Goal: Task Accomplishment & Management: Use online tool/utility

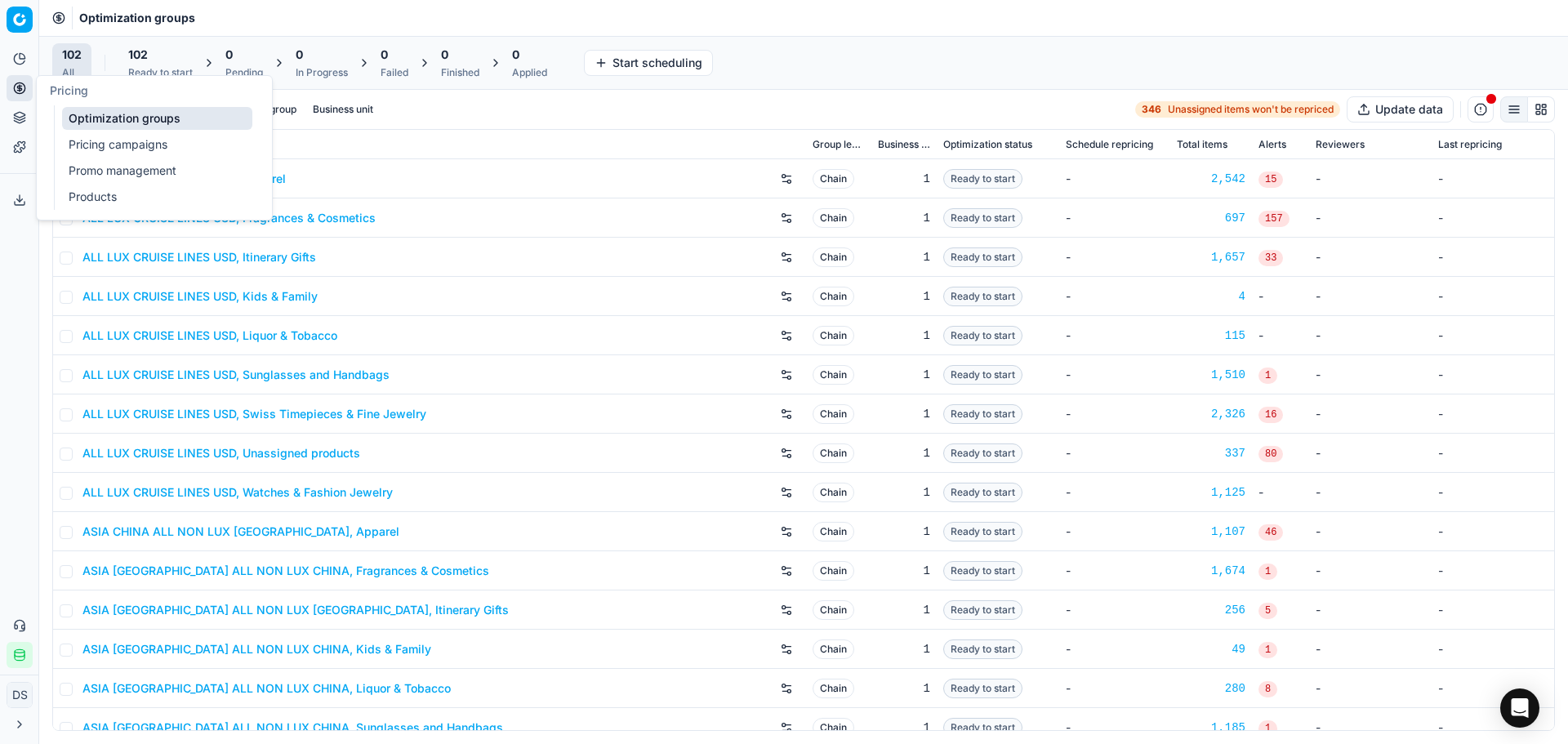
click at [136, 115] on link "Optimization groups" at bounding box center [157, 118] width 190 height 23
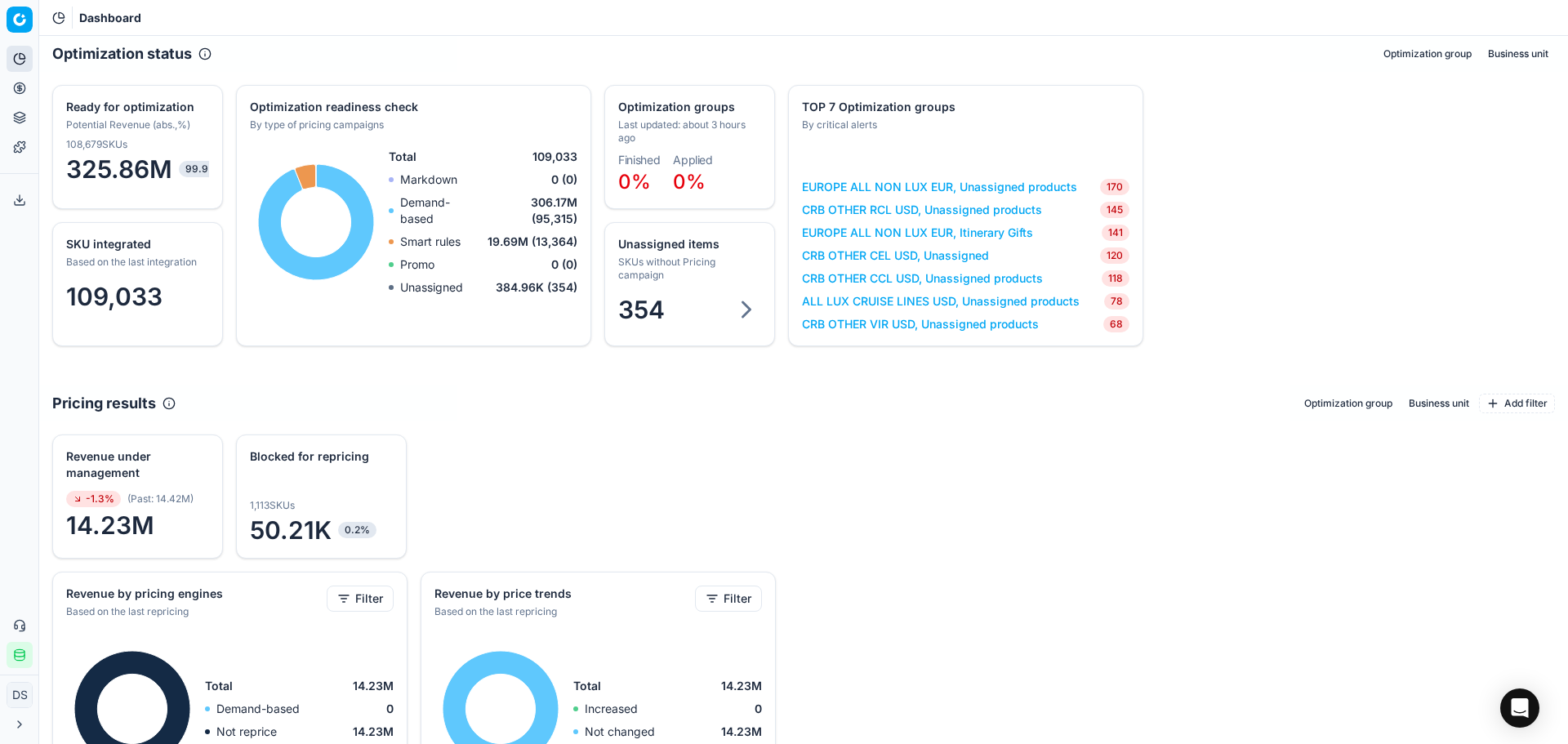
click at [20, 93] on circle at bounding box center [19, 88] width 10 height 10
click at [172, 126] on link "Optimization groups" at bounding box center [157, 118] width 190 height 23
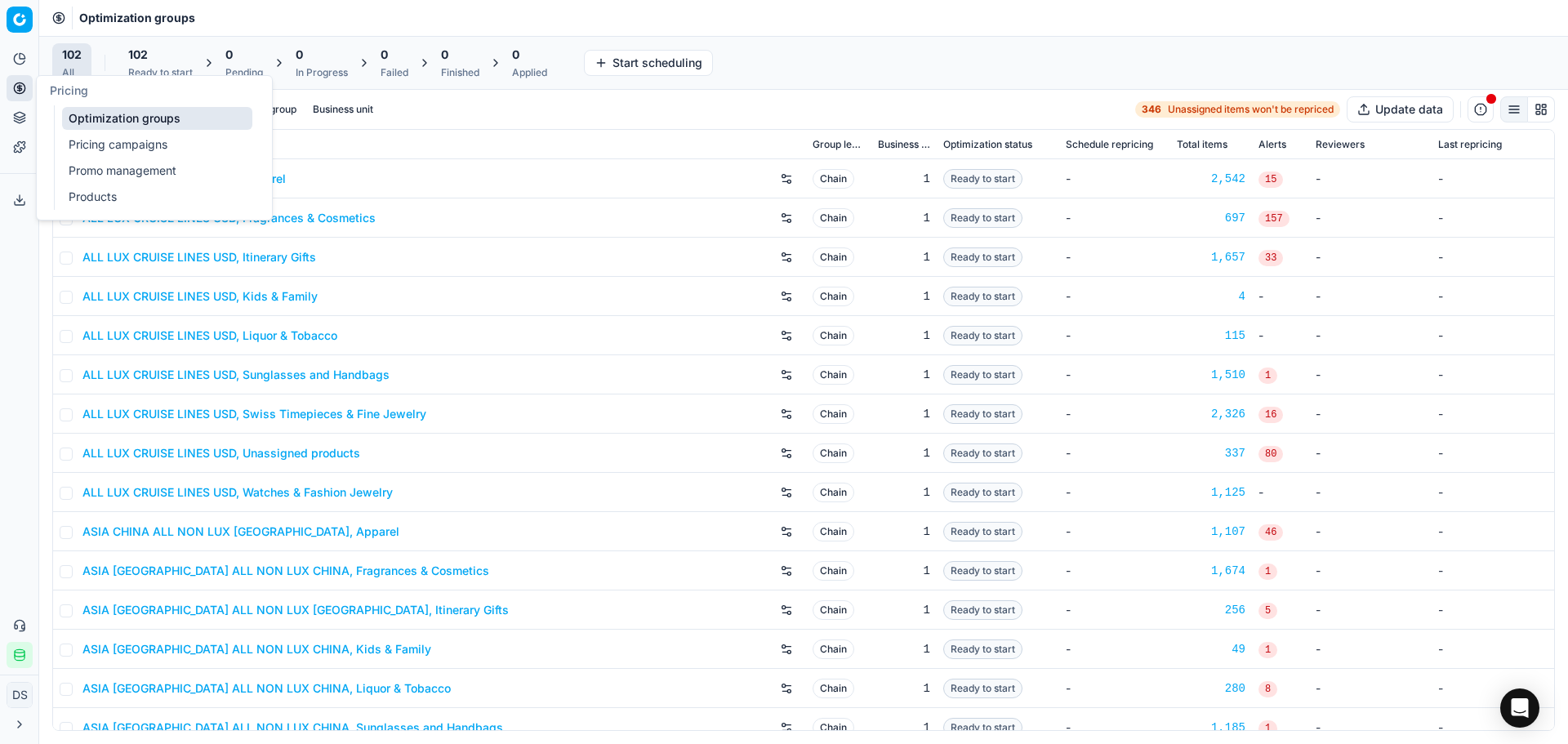
click at [143, 146] on link "Pricing campaigns" at bounding box center [157, 144] width 190 height 23
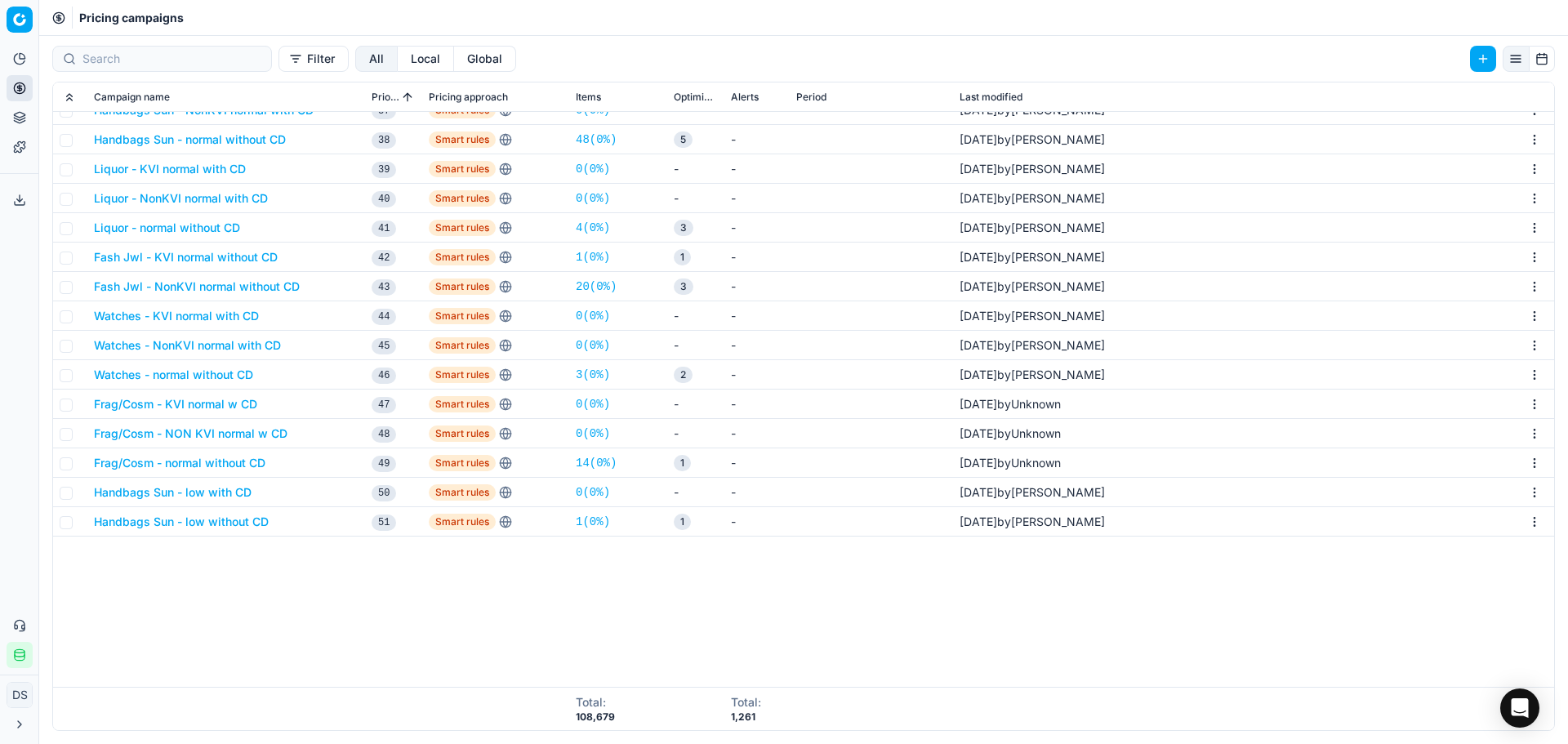
scroll to position [696, 0]
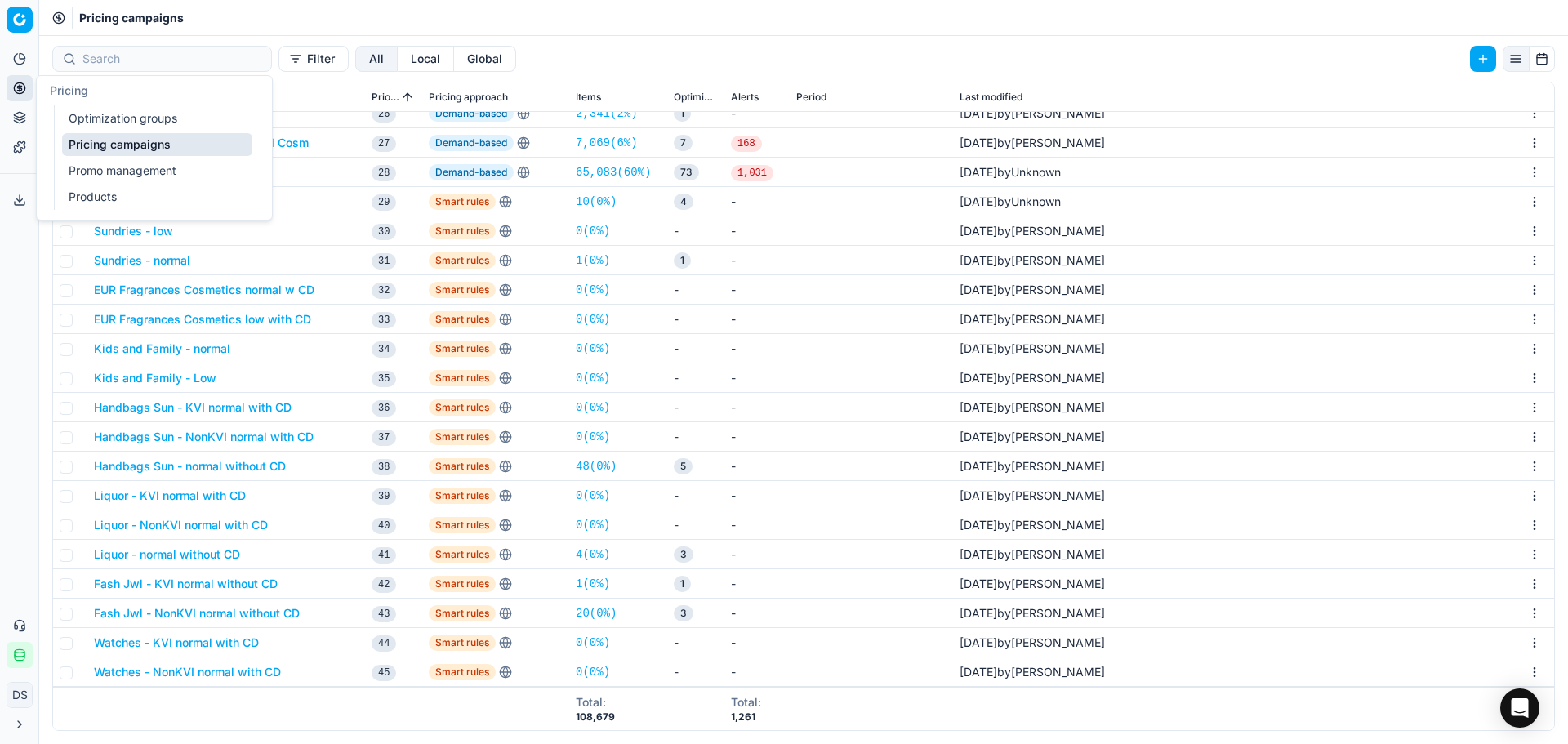
click at [23, 96] on button "Pricing" at bounding box center [20, 88] width 26 height 26
click at [177, 128] on link "Optimization groups" at bounding box center [157, 118] width 190 height 23
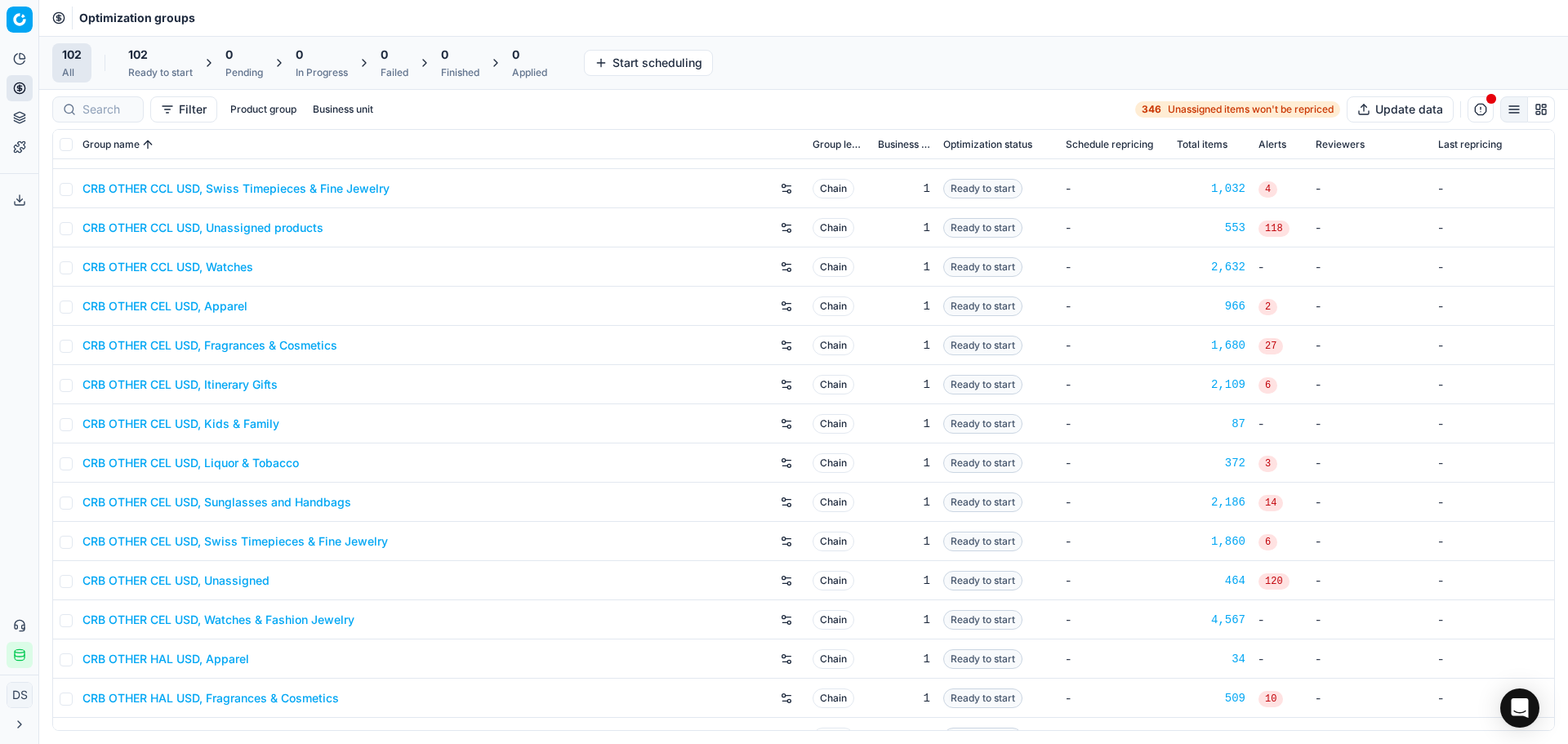
scroll to position [2041, 0]
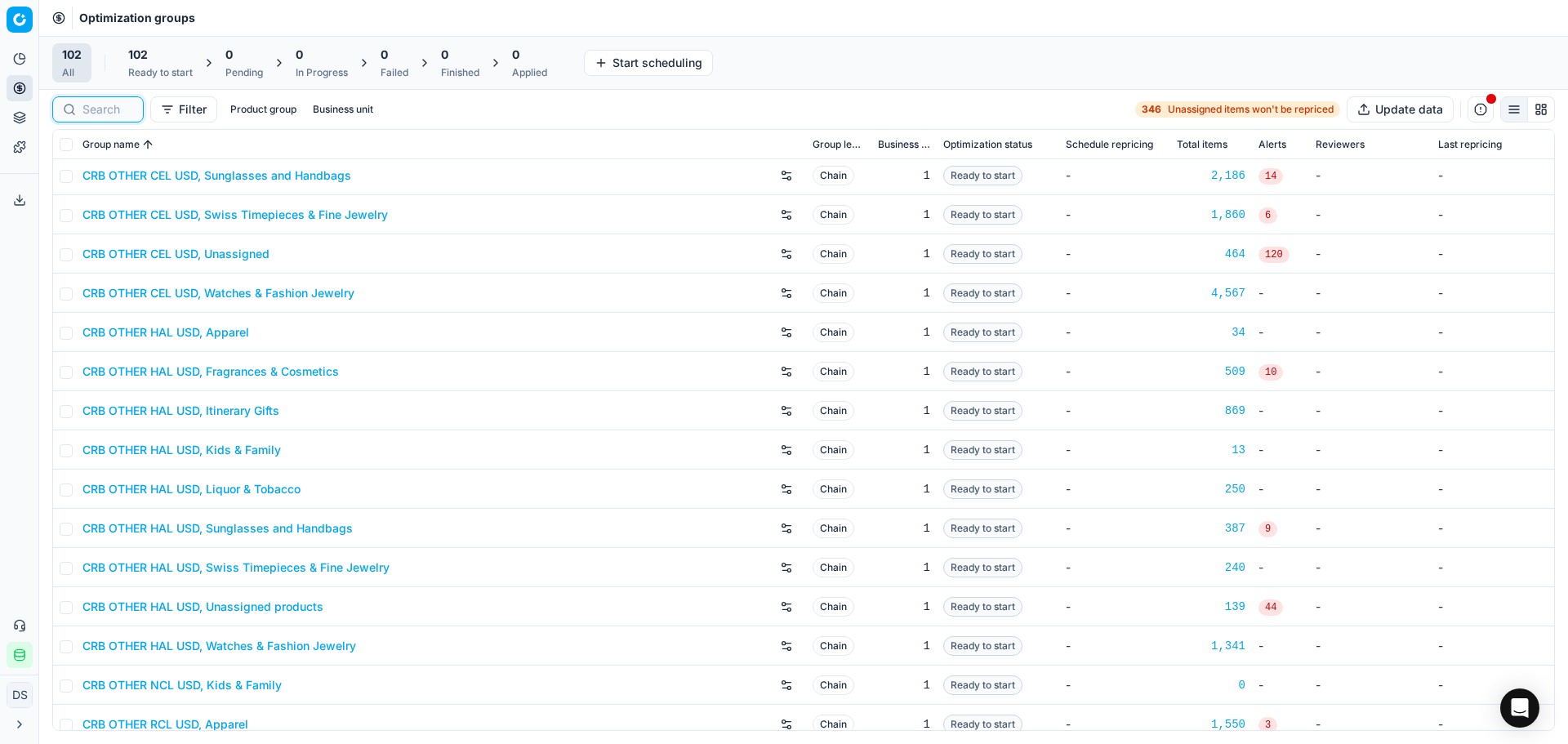
click at [90, 115] on input at bounding box center [108, 110] width 50 height 17
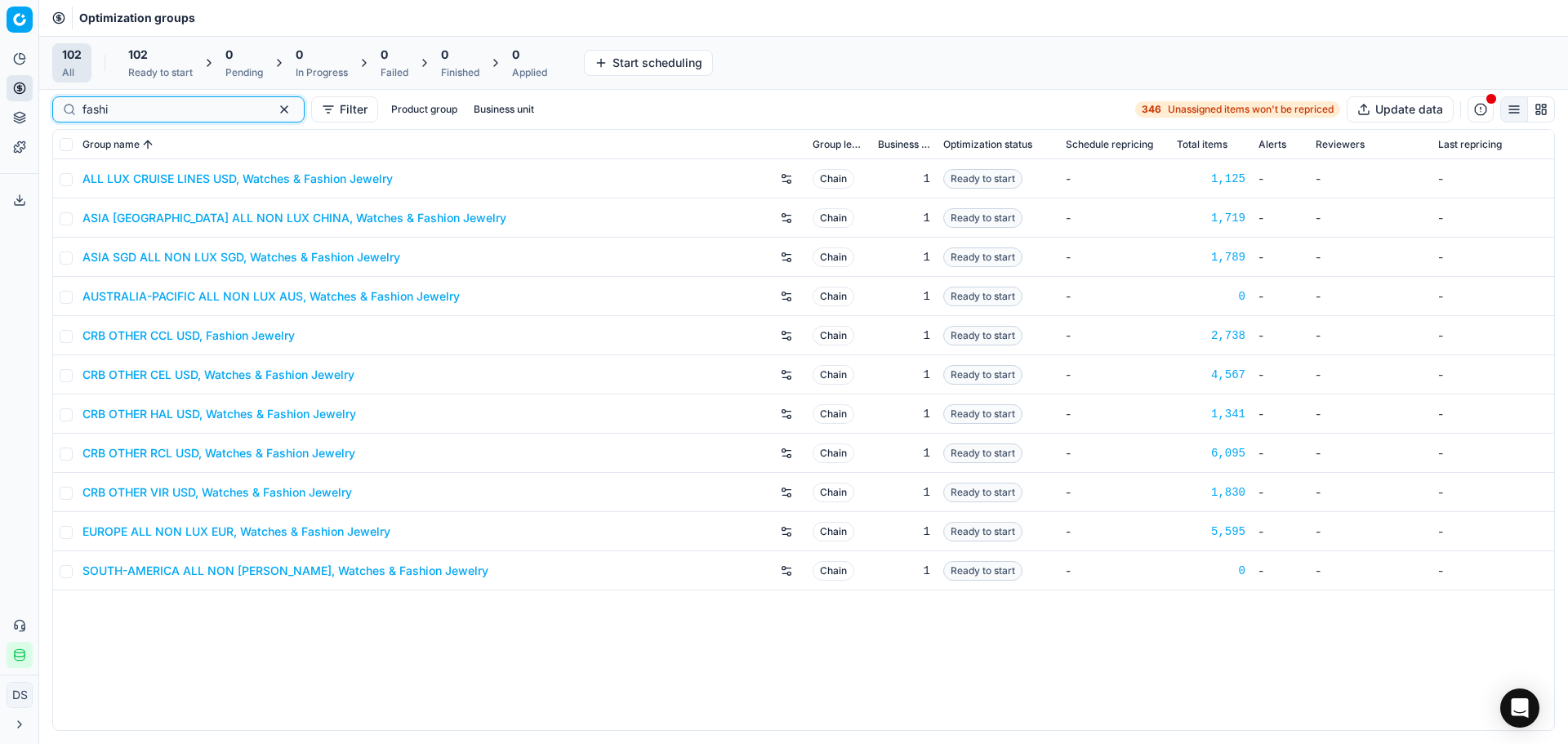
scroll to position [0, 0]
type input "fashion"
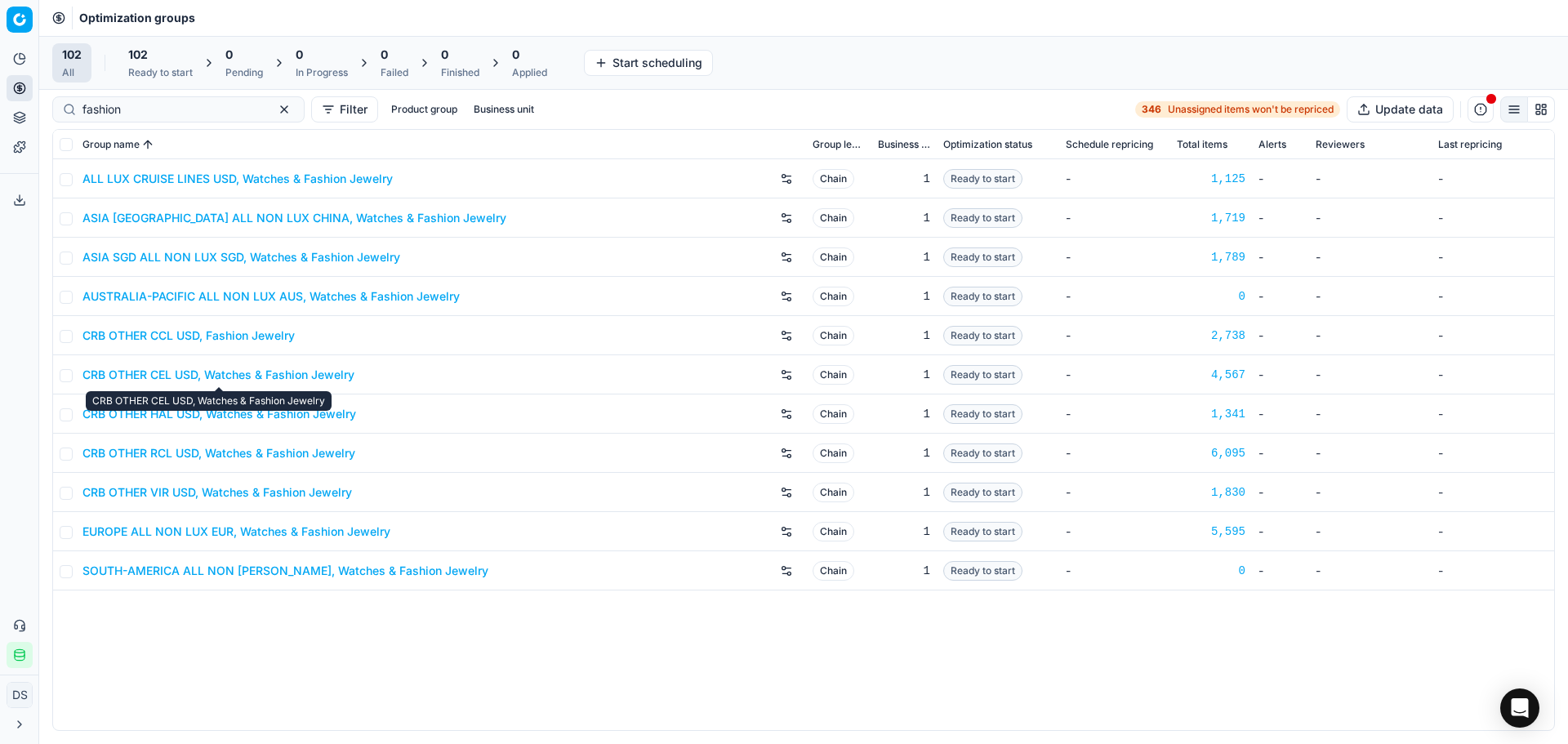
click at [192, 373] on link "CRB OTHER CEL USD, Watches & Fashion Jewelry" at bounding box center [219, 375] width 272 height 17
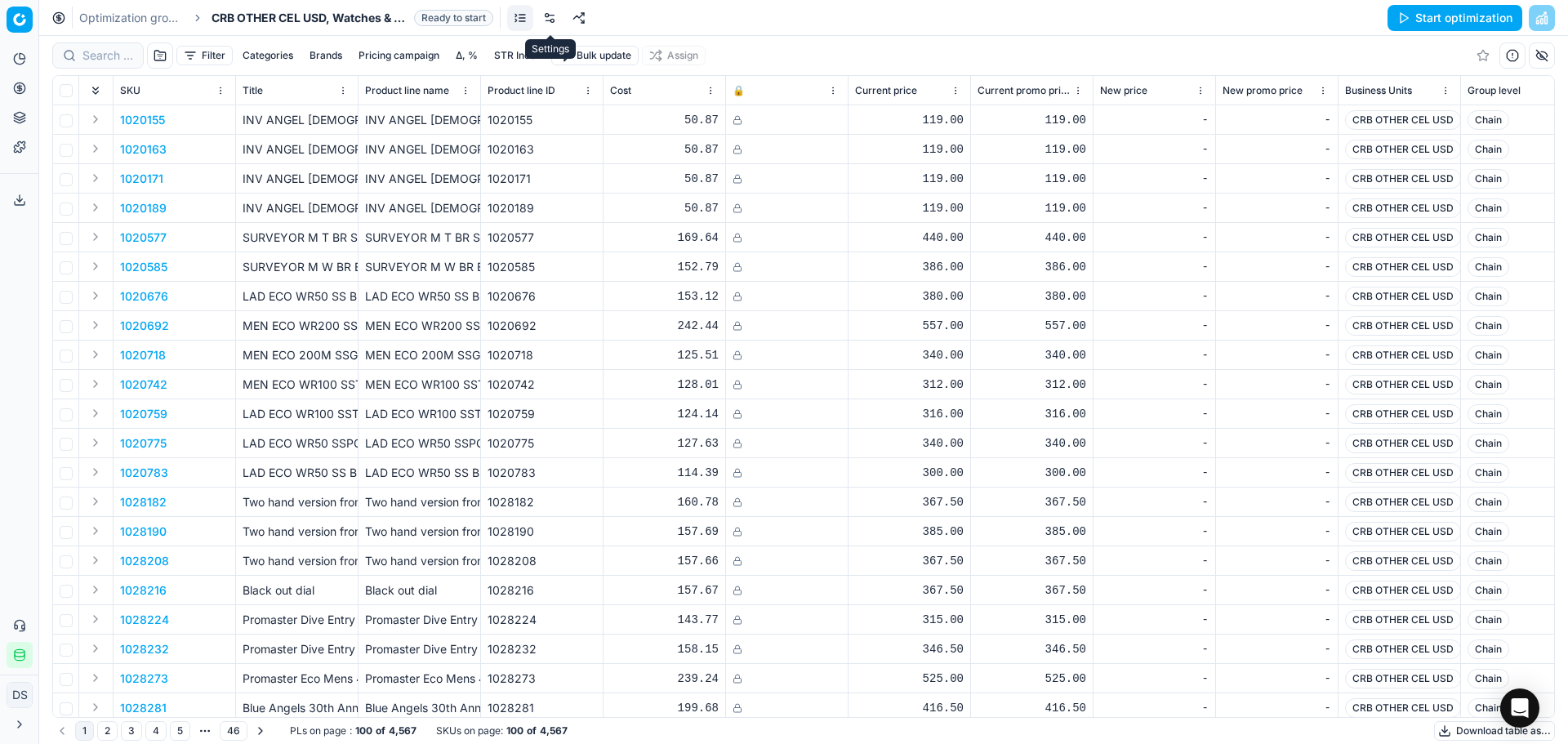
click at [552, 23] on link at bounding box center [550, 18] width 26 height 26
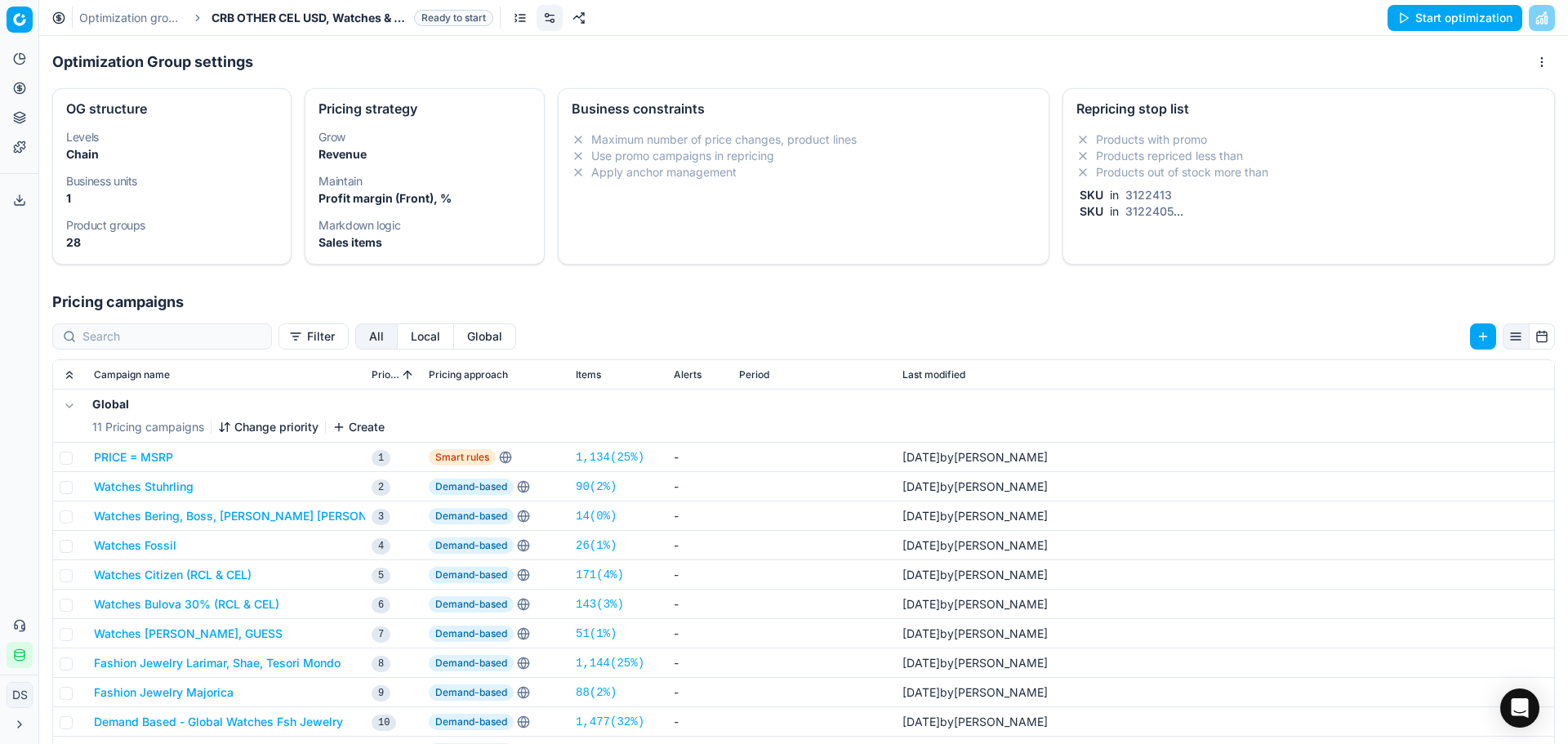
click at [1148, 171] on li "Products out of stock more than" at bounding box center [1309, 172] width 465 height 17
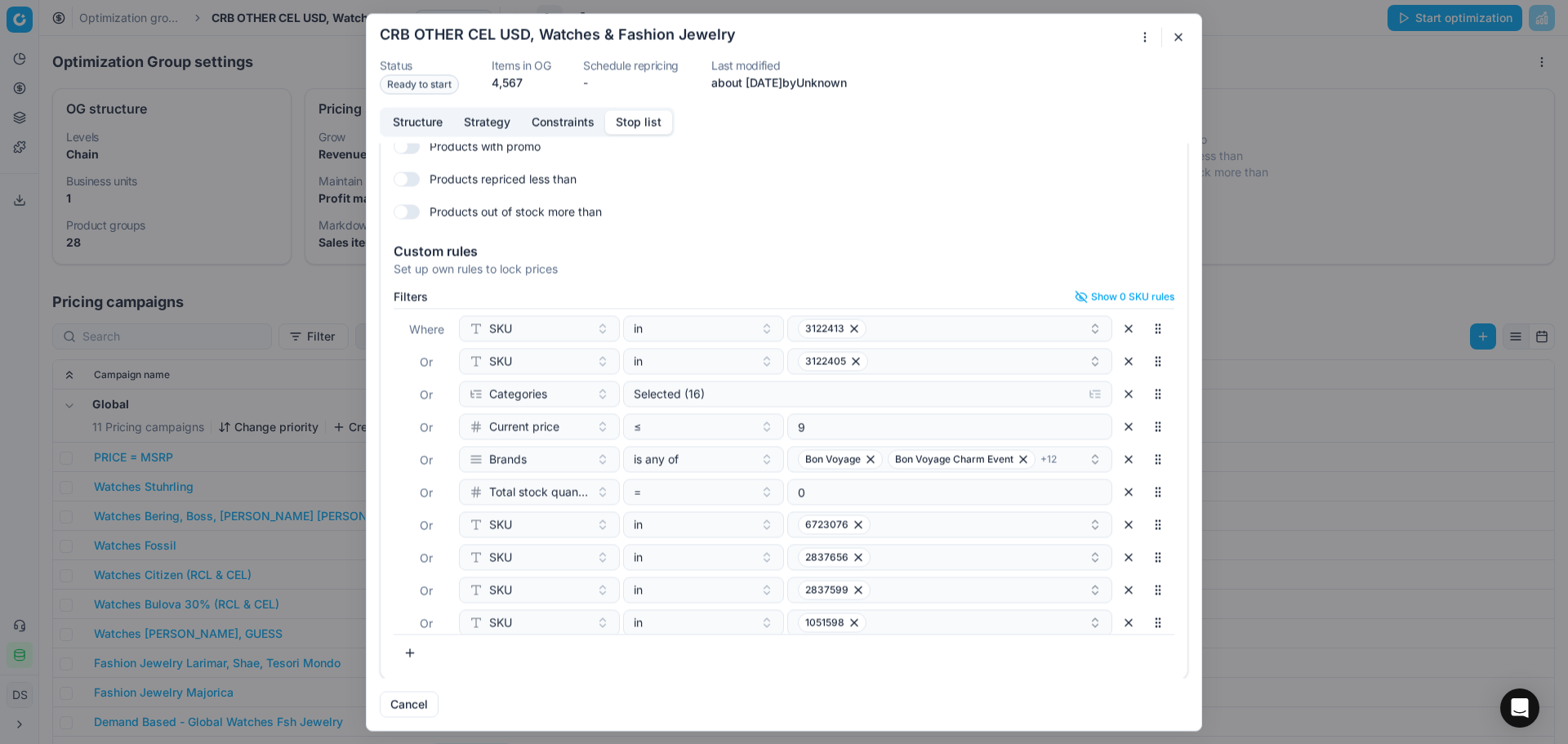
scroll to position [71, 0]
drag, startPoint x: 694, startPoint y: 404, endPoint x: 702, endPoint y: 394, distance: 12.8
click at [699, 399] on div "Where SKU in 3122413 Or SKU in 3122405 Or Categories Selected (16) Or Current p…" at bounding box center [784, 469] width 781 height 327
click at [702, 394] on div "Selected (16)" at bounding box center [854, 392] width 442 height 17
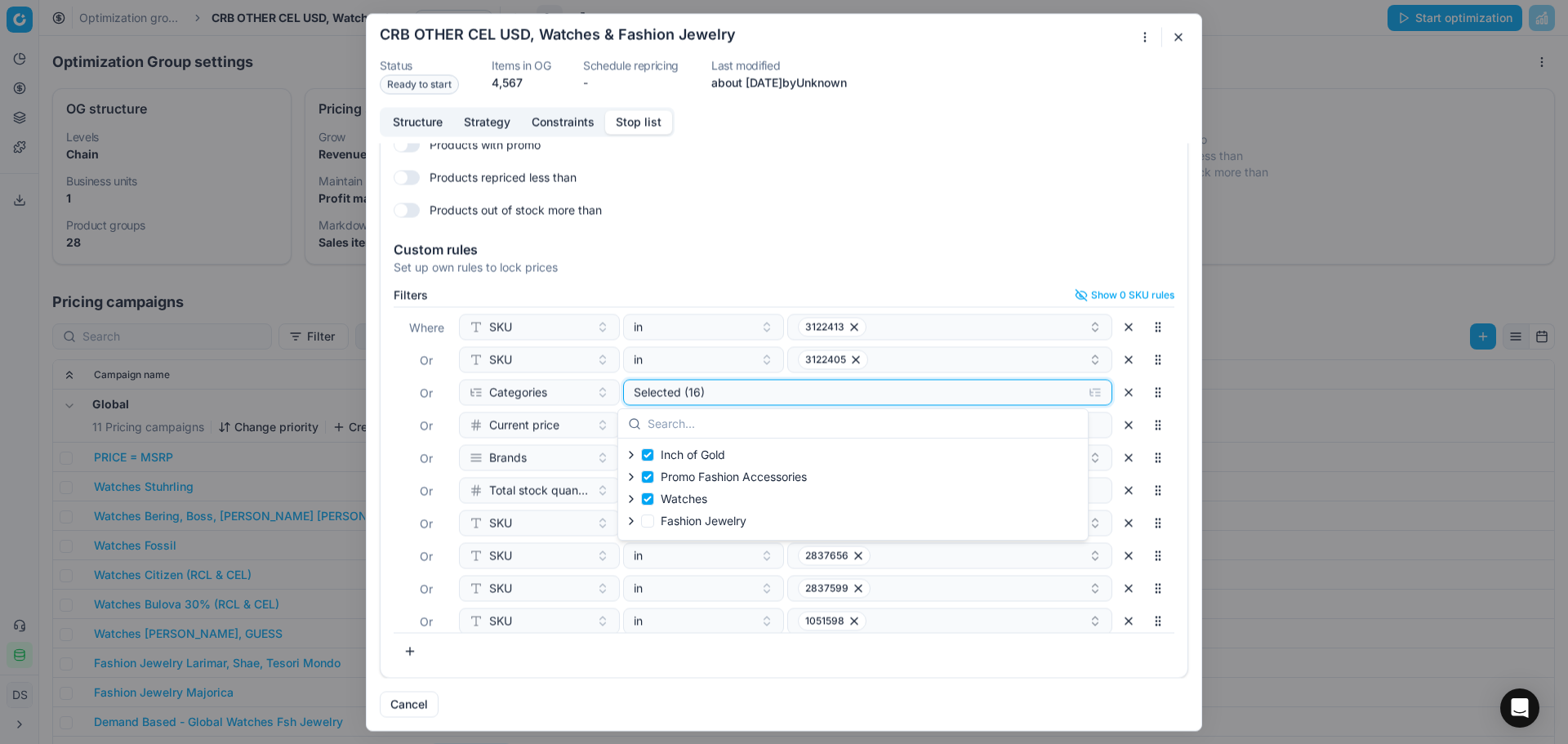
click at [702, 394] on div "Selected (16)" at bounding box center [854, 392] width 442 height 17
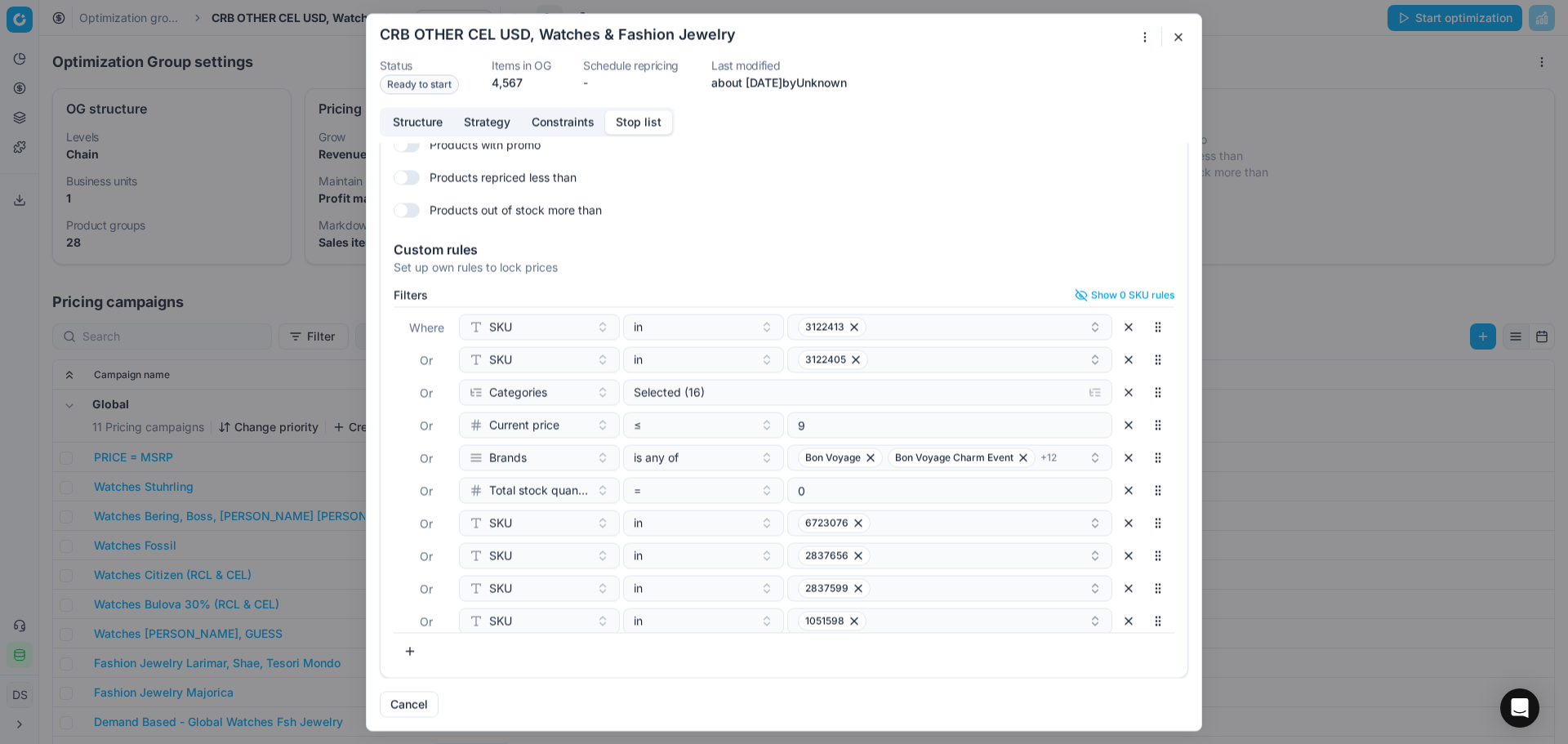
click at [739, 172] on div "Products repriced less than" at bounding box center [784, 177] width 781 height 26
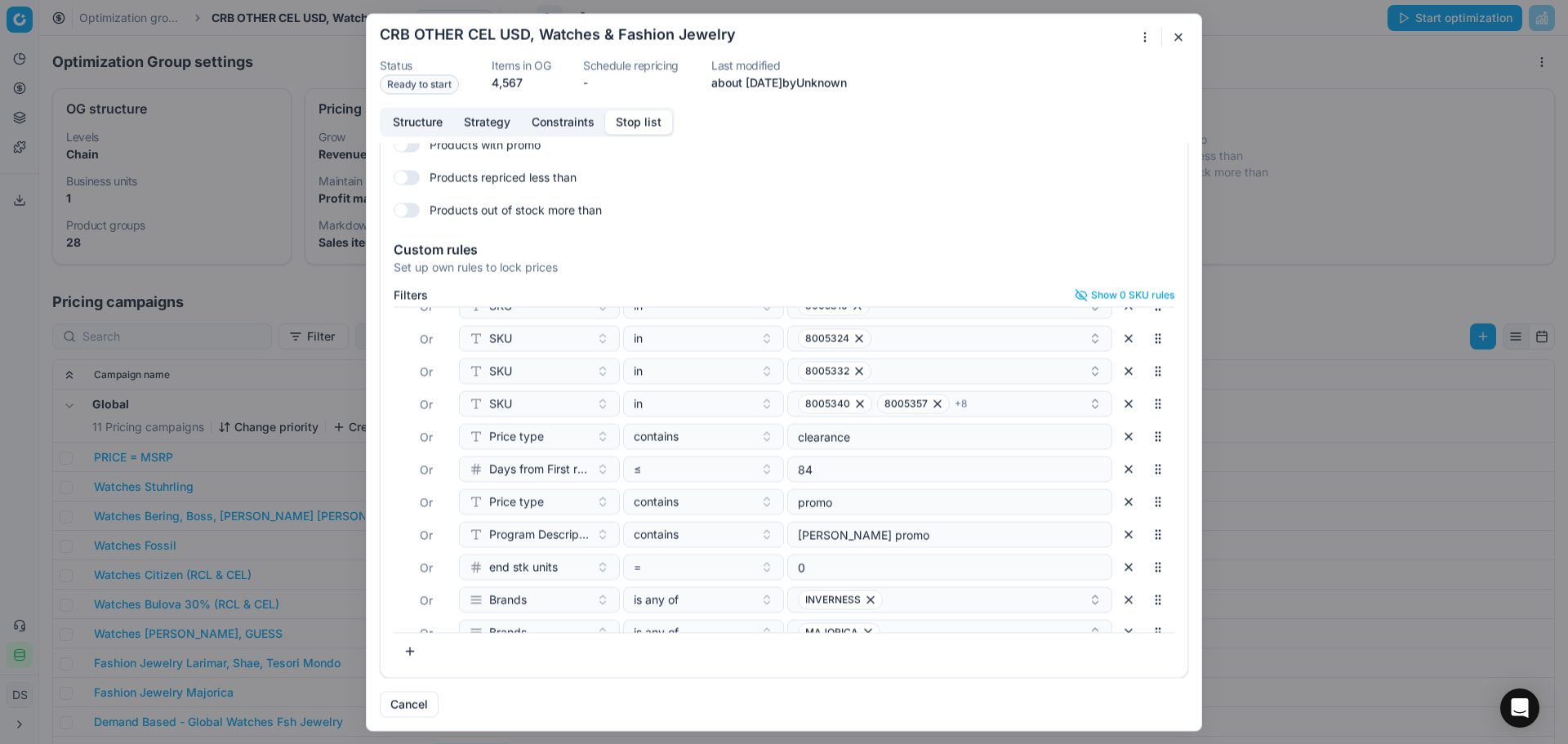
scroll to position [466, 0]
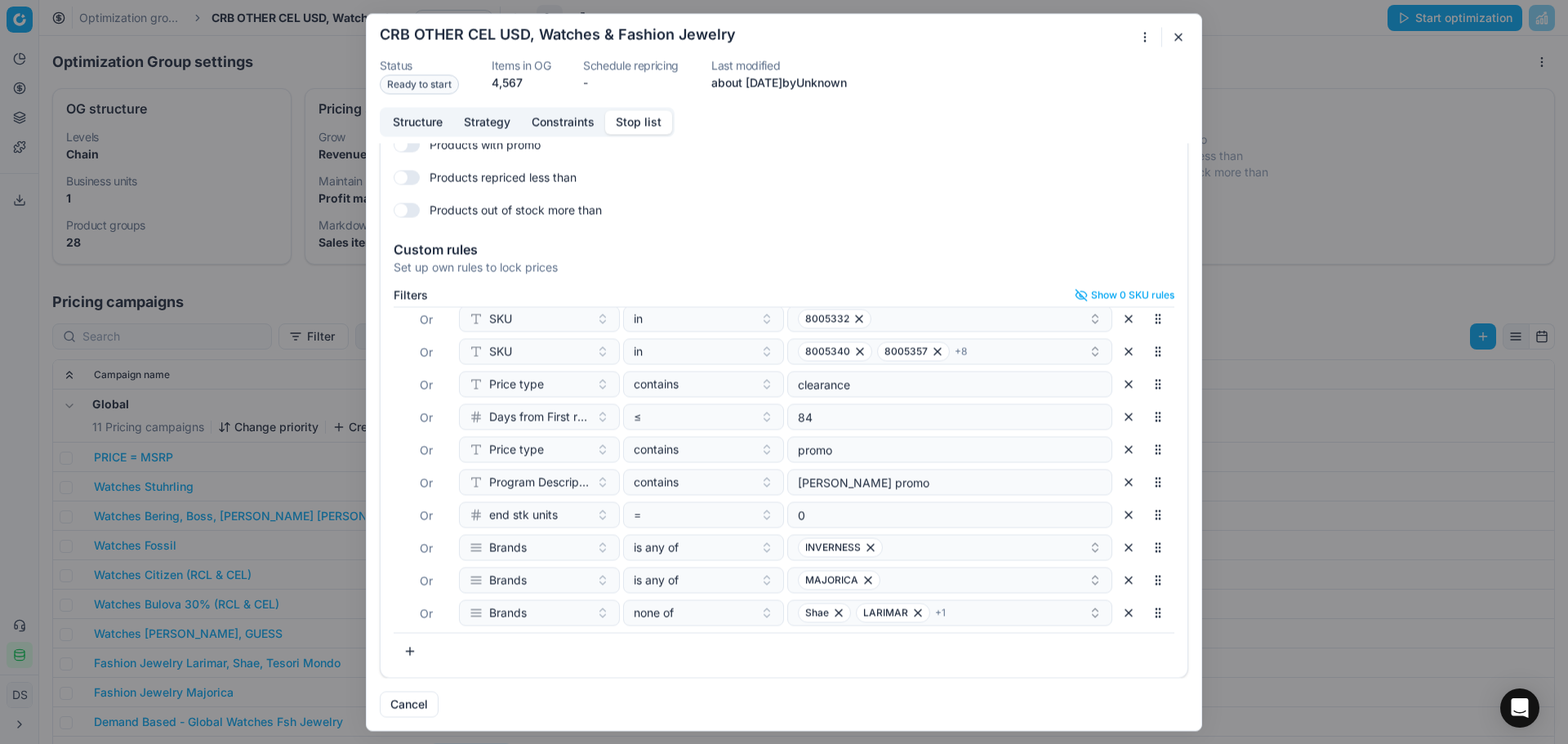
click at [1116, 614] on button "button" at bounding box center [1129, 613] width 26 height 26
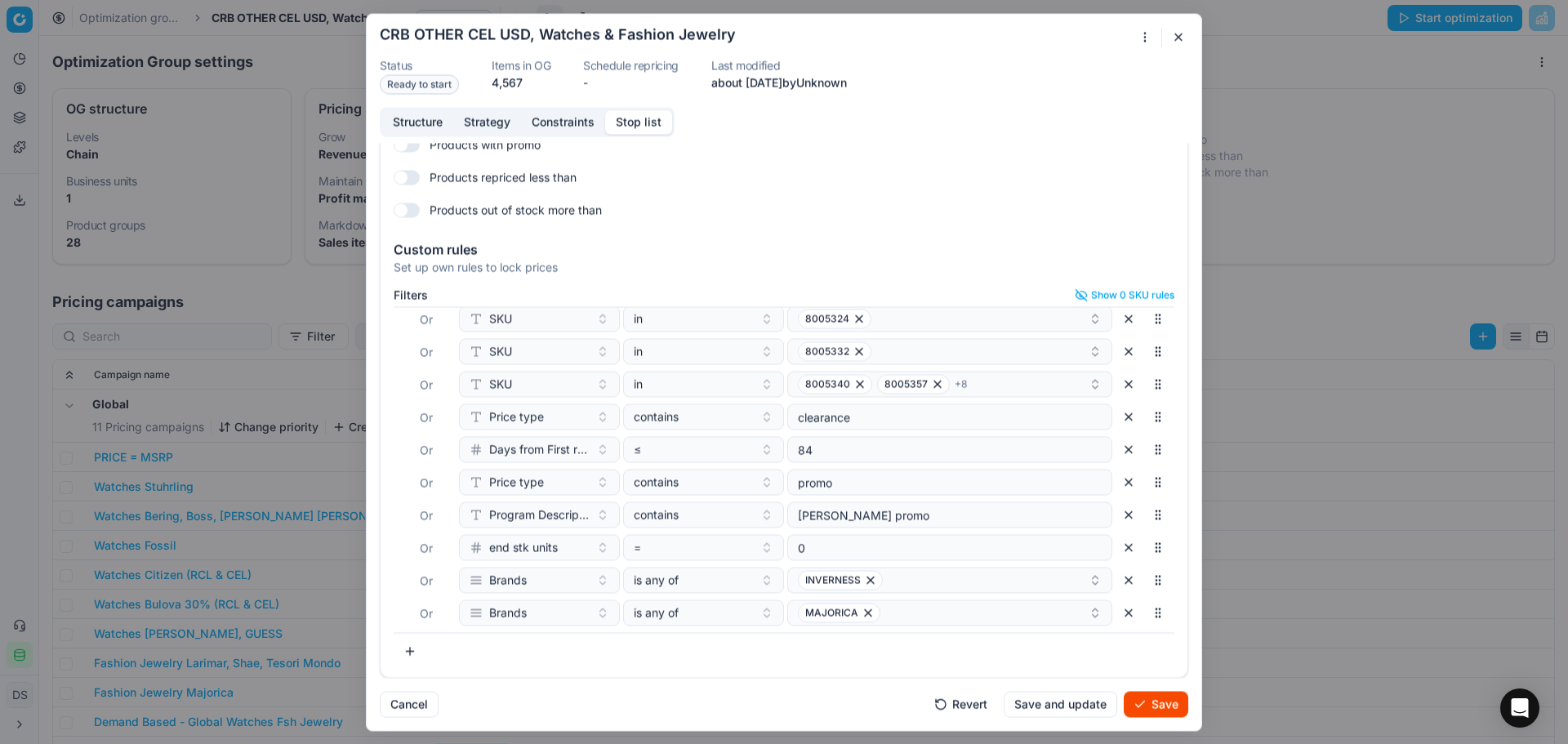
click at [1116, 611] on button "button" at bounding box center [1129, 613] width 26 height 26
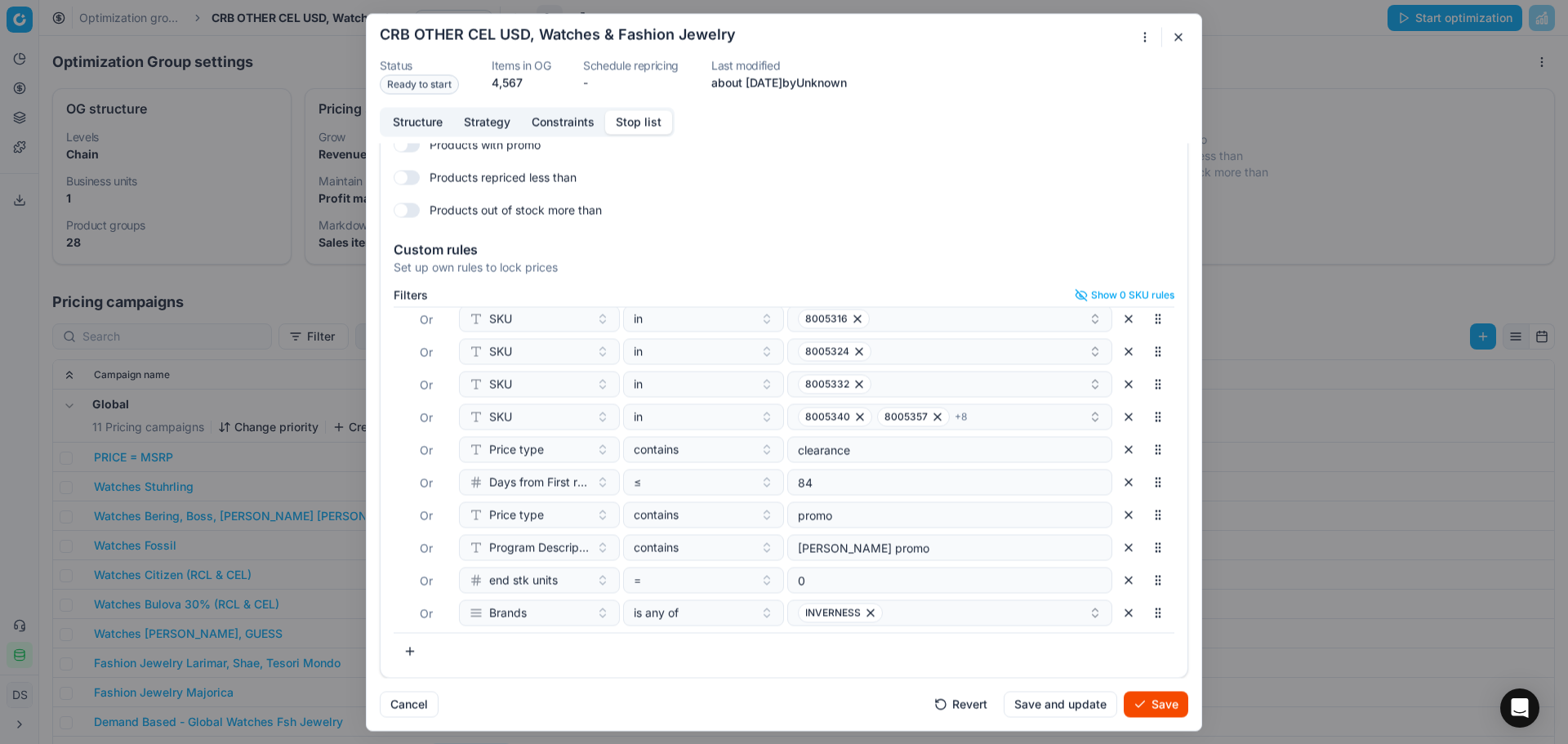
scroll to position [400, 0]
click at [1157, 709] on button "Save" at bounding box center [1155, 704] width 64 height 26
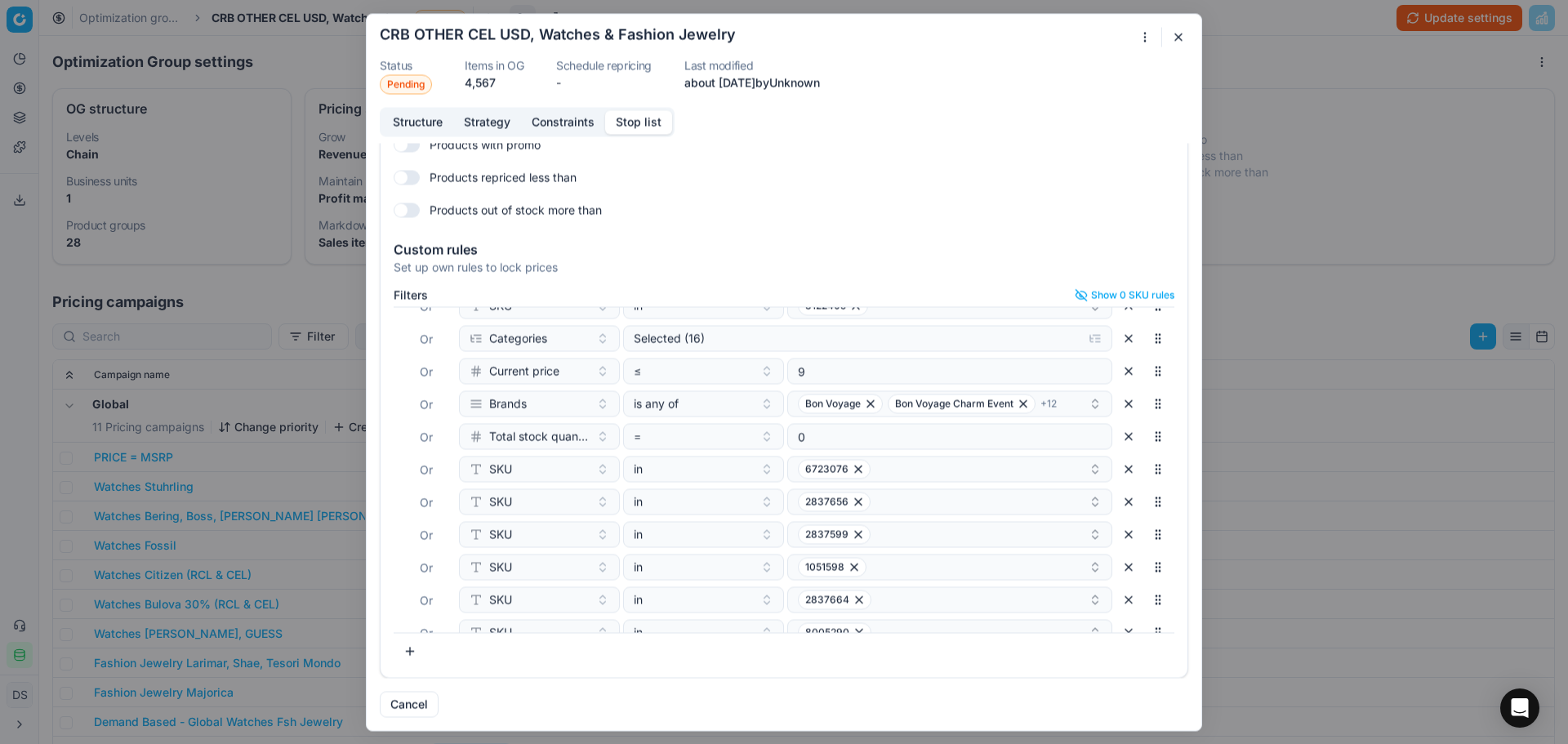
scroll to position [0, 0]
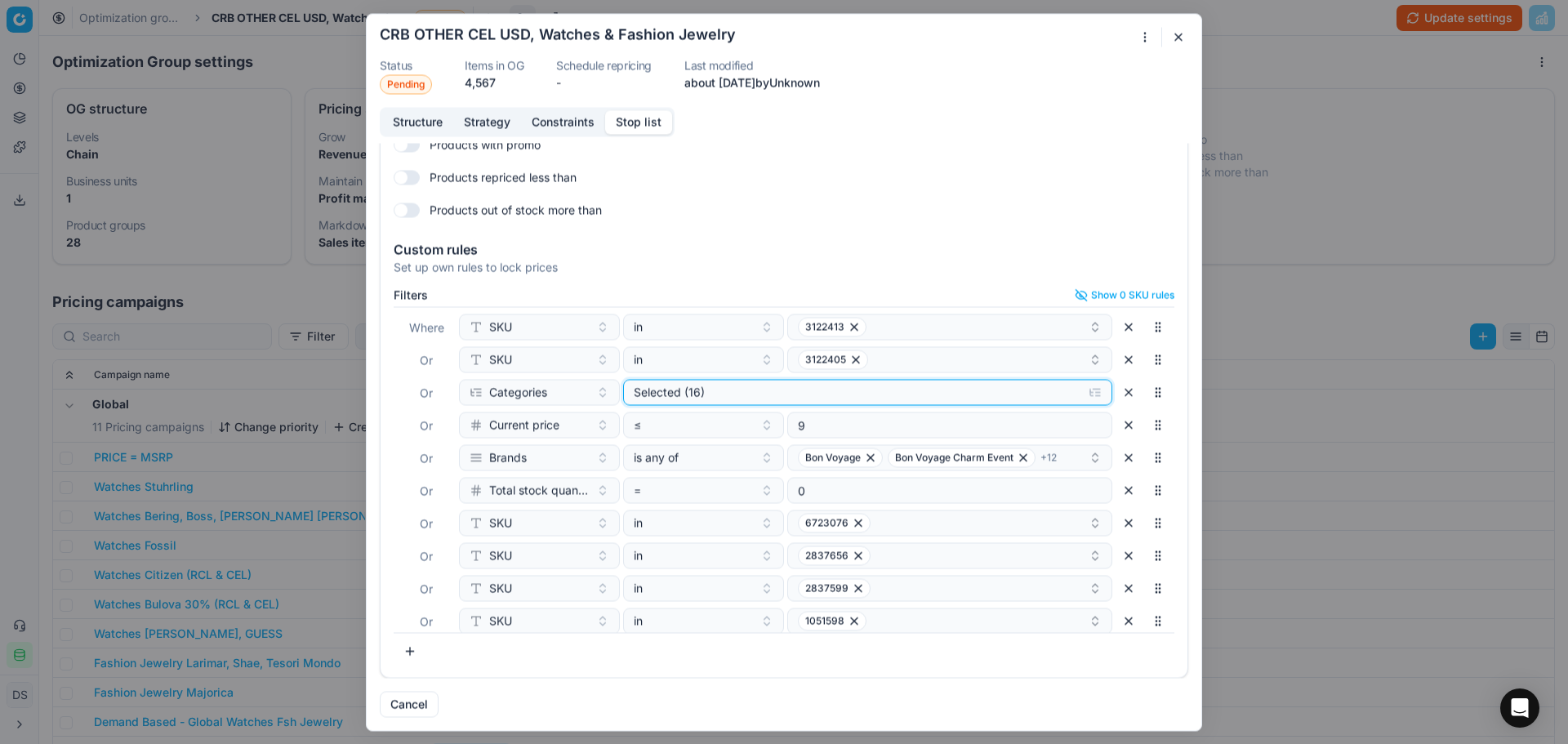
click at [722, 393] on div "Selected (16)" at bounding box center [854, 392] width 442 height 17
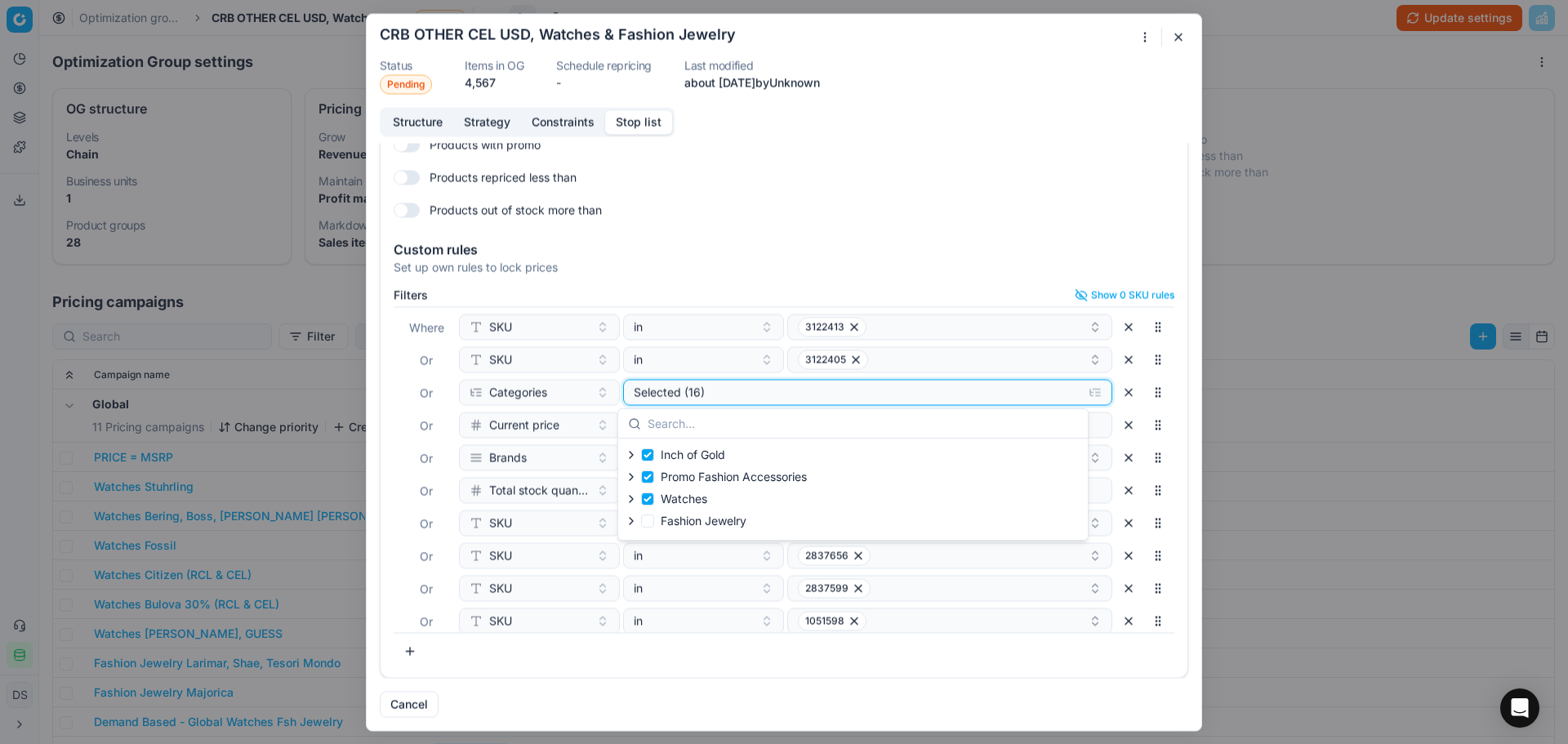
click at [726, 392] on div "Selected (16)" at bounding box center [854, 392] width 442 height 17
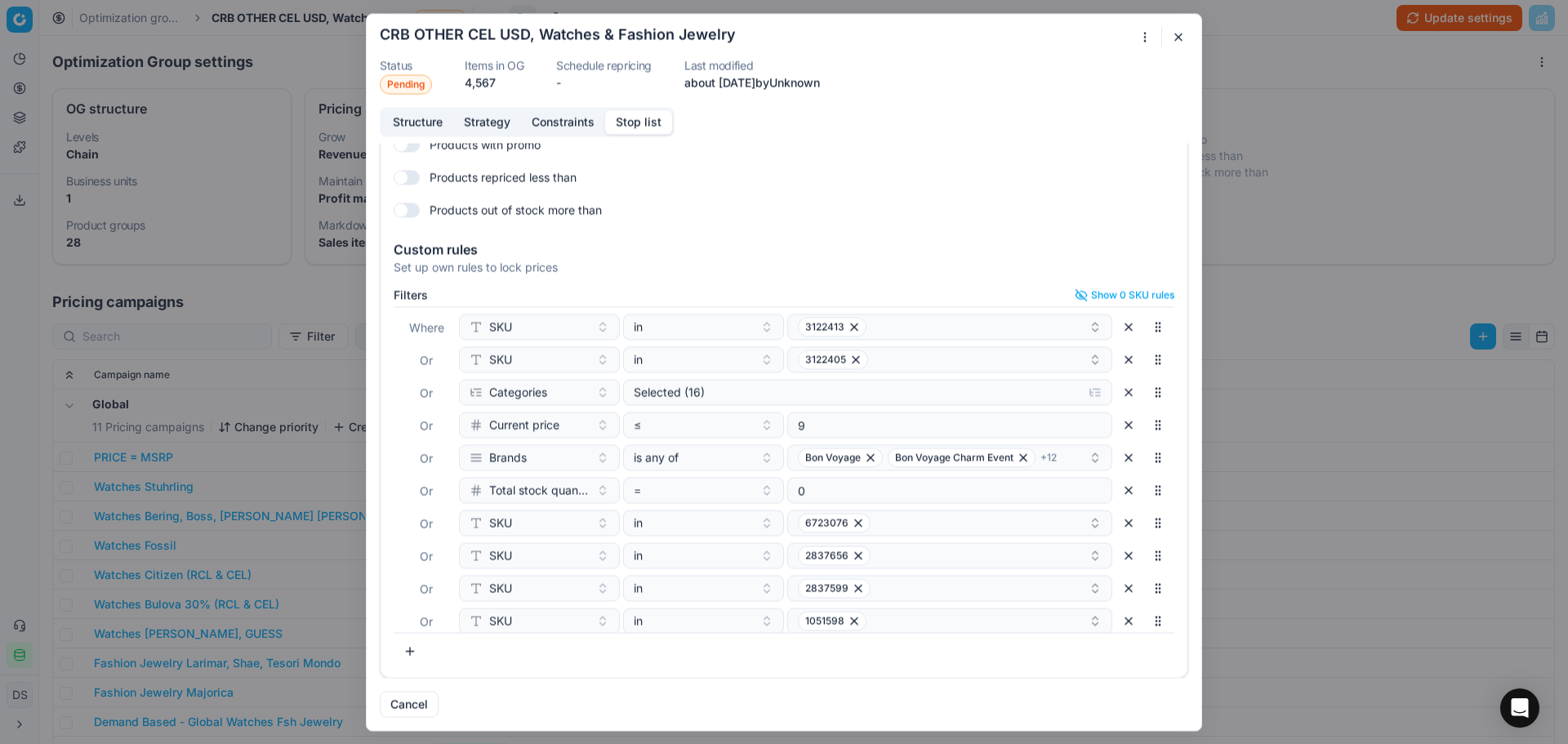
click at [1365, 96] on div "Oprimization group is saving... CRB OTHER CEL USD, Watches & Fashion Jewelry St…" at bounding box center [784, 372] width 1568 height 744
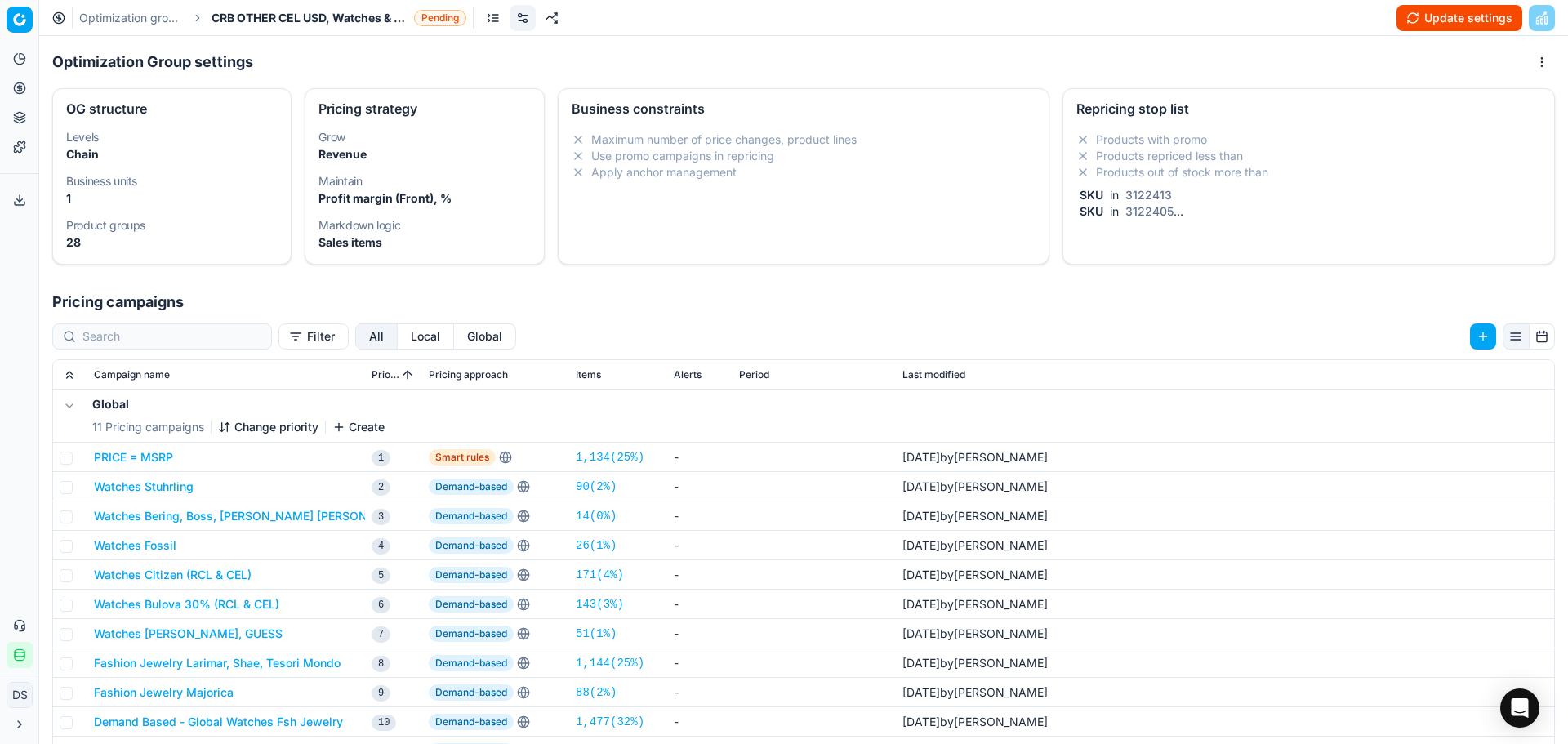
click at [1443, 16] on button "Update settings" at bounding box center [1459, 18] width 126 height 26
click at [150, 548] on button "Watches Fossil" at bounding box center [135, 546] width 83 height 17
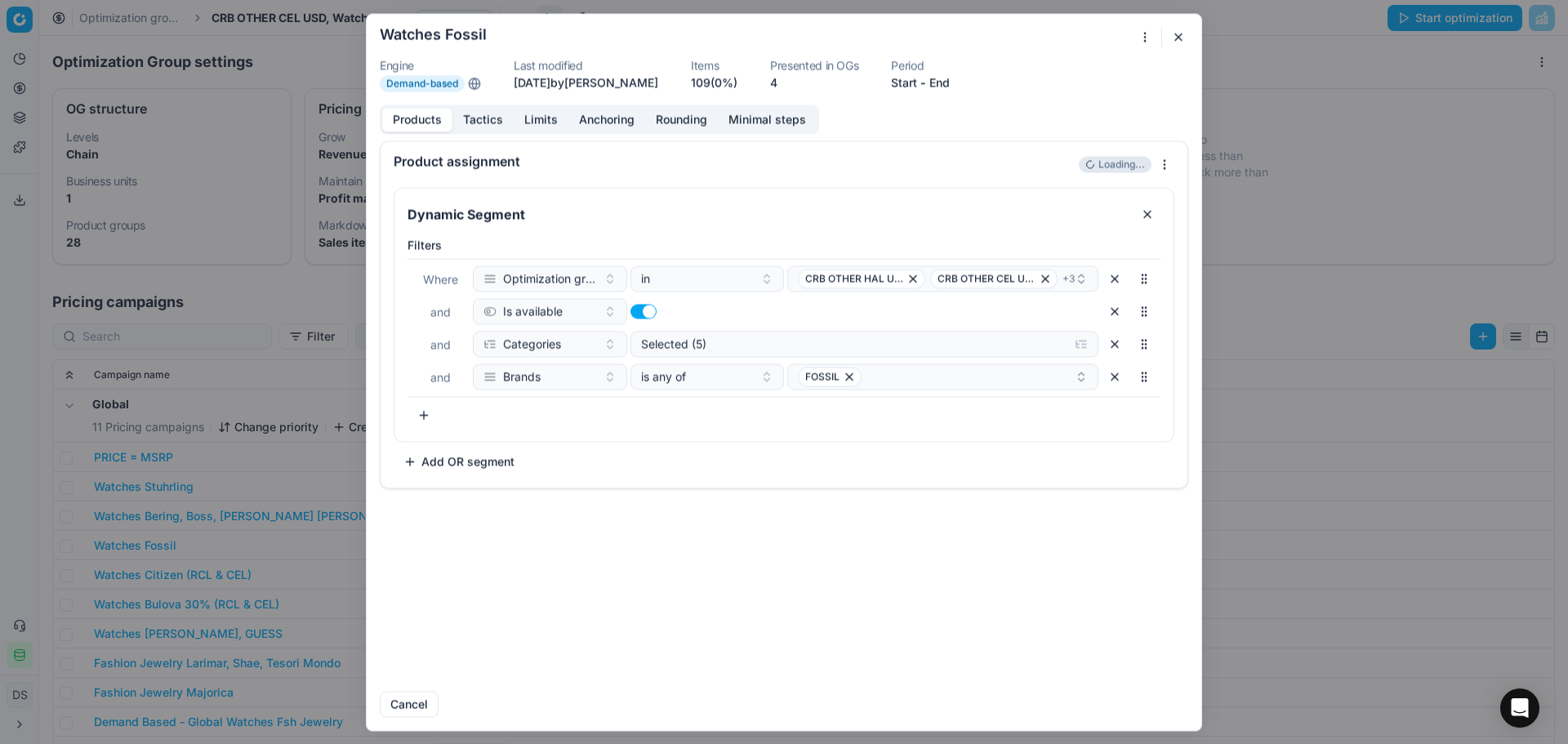
click at [1184, 31] on button "button" at bounding box center [1179, 36] width 20 height 20
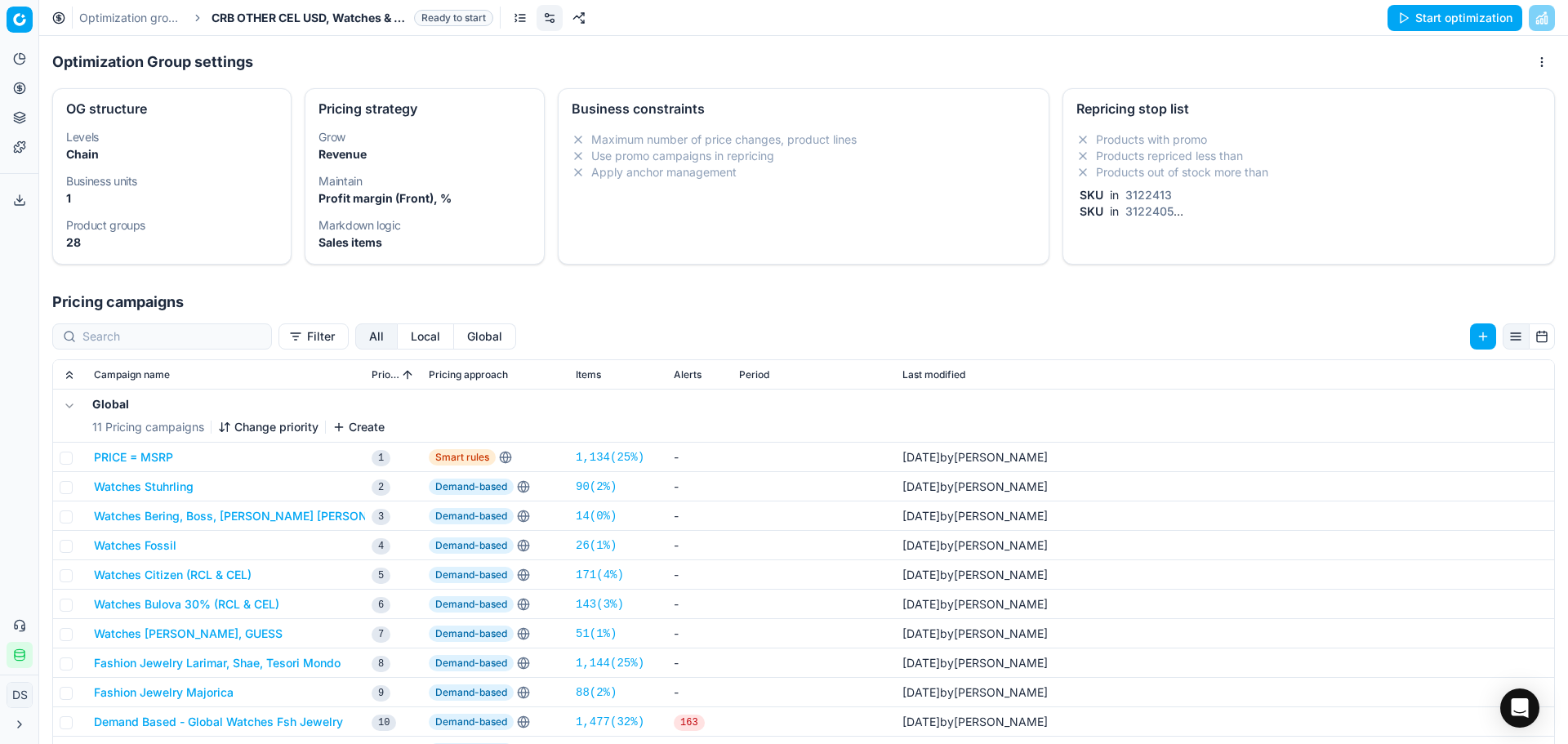
click at [349, 20] on span "CRB OTHER CEL USD, Watches & Fashion Jewelry" at bounding box center [309, 19] width 196 height 17
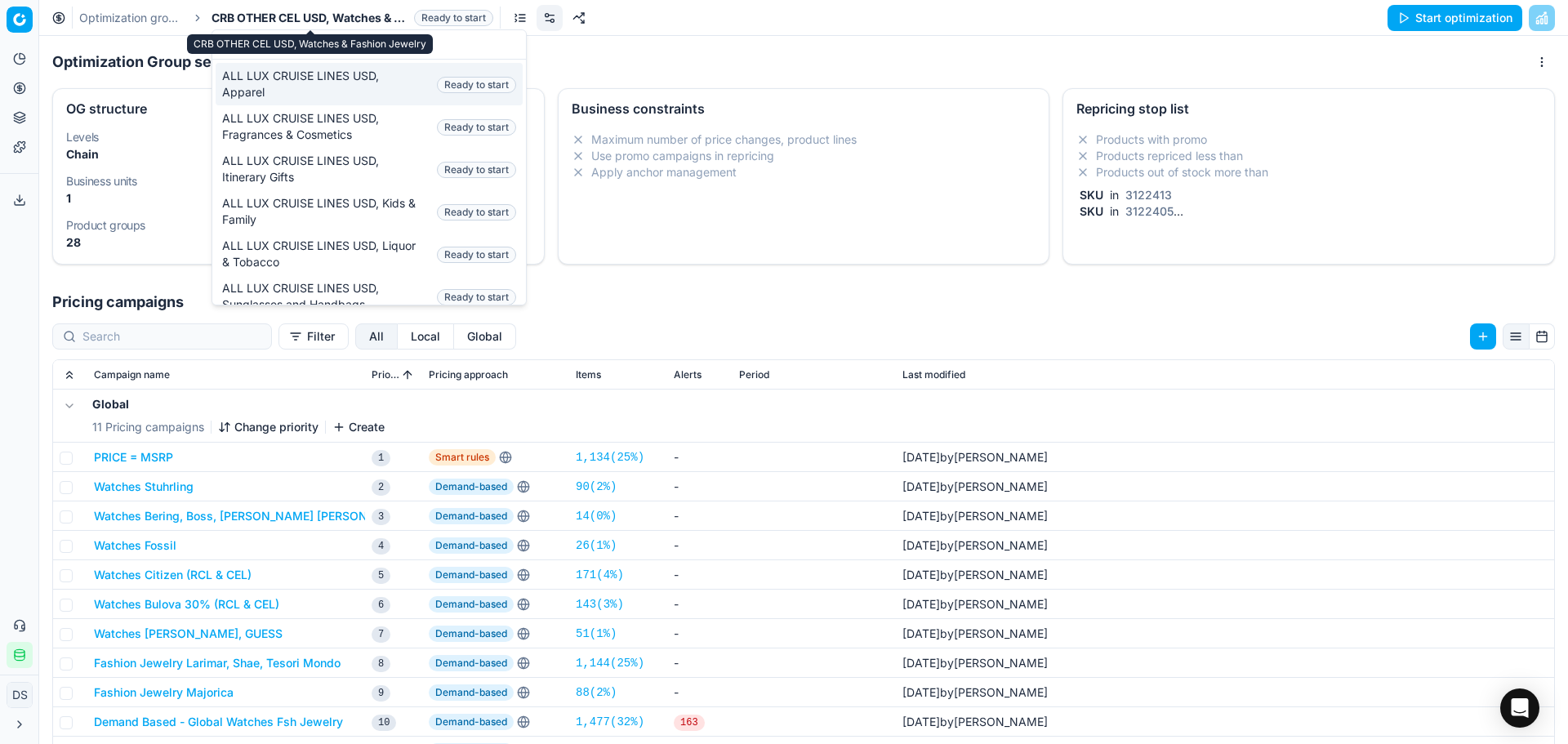
click at [170, 23] on link "Optimization groups" at bounding box center [131, 19] width 104 height 17
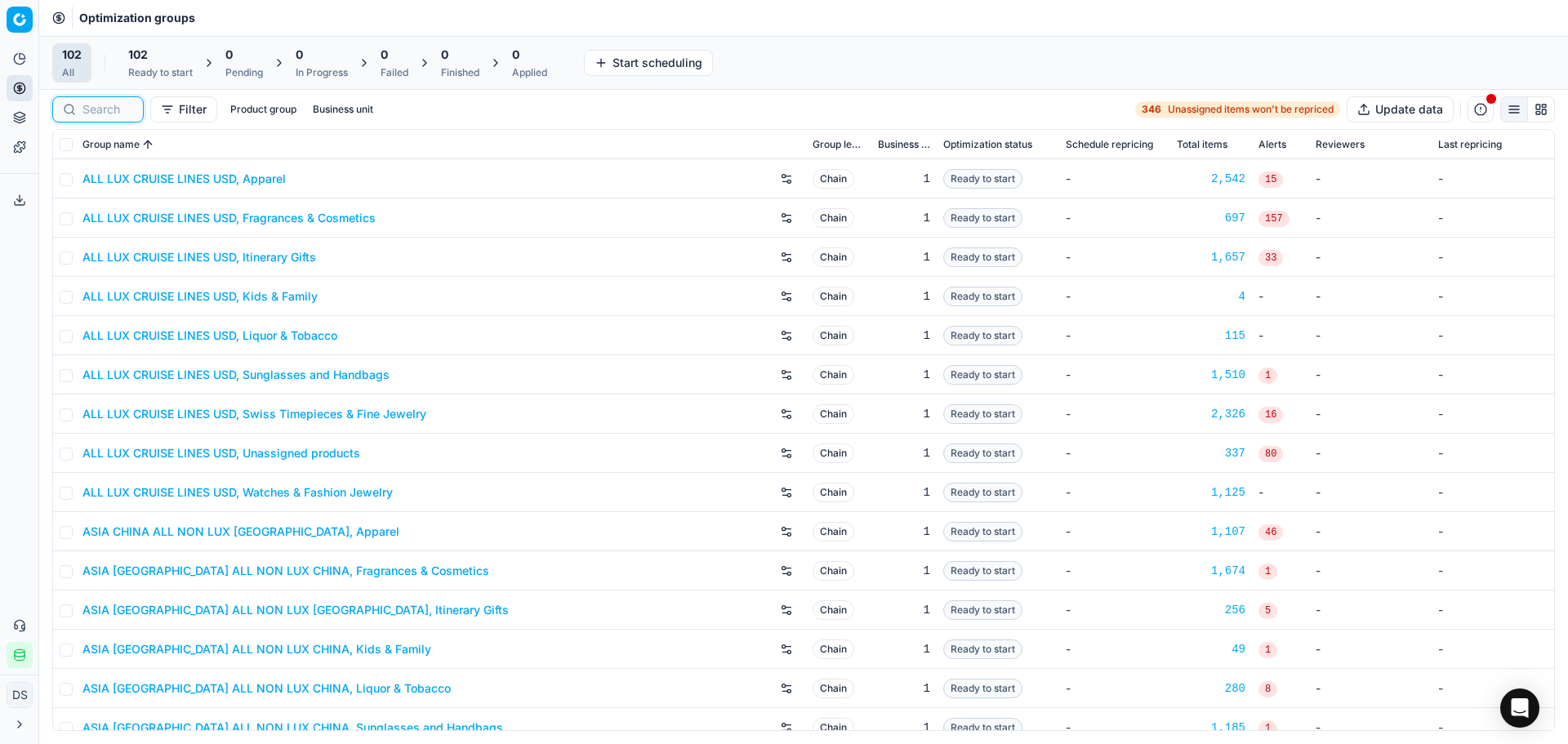
click at [108, 103] on input at bounding box center [108, 110] width 50 height 17
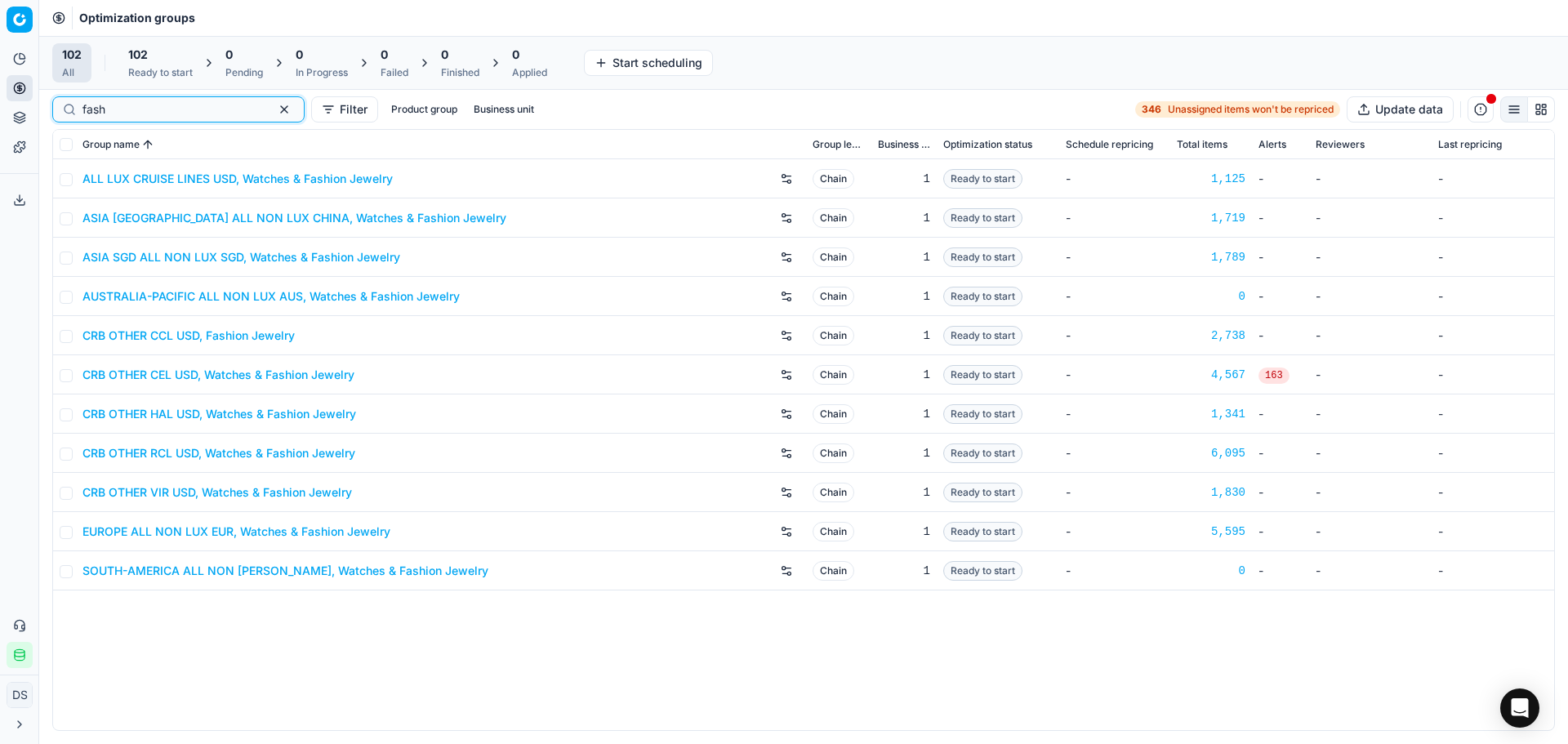
type input "fash"
click at [244, 374] on link "CRB OTHER CEL USD, Watches & Fashion Jewelry" at bounding box center [219, 375] width 272 height 17
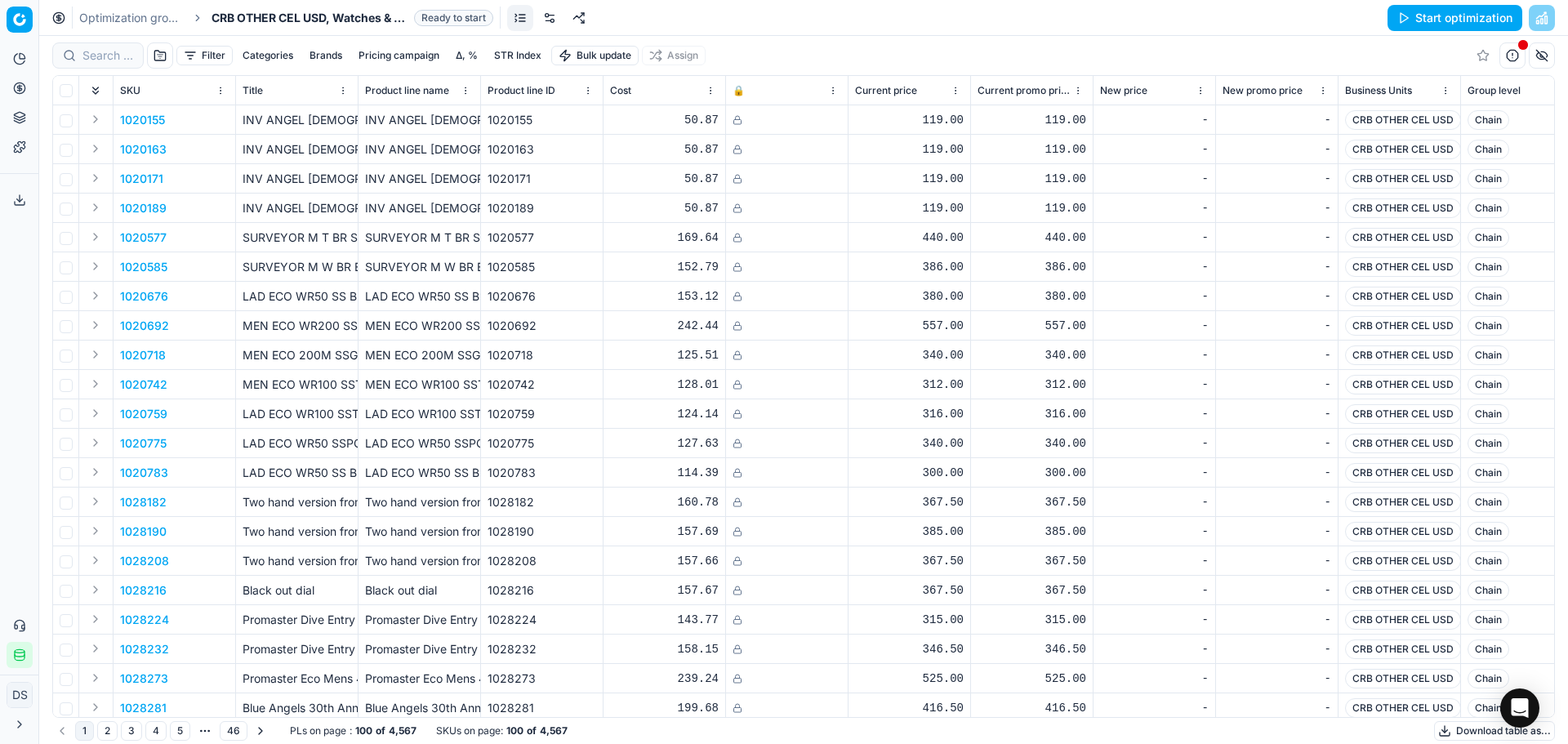
click at [1471, 16] on button "Start optimization" at bounding box center [1455, 18] width 135 height 26
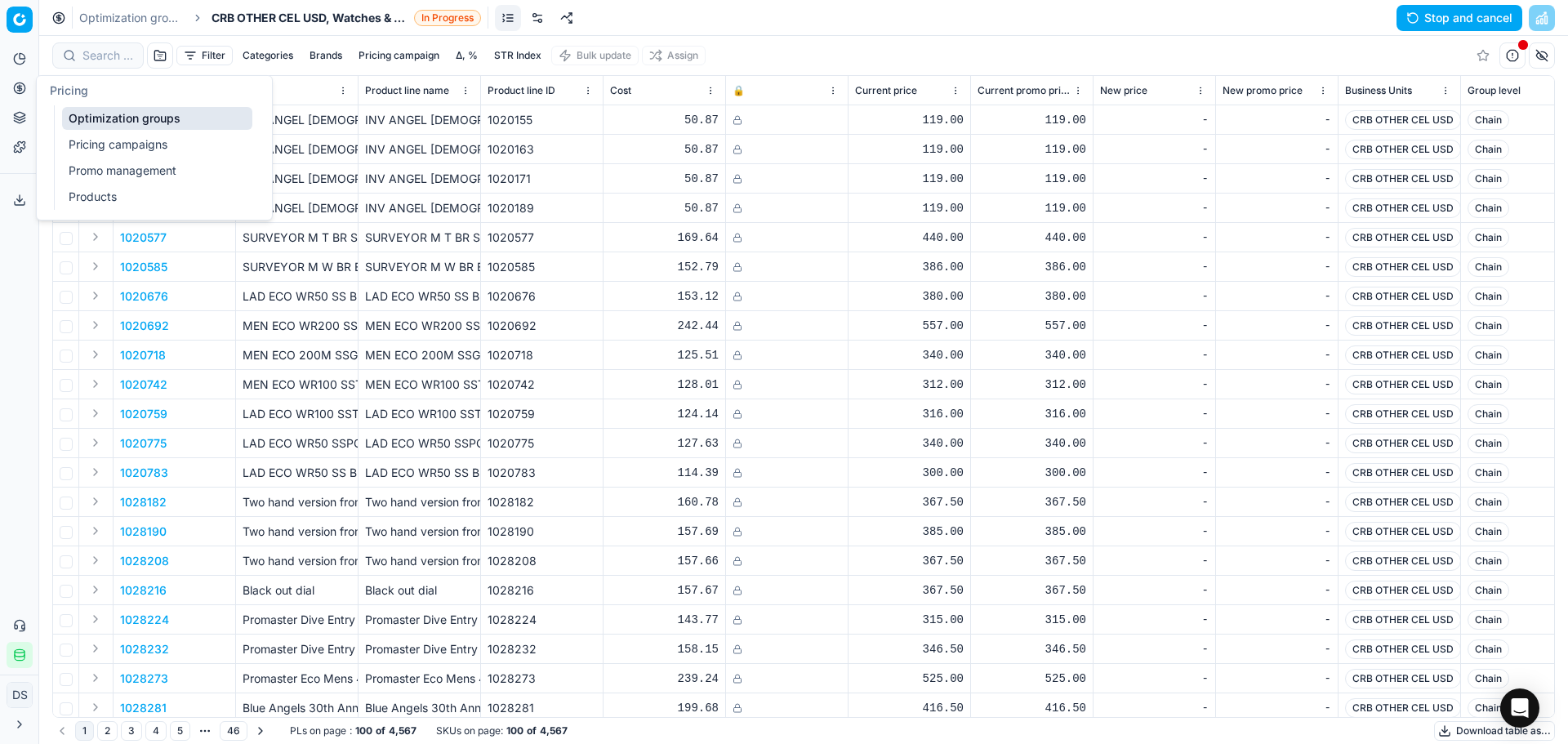
click at [150, 145] on link "Pricing campaigns" at bounding box center [157, 144] width 190 height 23
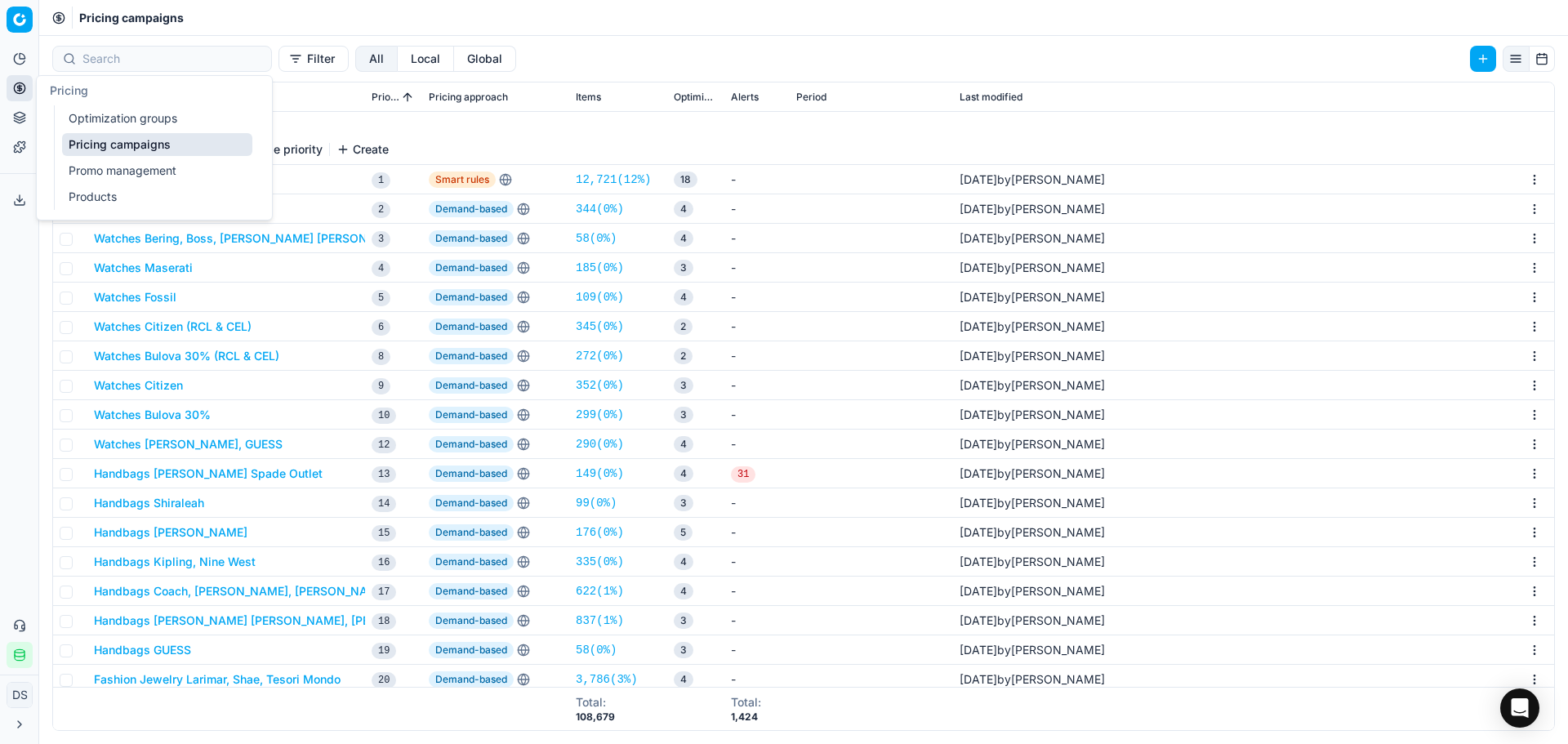
click at [93, 118] on link "Optimization groups" at bounding box center [157, 118] width 190 height 23
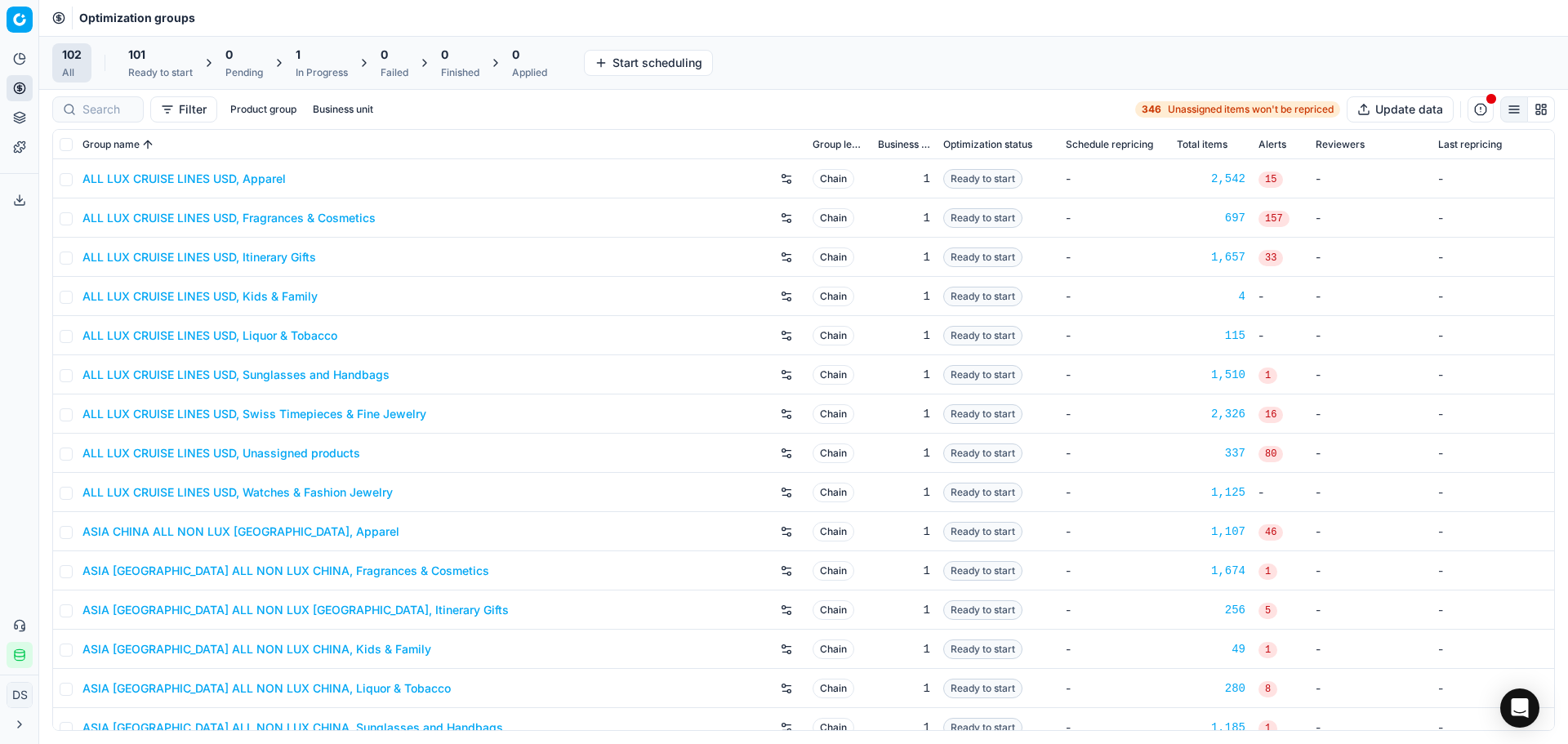
click at [162, 56] on div "101" at bounding box center [160, 55] width 64 height 17
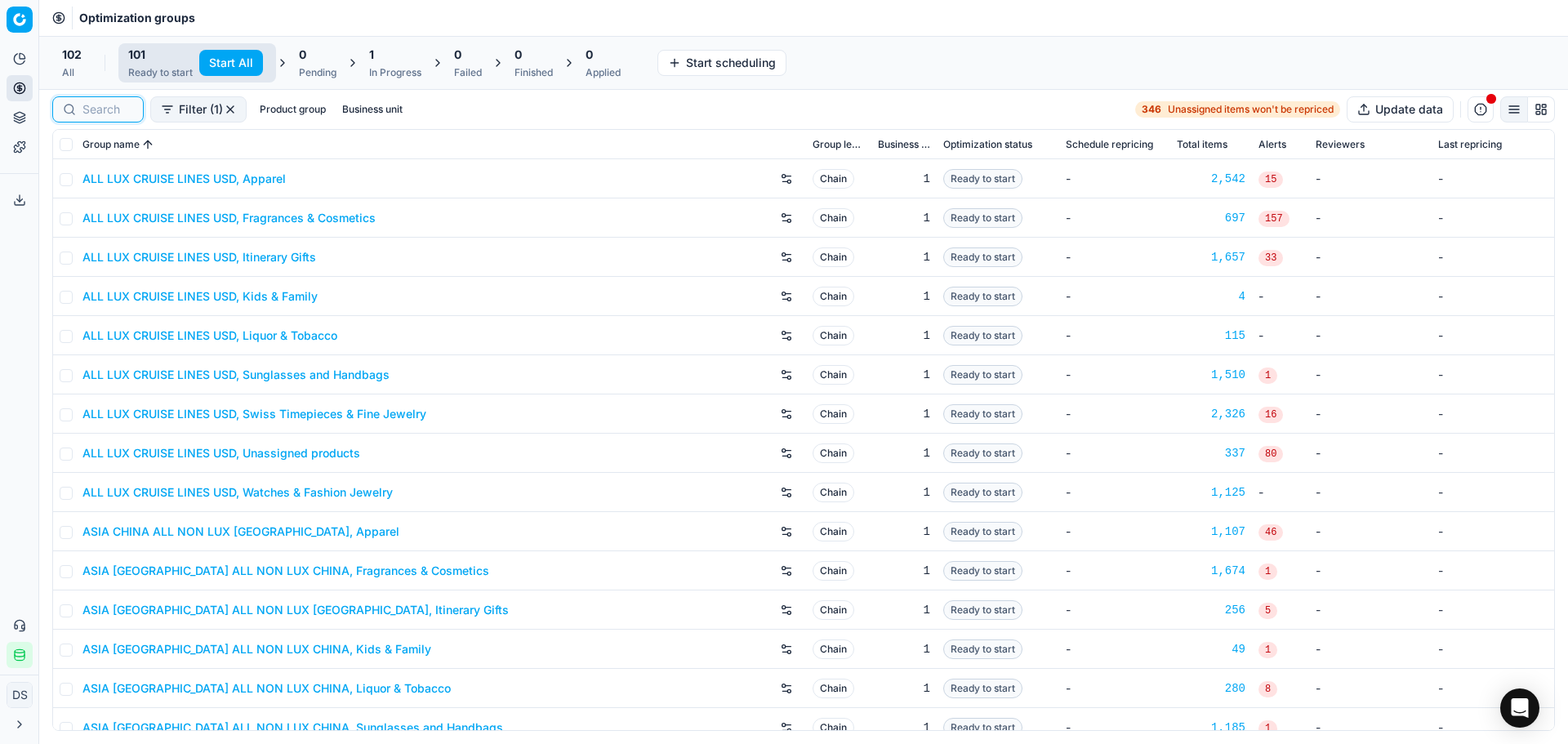
click at [116, 106] on input at bounding box center [108, 110] width 50 height 17
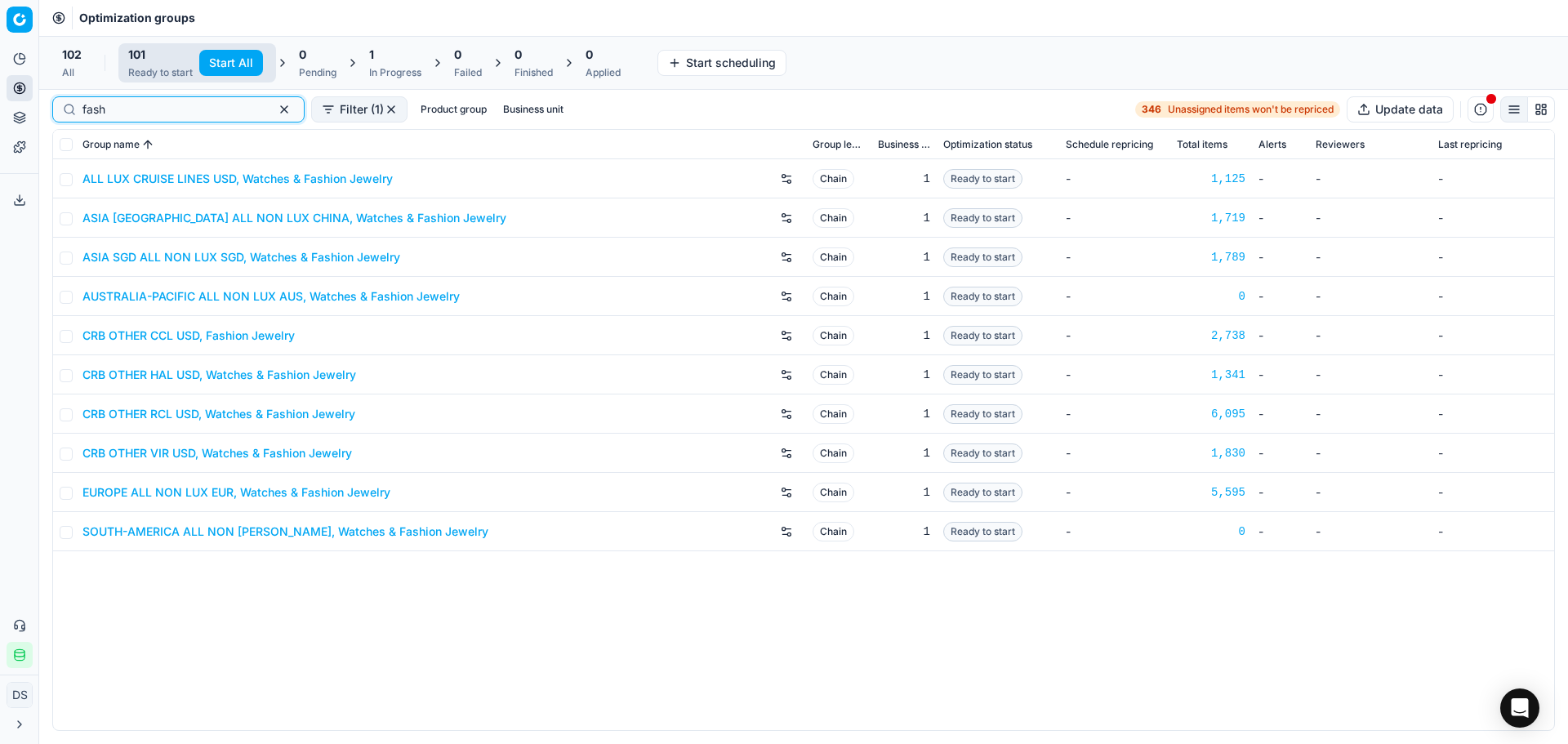
type input "fash"
click at [410, 63] on div "1 In Progress" at bounding box center [395, 62] width 52 height 33
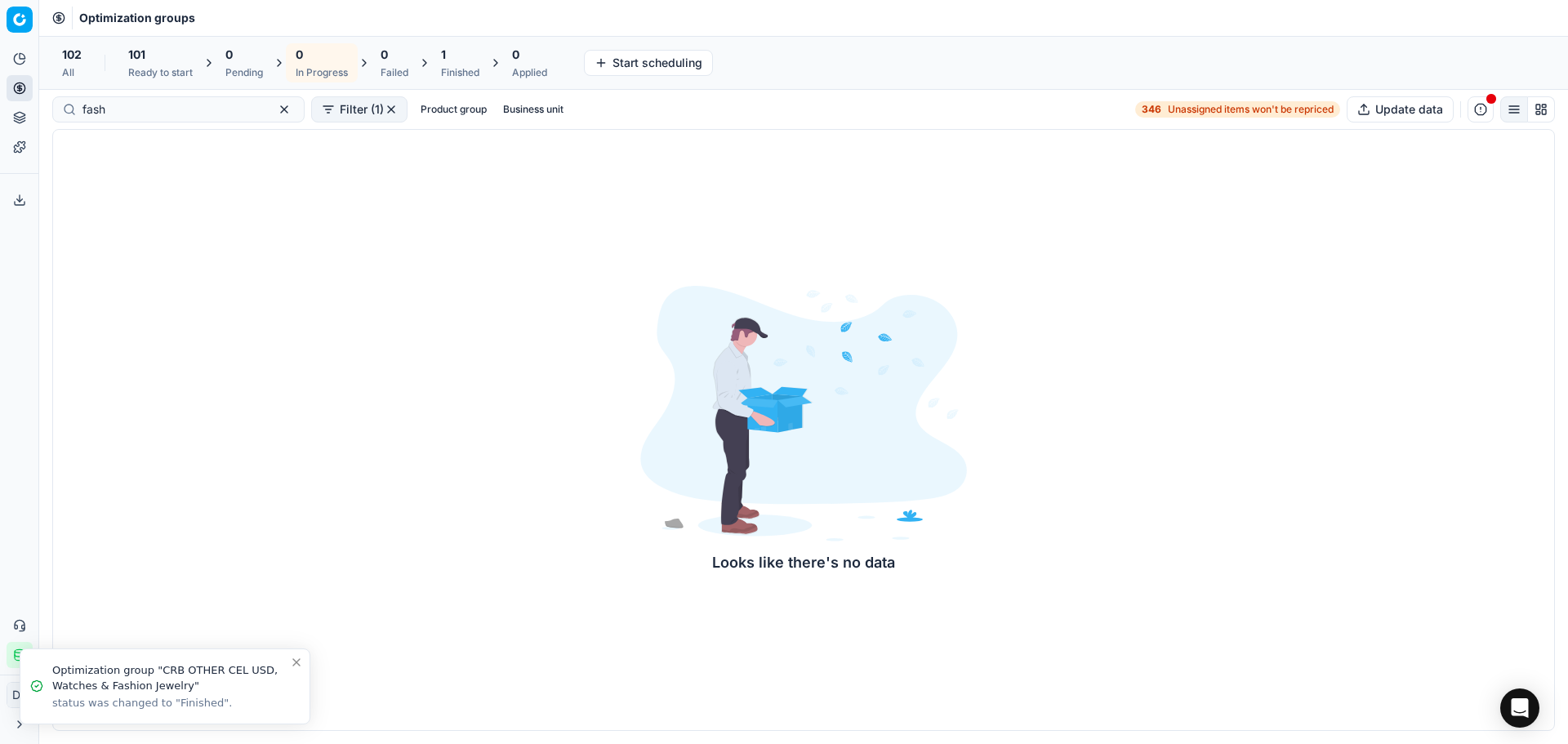
click at [474, 74] on div "Finished" at bounding box center [459, 73] width 38 height 13
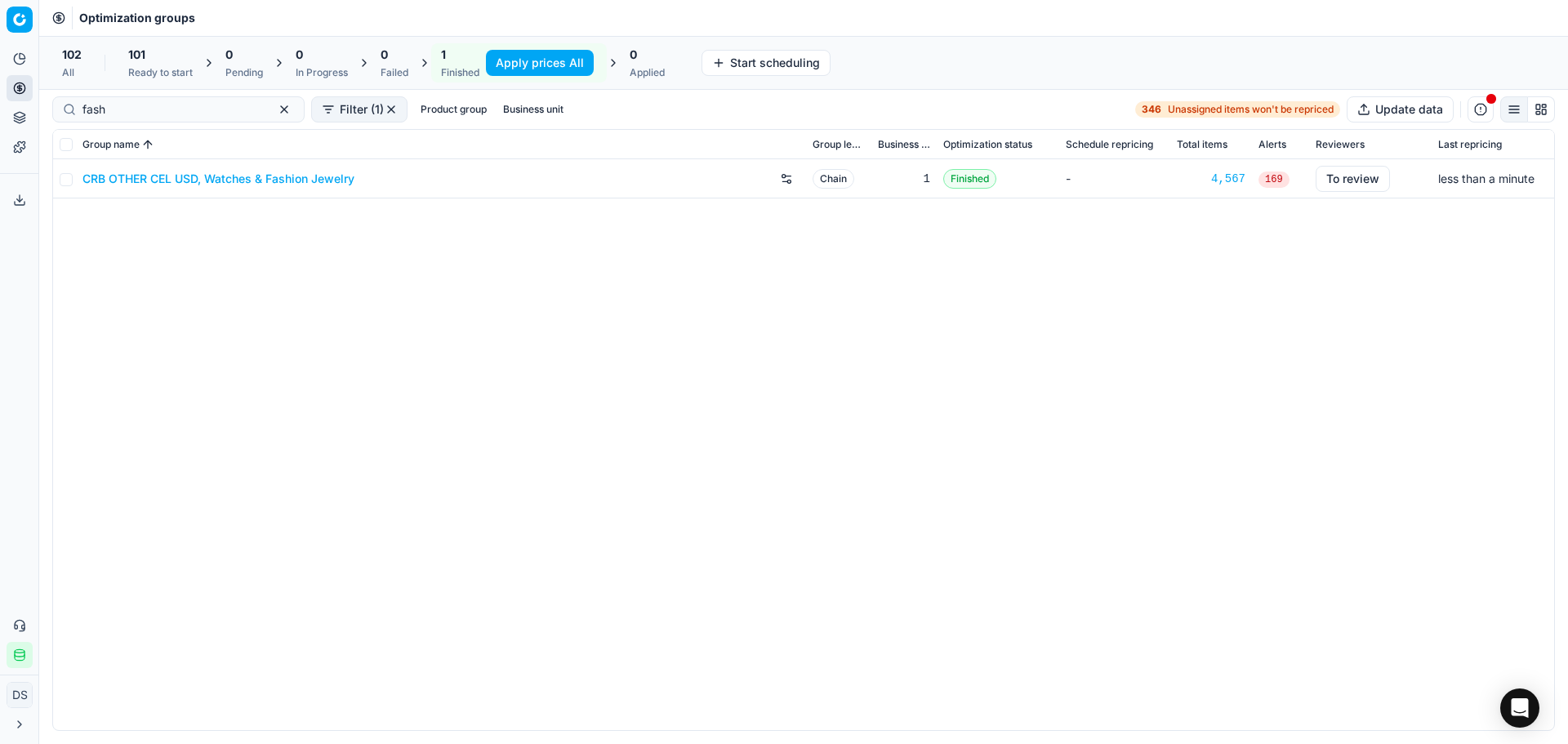
click at [290, 171] on link "CRB OTHER CEL USD, Watches & Fashion Jewelry" at bounding box center [219, 179] width 272 height 17
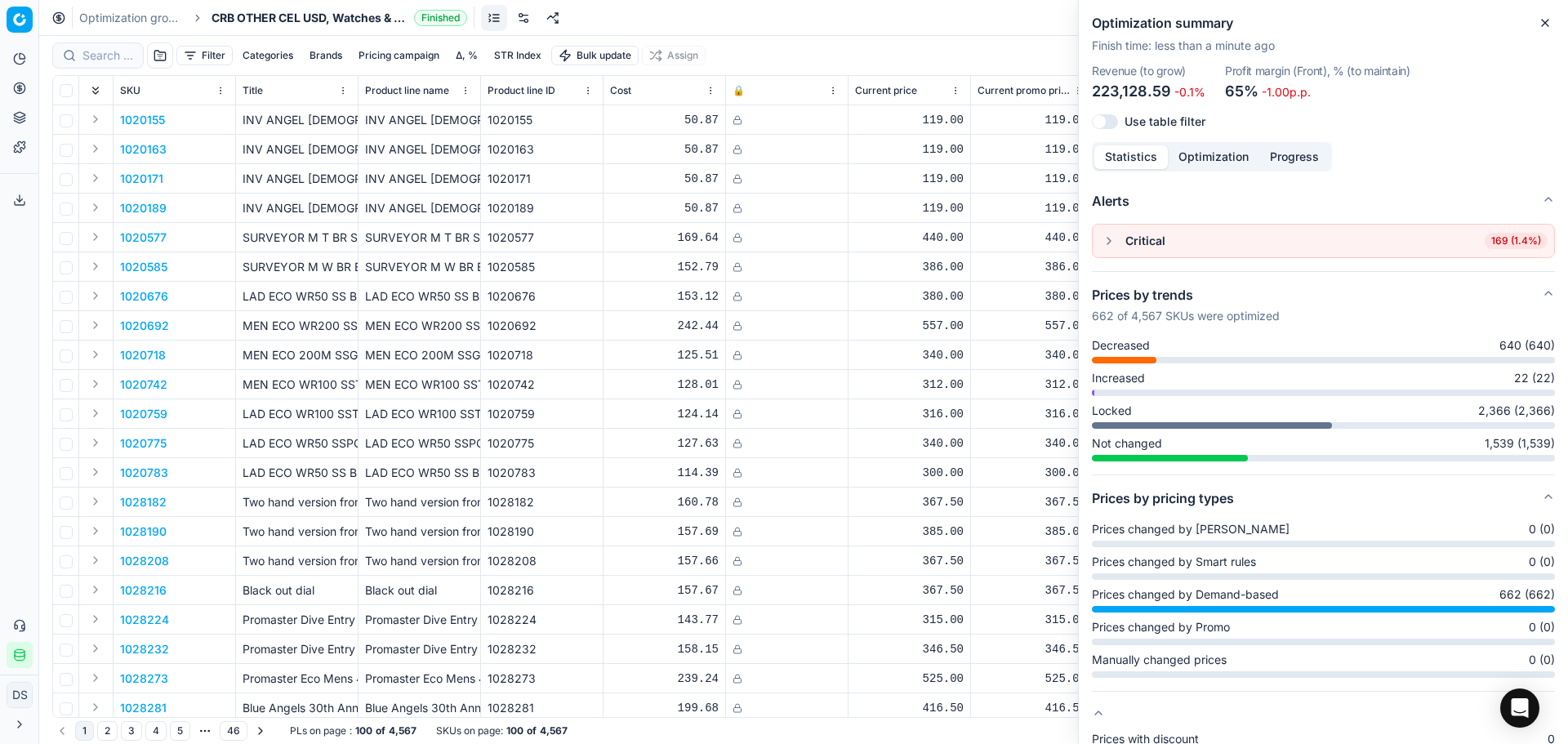
click at [1111, 240] on button "button" at bounding box center [1109, 240] width 20 height 20
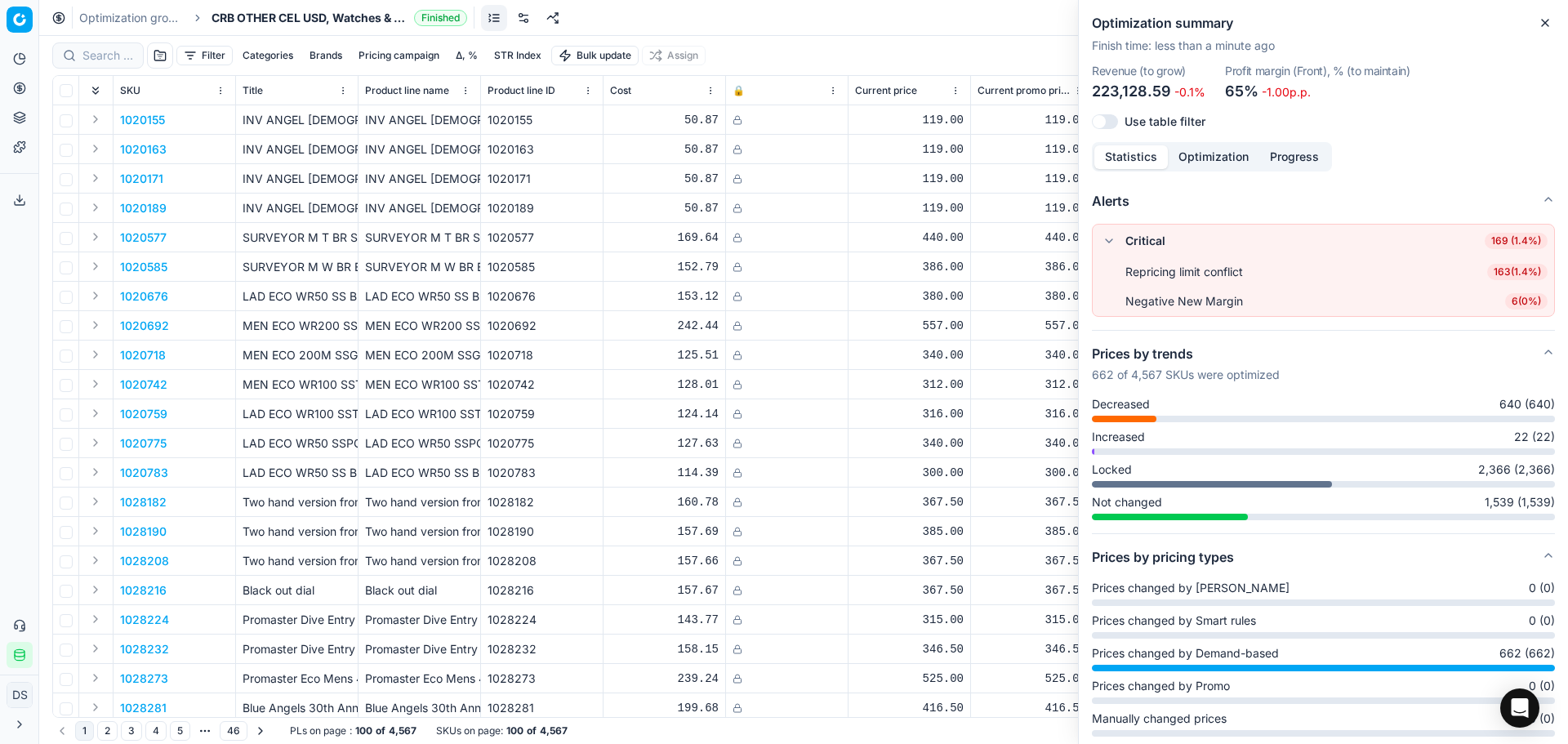
click at [556, 20] on link at bounding box center [553, 18] width 26 height 26
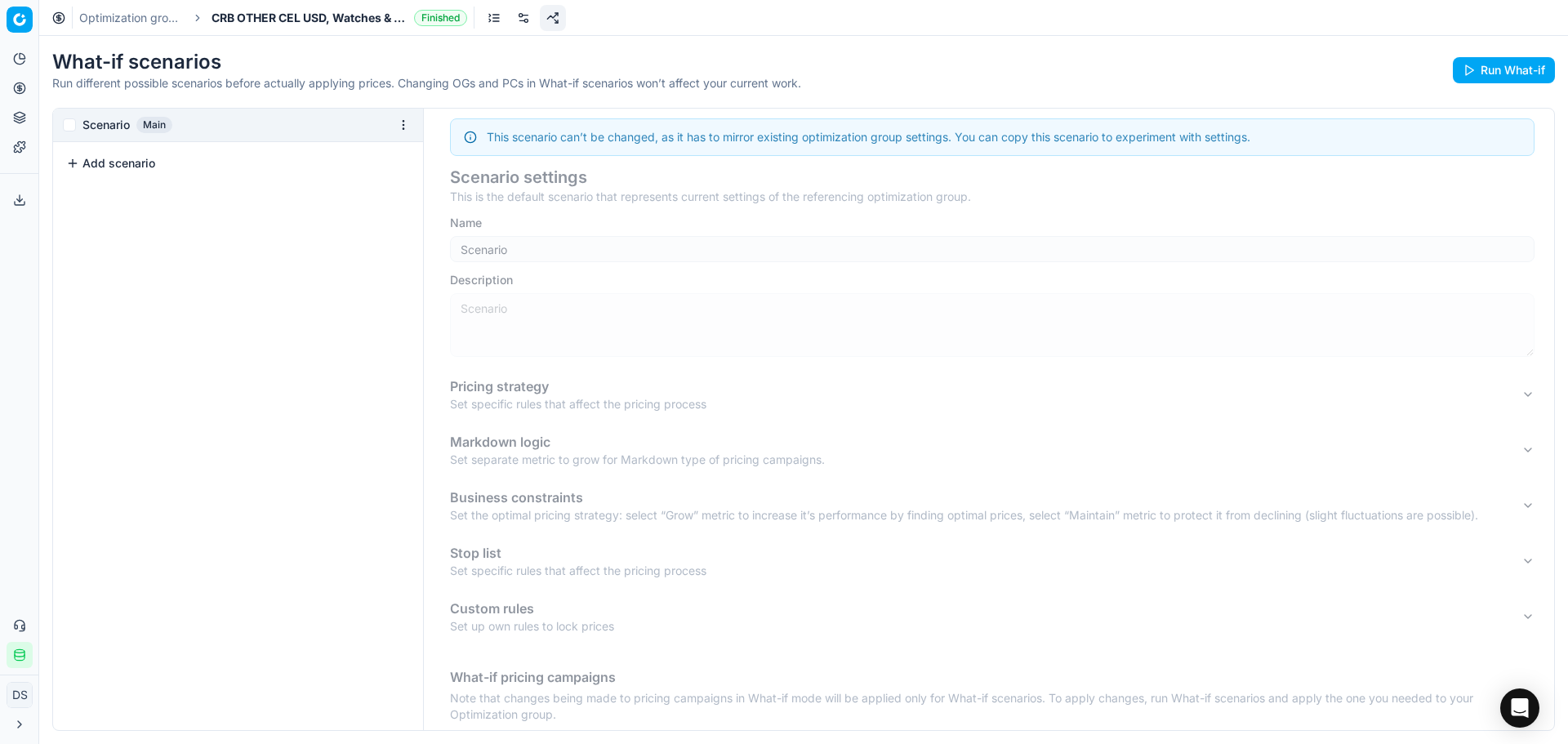
click at [136, 160] on button "Add scenario" at bounding box center [111, 164] width 89 height 17
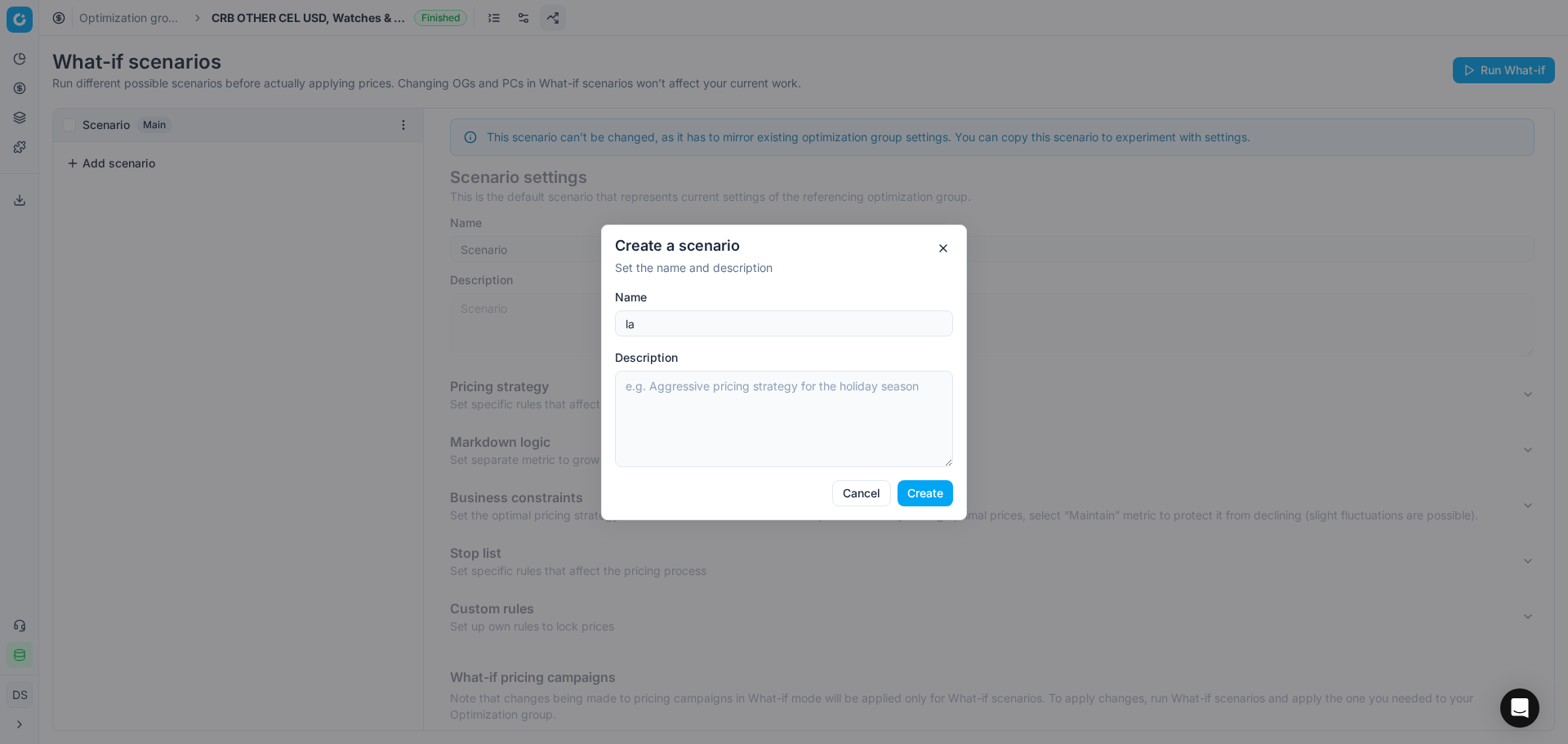
type input "l"
type input "Local Campaign Scenario"
click at [671, 413] on textarea "Description" at bounding box center [784, 418] width 338 height 96
click at [931, 487] on button "Create" at bounding box center [926, 494] width 56 height 26
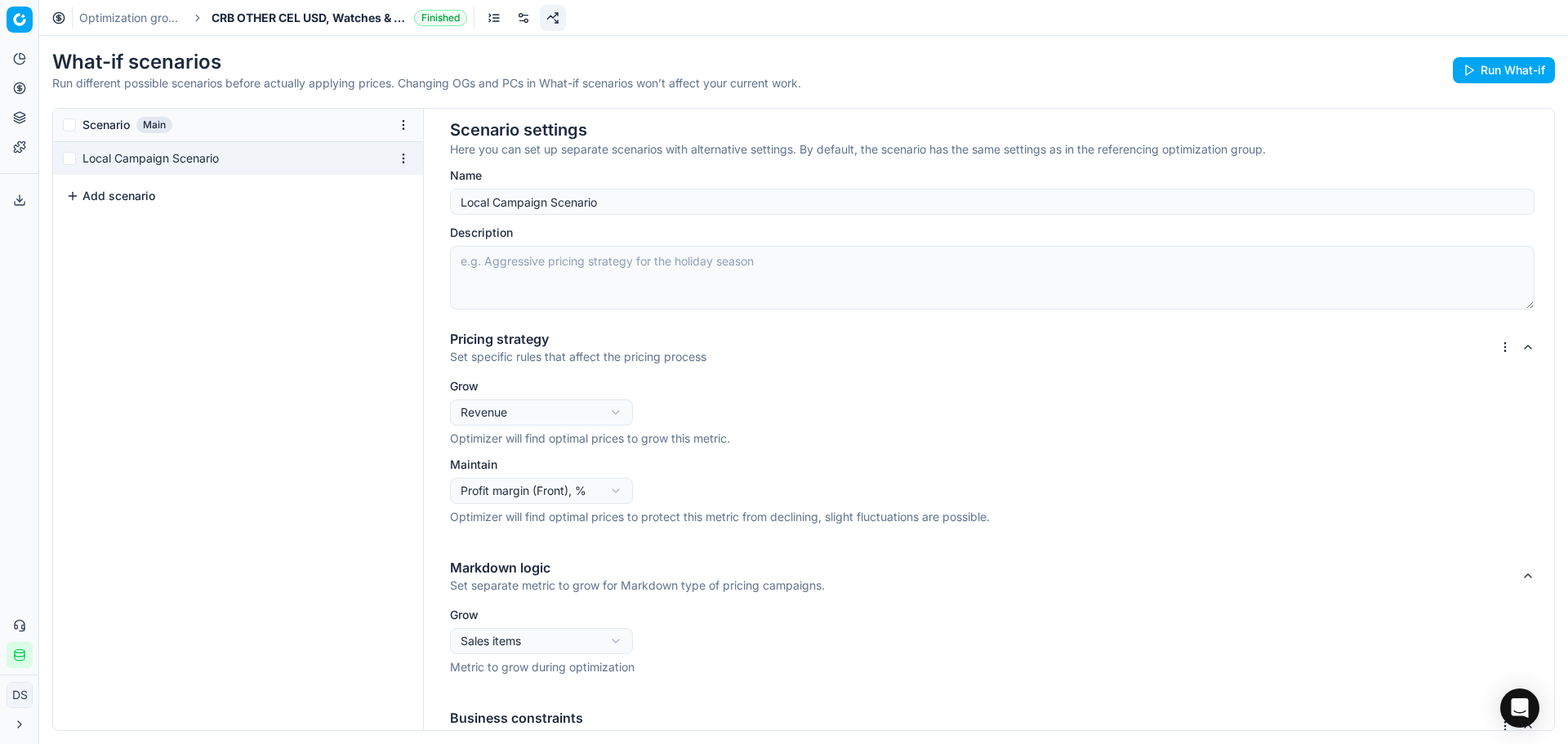
click at [553, 422] on html "Pricing platform Analytics Pricing Product portfolio Templates Export service 2…" at bounding box center [784, 372] width 1568 height 744
click at [558, 420] on html "Pricing platform Analytics Pricing Product portfolio Templates Export service 2…" at bounding box center [784, 372] width 1568 height 744
click at [593, 348] on p "Set specific rules that affect the pricing process" at bounding box center [578, 357] width 256 height 17
click at [1495, 348] on html "Pricing platform Analytics Pricing Product portfolio Templates Export service 2…" at bounding box center [784, 372] width 1568 height 744
click at [909, 359] on html "Pricing platform Analytics Pricing Product portfolio Templates Export service 2…" at bounding box center [784, 372] width 1568 height 744
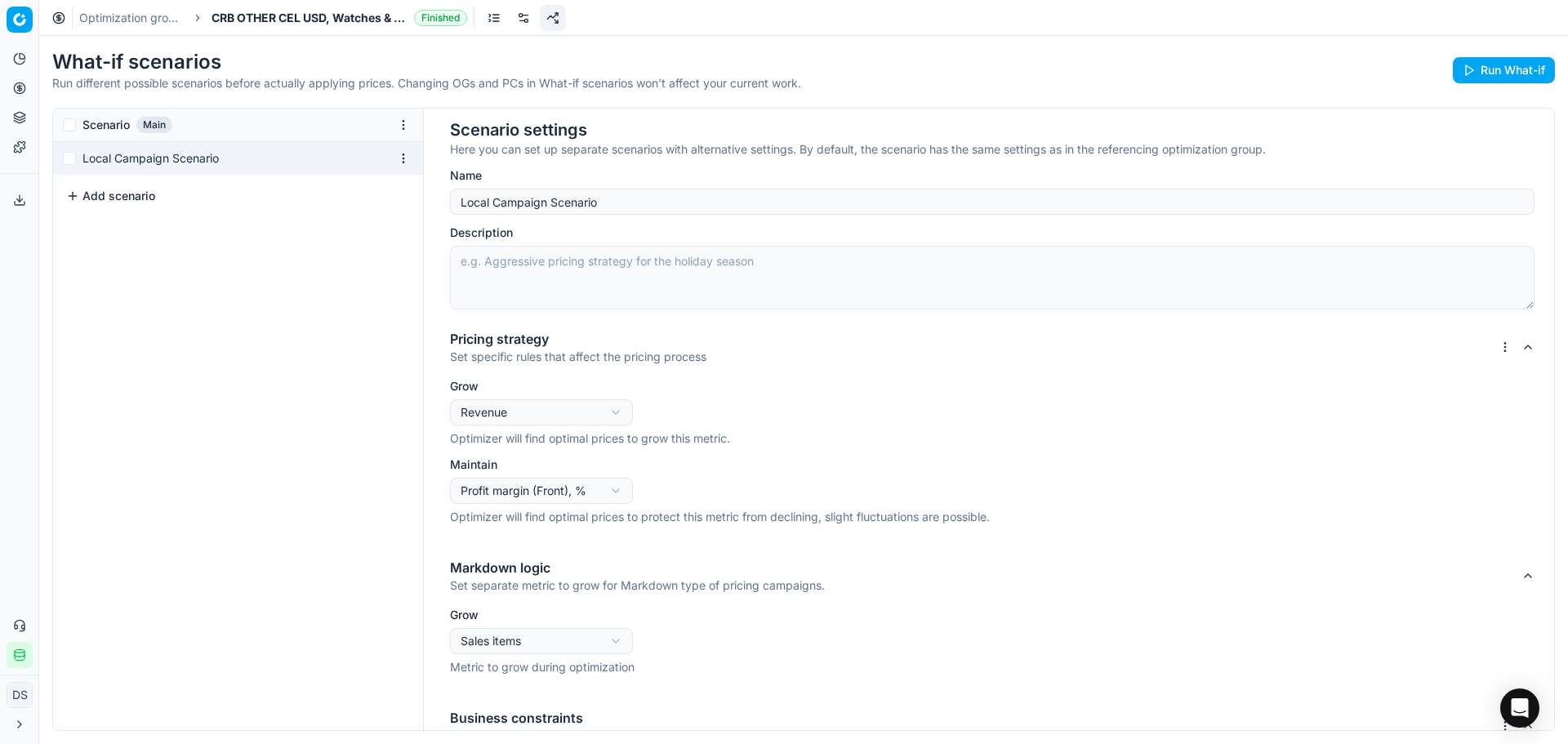
click at [1484, 351] on html "Pricing platform Analytics Pricing Product portfolio Templates Export service 2…" at bounding box center [784, 372] width 1568 height 744
click at [561, 394] on html "Pricing platform Analytics Pricing Product portfolio Templates Export service 2…" at bounding box center [784, 372] width 1568 height 744
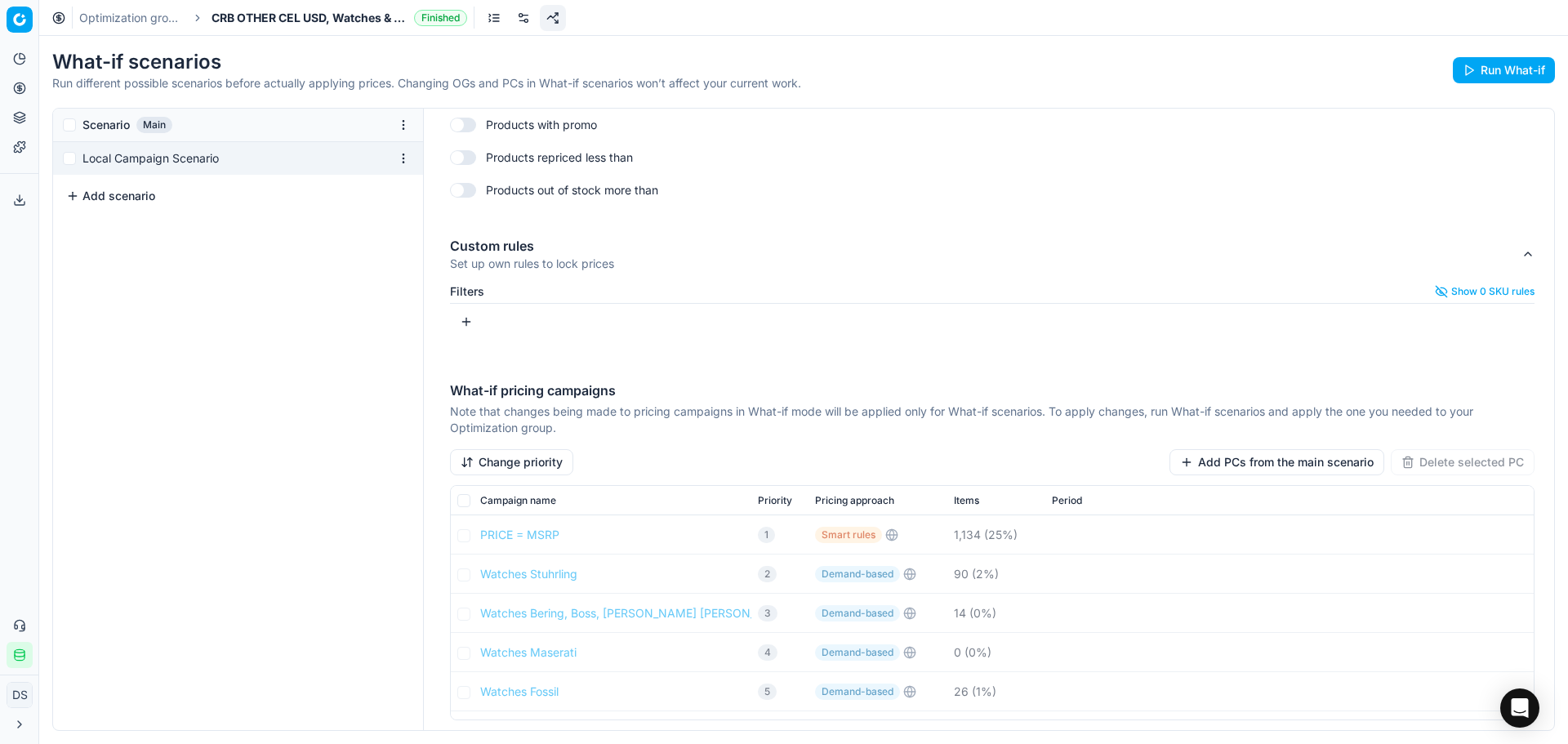
click at [513, 461] on button "Change priority" at bounding box center [511, 462] width 123 height 26
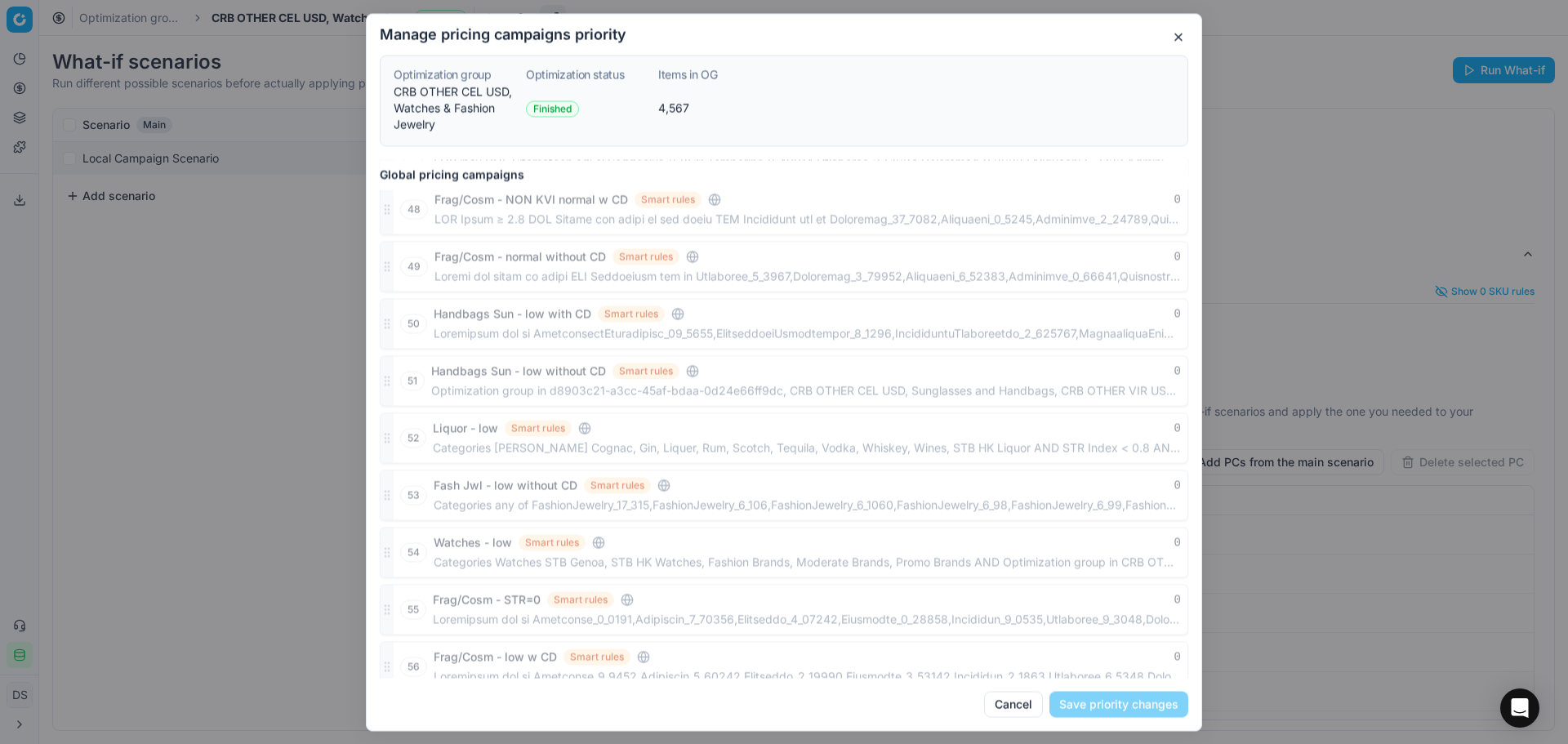
scroll to position [2534, 0]
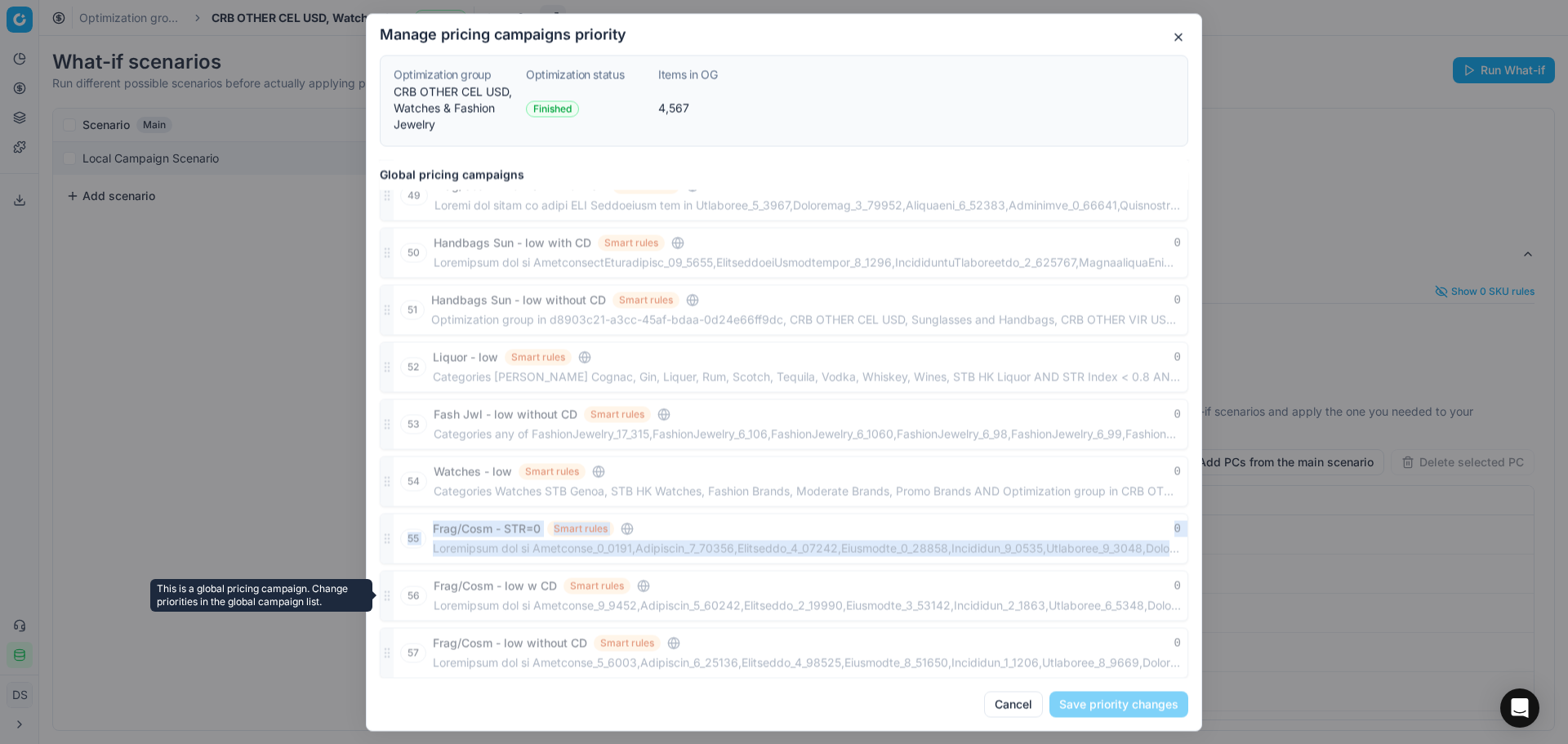
drag, startPoint x: 383, startPoint y: 596, endPoint x: 394, endPoint y: 551, distance: 46.3
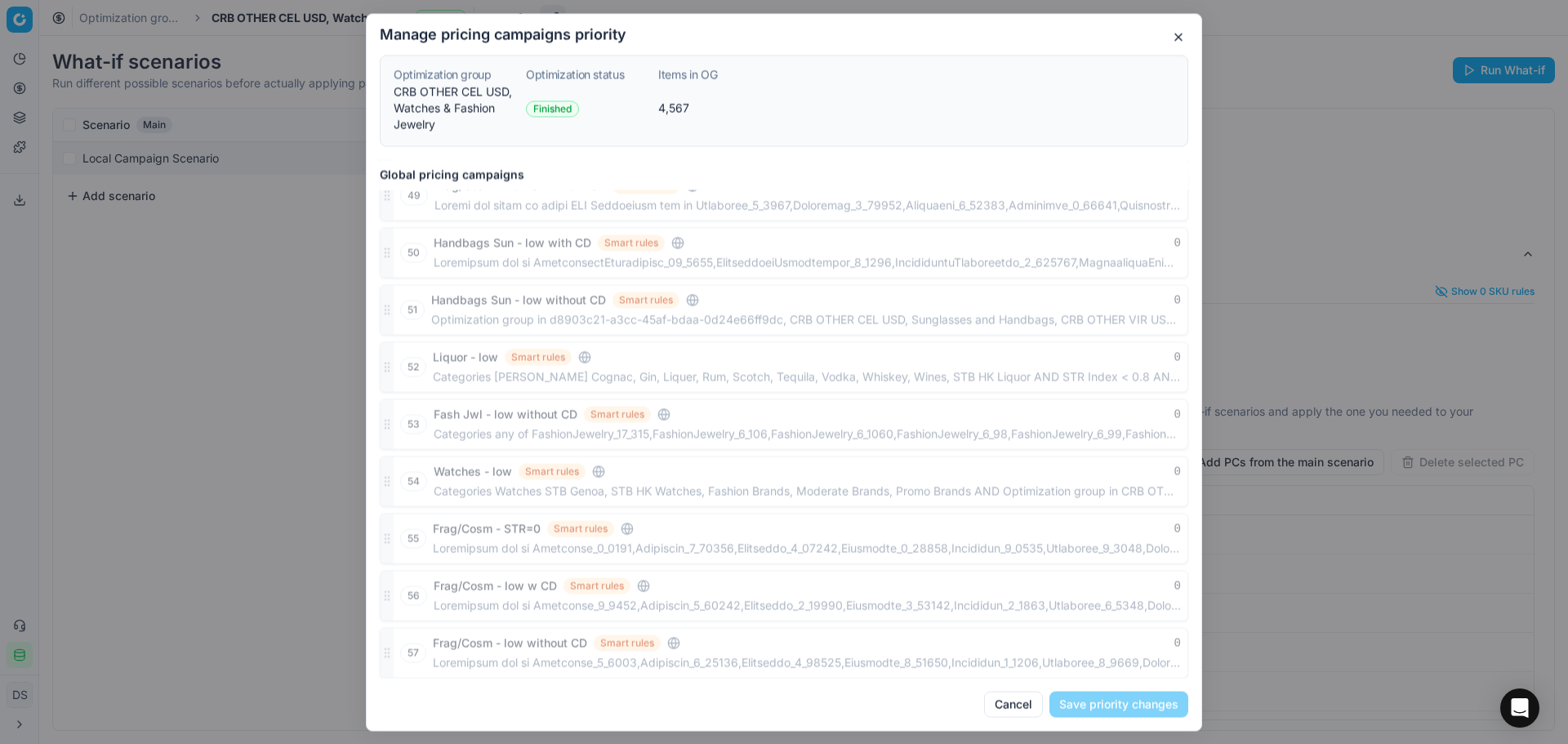
click at [391, 554] on div "55 Frag/Cosm - STR=0 Smart rules 0" at bounding box center [784, 538] width 809 height 50
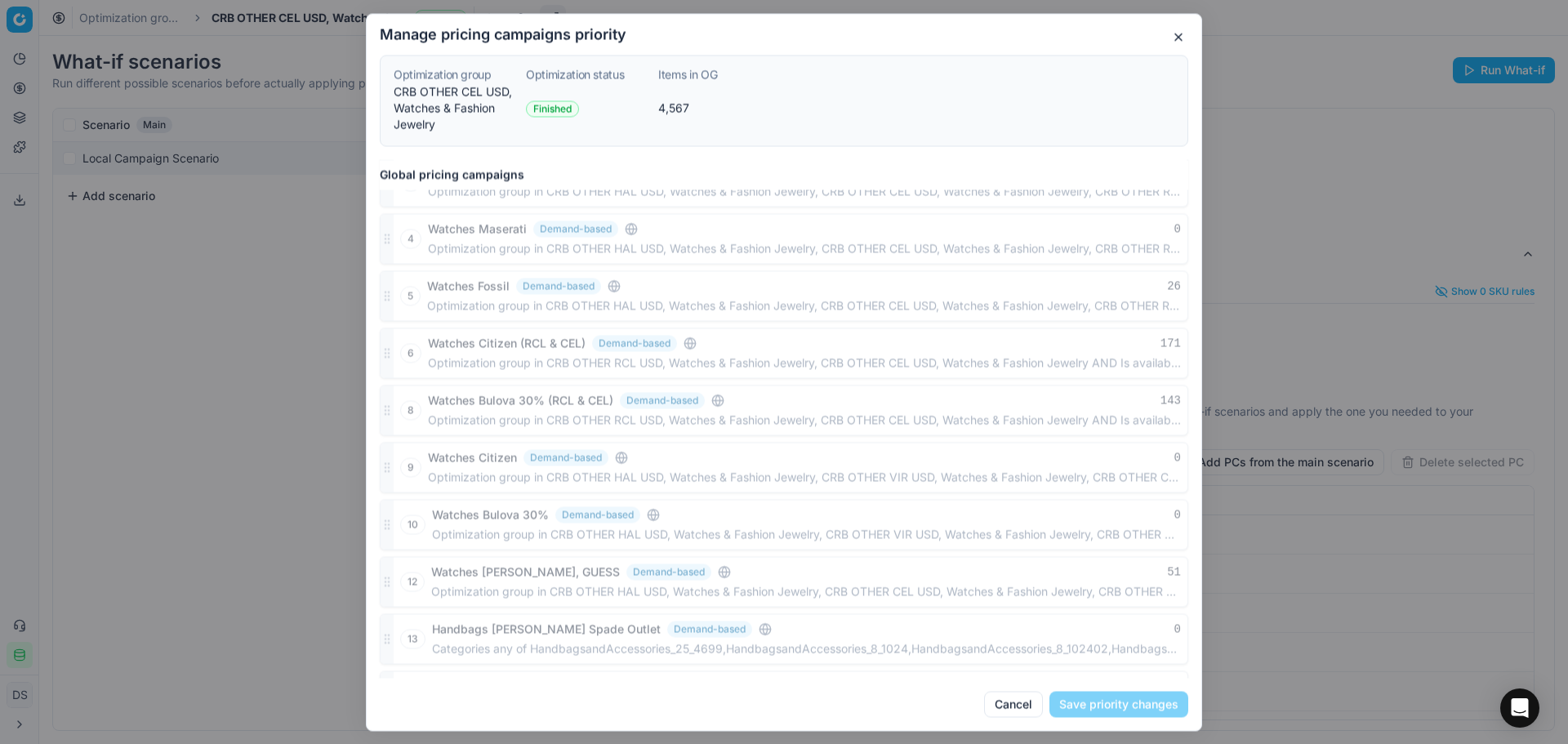
scroll to position [0, 0]
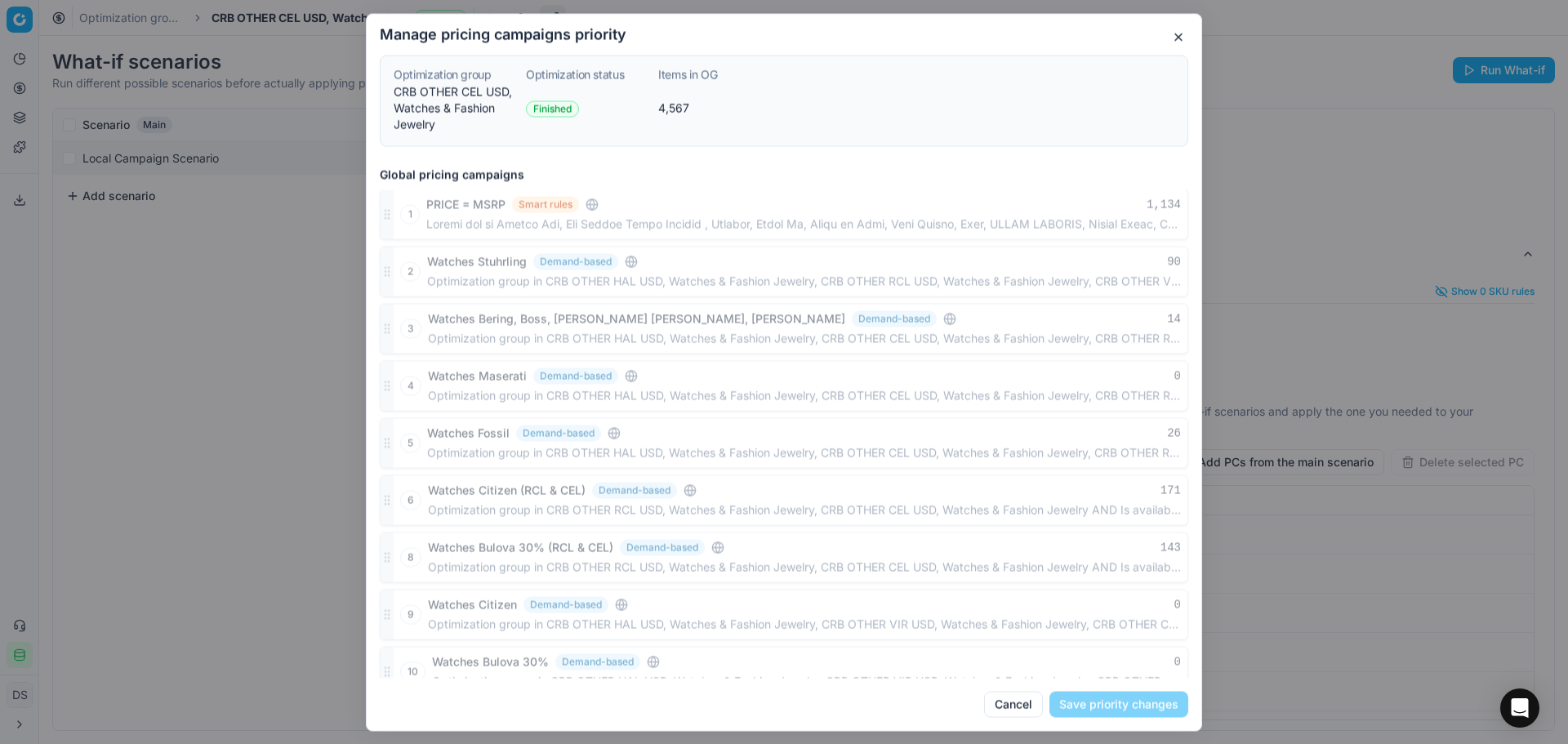
click at [1176, 40] on button "button" at bounding box center [1179, 36] width 20 height 20
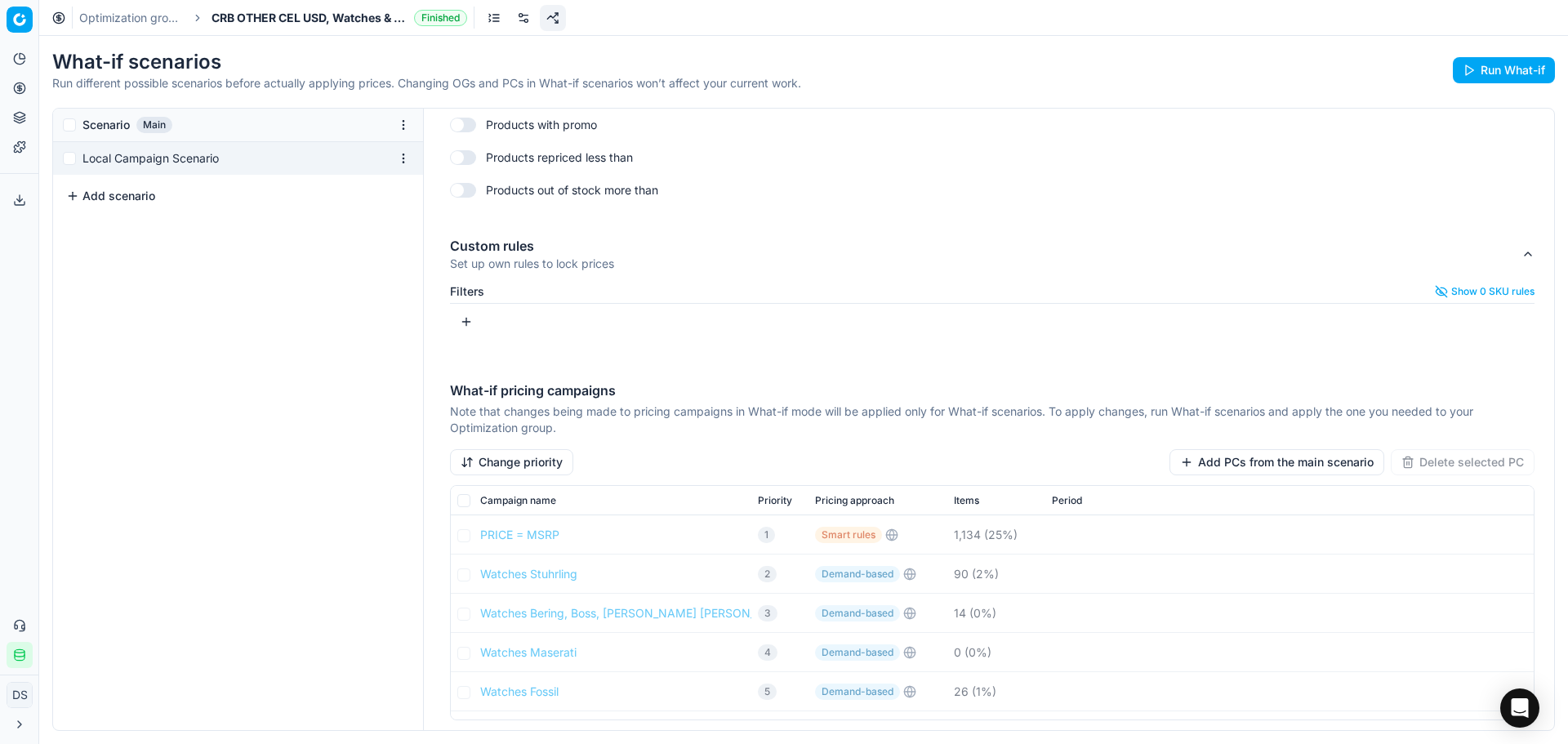
click at [162, 23] on link "Optimization groups" at bounding box center [131, 19] width 104 height 17
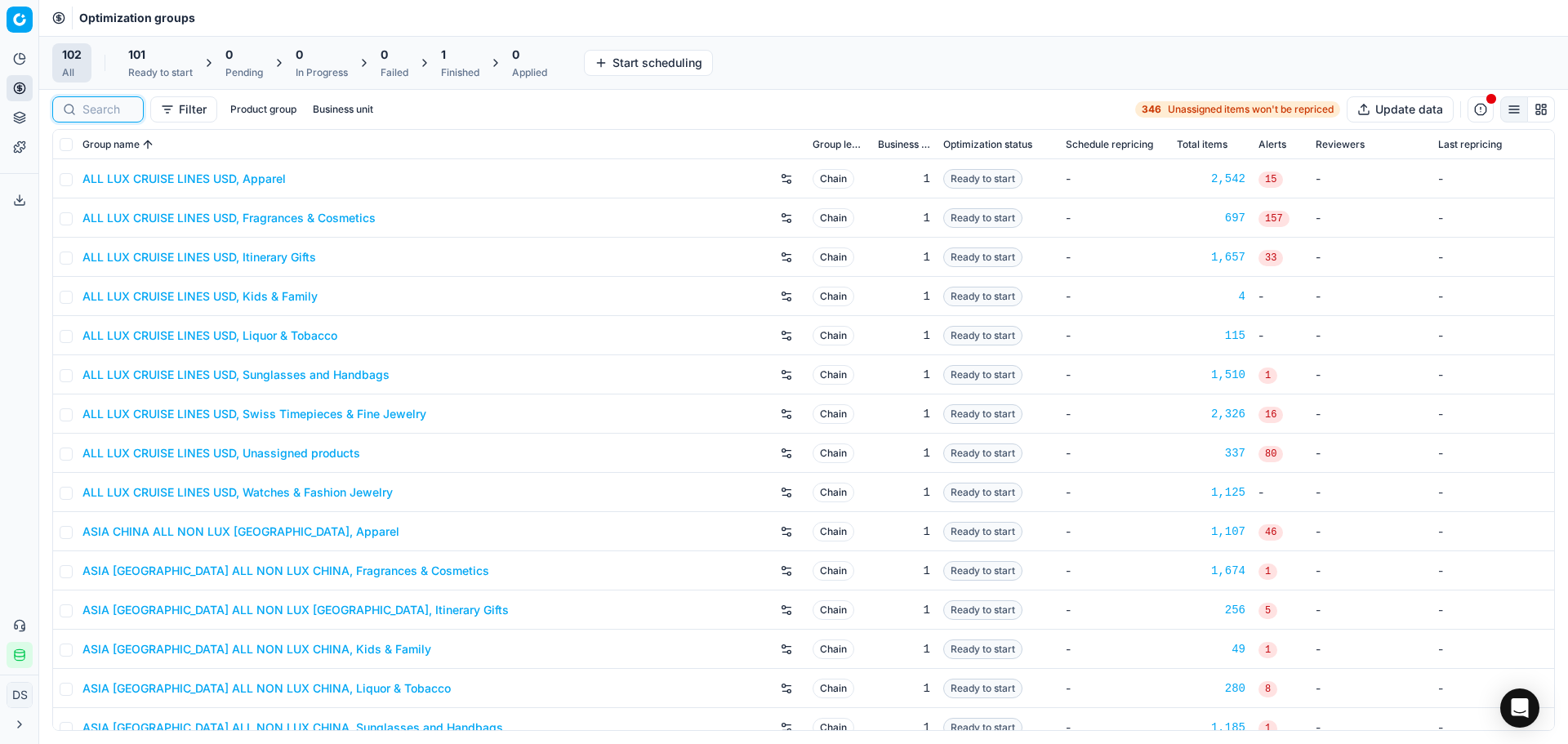
click at [116, 109] on input at bounding box center [108, 110] width 50 height 17
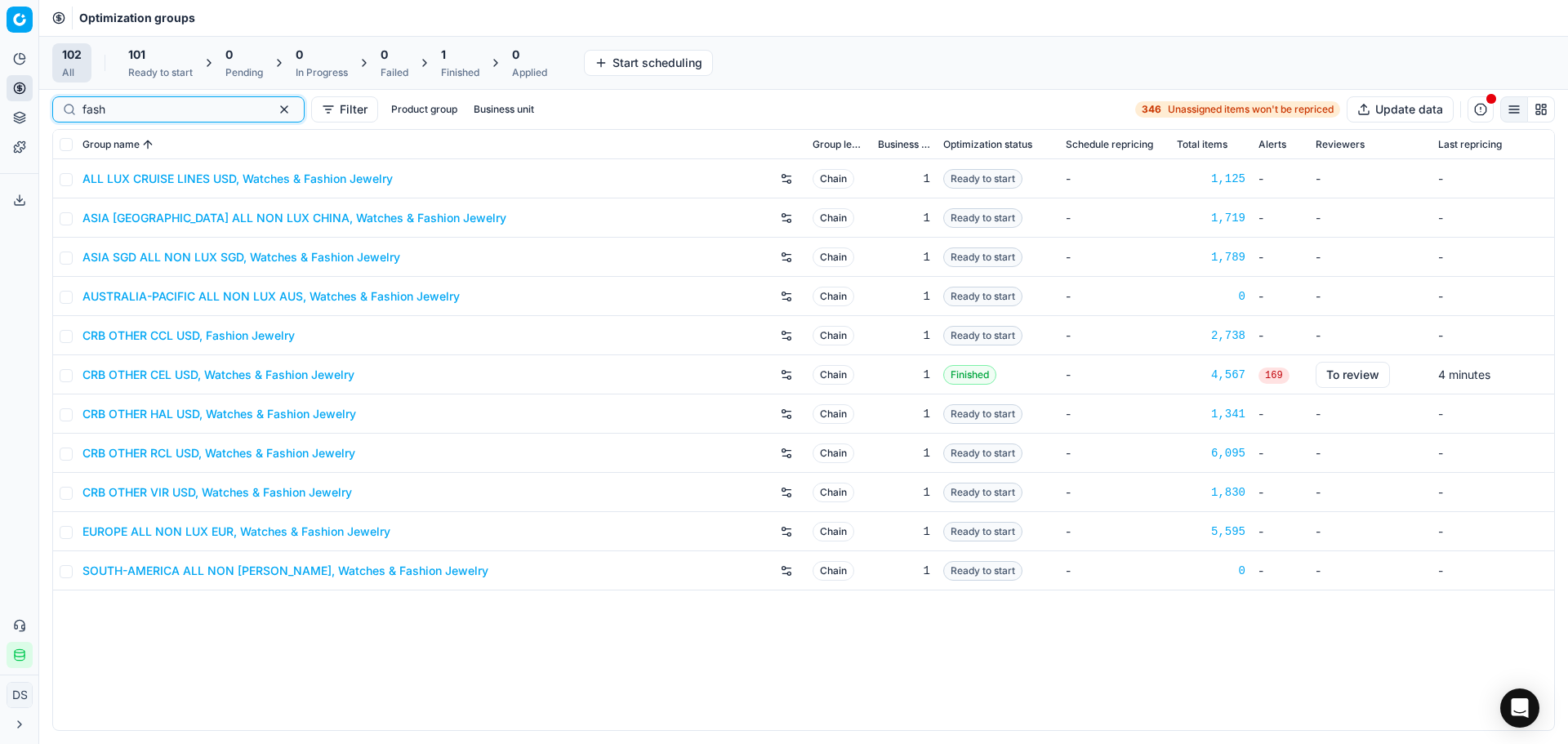
type input "fash"
click at [235, 459] on link "CRB OTHER RCL USD, Watches & Fashion Jewelry" at bounding box center [219, 453] width 273 height 17
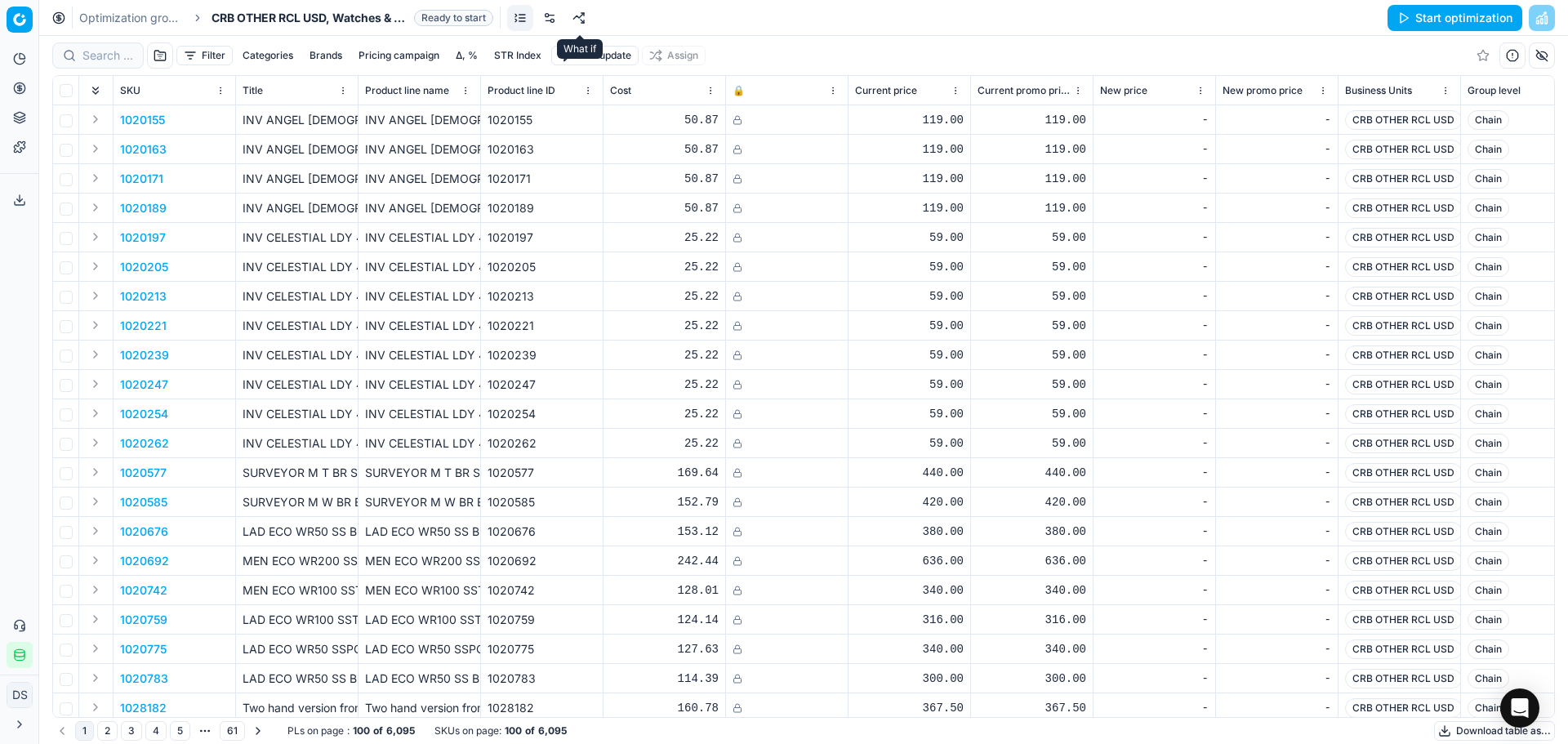
click at [586, 19] on link at bounding box center [579, 18] width 26 height 26
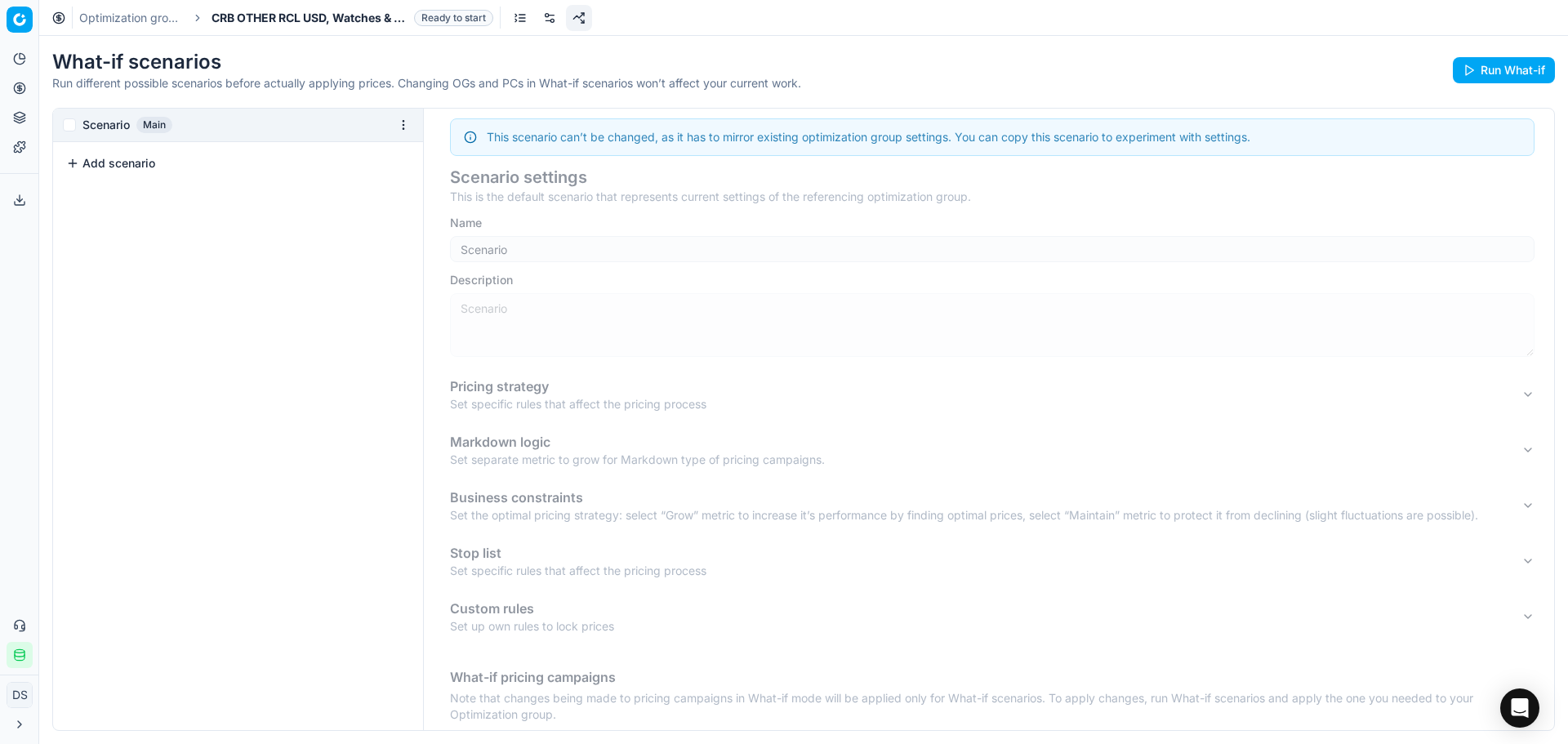
click at [141, 166] on button "Add scenario" at bounding box center [111, 164] width 89 height 17
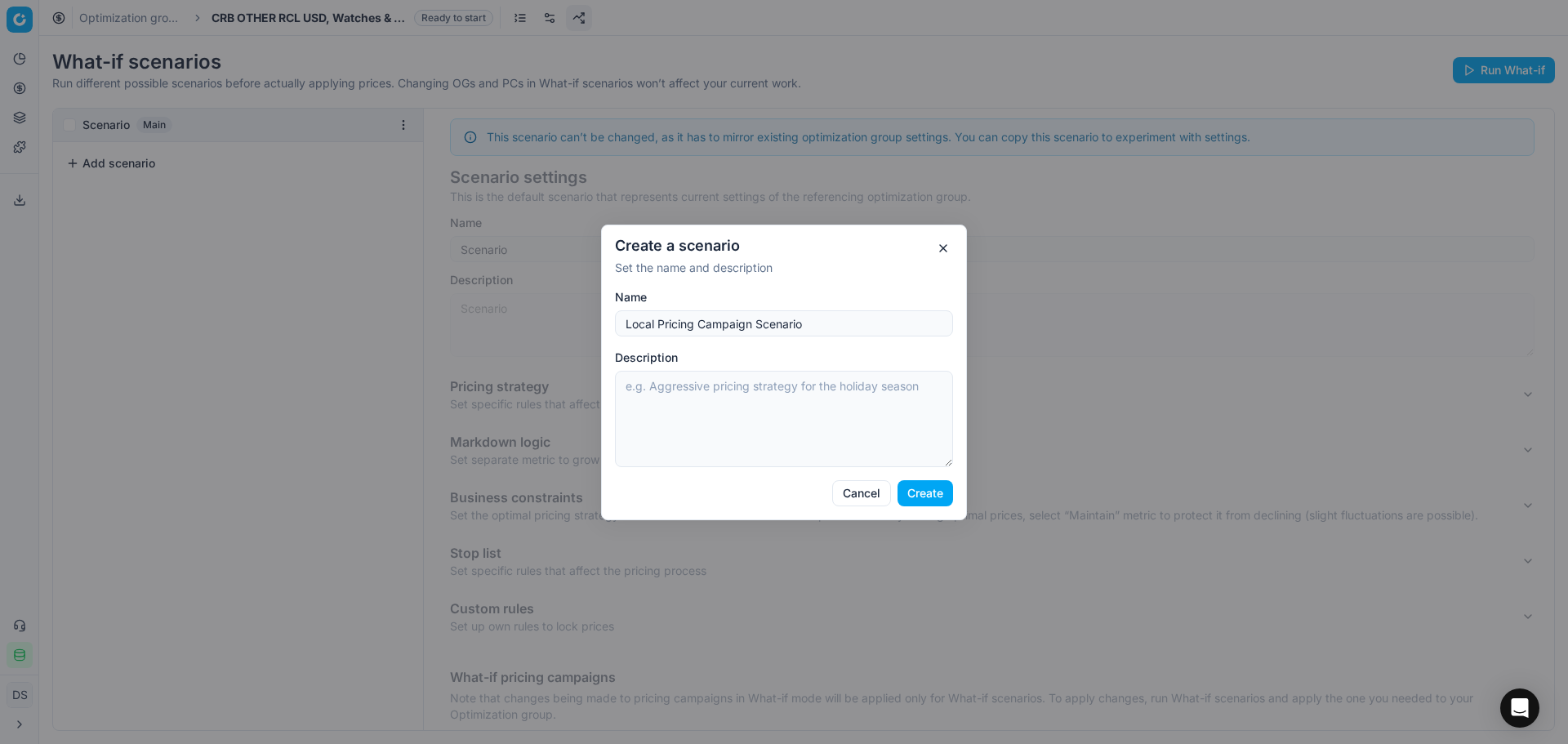
type input "Local Pricing Campaign Scenario"
click at [925, 502] on button "Create" at bounding box center [926, 494] width 56 height 26
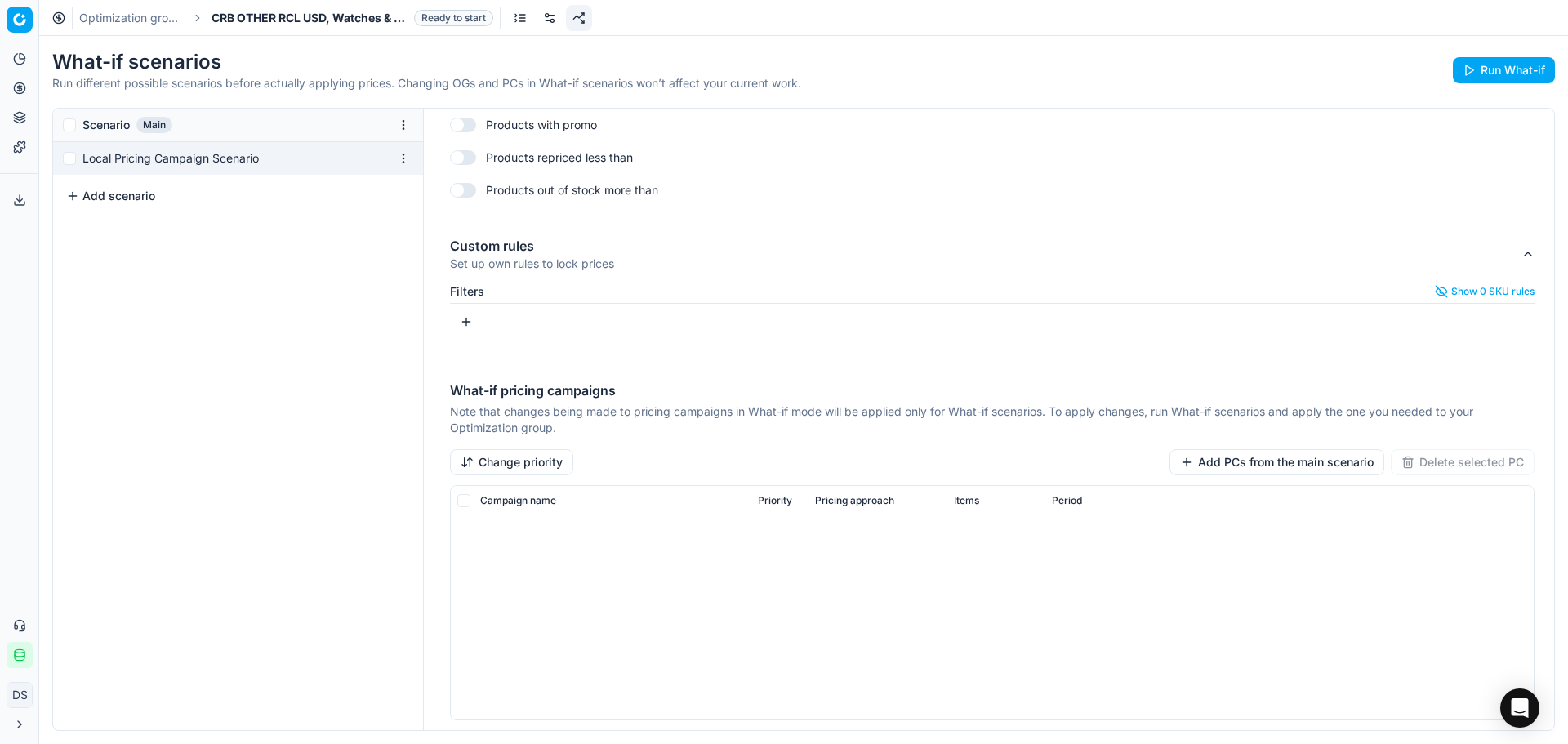
scroll to position [653, 0]
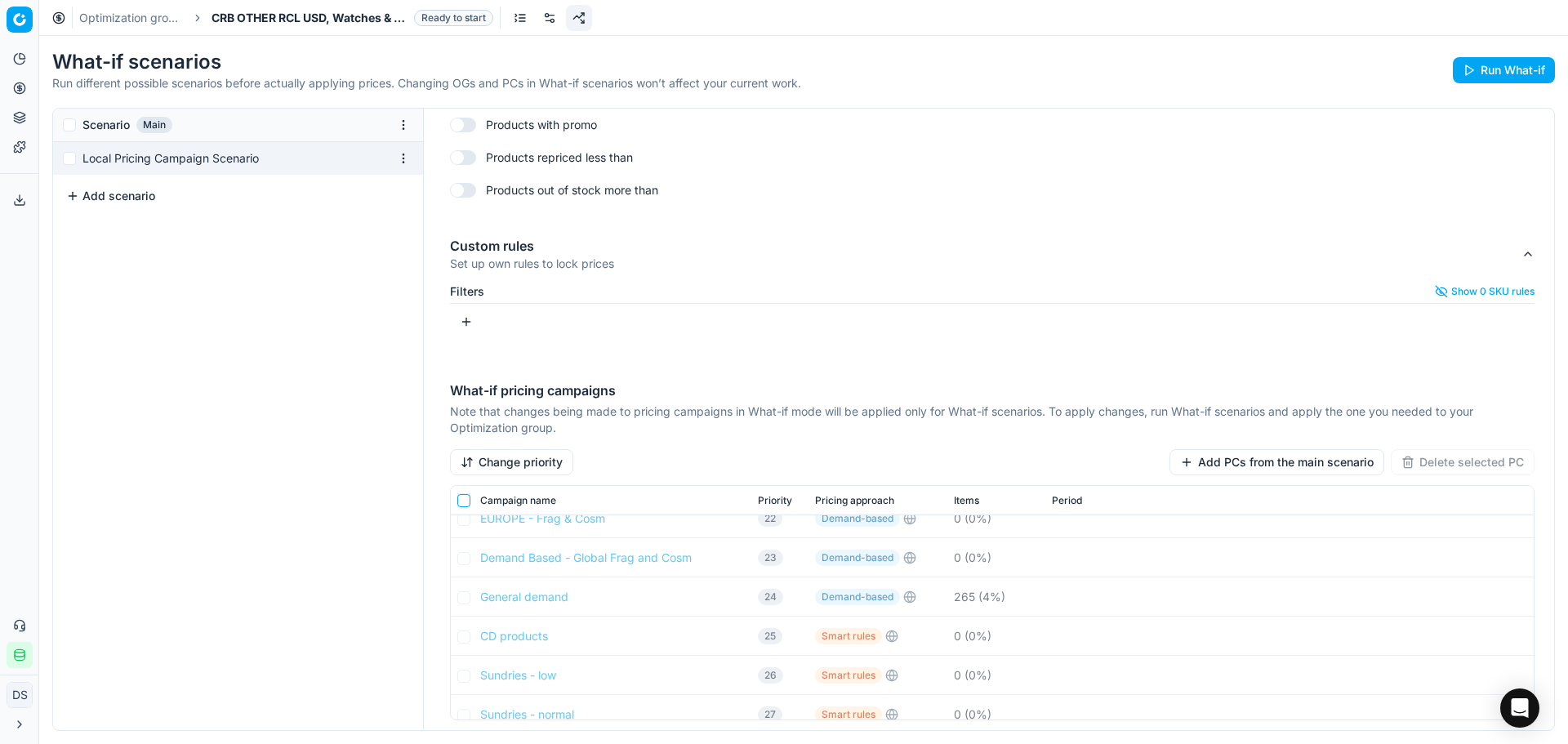
click at [460, 495] on input "checkbox" at bounding box center [464, 500] width 13 height 13
click at [463, 500] on input "checkbox" at bounding box center [464, 500] width 13 height 13
checkbox input "false"
click at [546, 466] on button "Change priority" at bounding box center [511, 462] width 123 height 26
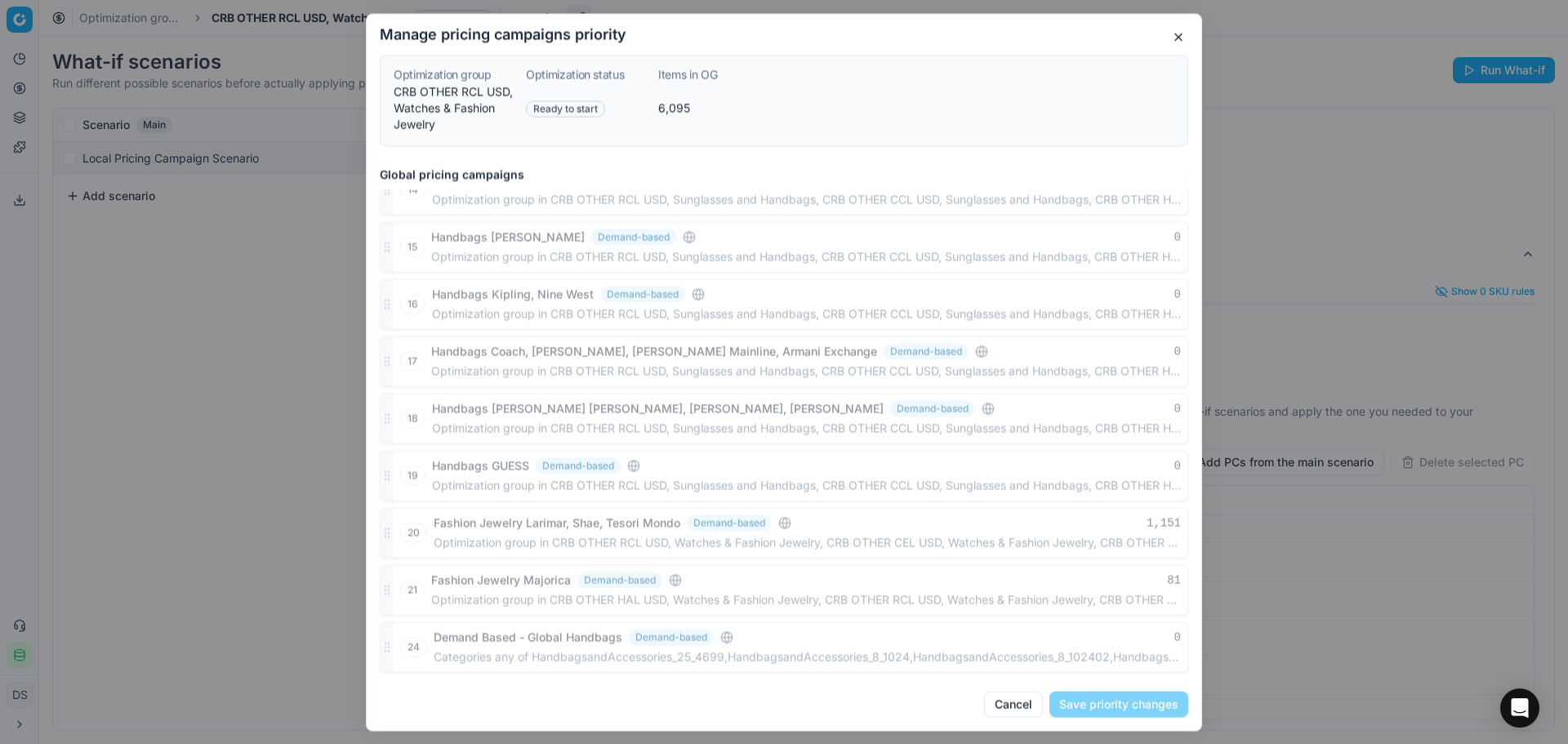
click at [382, 304] on div at bounding box center [388, 304] width 13 height 49
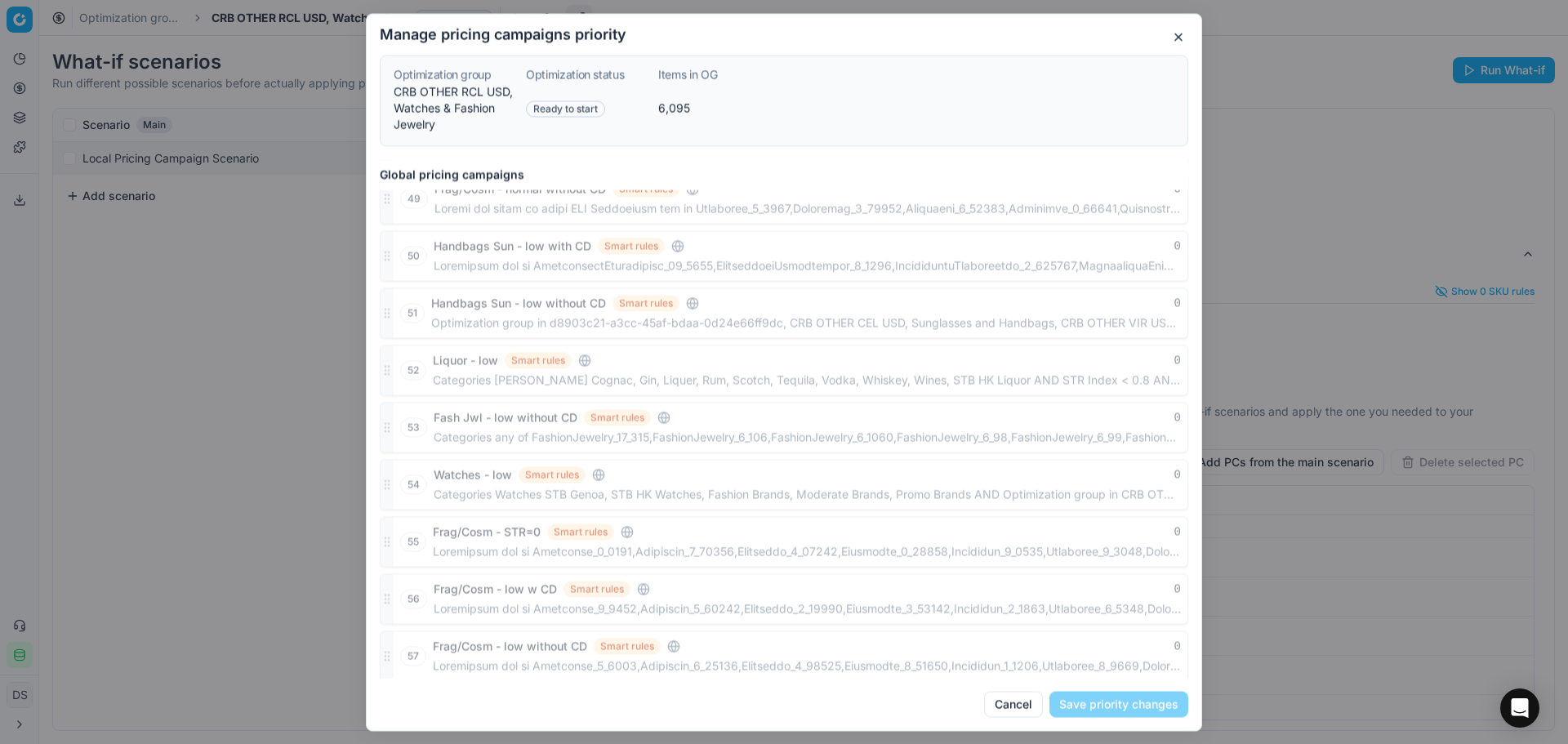
scroll to position [2534, 0]
click at [1181, 41] on button "button" at bounding box center [1179, 36] width 20 height 20
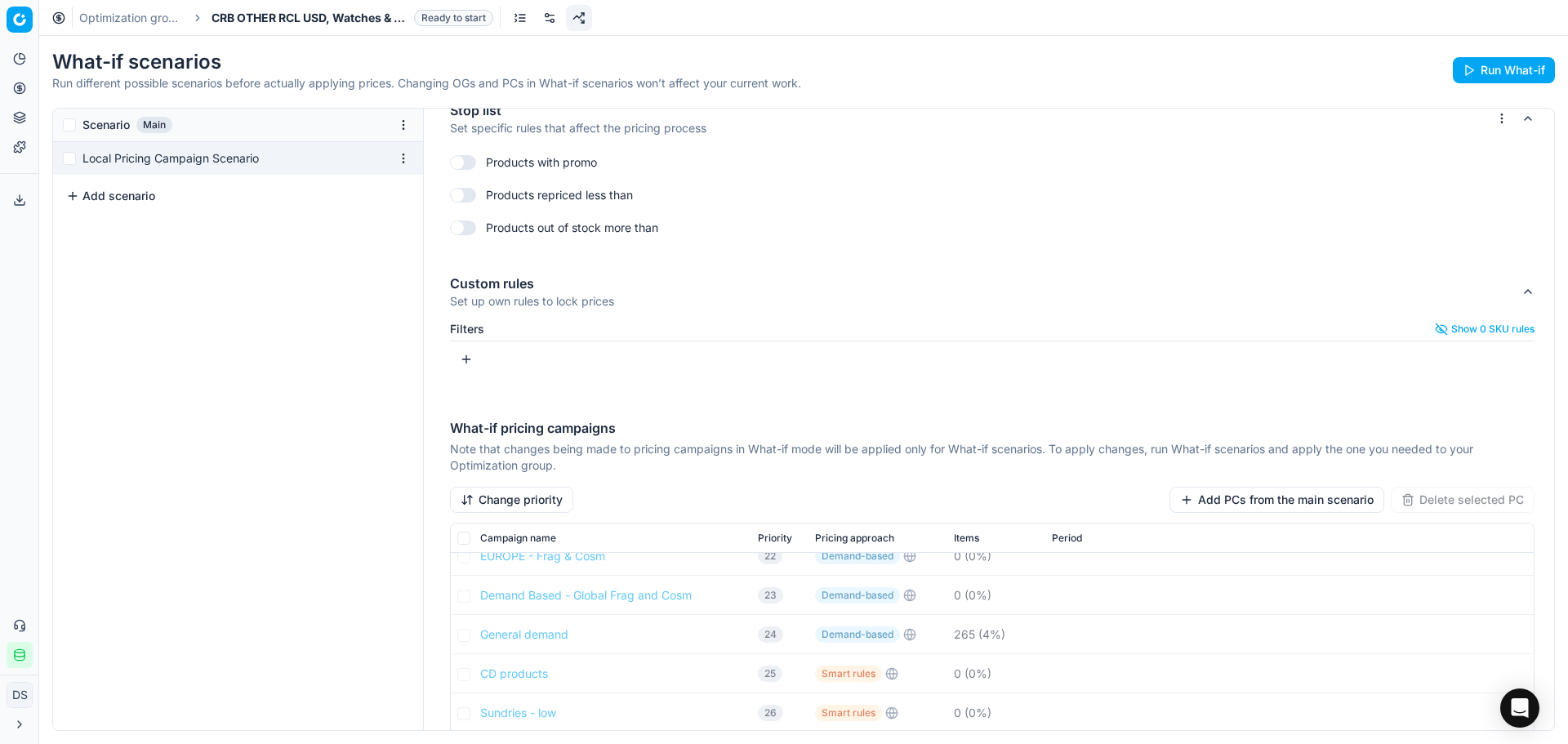
scroll to position [851, 0]
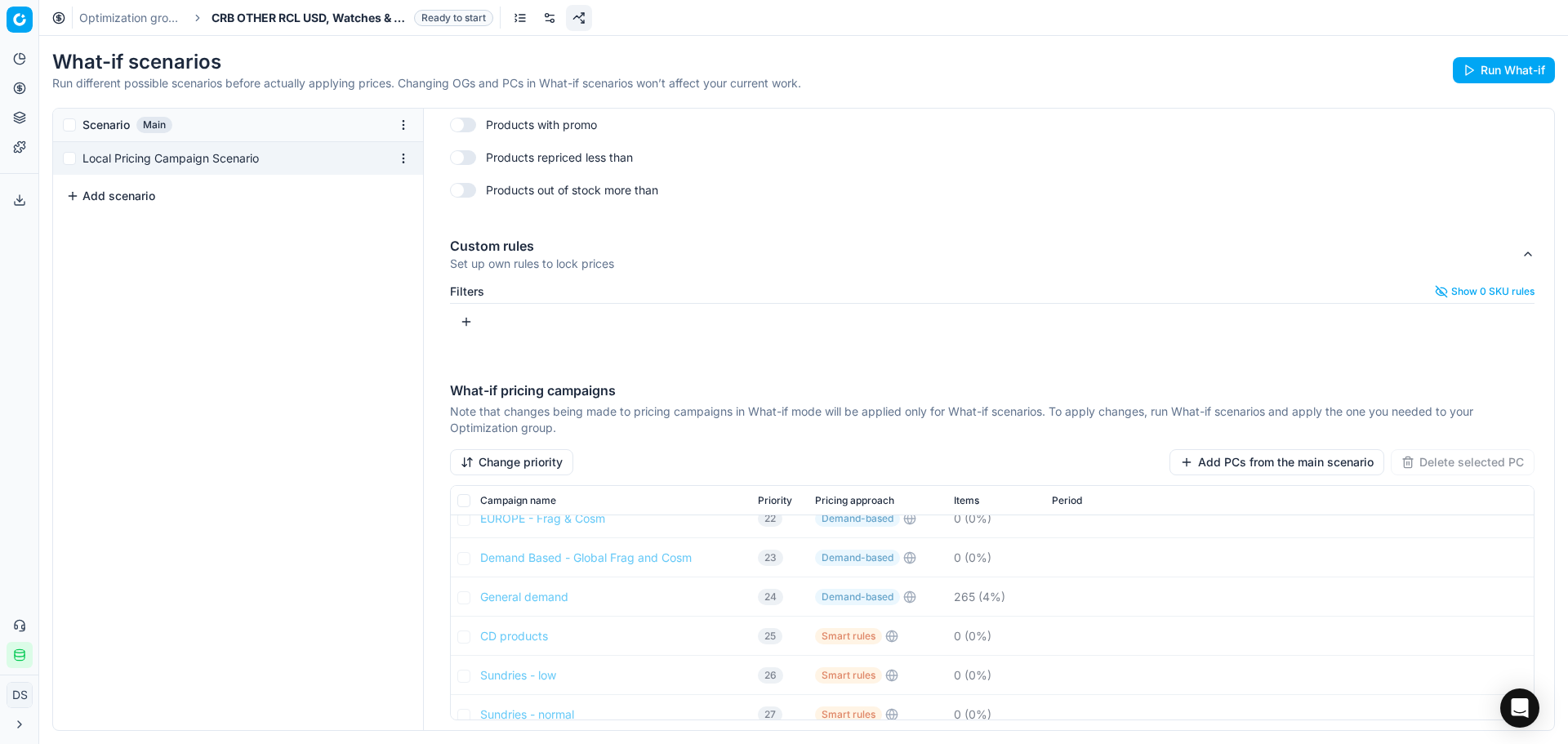
click at [165, 10] on link "Optimization groups" at bounding box center [131, 19] width 104 height 17
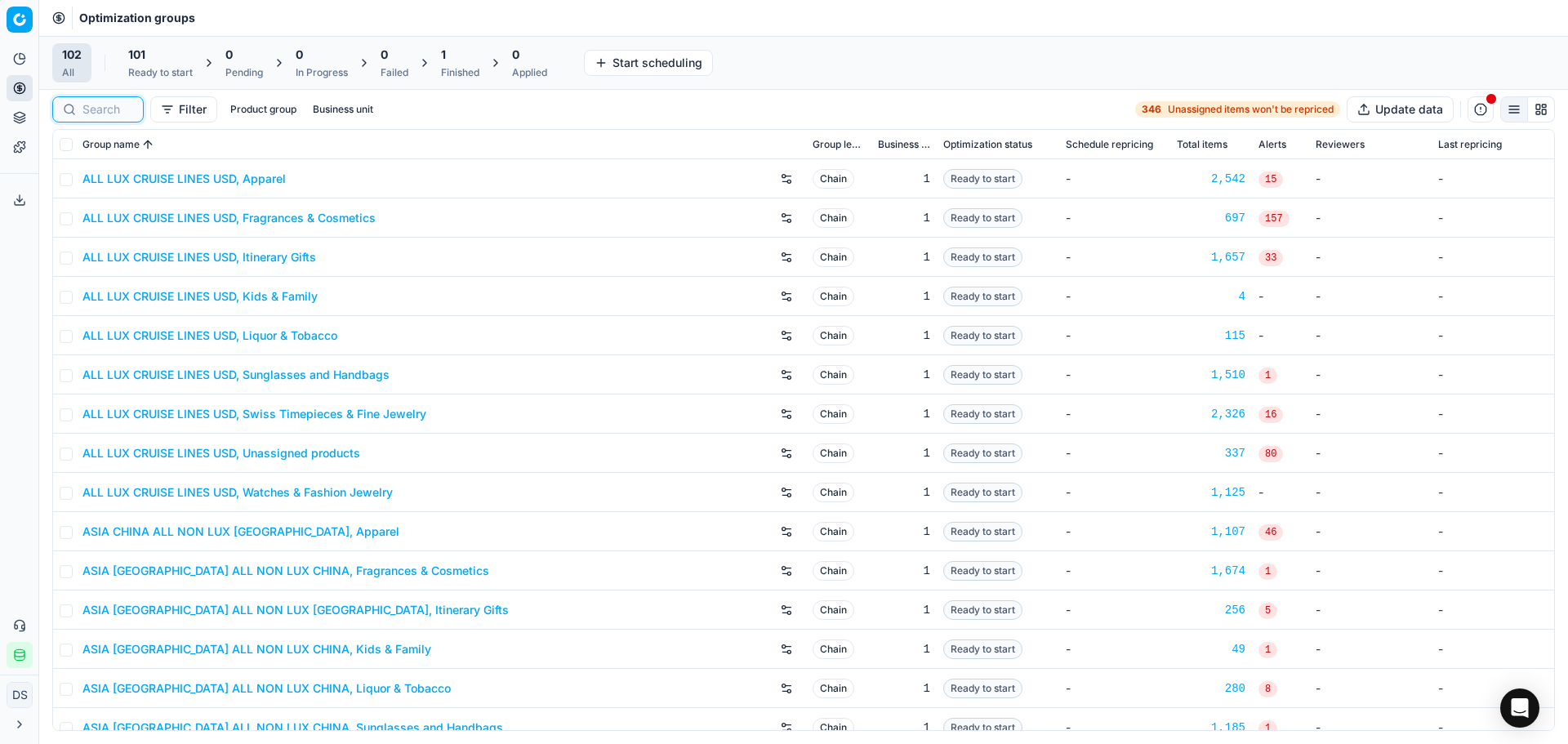
click at [102, 113] on input at bounding box center [108, 110] width 50 height 17
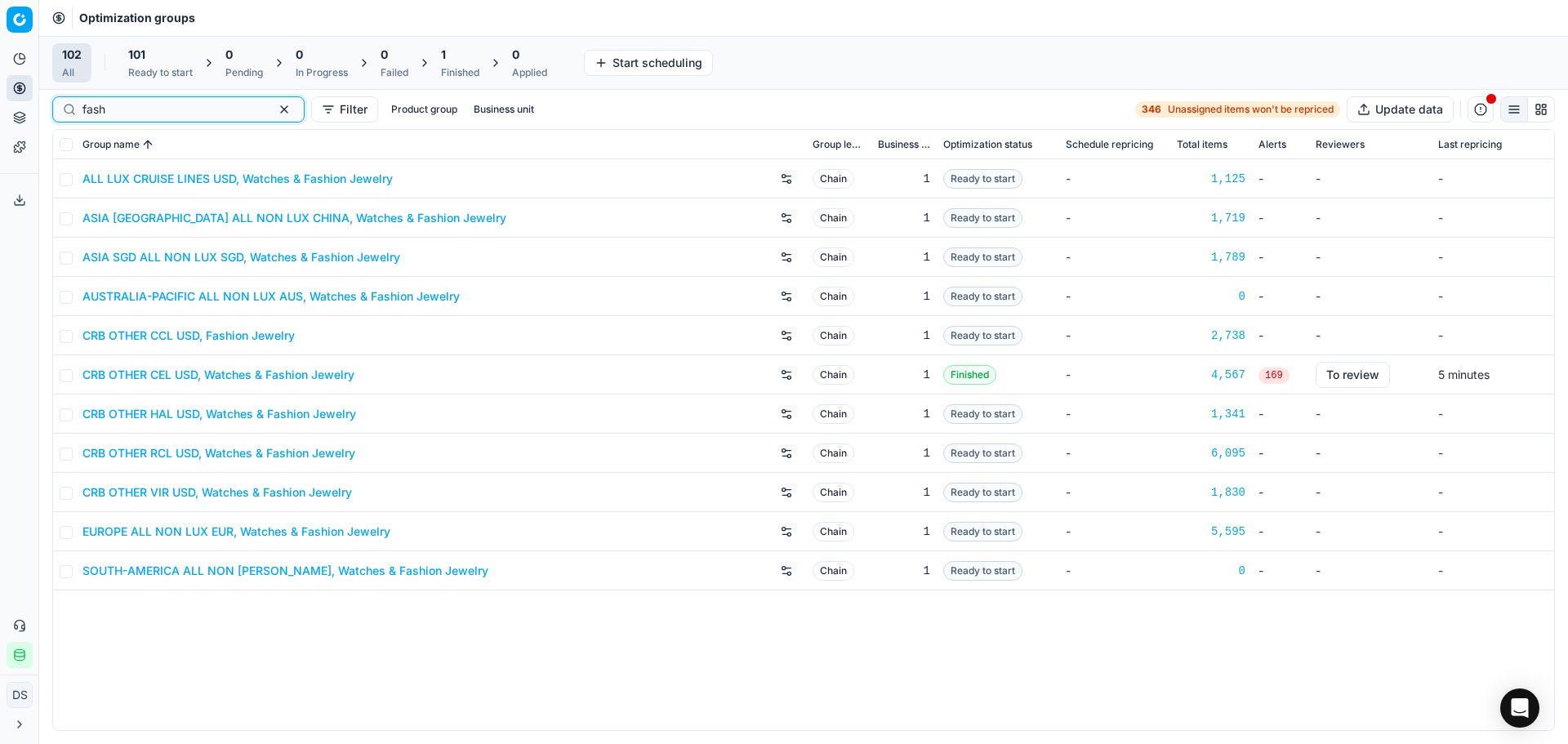
type input "fash"
click at [222, 340] on link "CRB OTHER CCL USD, Fashion Jewelry" at bounding box center [189, 336] width 212 height 17
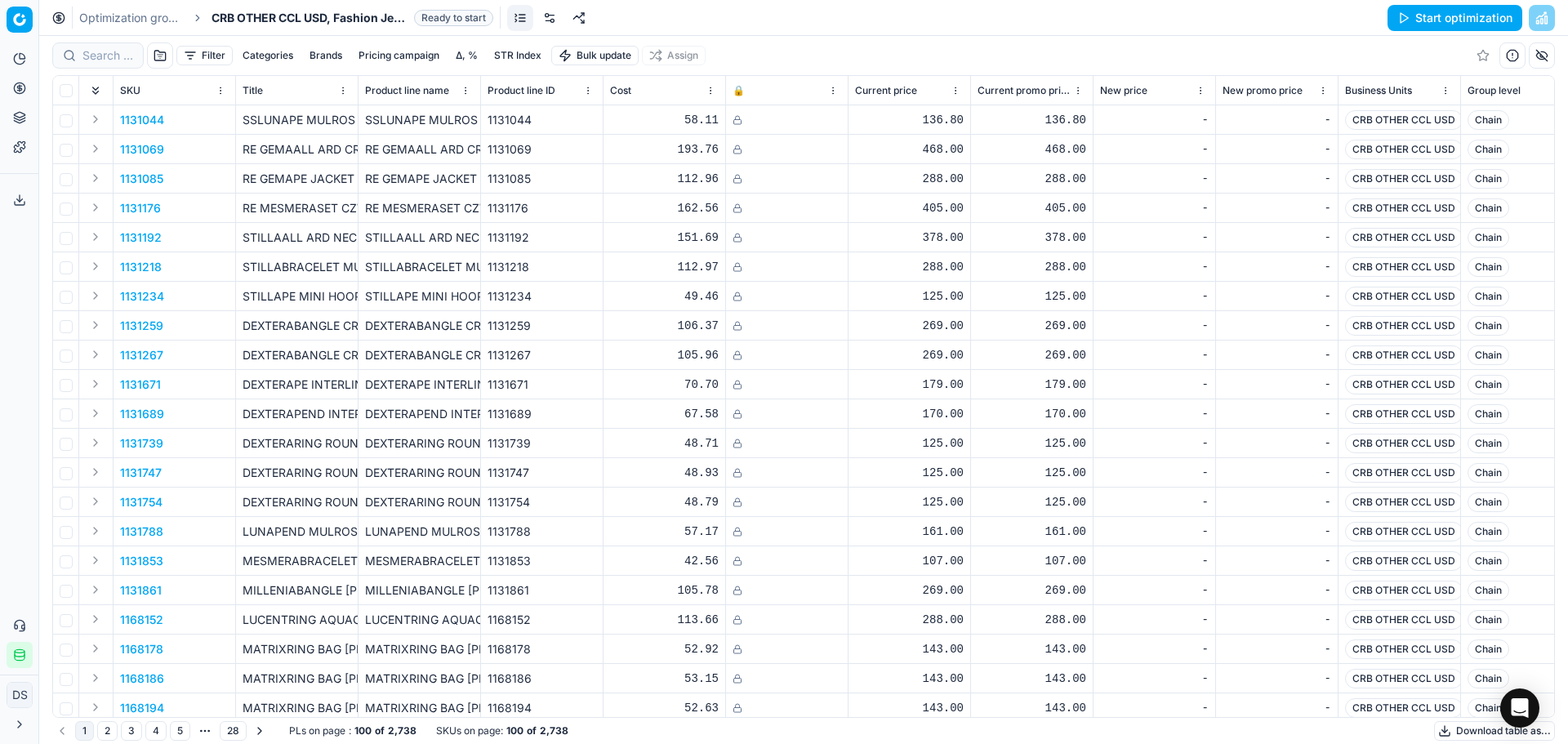
click at [583, 22] on link at bounding box center [579, 18] width 26 height 26
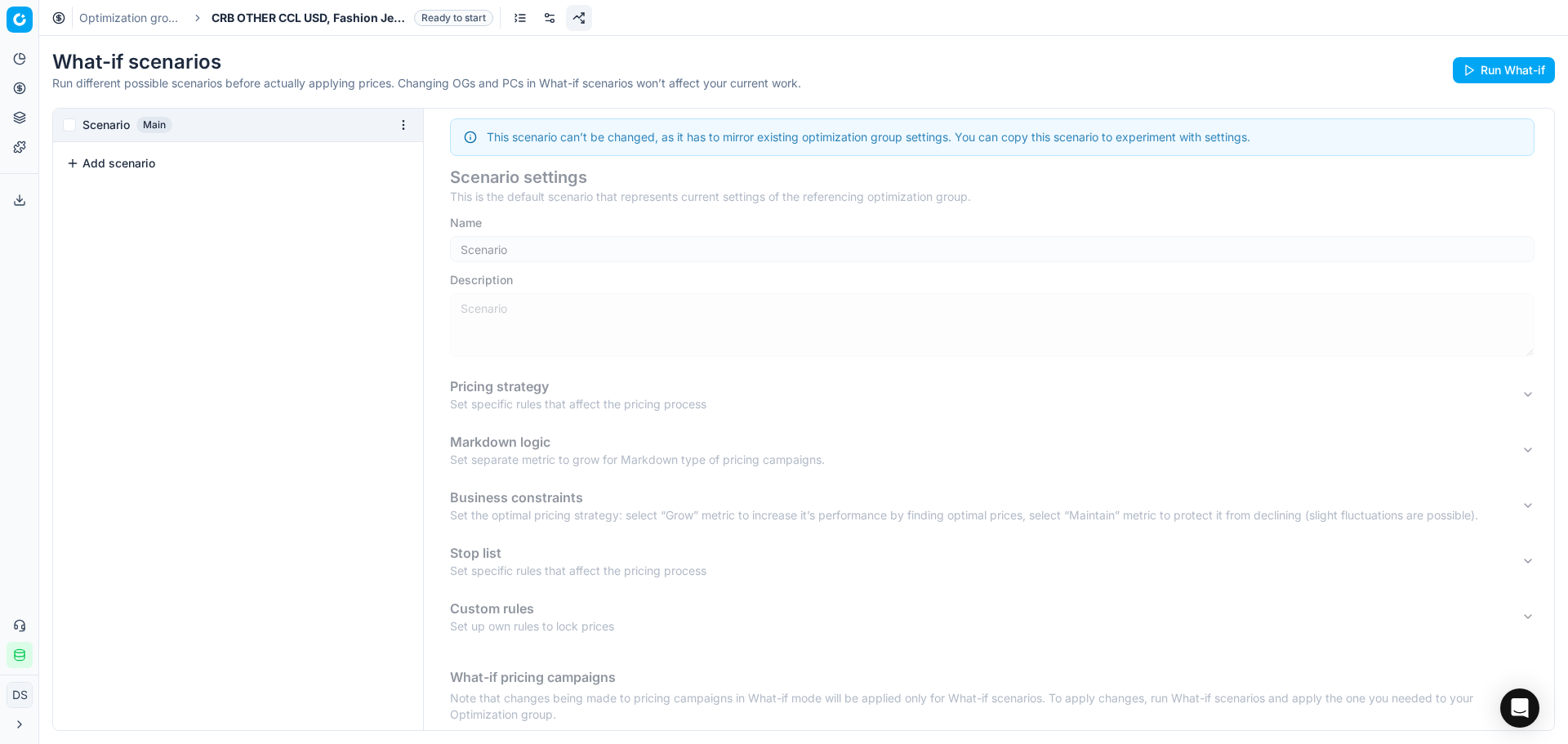
click at [115, 156] on button "Add scenario" at bounding box center [111, 164] width 89 height 17
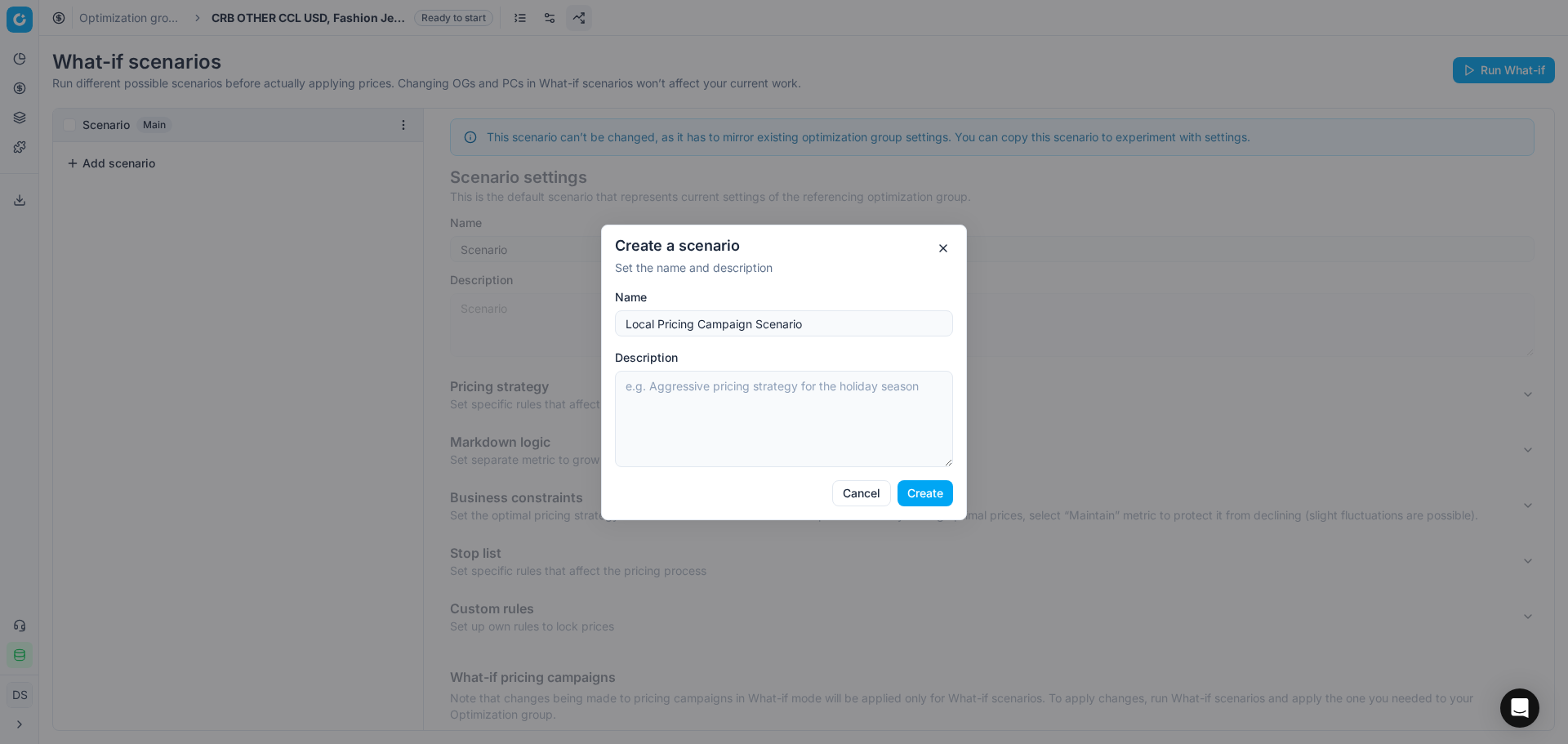
type input "Local Pricing Campaign Scenario"
click at [915, 494] on button "Create" at bounding box center [926, 494] width 56 height 26
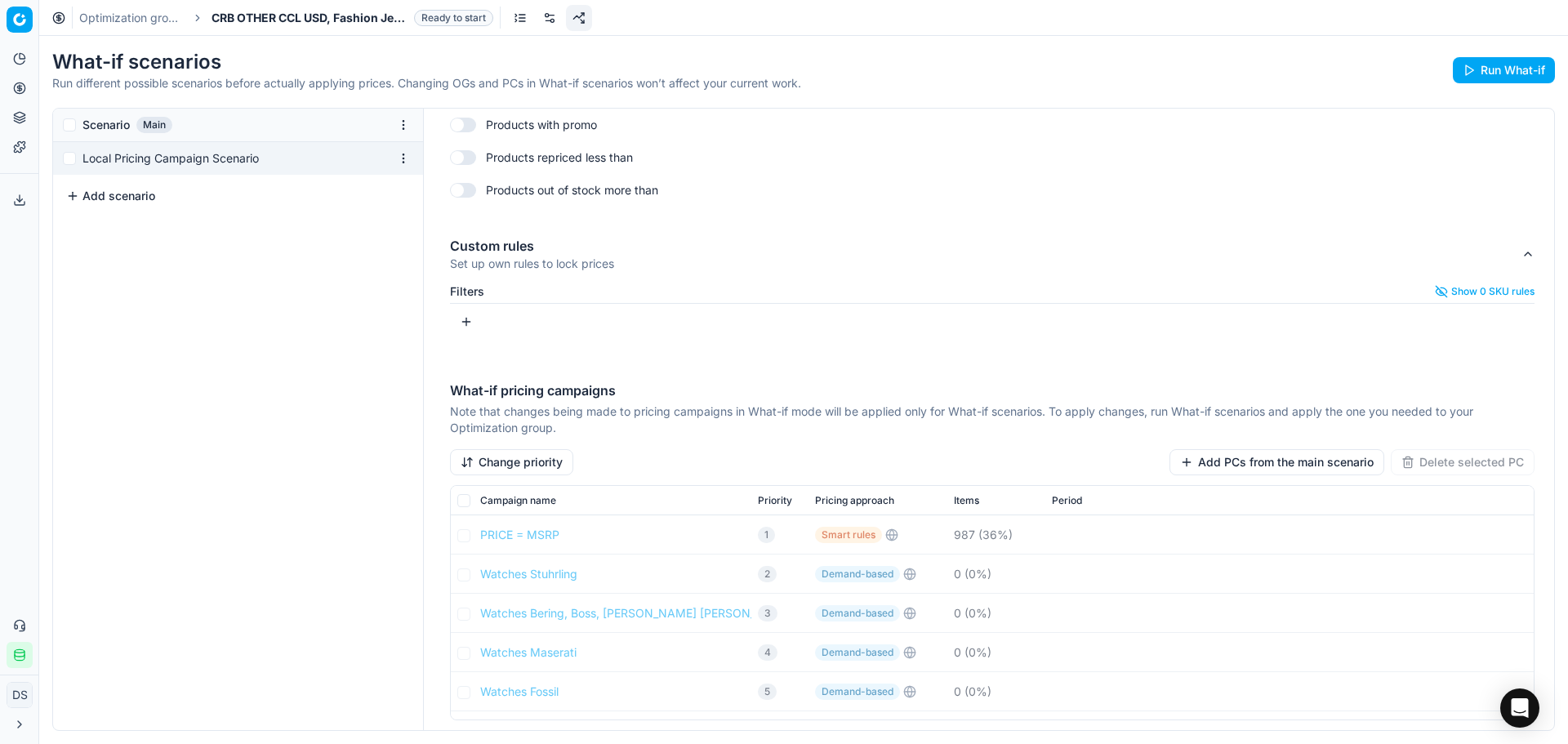
scroll to position [851, 0]
click at [463, 500] on input "checkbox" at bounding box center [464, 500] width 13 height 13
checkbox input "false"
click at [522, 458] on button "Change priority" at bounding box center [511, 462] width 123 height 26
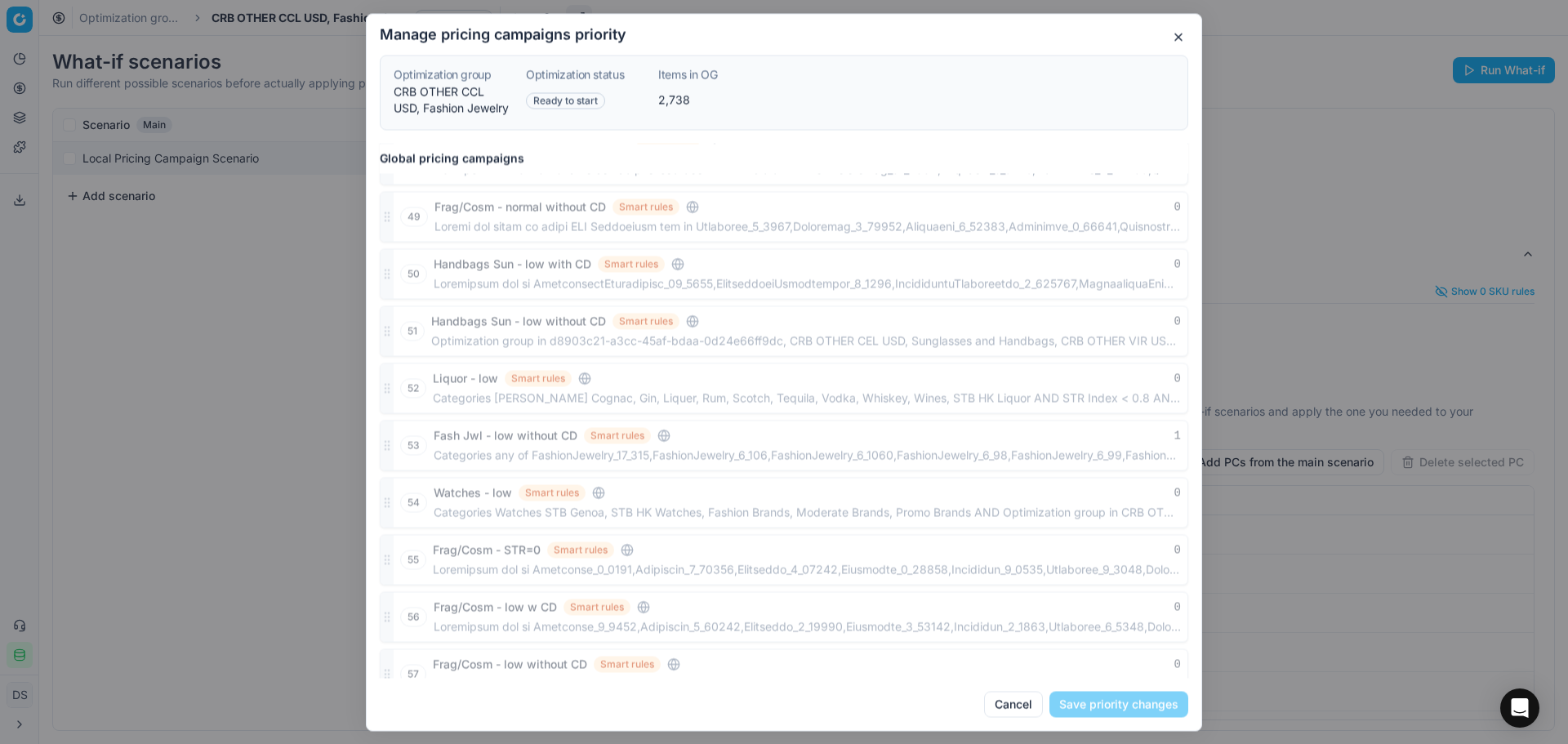
scroll to position [2517, 0]
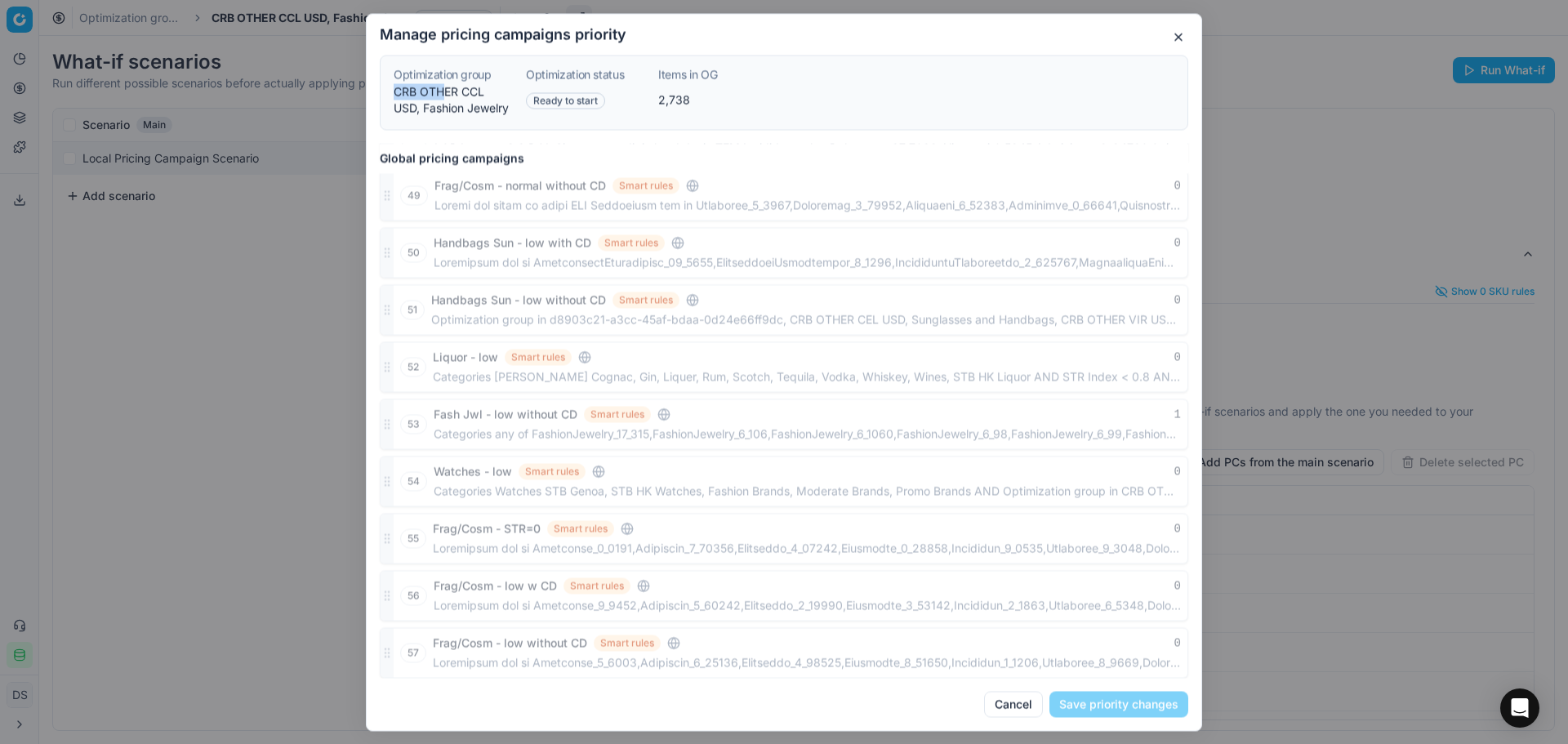
drag, startPoint x: 394, startPoint y: 92, endPoint x: 441, endPoint y: 90, distance: 47.0
click at [441, 90] on dd "CRB OTHER CCL USD, Fashion Jewelry" at bounding box center [454, 99] width 119 height 33
click at [475, 112] on dd "CRB OTHER CCL USD, Fashion Jewelry" at bounding box center [454, 99] width 119 height 33
click at [1184, 35] on button "button" at bounding box center [1179, 36] width 20 height 20
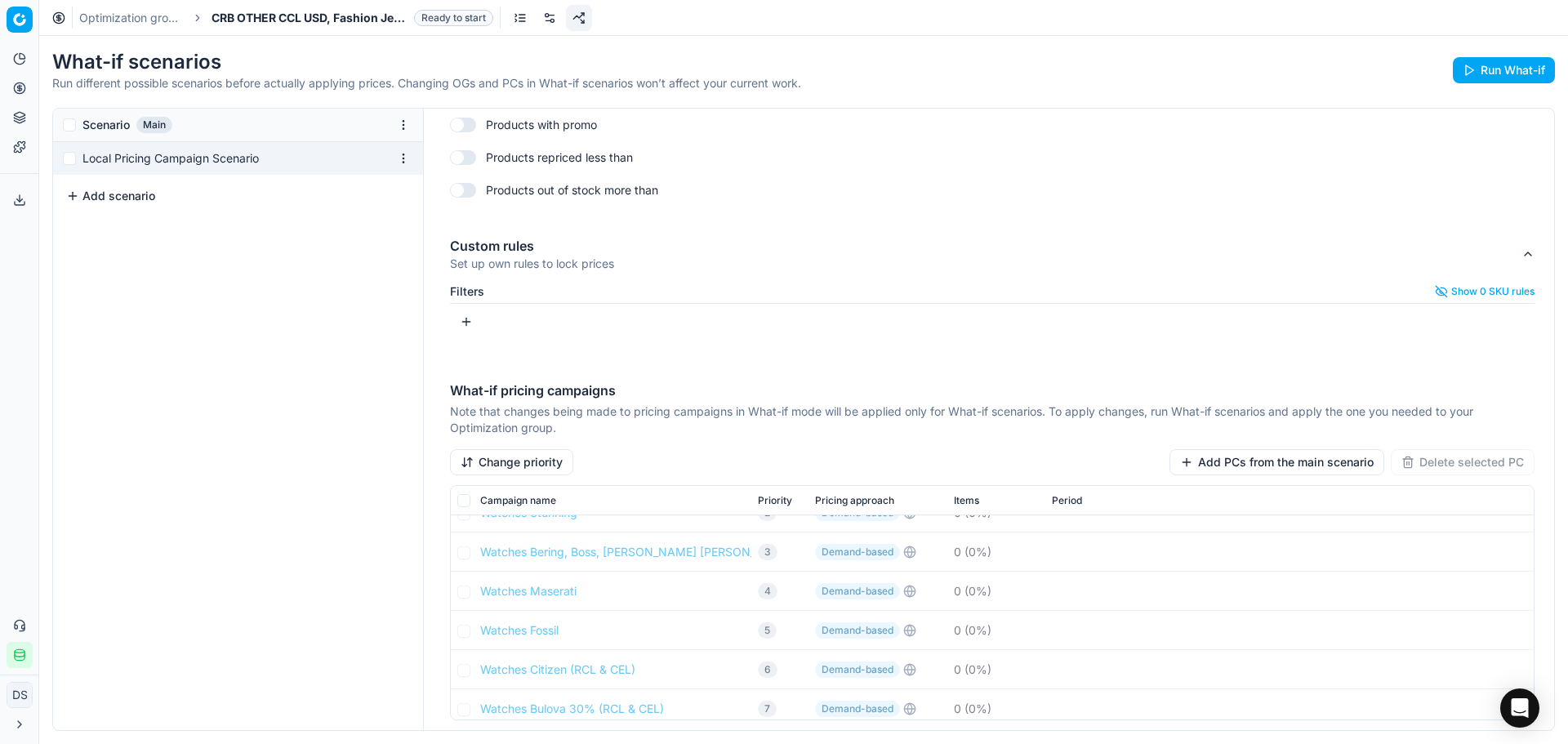
scroll to position [0, 0]
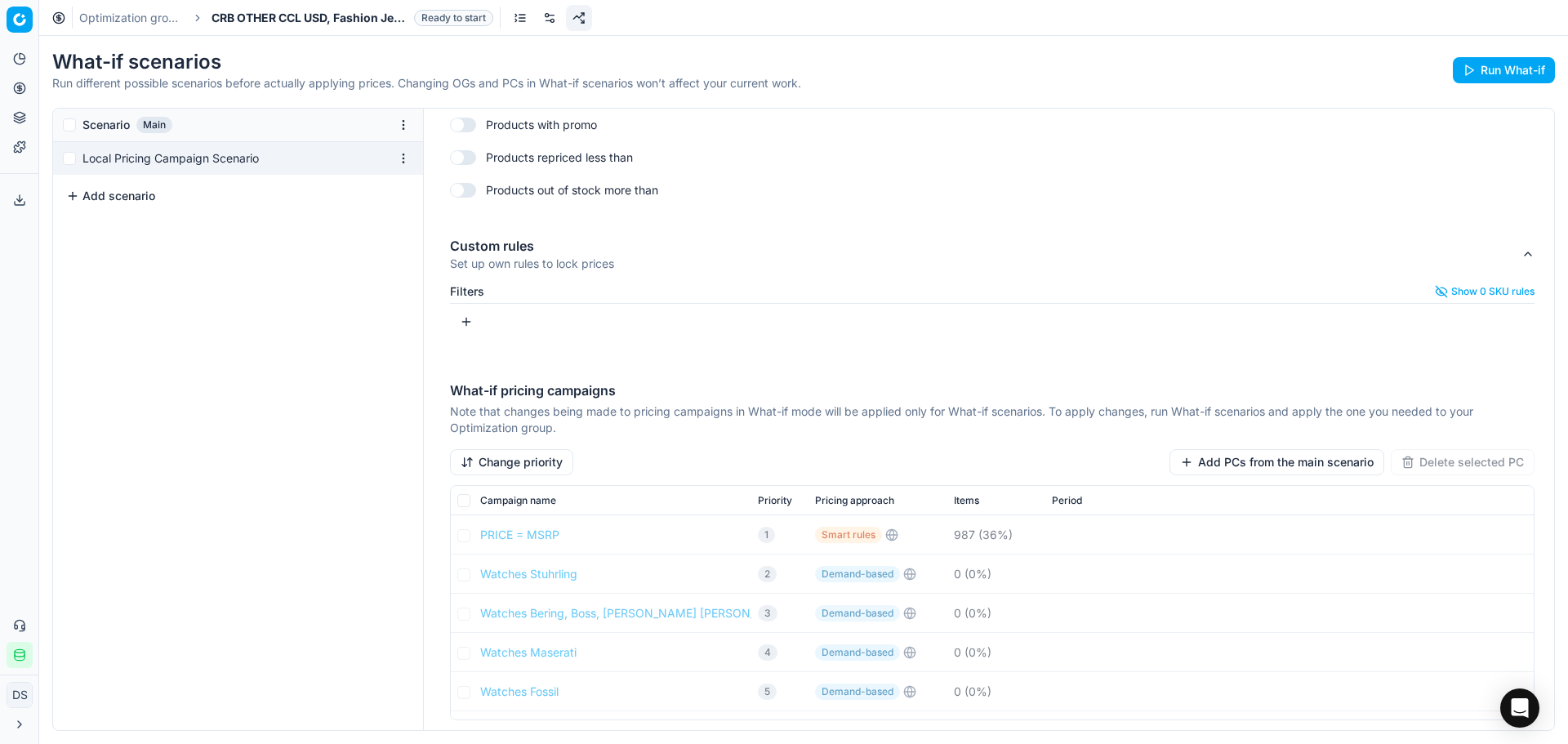
click at [551, 466] on button "Change priority" at bounding box center [511, 462] width 123 height 26
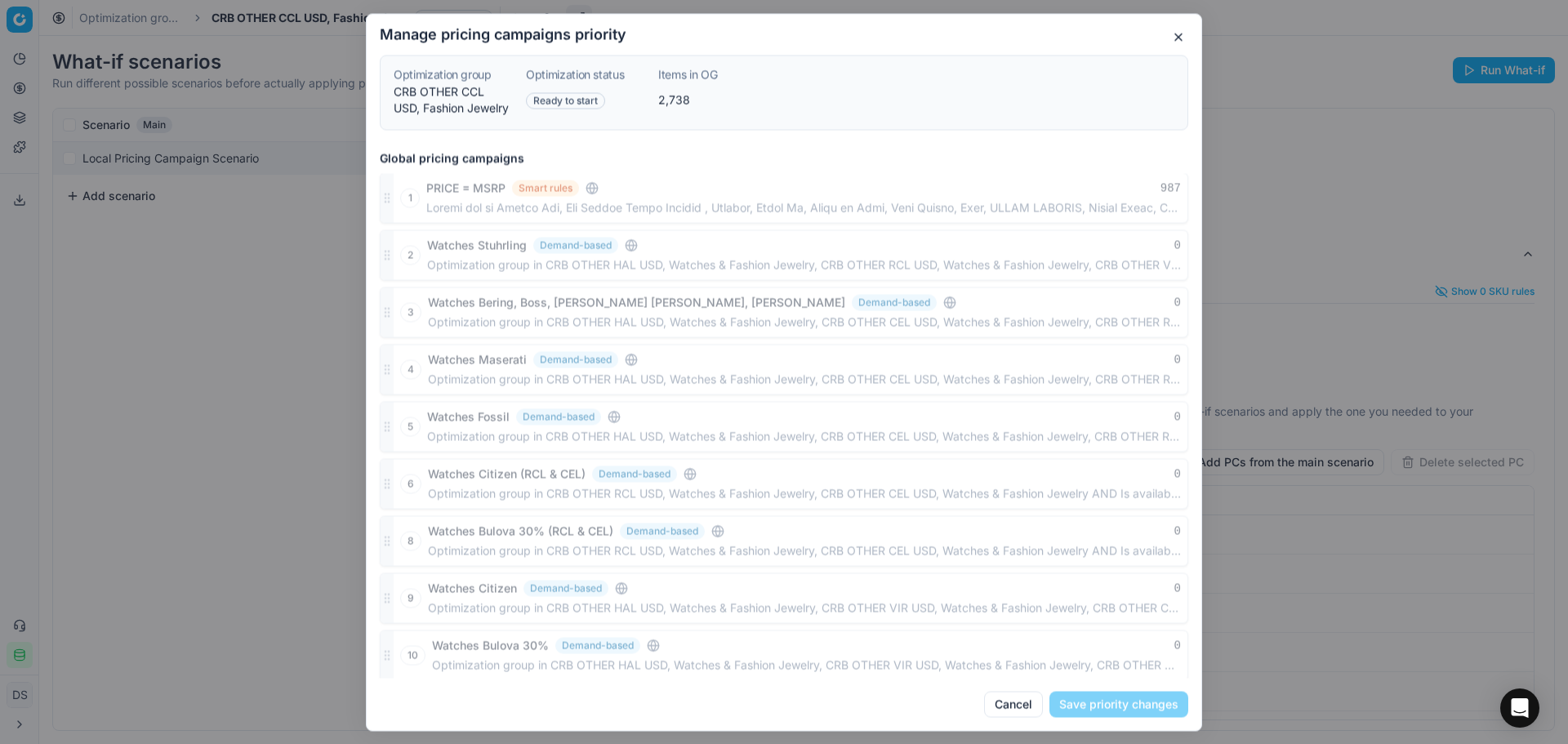
click at [388, 317] on div at bounding box center [388, 312] width 13 height 49
click at [387, 251] on div at bounding box center [388, 254] width 13 height 49
click at [1186, 34] on button "button" at bounding box center [1179, 36] width 20 height 20
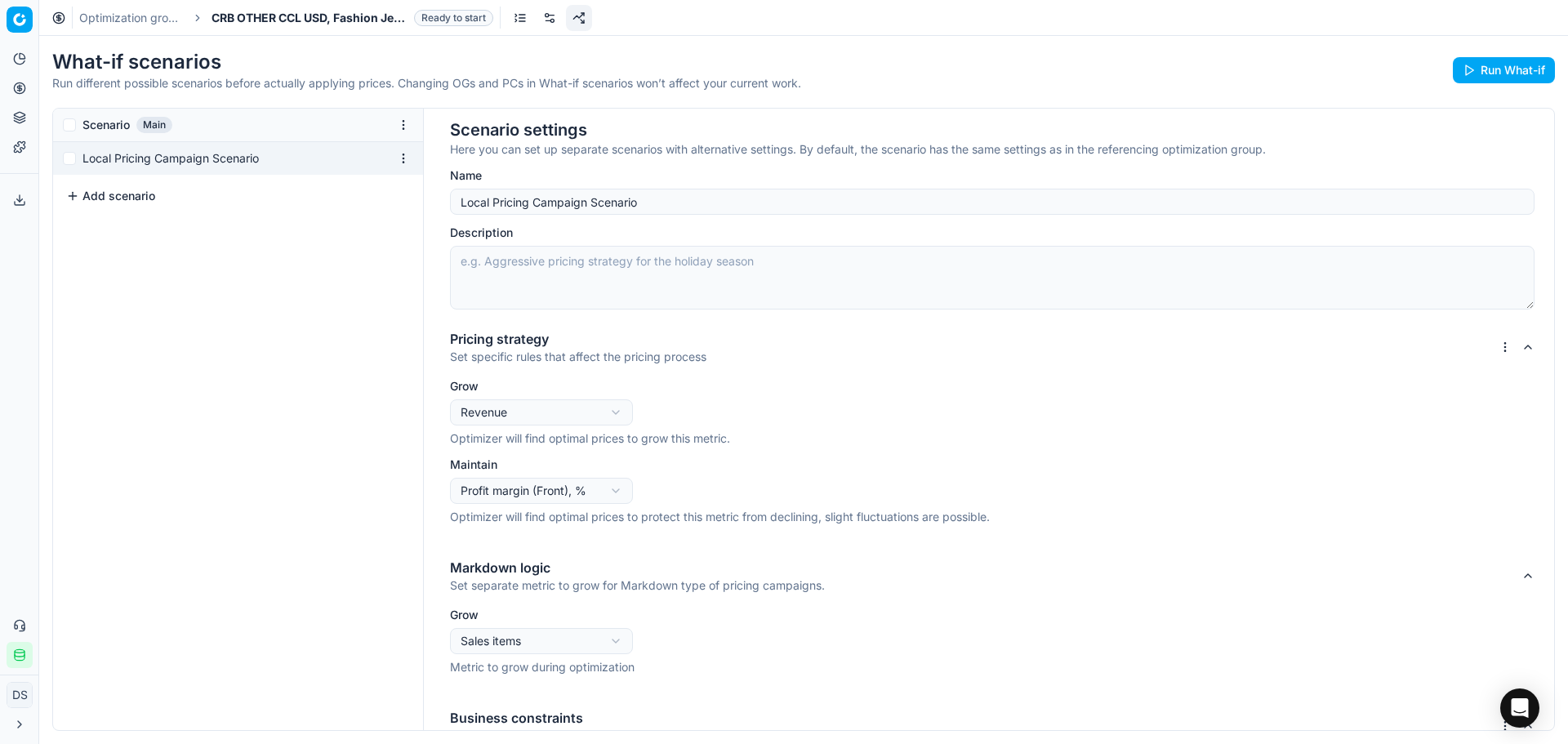
click at [697, 281] on textarea "Description" at bounding box center [992, 277] width 1085 height 63
click at [1490, 350] on html "Pricing platform Analytics Pricing Product portfolio Templates Export service 2…" at bounding box center [784, 372] width 1568 height 744
click at [494, 422] on html "Pricing platform Analytics Pricing Product portfolio Templates Export service 2…" at bounding box center [784, 372] width 1568 height 744
click at [540, 406] on html "Pricing platform Analytics Pricing Product portfolio Templates Export service 2…" at bounding box center [784, 372] width 1568 height 744
click at [540, 405] on html "Pricing platform Analytics Pricing Product portfolio Templates Export service 2…" at bounding box center [784, 372] width 1568 height 744
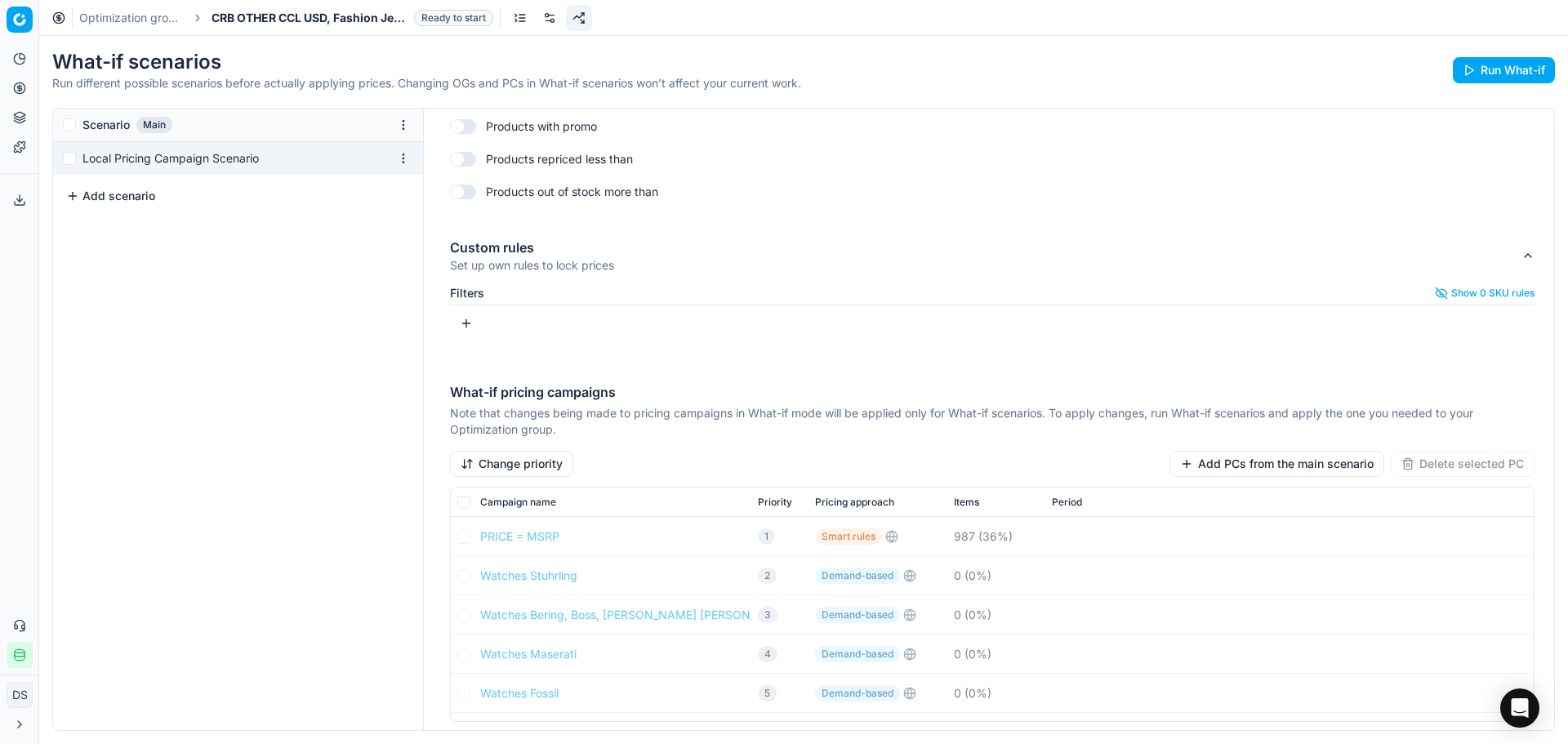
scroll to position [851, 0]
click at [462, 328] on button "button" at bounding box center [466, 321] width 33 height 26
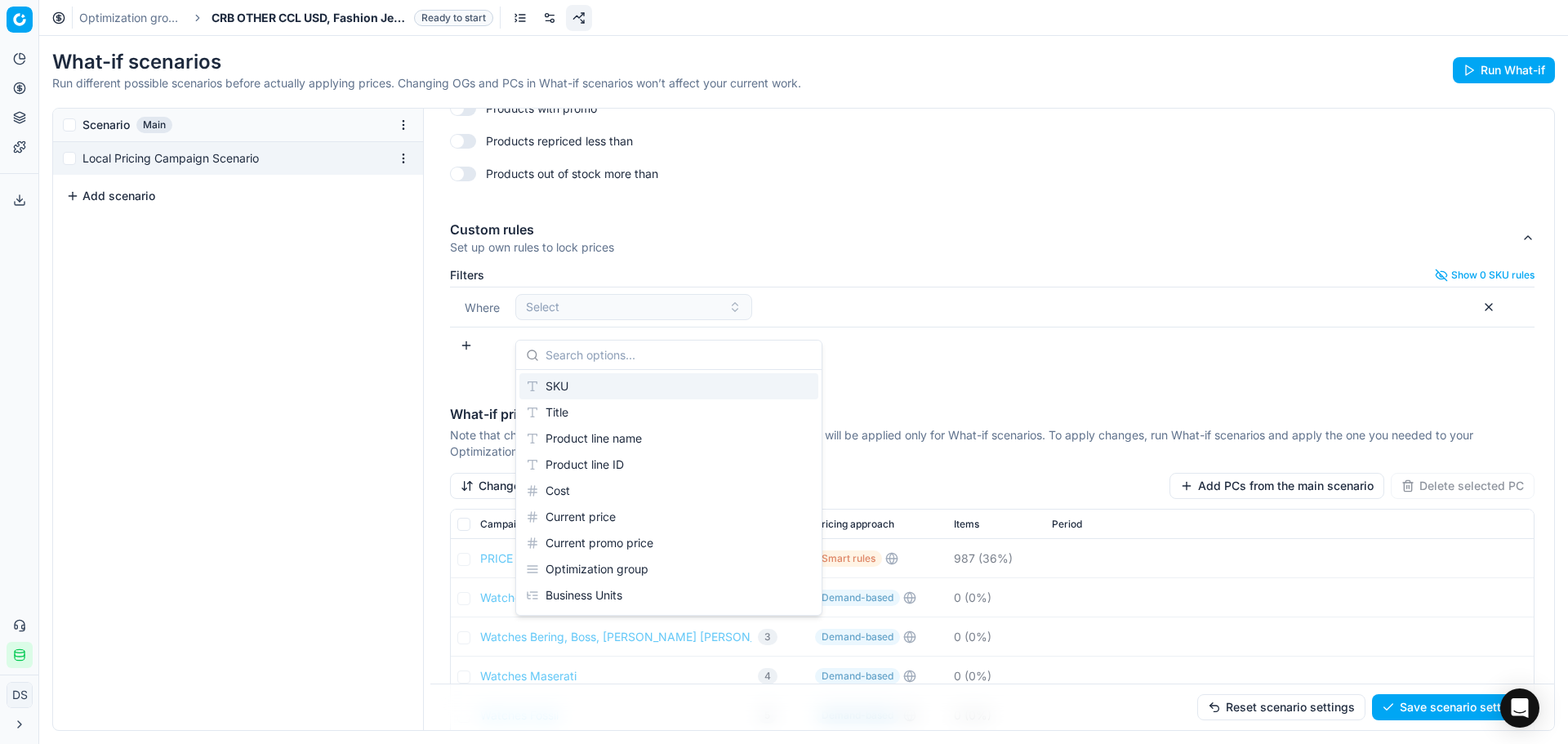
click at [1035, 304] on div "Where Select" at bounding box center [992, 307] width 1085 height 41
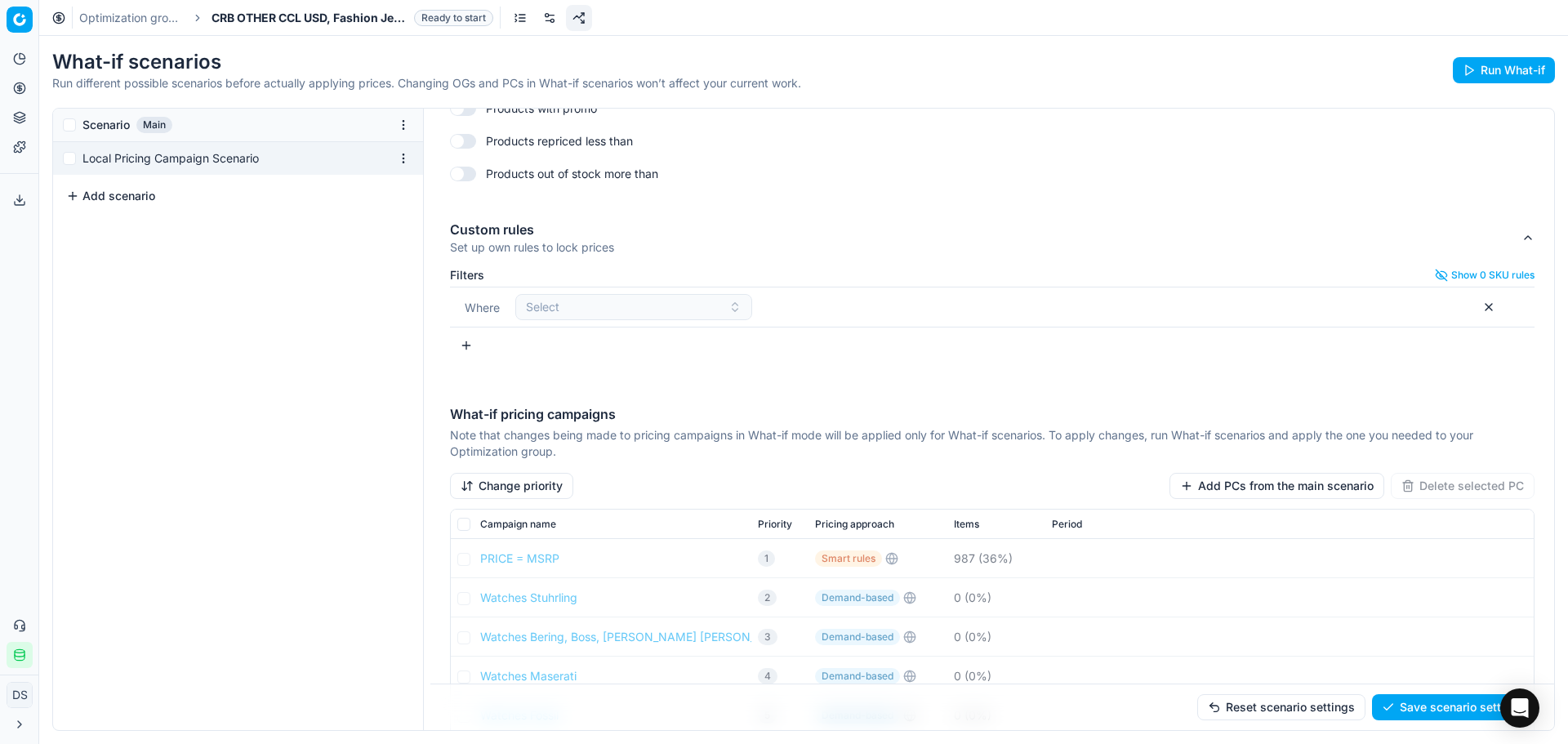
click at [716, 277] on div "Filters Show 0 SKU rules Where Select To pick up a sortable item, press space o…" at bounding box center [992, 313] width 1085 height 116
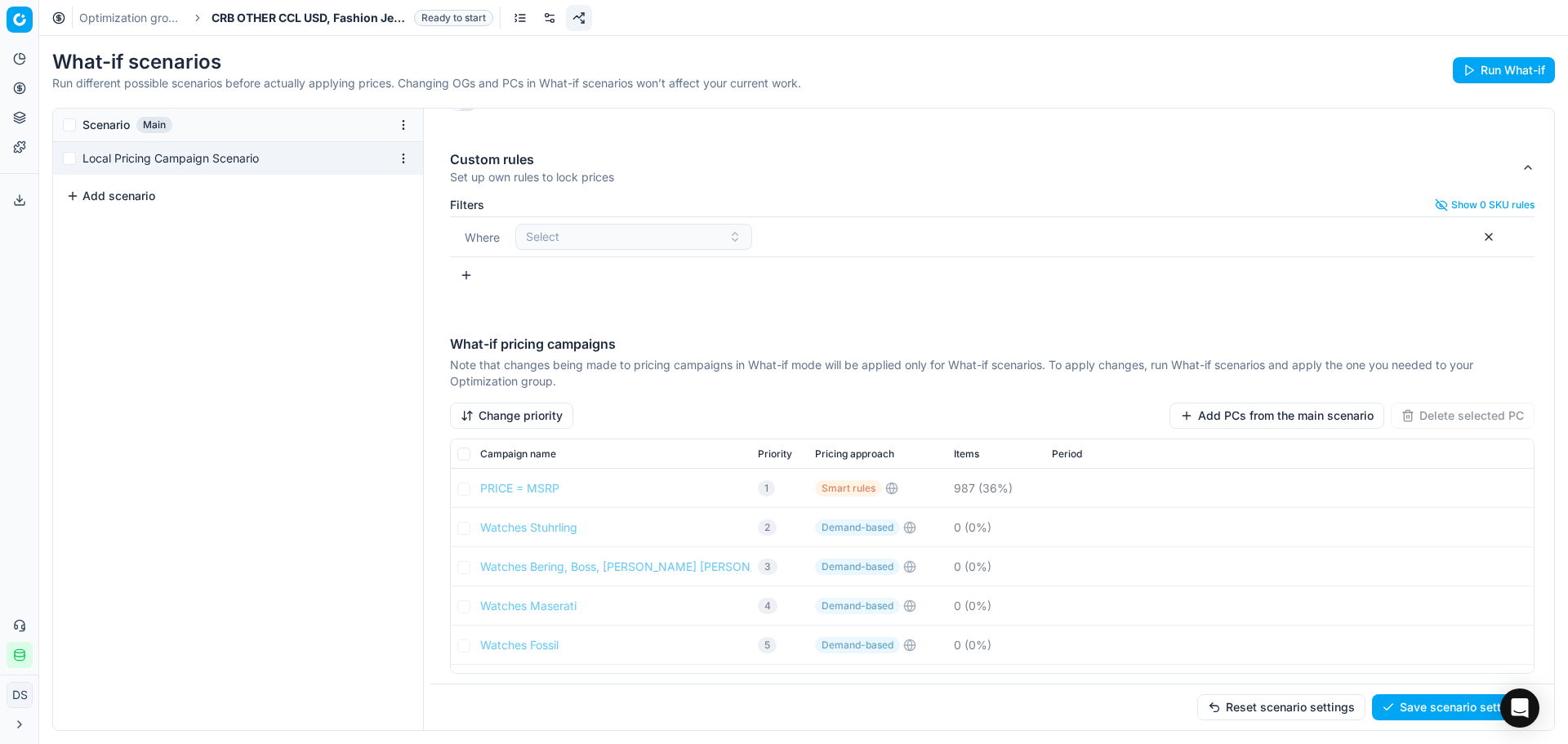
scroll to position [938, 0]
click at [538, 426] on button "Change priority" at bounding box center [511, 415] width 123 height 26
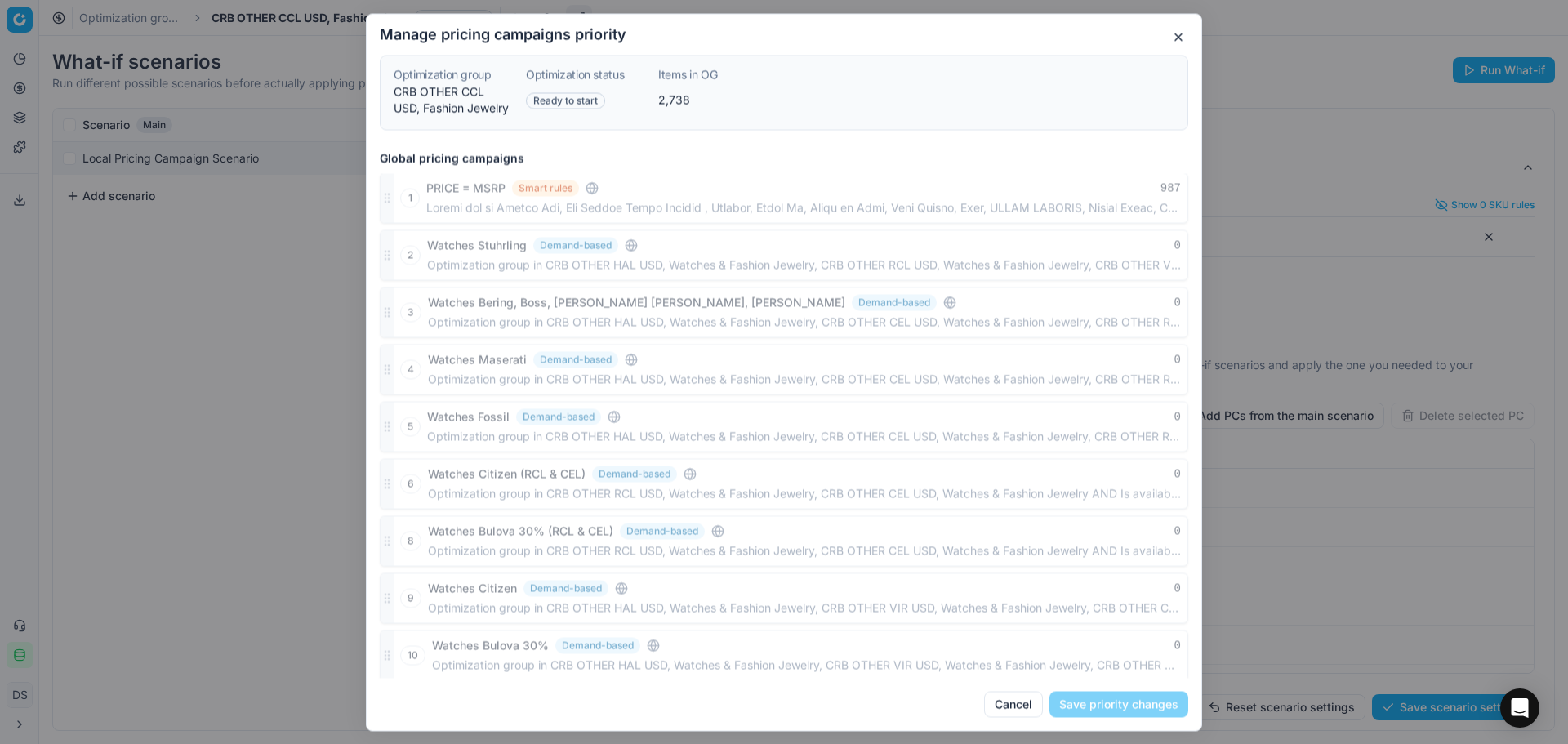
click at [389, 538] on div at bounding box center [388, 540] width 13 height 49
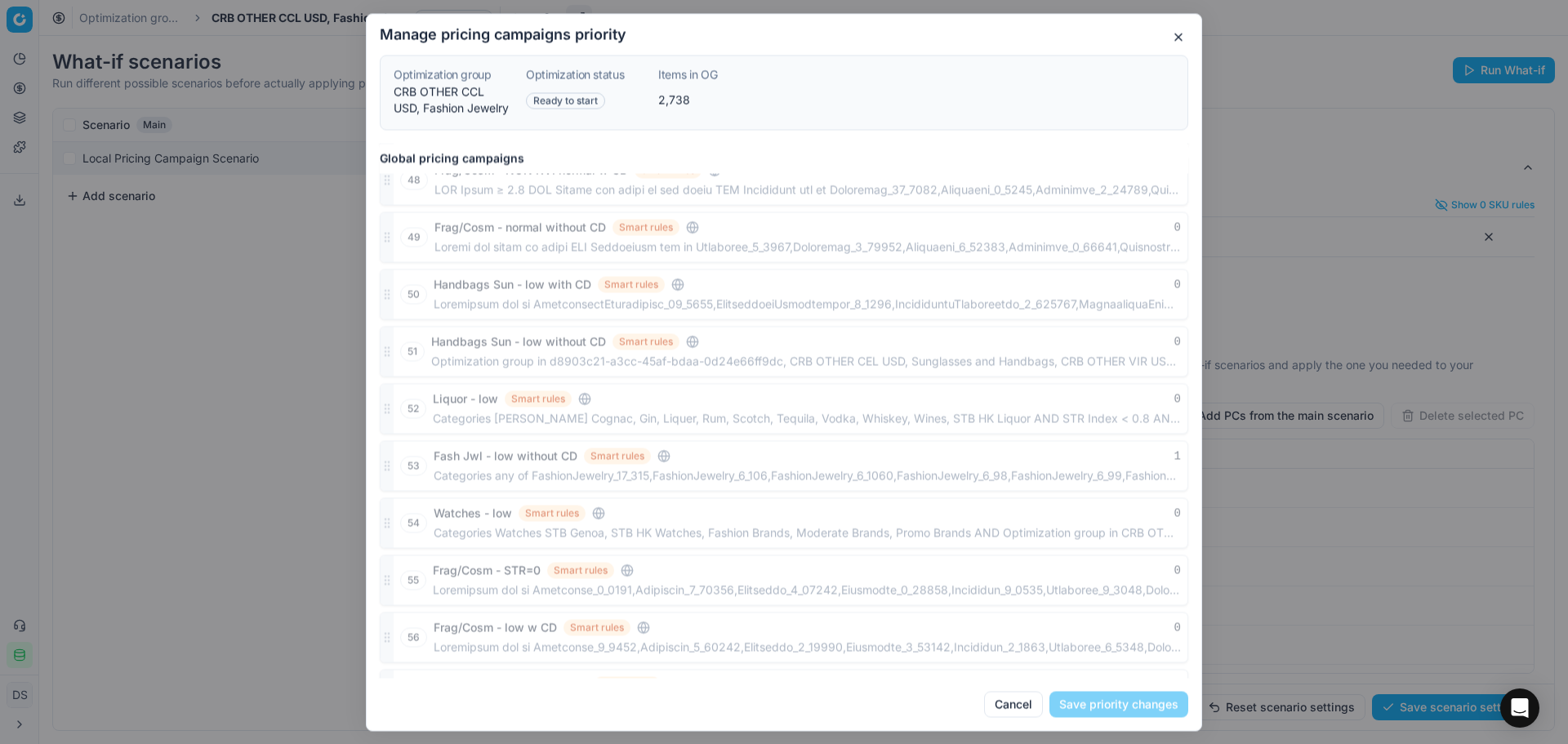
scroll to position [2517, 0]
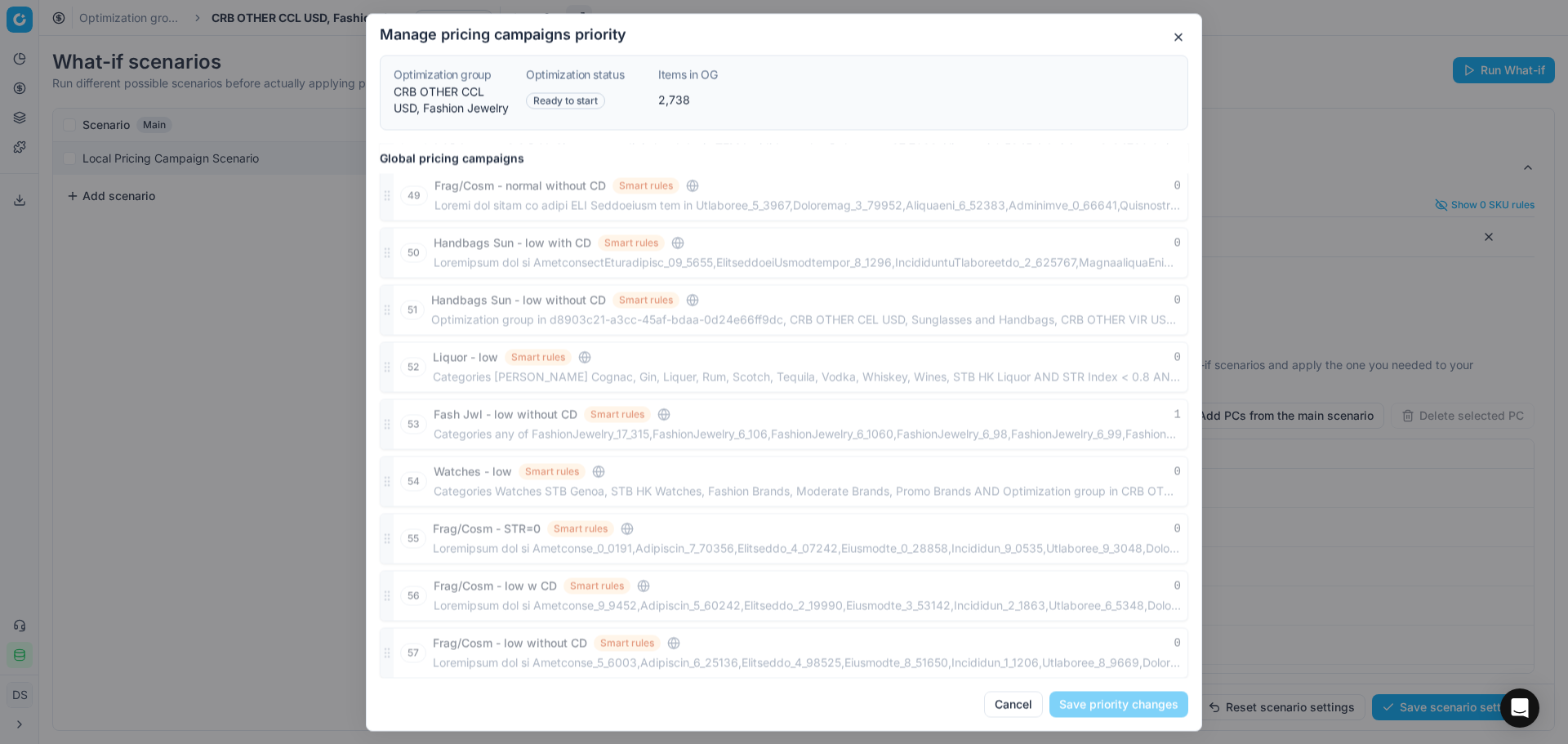
click at [473, 188] on button "Frag/Cosm - normal without CD" at bounding box center [520, 185] width 171 height 17
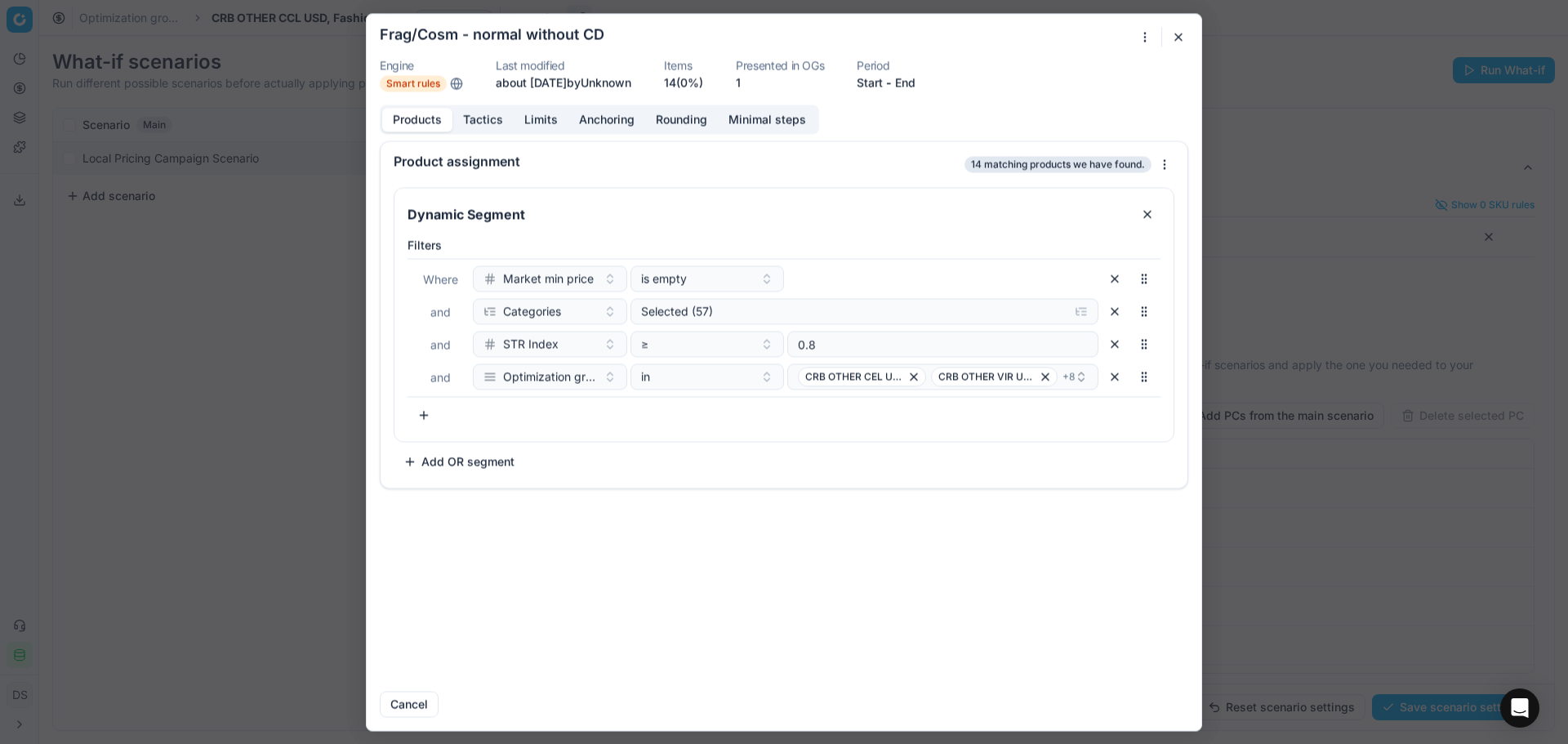
click at [1179, 43] on button "button" at bounding box center [1179, 36] width 20 height 20
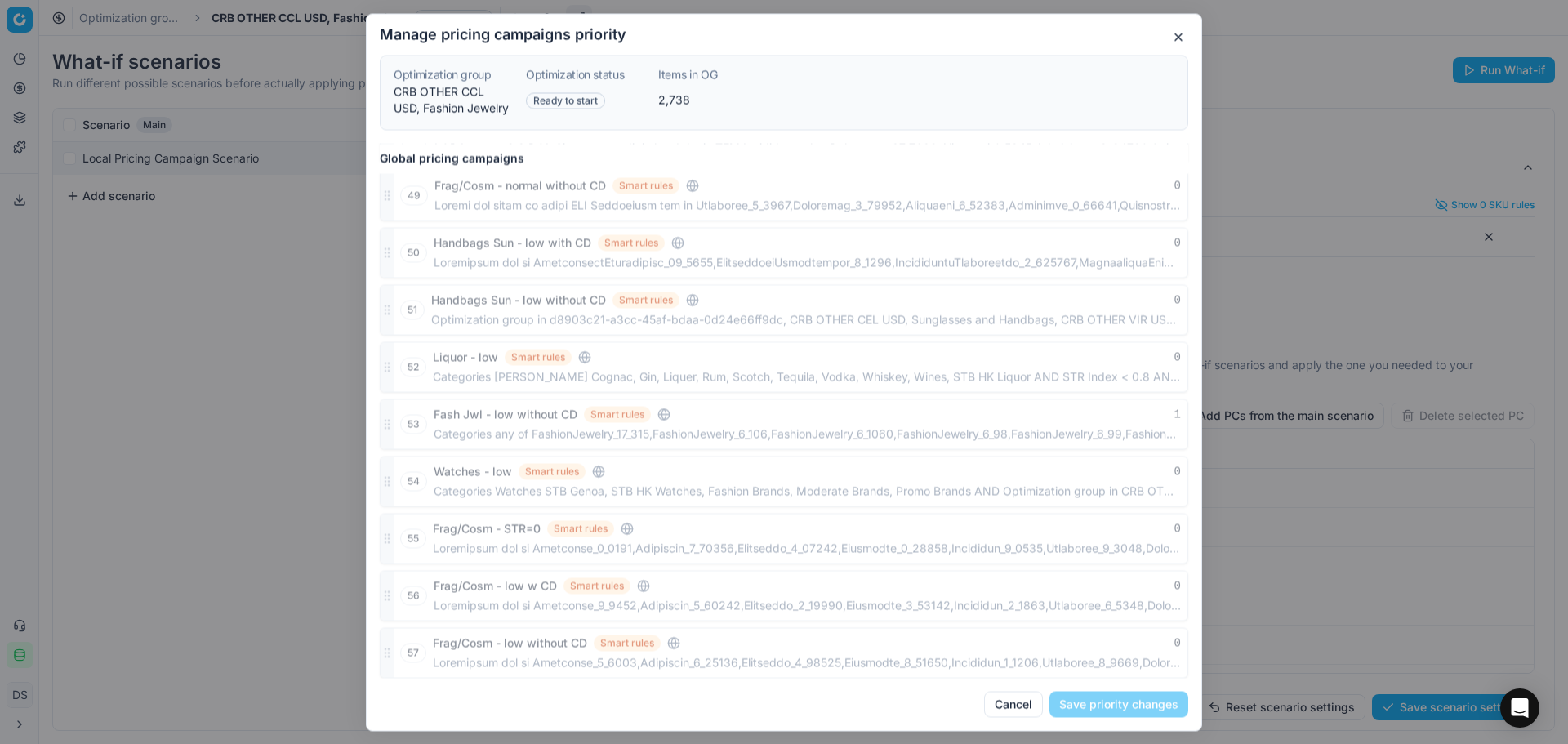
click at [1031, 711] on button "Cancel" at bounding box center [1014, 704] width 59 height 26
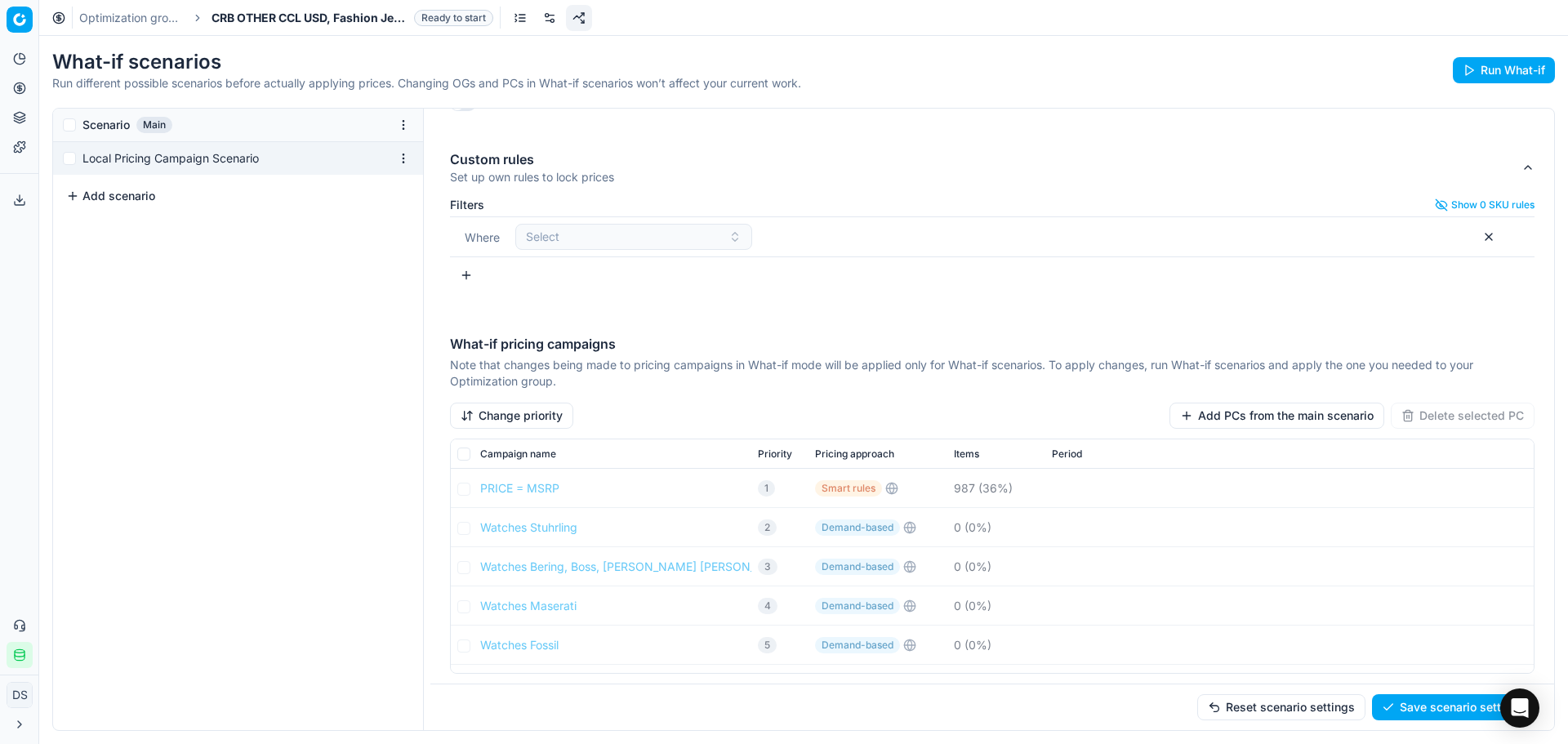
click at [1239, 388] on p "Note that changes being made to pricing campaigns in What-if mode will be appli…" at bounding box center [992, 372] width 1085 height 33
click at [1230, 426] on button "Add PCs from the main scenario" at bounding box center [1277, 415] width 215 height 26
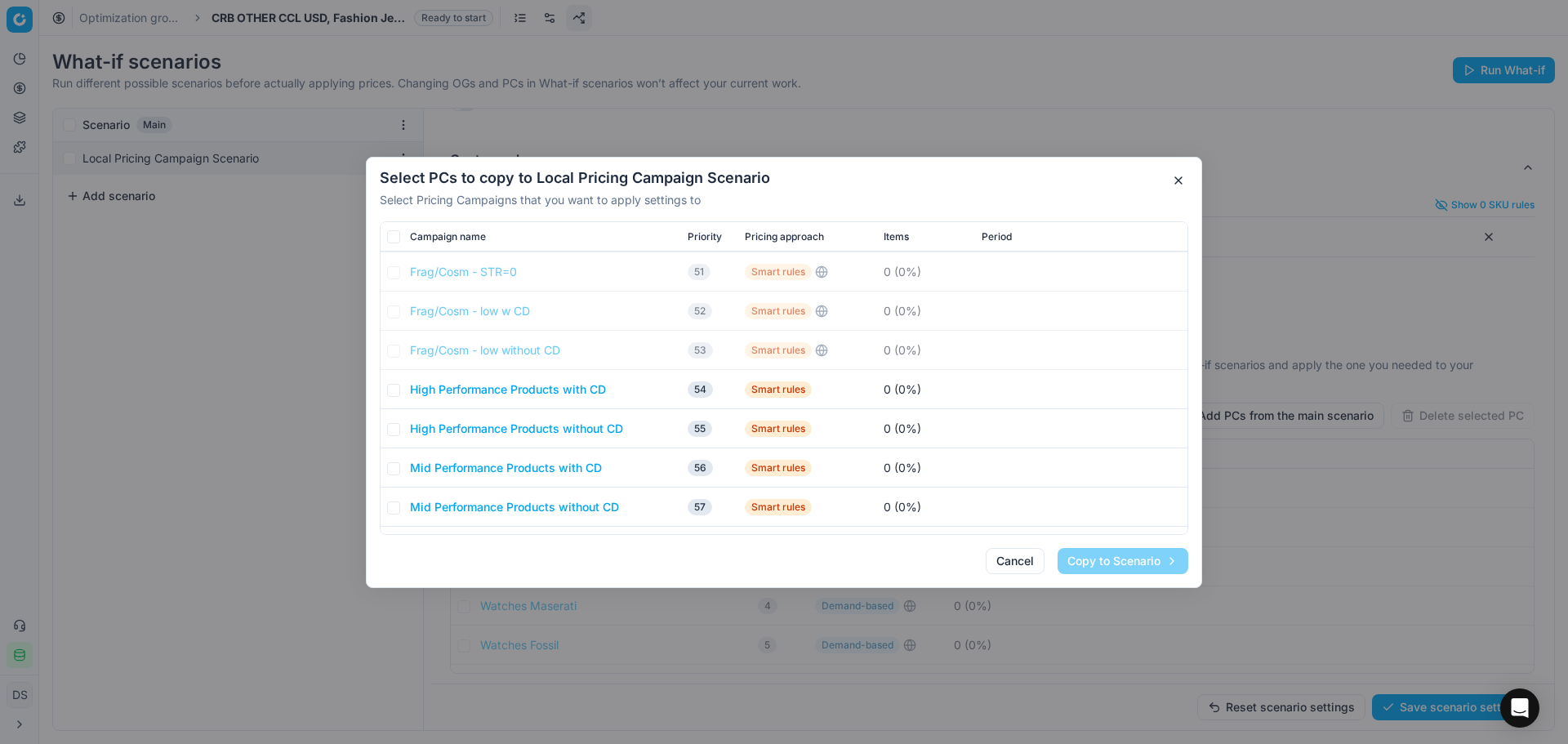
scroll to position [1497, 0]
click at [396, 394] on input "checkbox" at bounding box center [394, 390] width 13 height 13
checkbox input "true"
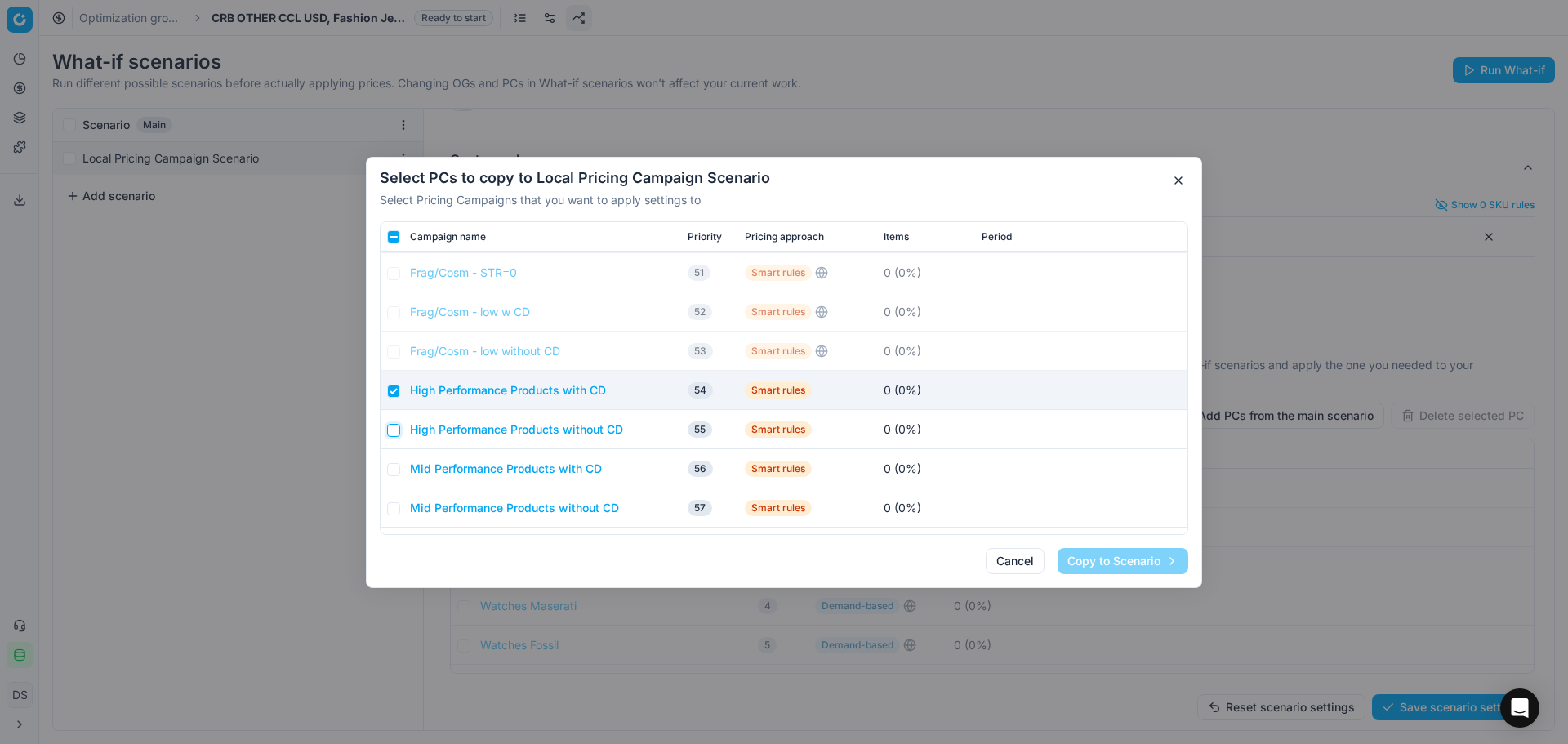
click at [397, 429] on input "checkbox" at bounding box center [394, 429] width 13 height 13
checkbox input "true"
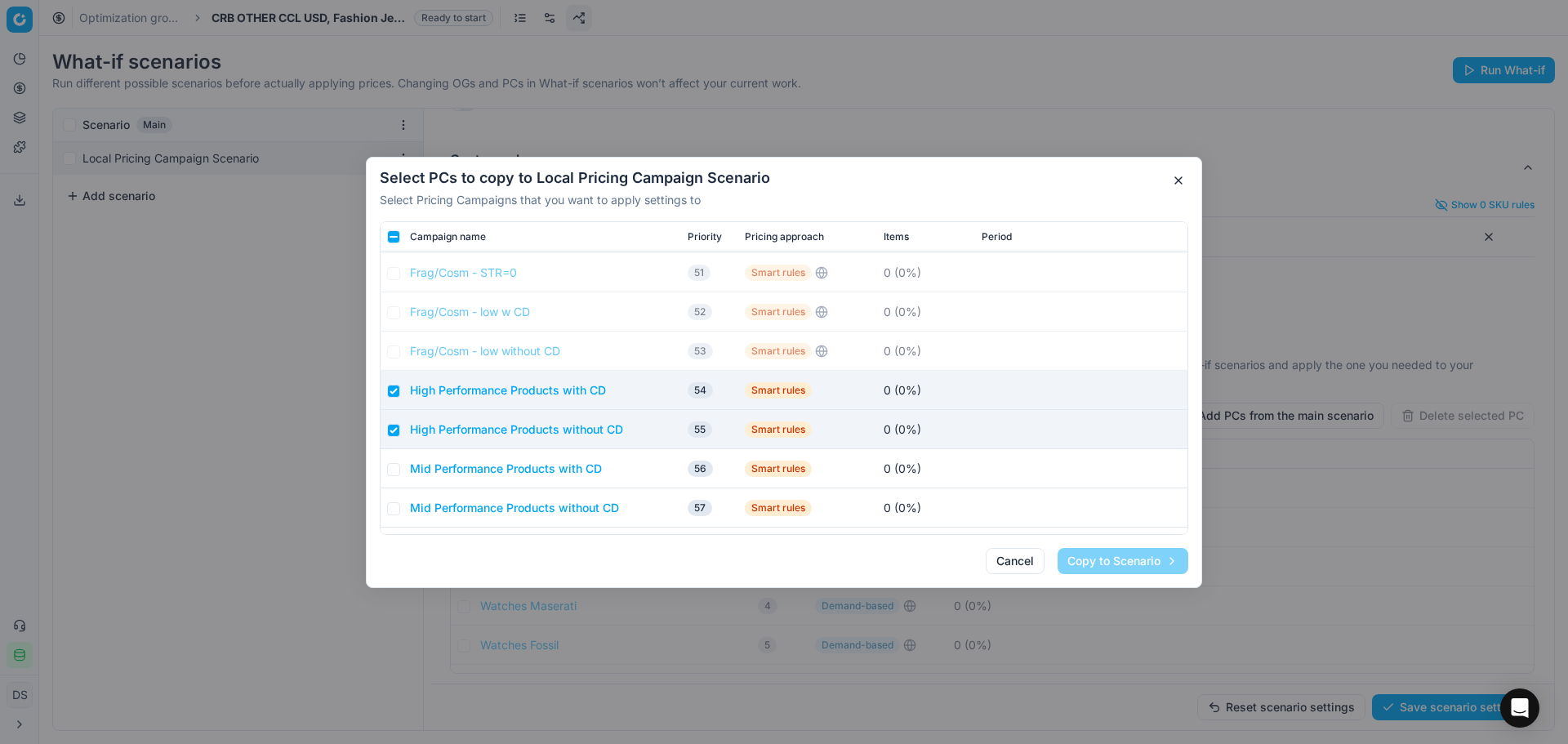
click at [401, 474] on td at bounding box center [392, 468] width 23 height 39
click at [394, 474] on input "checkbox" at bounding box center [394, 468] width 13 height 13
checkbox input "true"
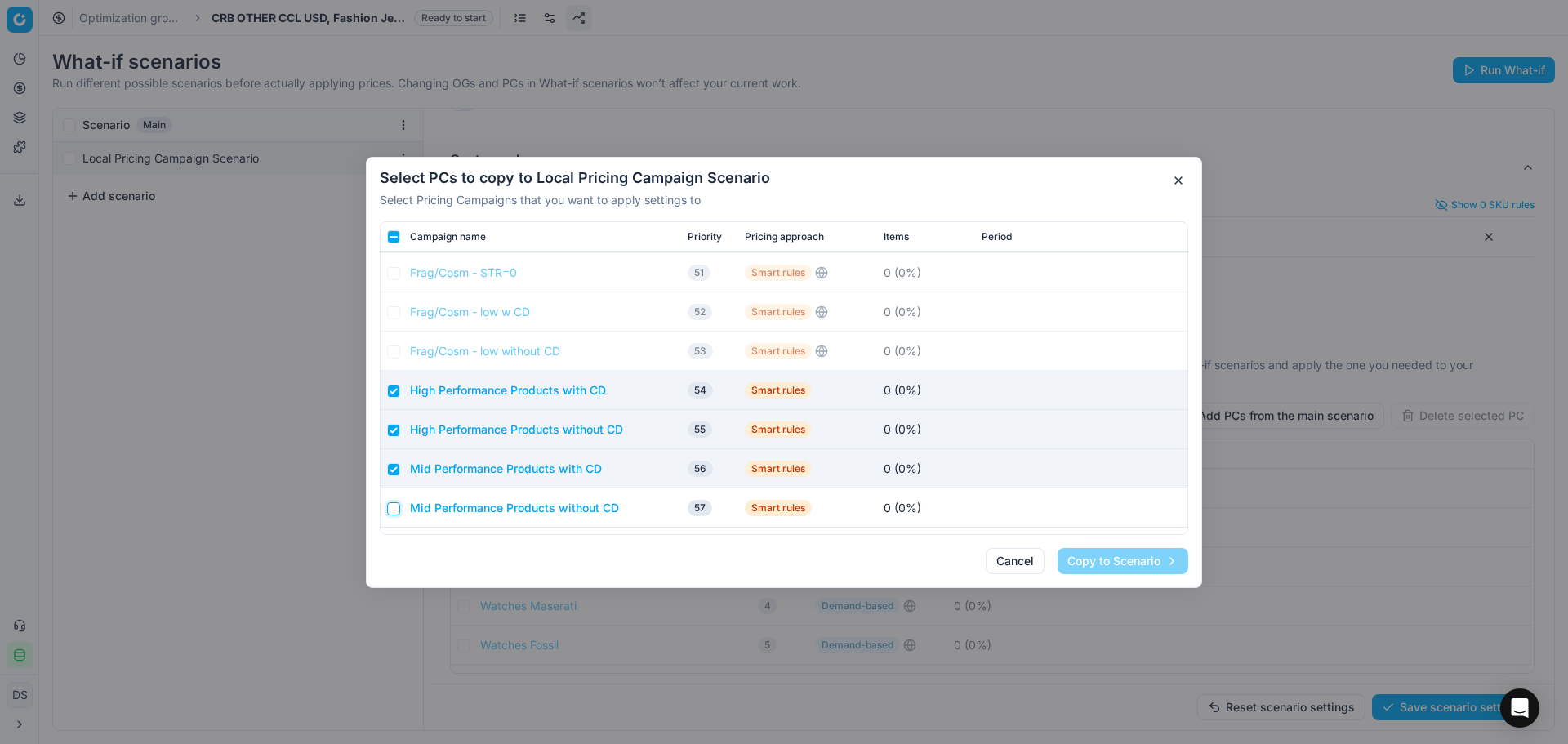
click at [399, 510] on input "checkbox" at bounding box center [394, 507] width 13 height 13
checkbox input "true"
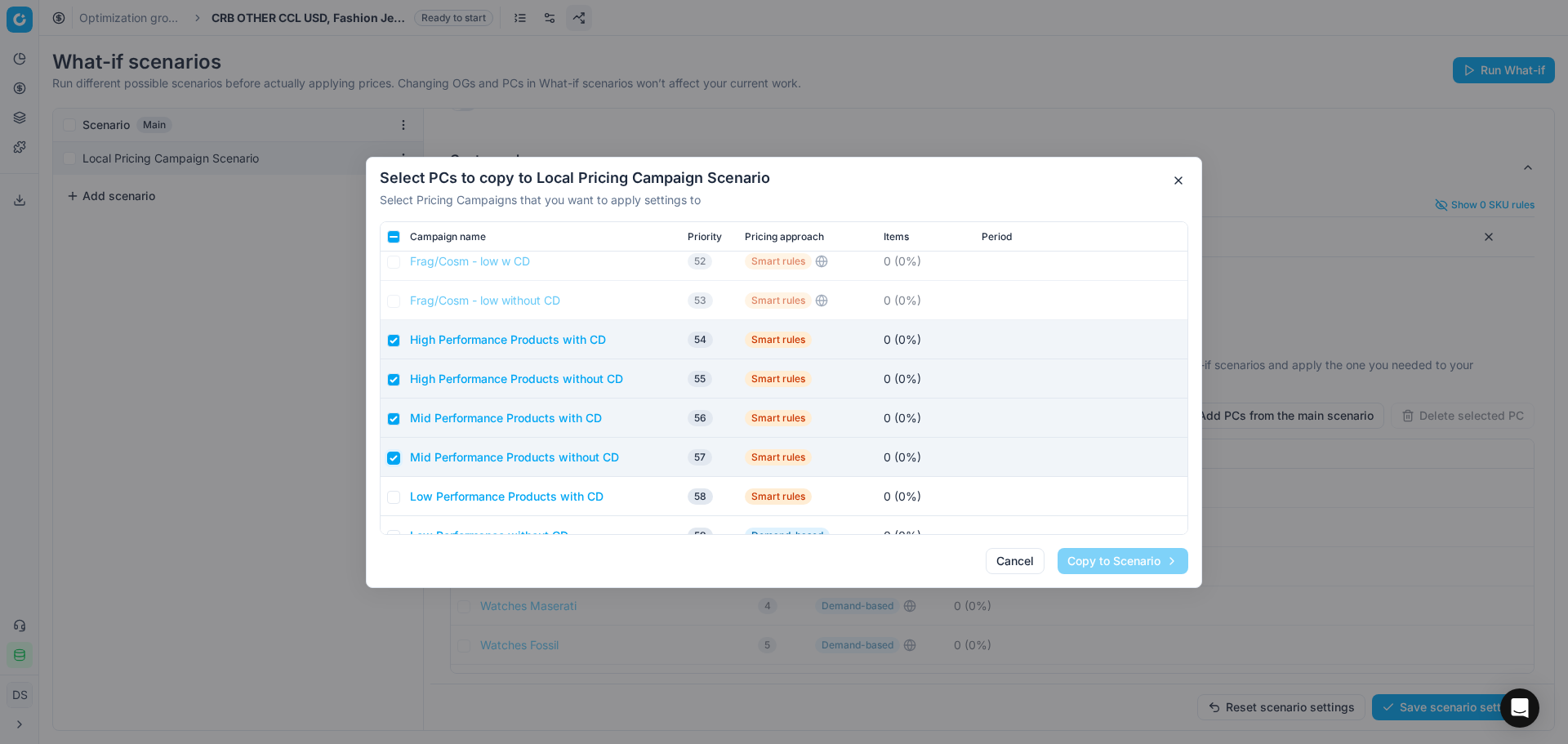
scroll to position [1579, 0]
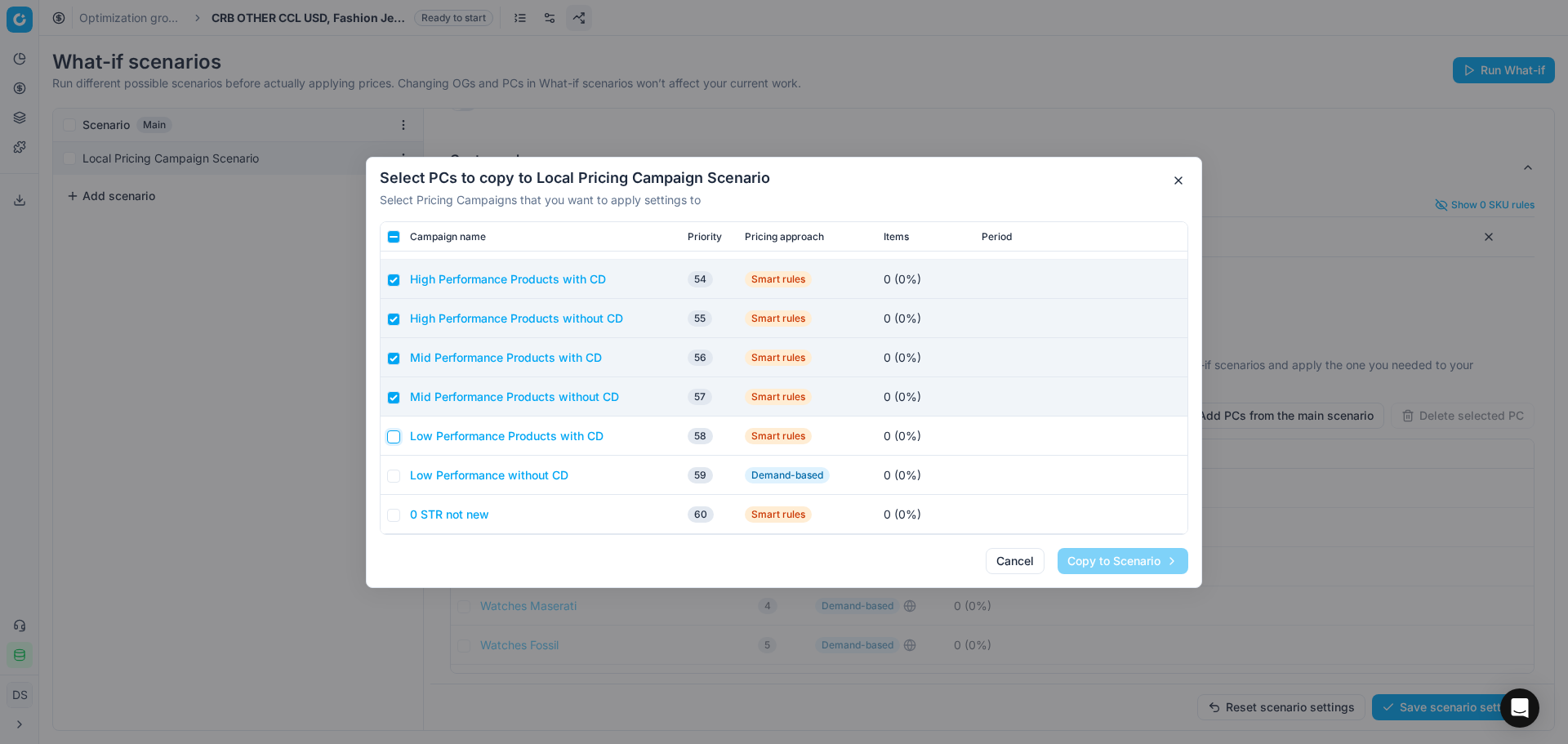
click at [399, 440] on input "checkbox" at bounding box center [394, 436] width 13 height 13
checkbox input "true"
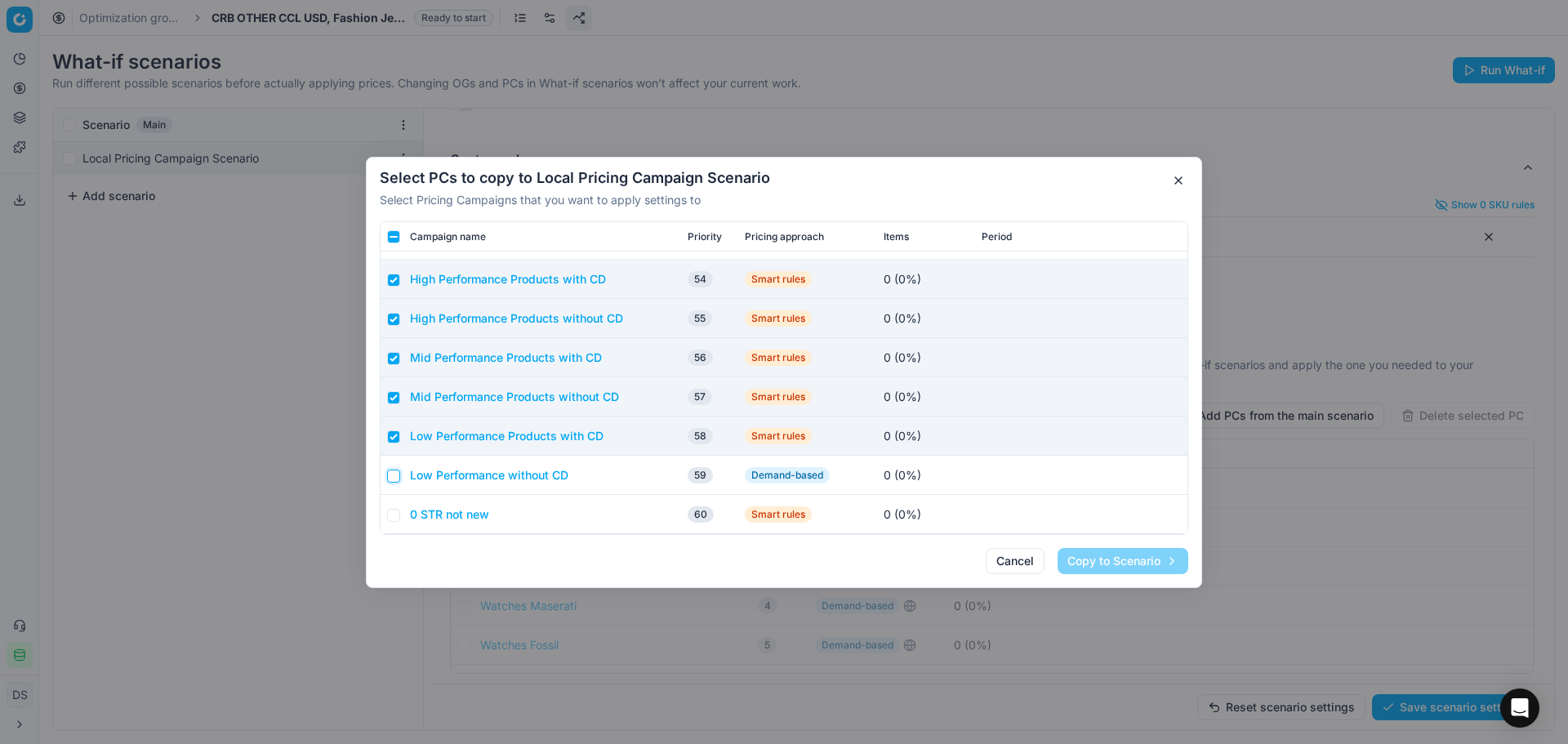
click at [399, 471] on input "checkbox" at bounding box center [394, 475] width 13 height 13
checkbox input "true"
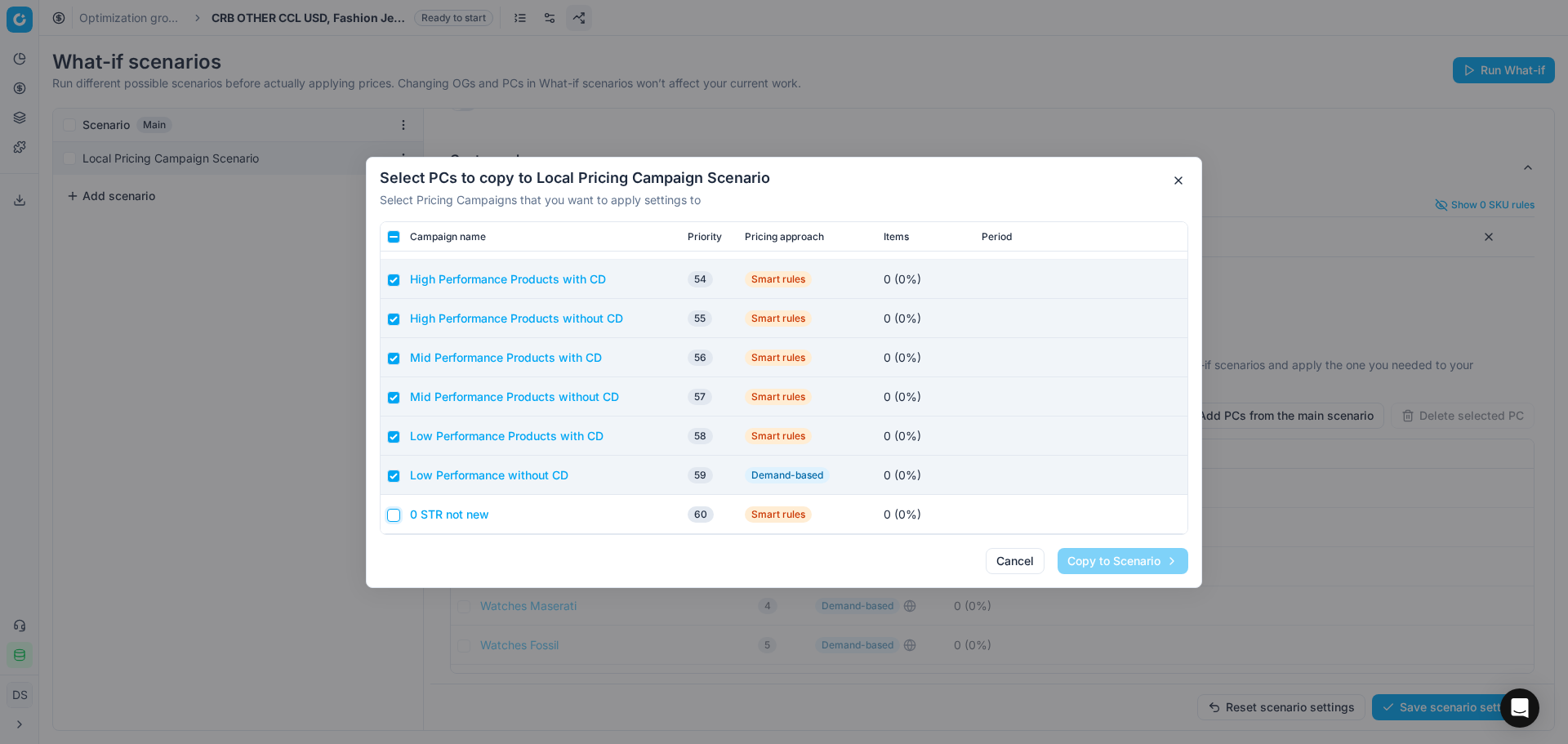
click at [391, 521] on input "checkbox" at bounding box center [394, 514] width 13 height 13
checkbox input "true"
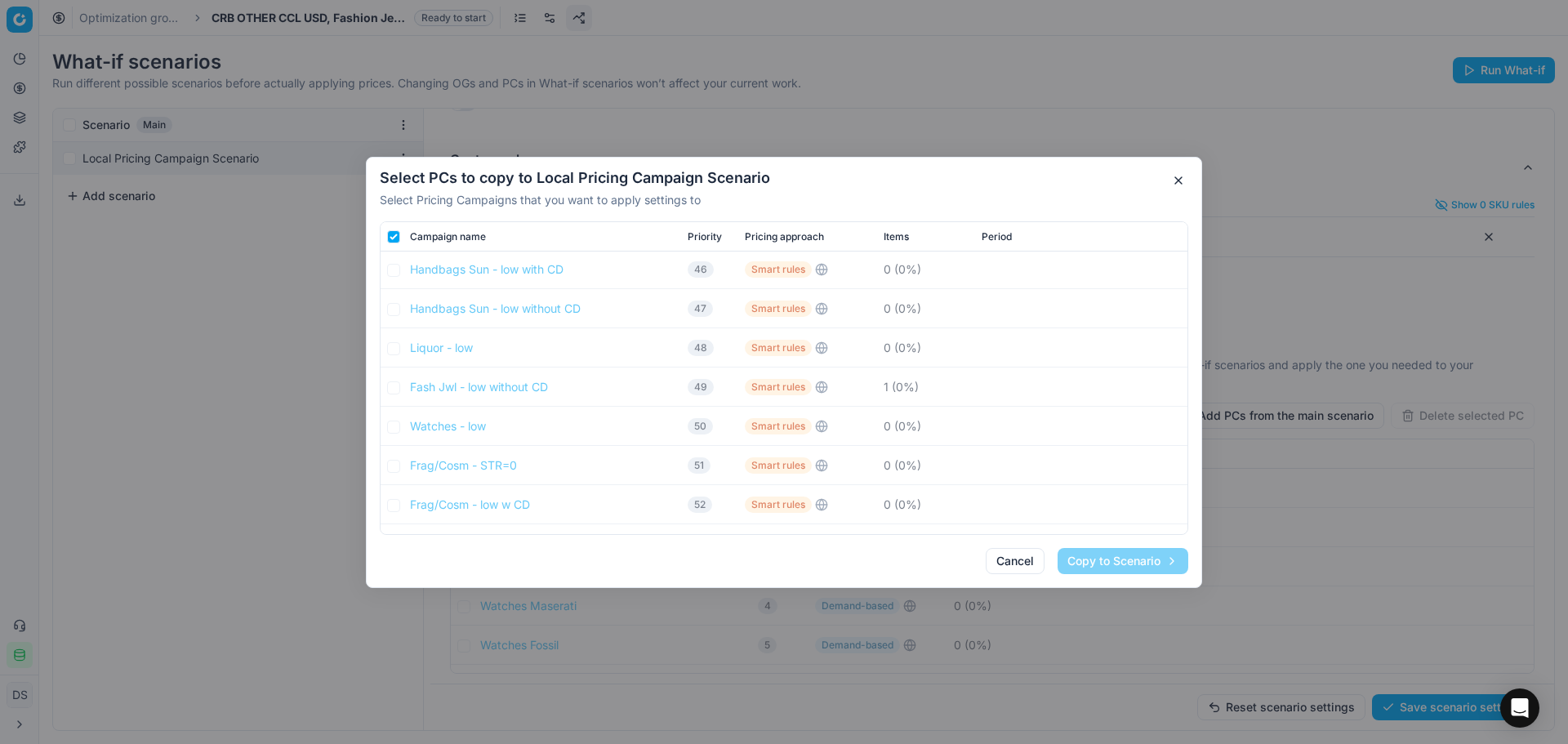
scroll to position [1497, 0]
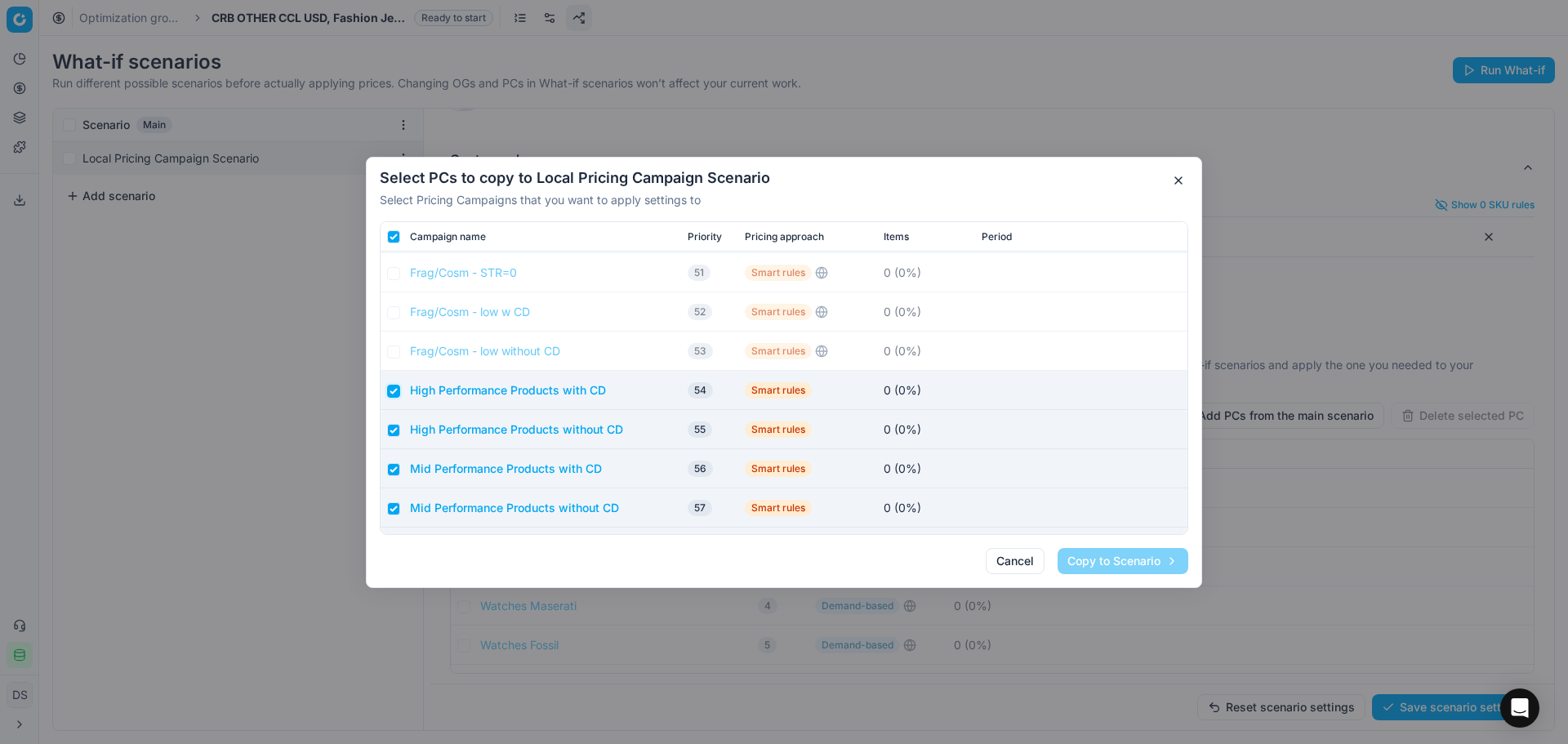
click at [391, 390] on input "checkbox" at bounding box center [394, 390] width 13 height 13
checkbox input "false"
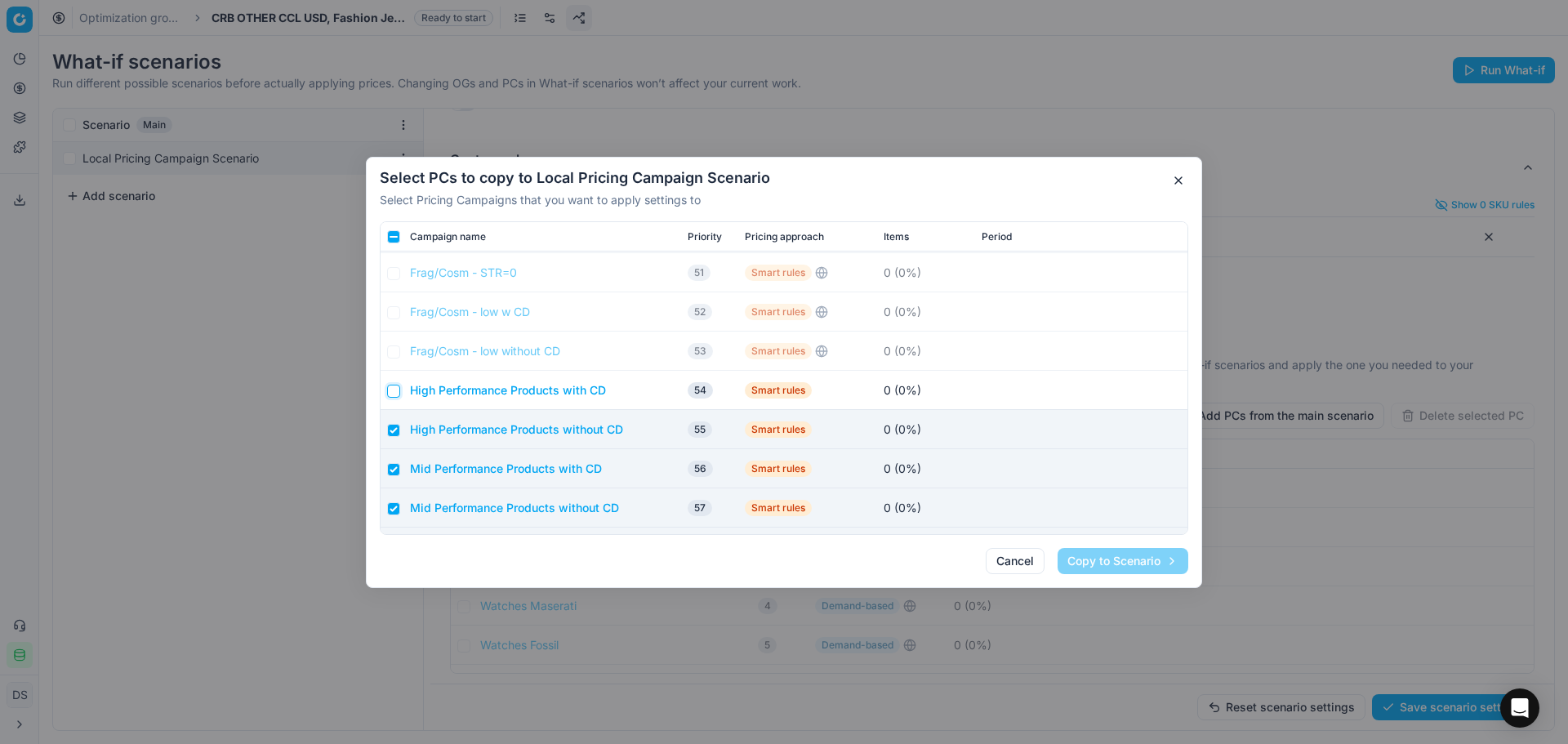
click at [391, 390] on input "checkbox" at bounding box center [394, 390] width 13 height 13
checkbox input "true"
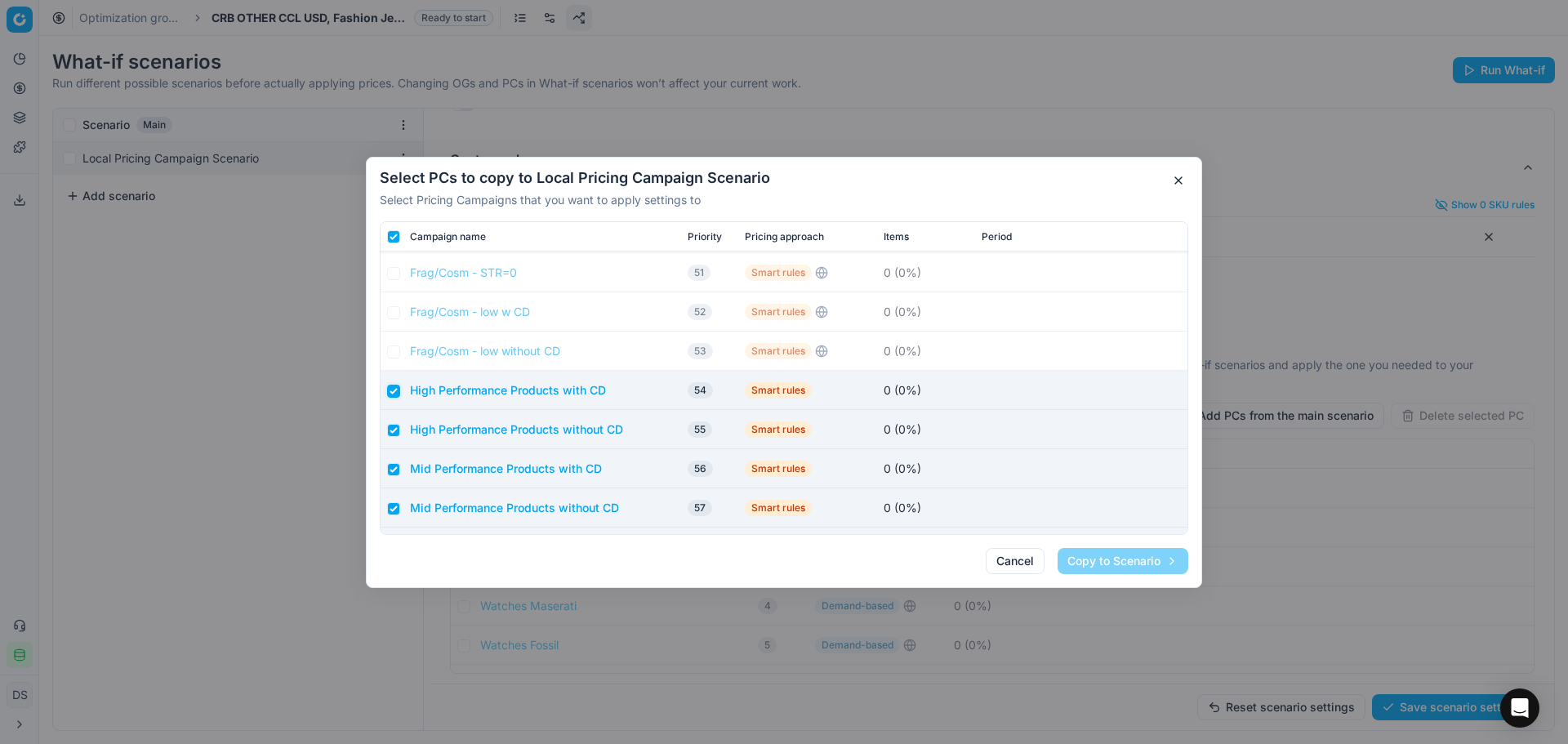
click at [391, 390] on input "checkbox" at bounding box center [394, 390] width 13 height 13
checkbox input "false"
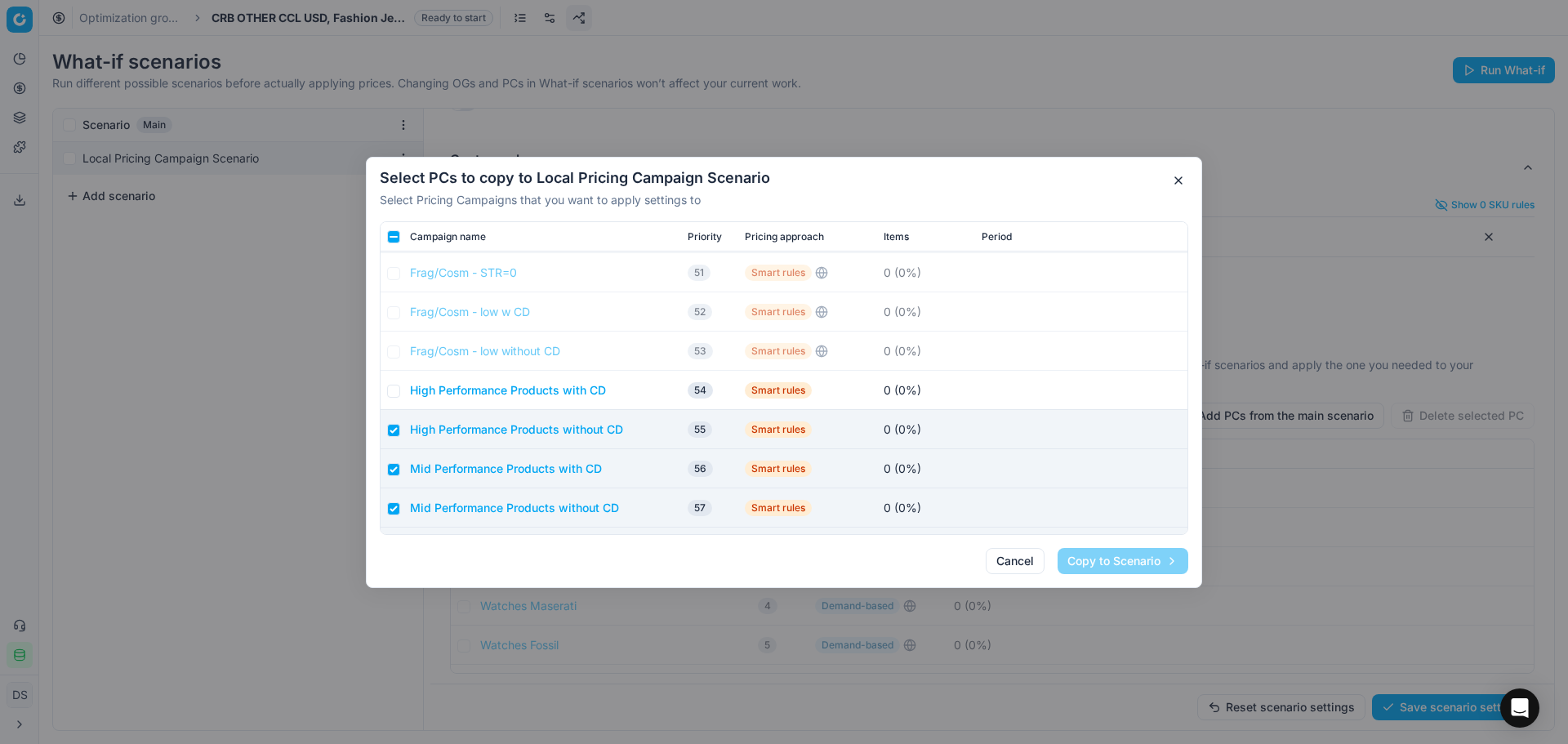
click at [999, 560] on button "Cancel" at bounding box center [1015, 561] width 59 height 26
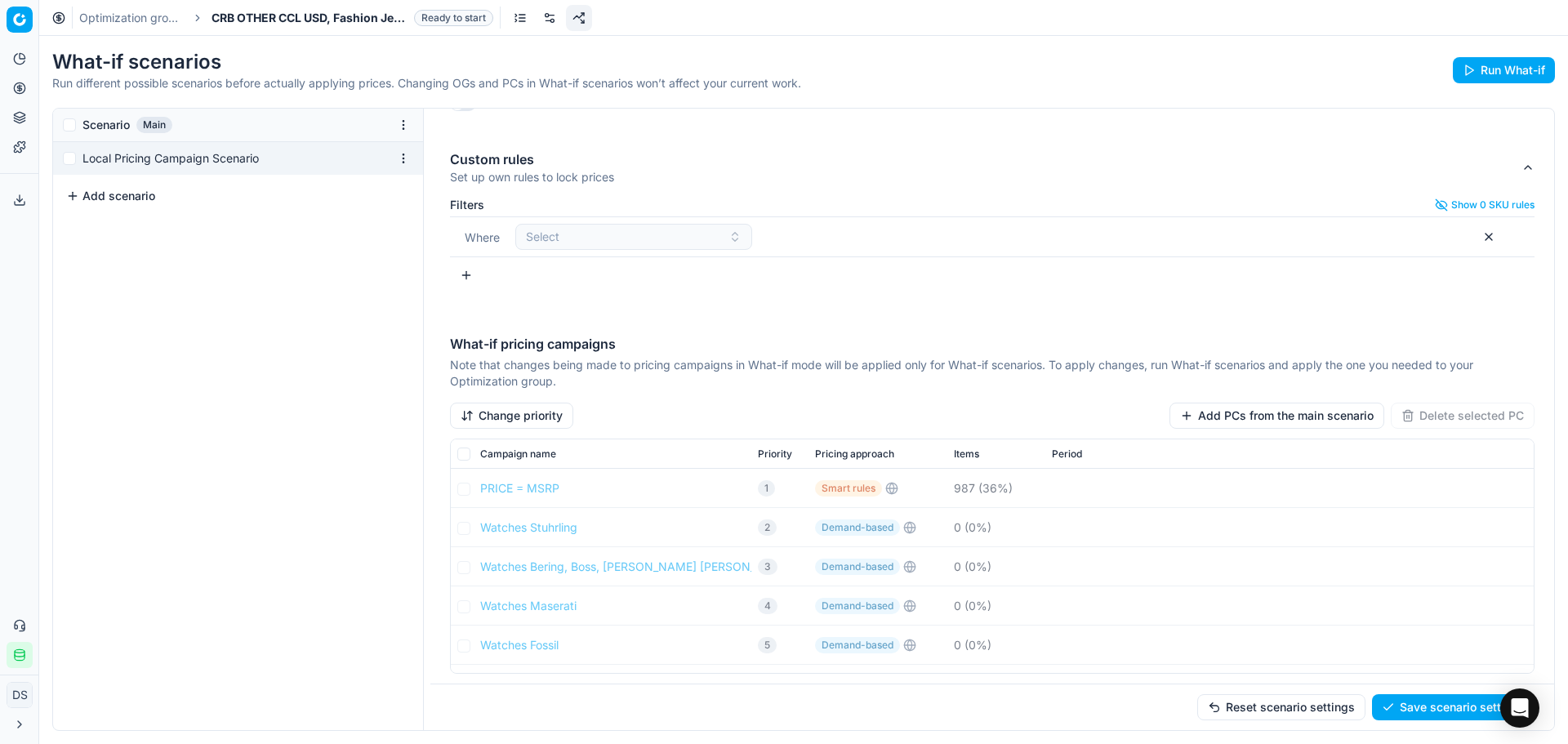
click at [1229, 421] on button "Add PCs from the main scenario" at bounding box center [1277, 415] width 215 height 26
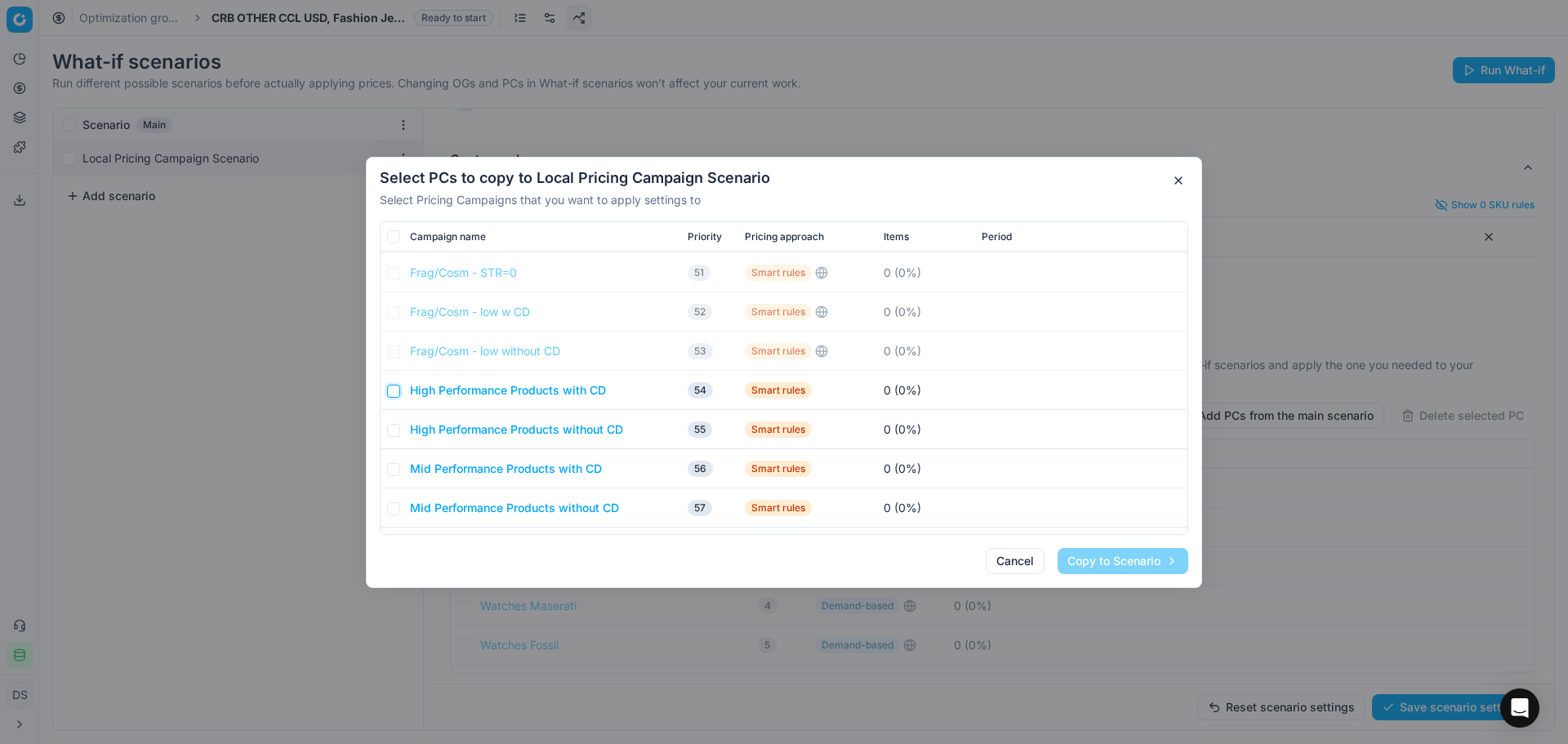
click at [397, 395] on input "checkbox" at bounding box center [394, 390] width 13 height 13
checkbox input "true"
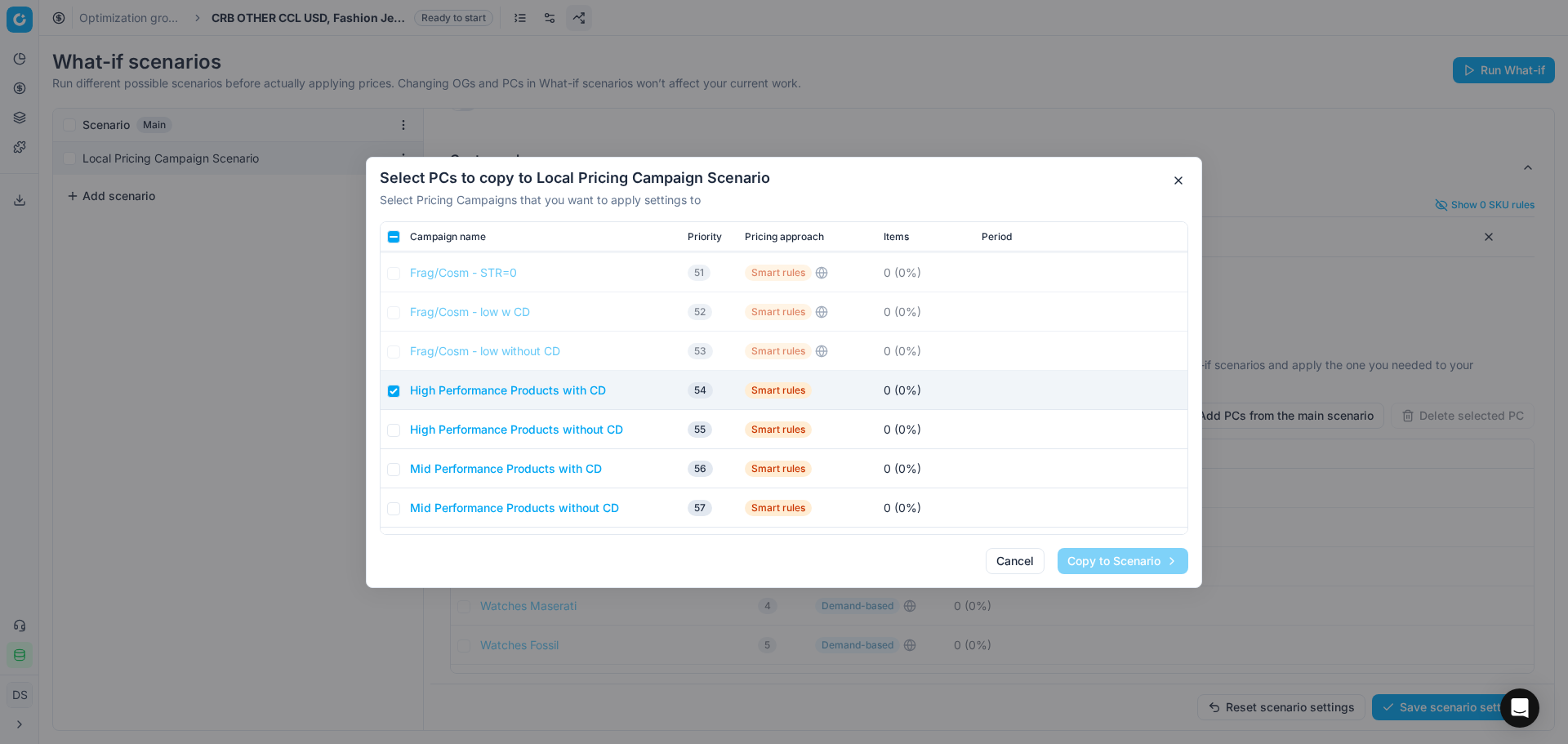
click at [401, 427] on td at bounding box center [392, 429] width 23 height 39
click at [400, 435] on input "checkbox" at bounding box center [394, 429] width 13 height 13
checkbox input "true"
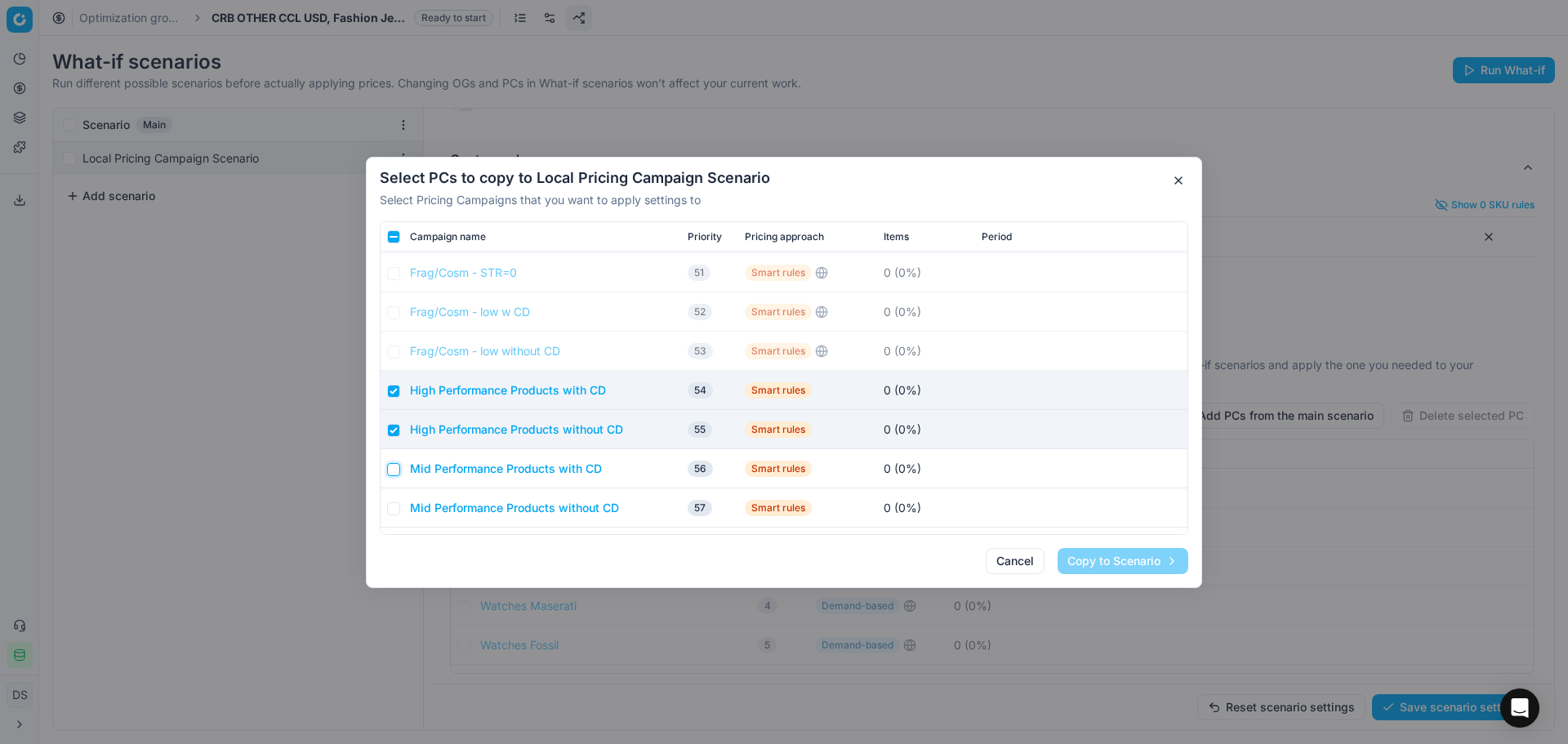
click at [397, 472] on input "checkbox" at bounding box center [394, 468] width 13 height 13
checkbox input "true"
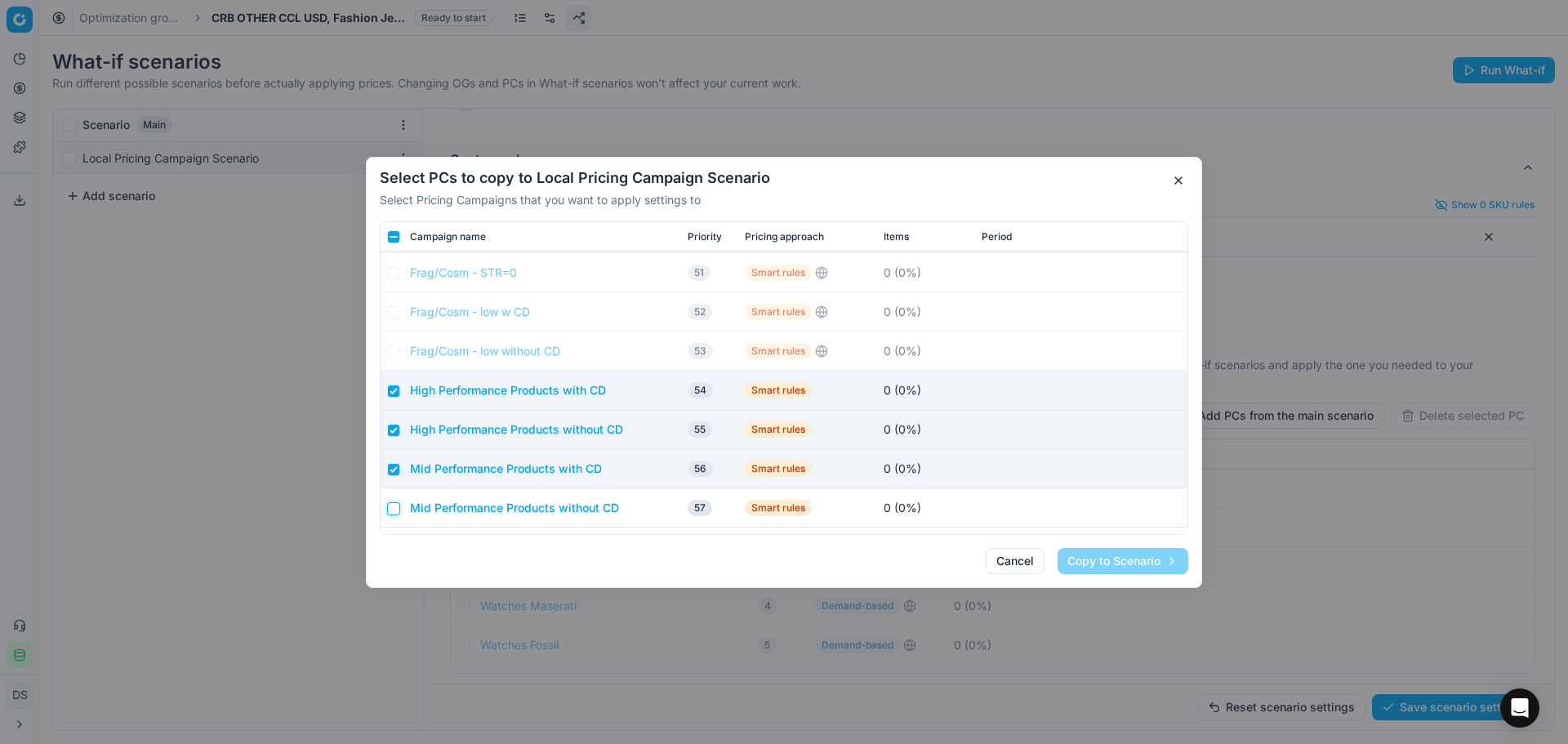
click at [399, 505] on input "checkbox" at bounding box center [394, 507] width 13 height 13
checkbox input "true"
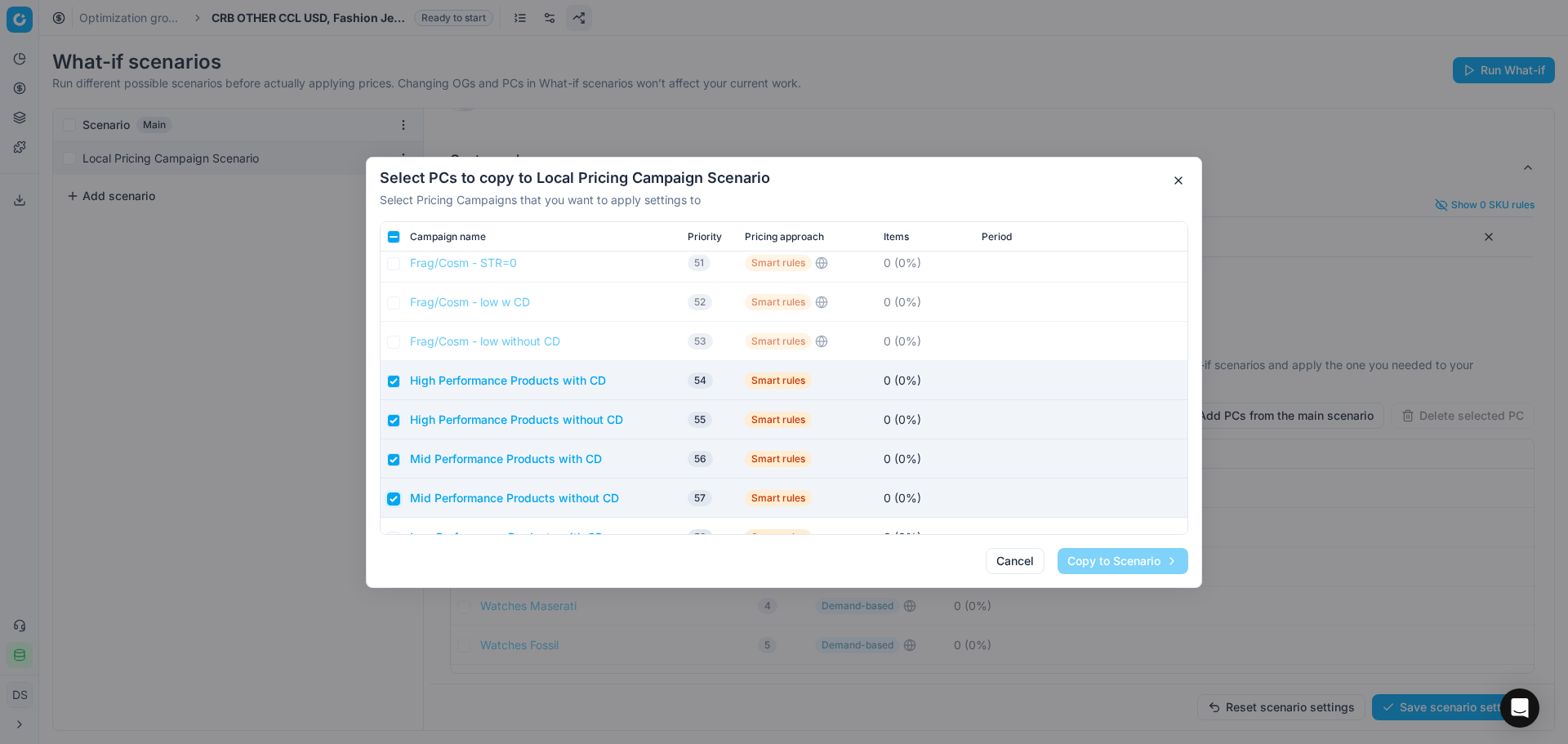
scroll to position [1579, 0]
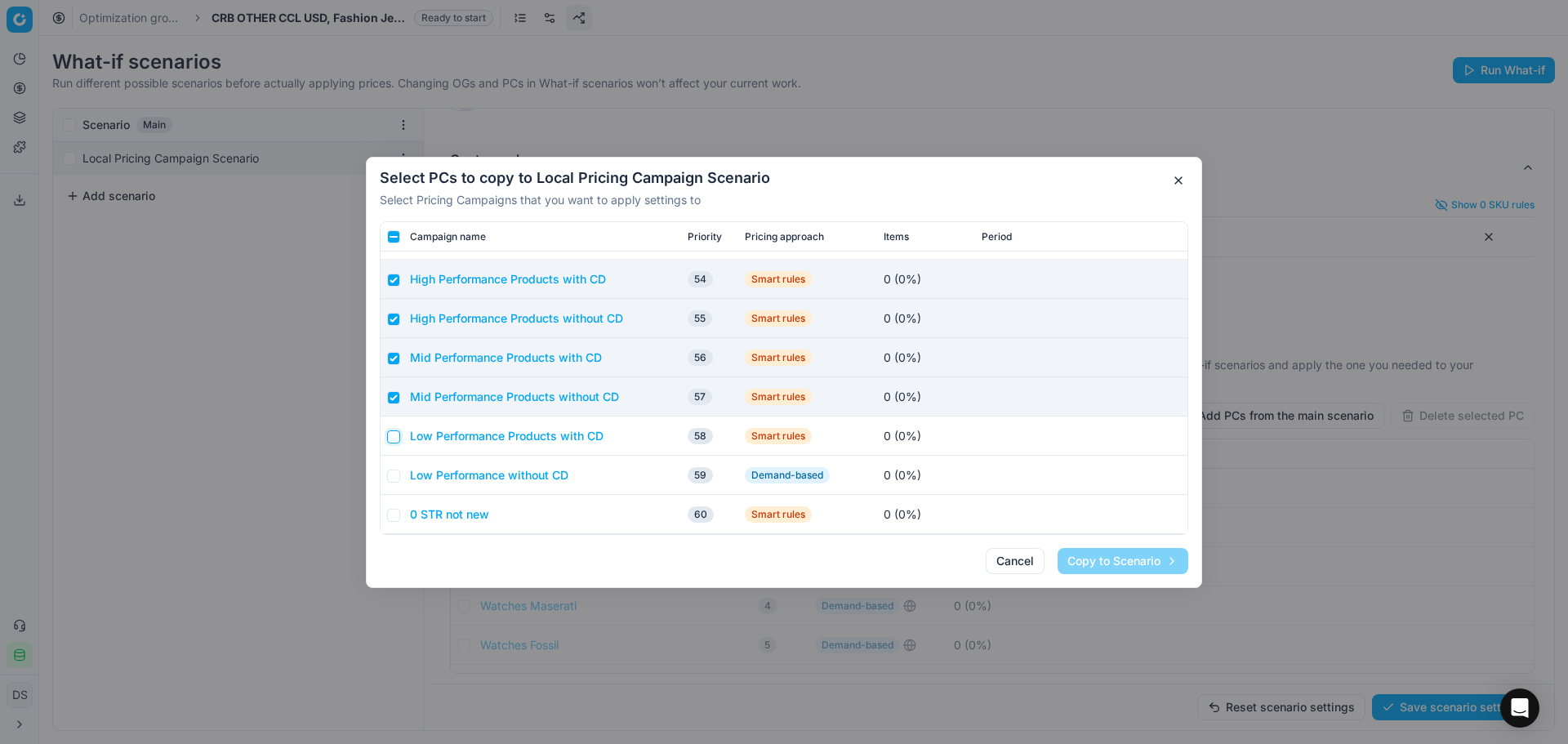
click at [397, 439] on input "checkbox" at bounding box center [394, 436] width 13 height 13
checkbox input "true"
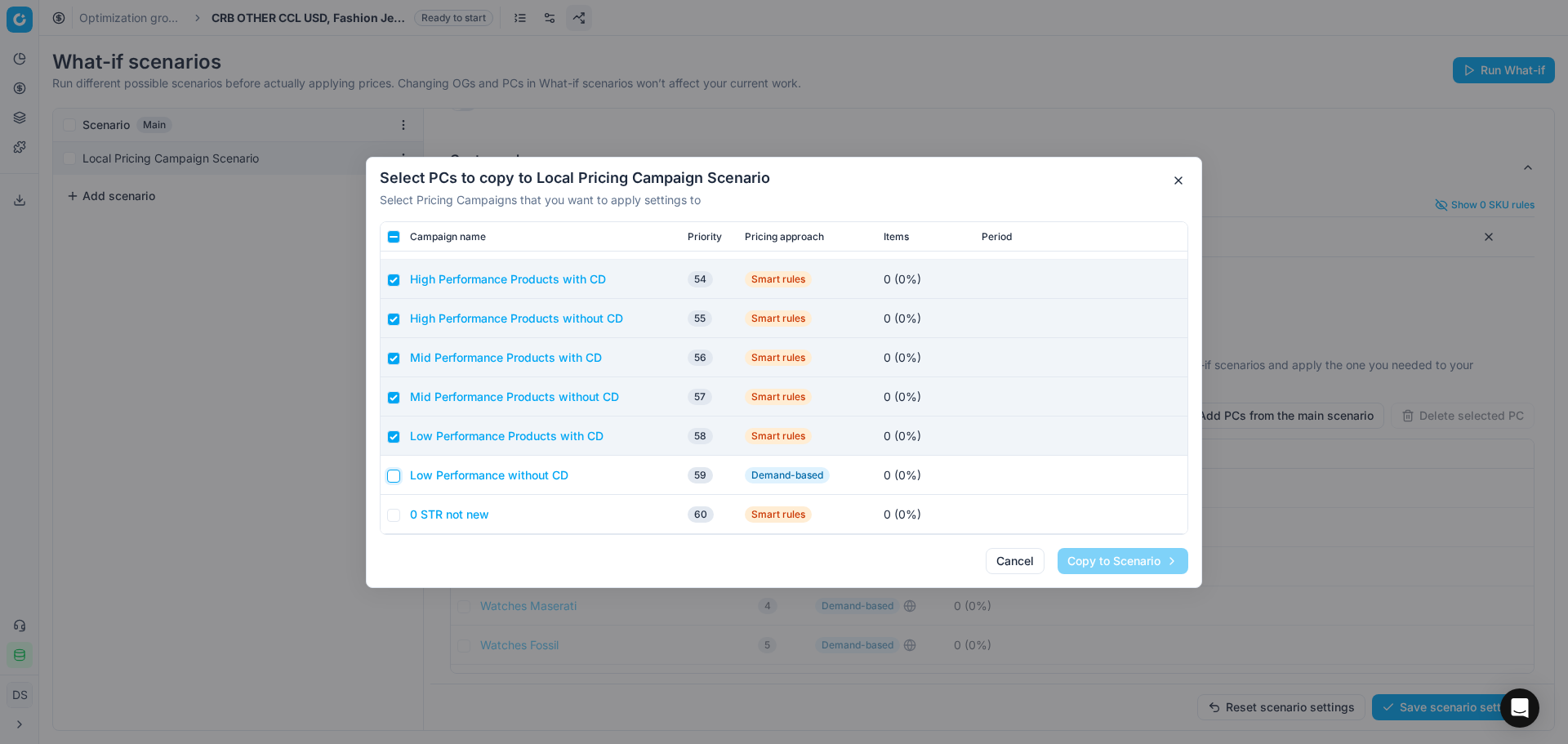
click at [397, 476] on input "checkbox" at bounding box center [394, 475] width 13 height 13
checkbox input "true"
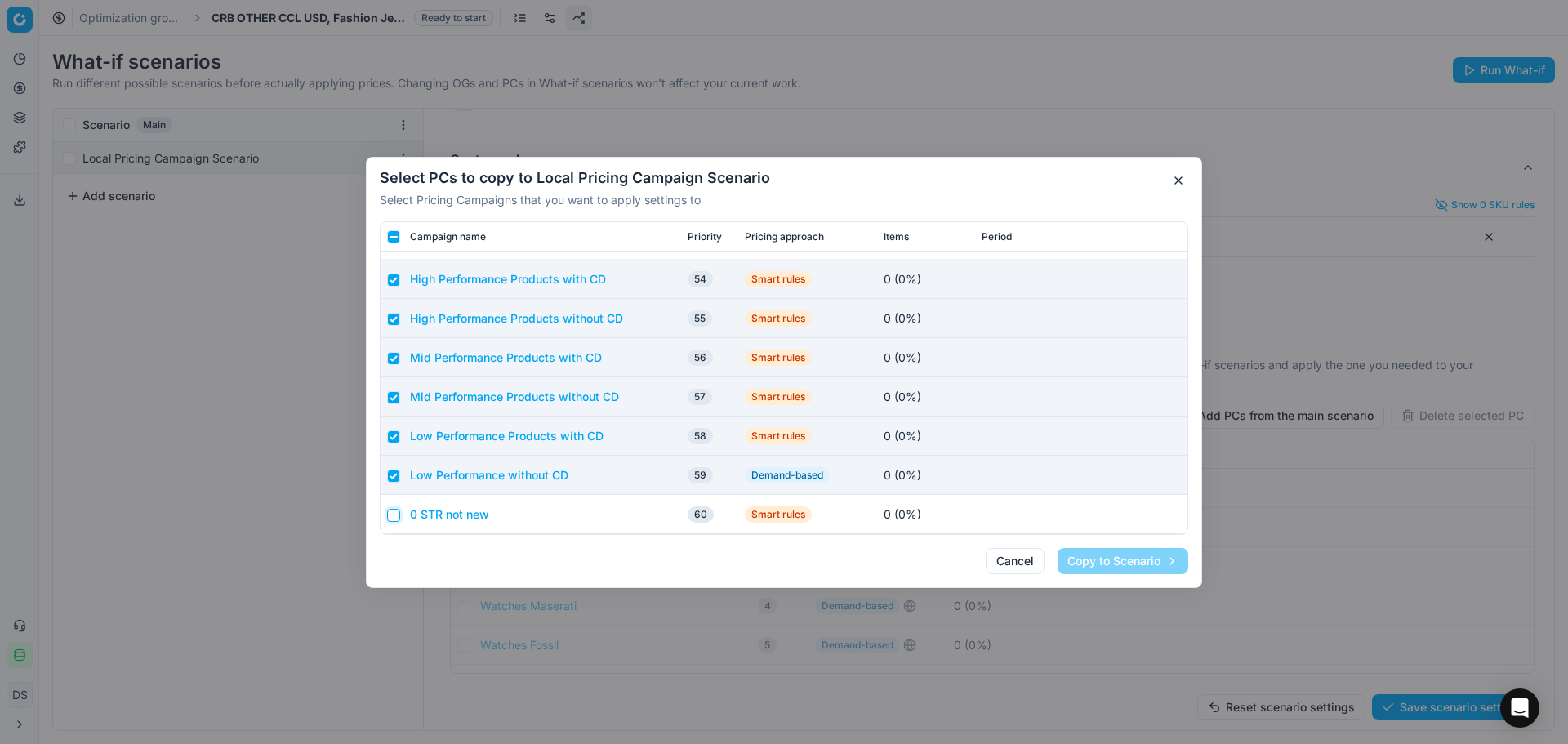
click at [395, 514] on input "checkbox" at bounding box center [394, 514] width 13 height 13
checkbox input "true"
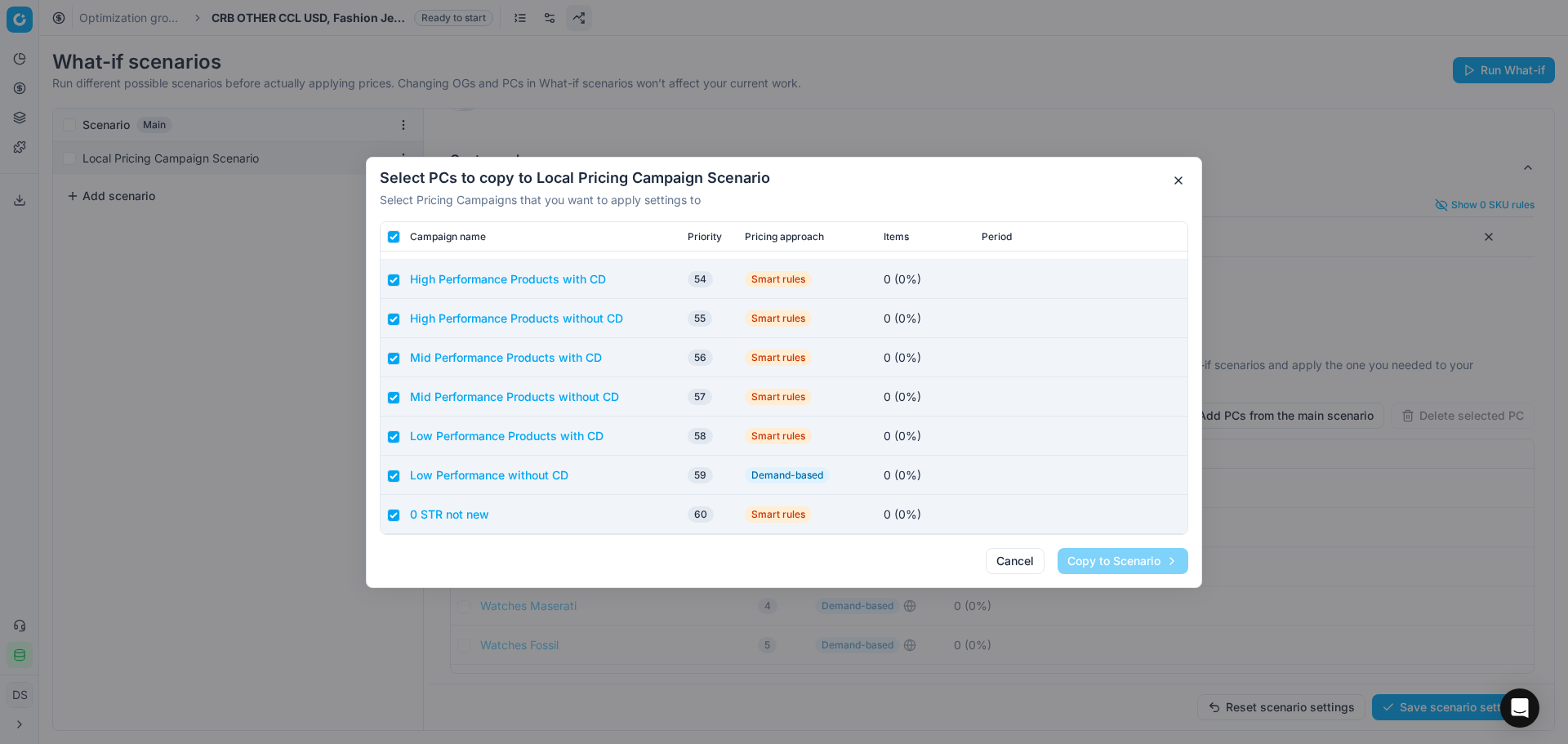
click at [564, 287] on button "High Performance Products with CD" at bounding box center [508, 278] width 196 height 17
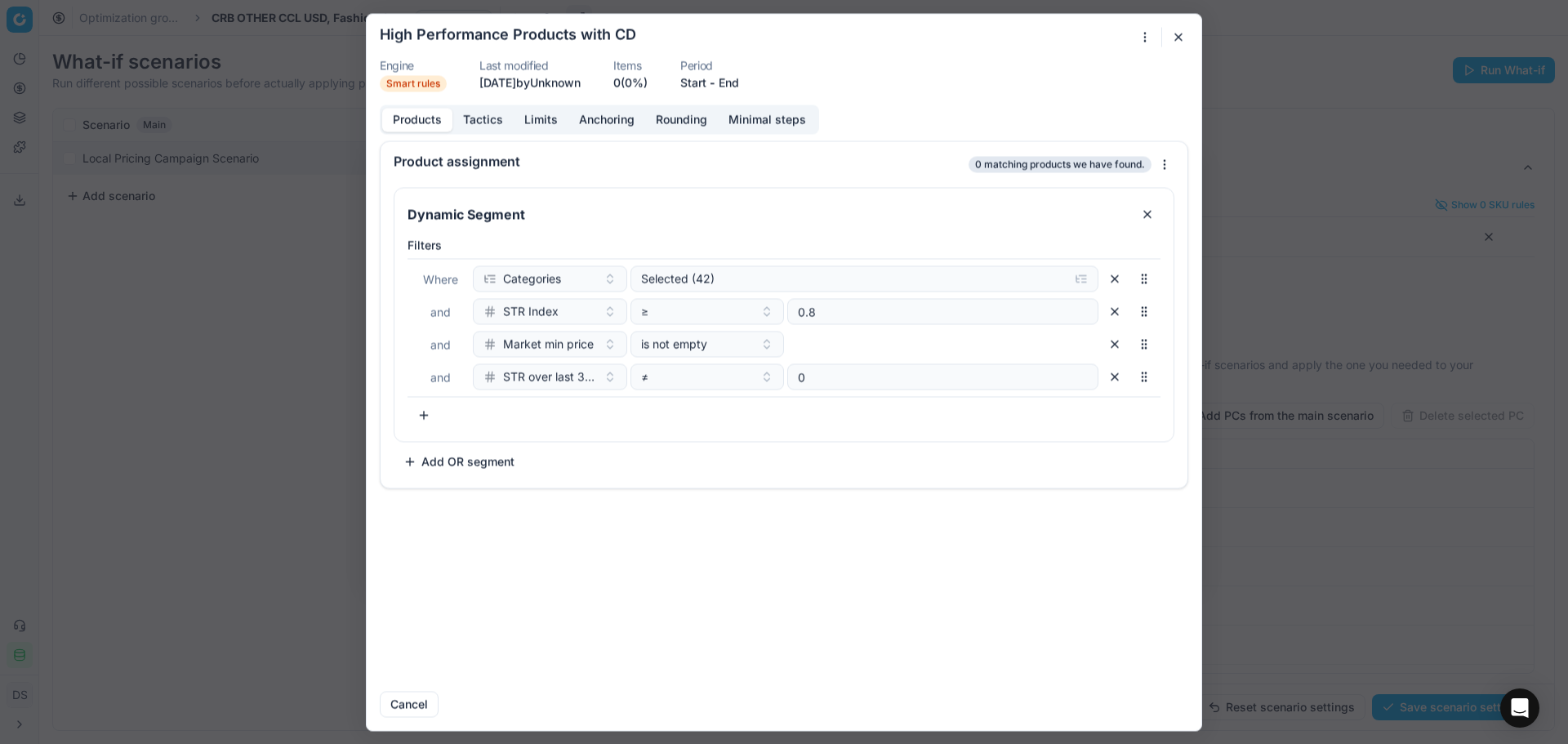
click at [1185, 35] on button "button" at bounding box center [1179, 36] width 20 height 20
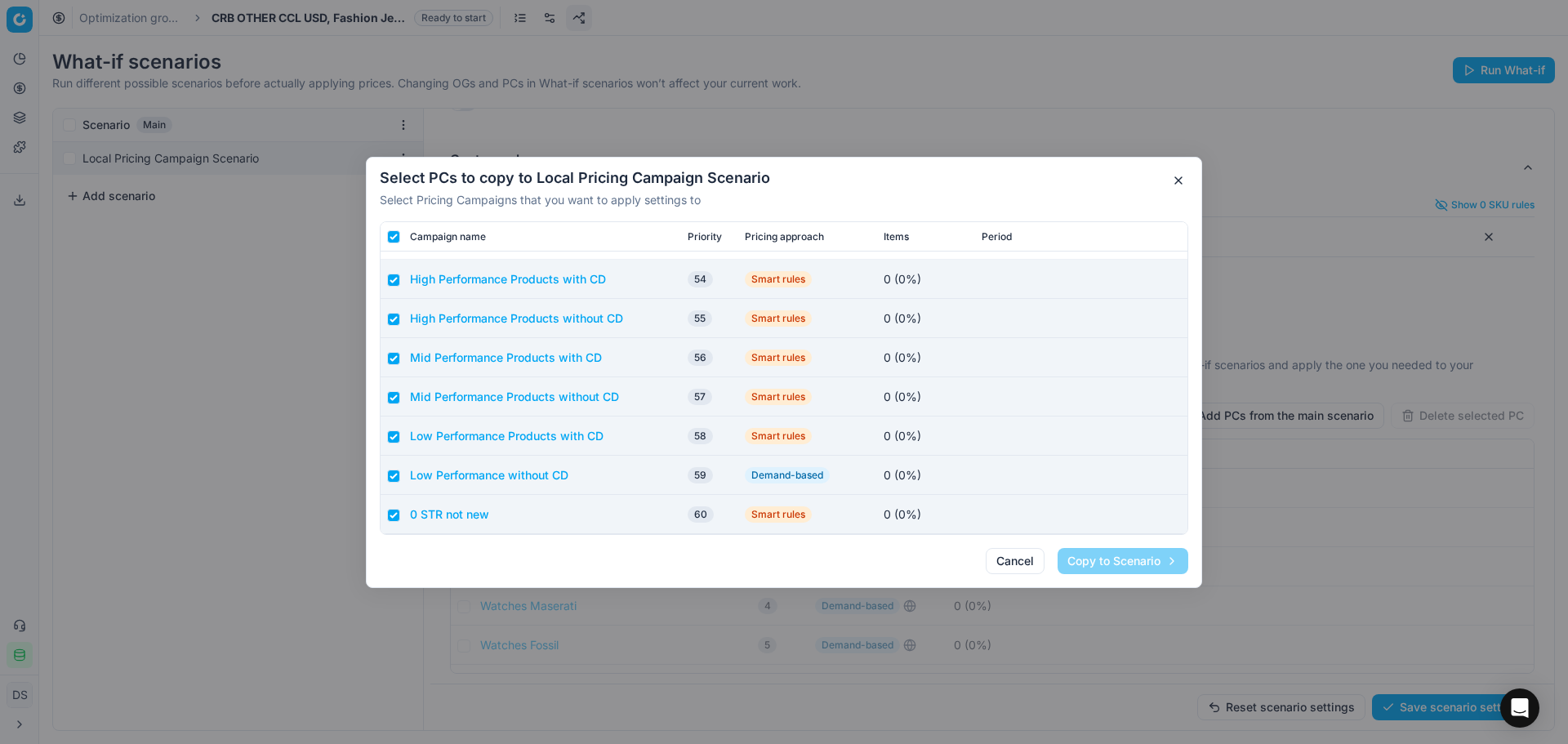
click at [1423, 694] on div "Select PCs to copy to Local Pricing Campaign Scenario Select Pricing Campaigns …" at bounding box center [784, 372] width 1568 height 744
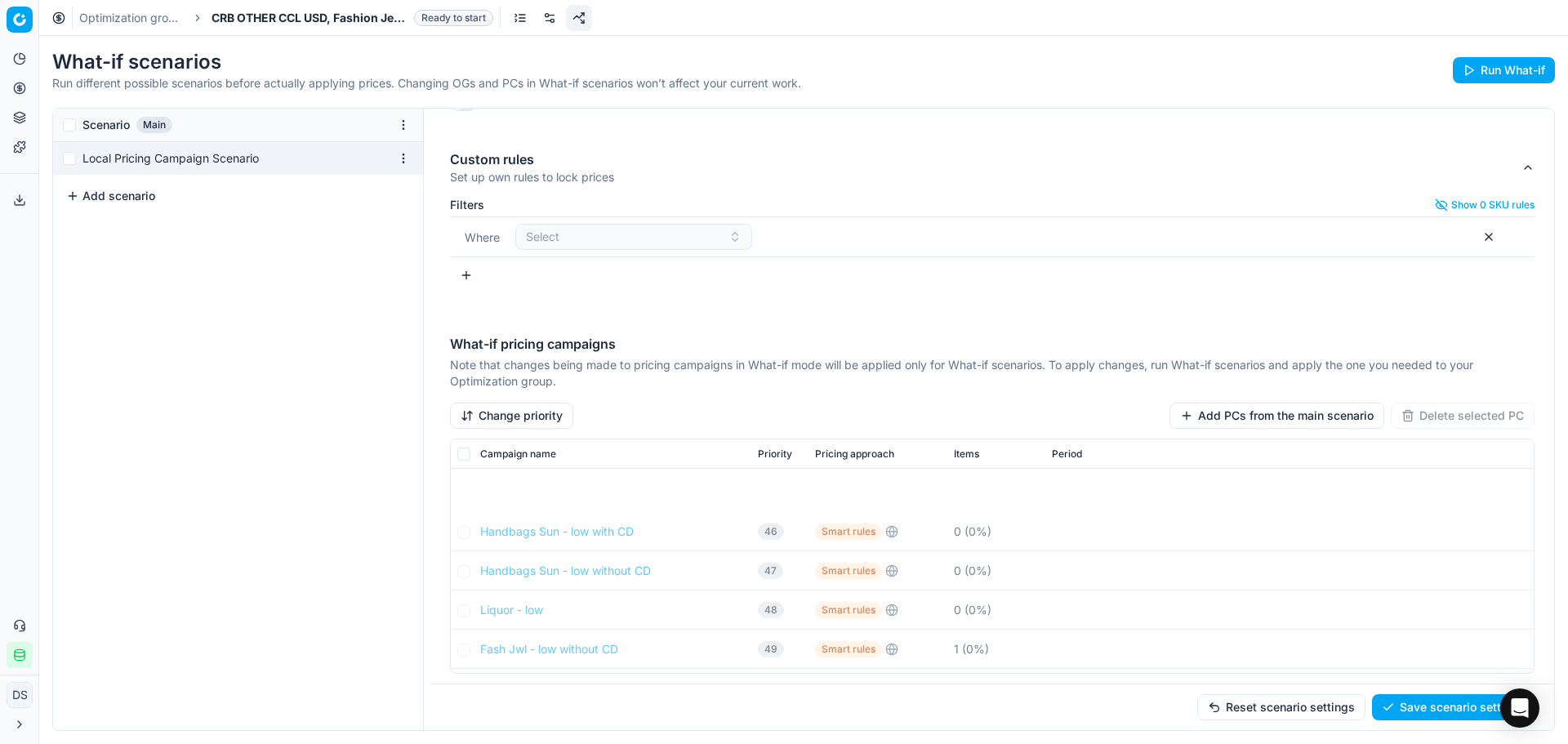
scroll to position [1432, 0]
click at [1263, 419] on button "Add PCs from the main scenario" at bounding box center [1277, 415] width 215 height 26
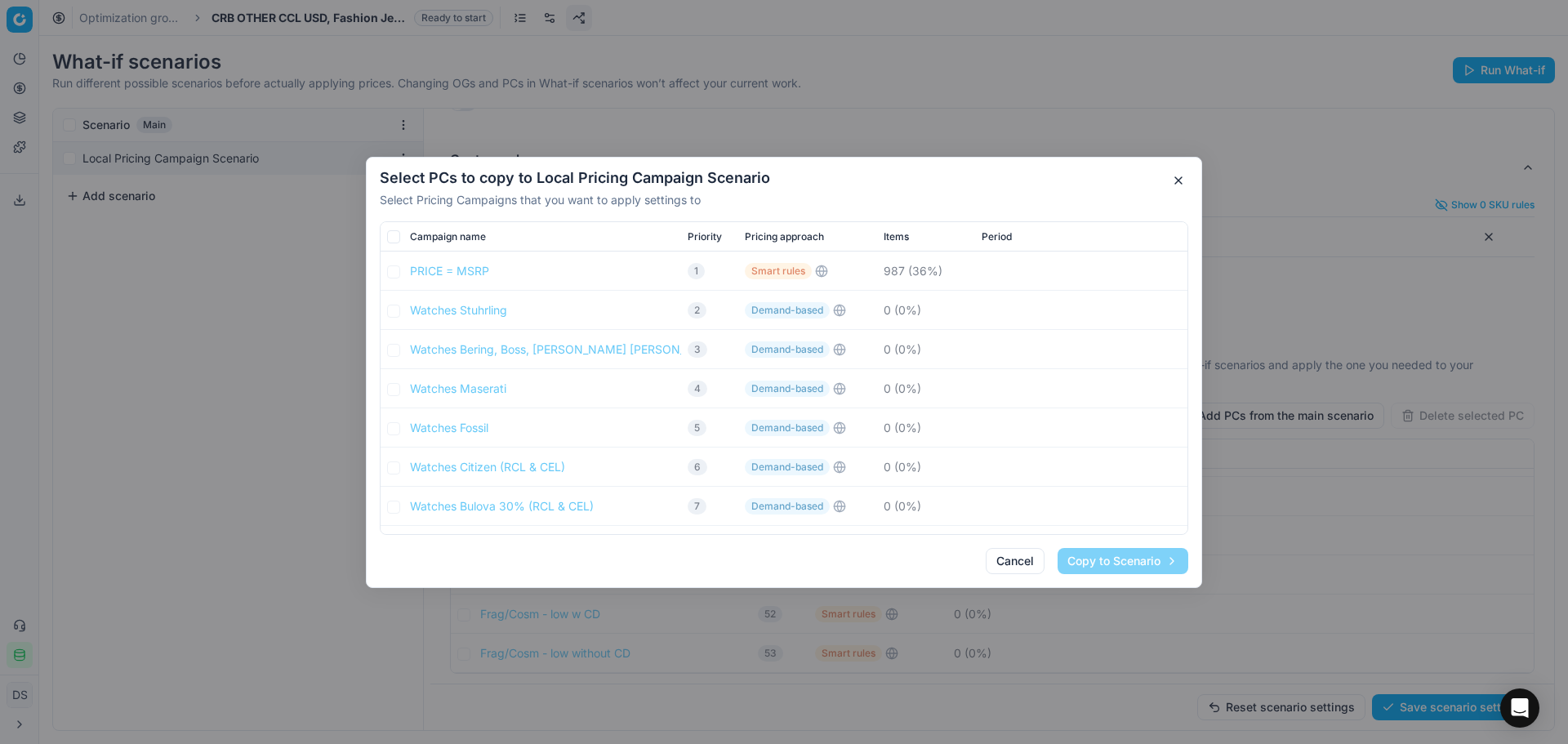
click at [394, 237] on input "checkbox" at bounding box center [394, 236] width 13 height 13
checkbox input "true"
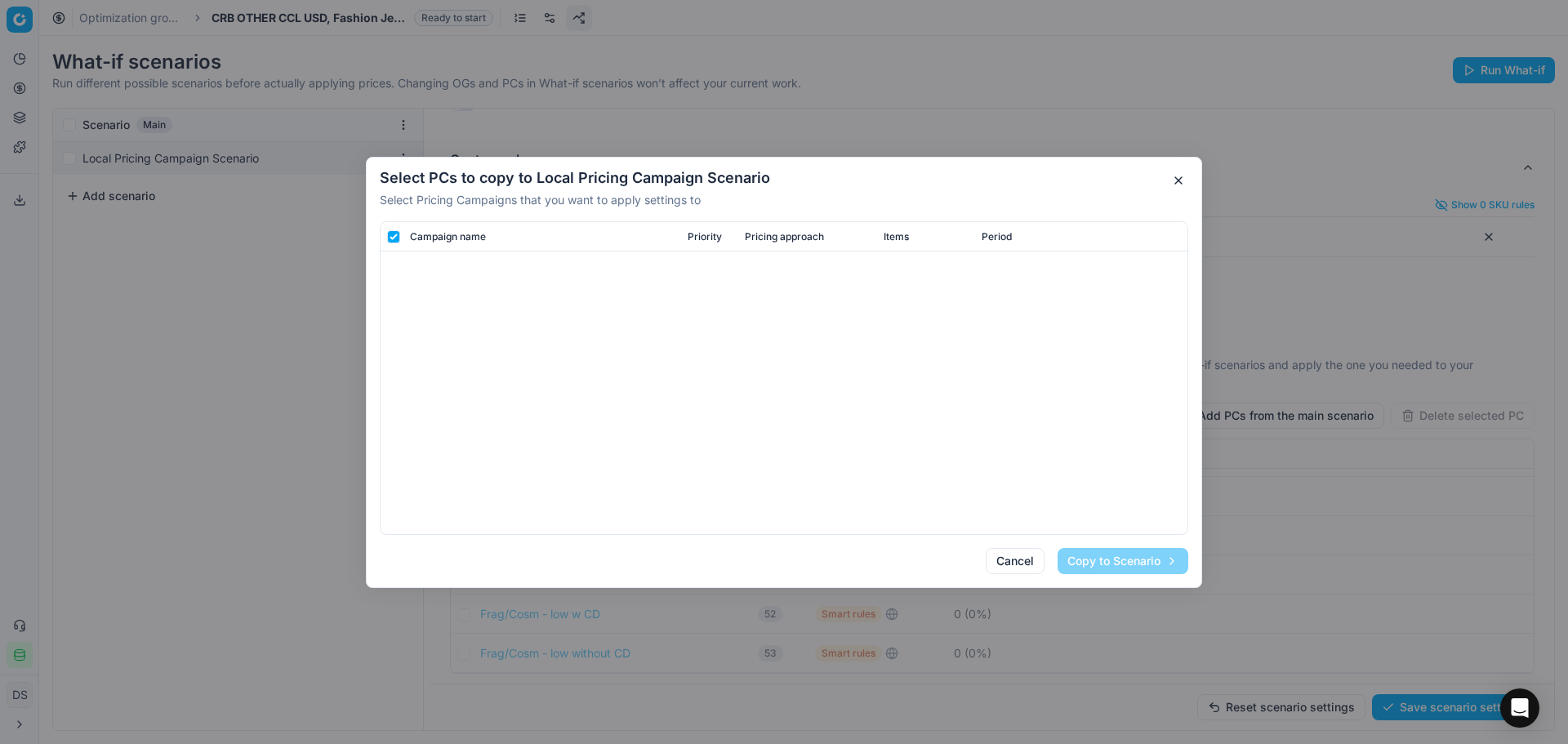
scroll to position [1579, 0]
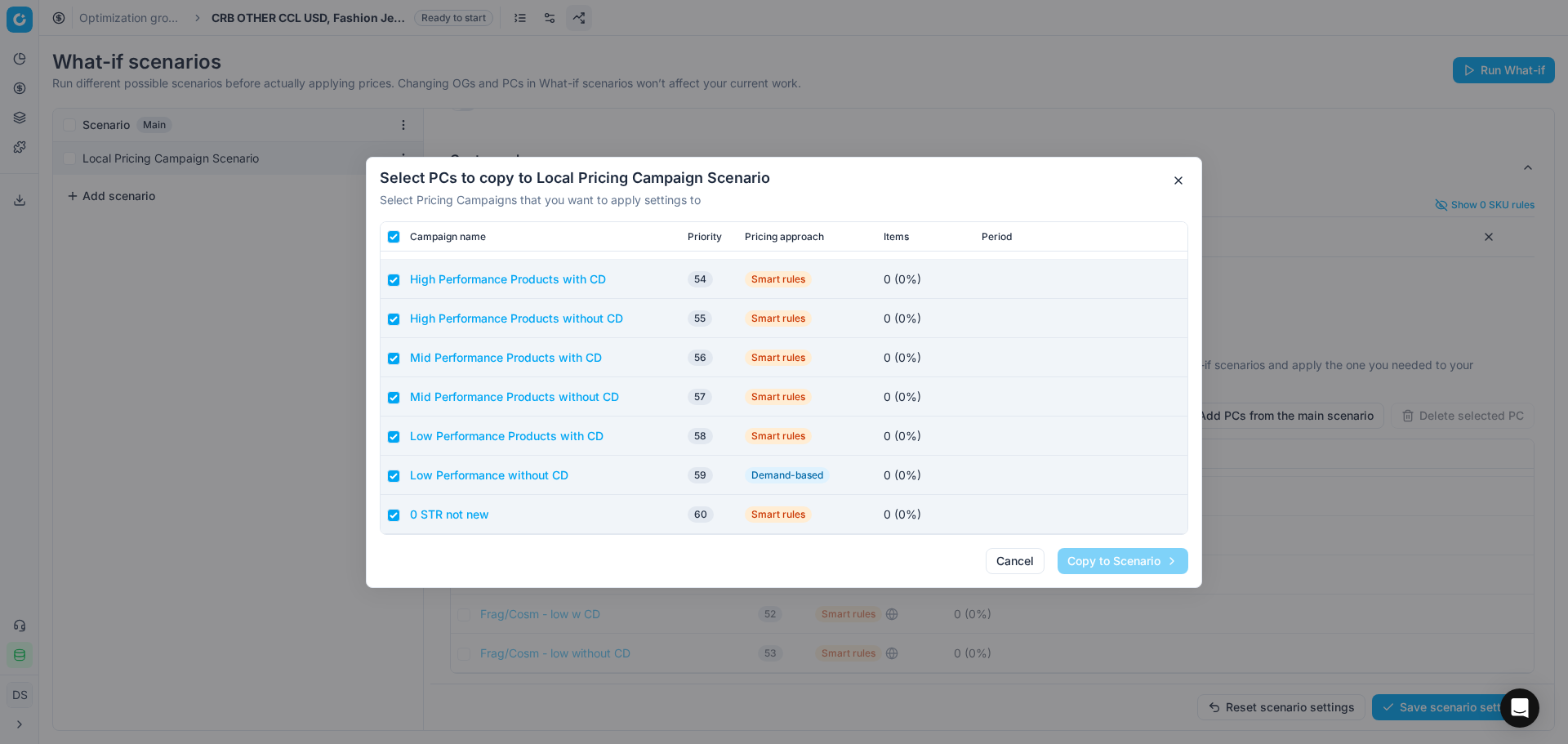
click at [1180, 178] on button "button" at bounding box center [1179, 180] width 20 height 20
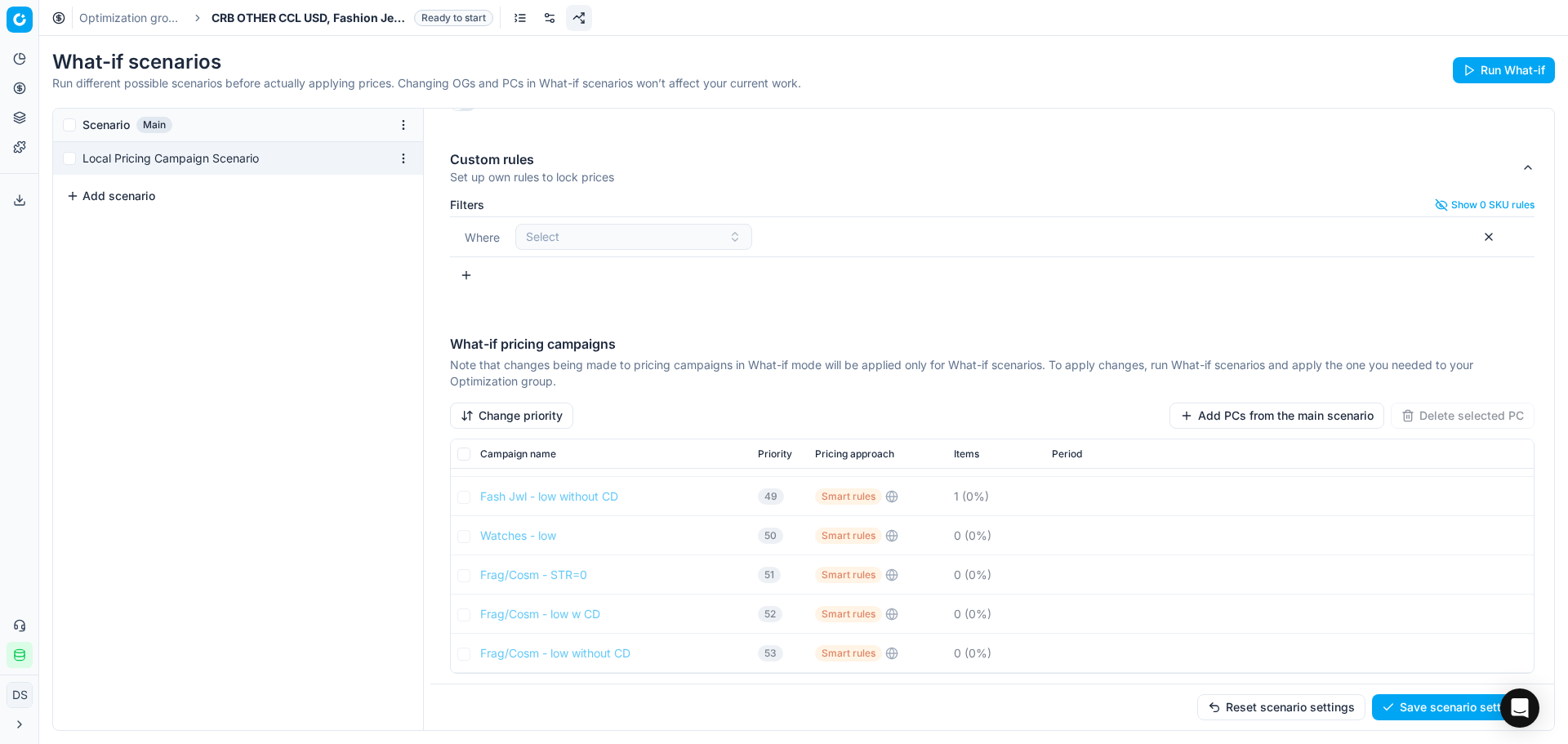
click at [147, 19] on link "Optimization groups" at bounding box center [131, 19] width 104 height 17
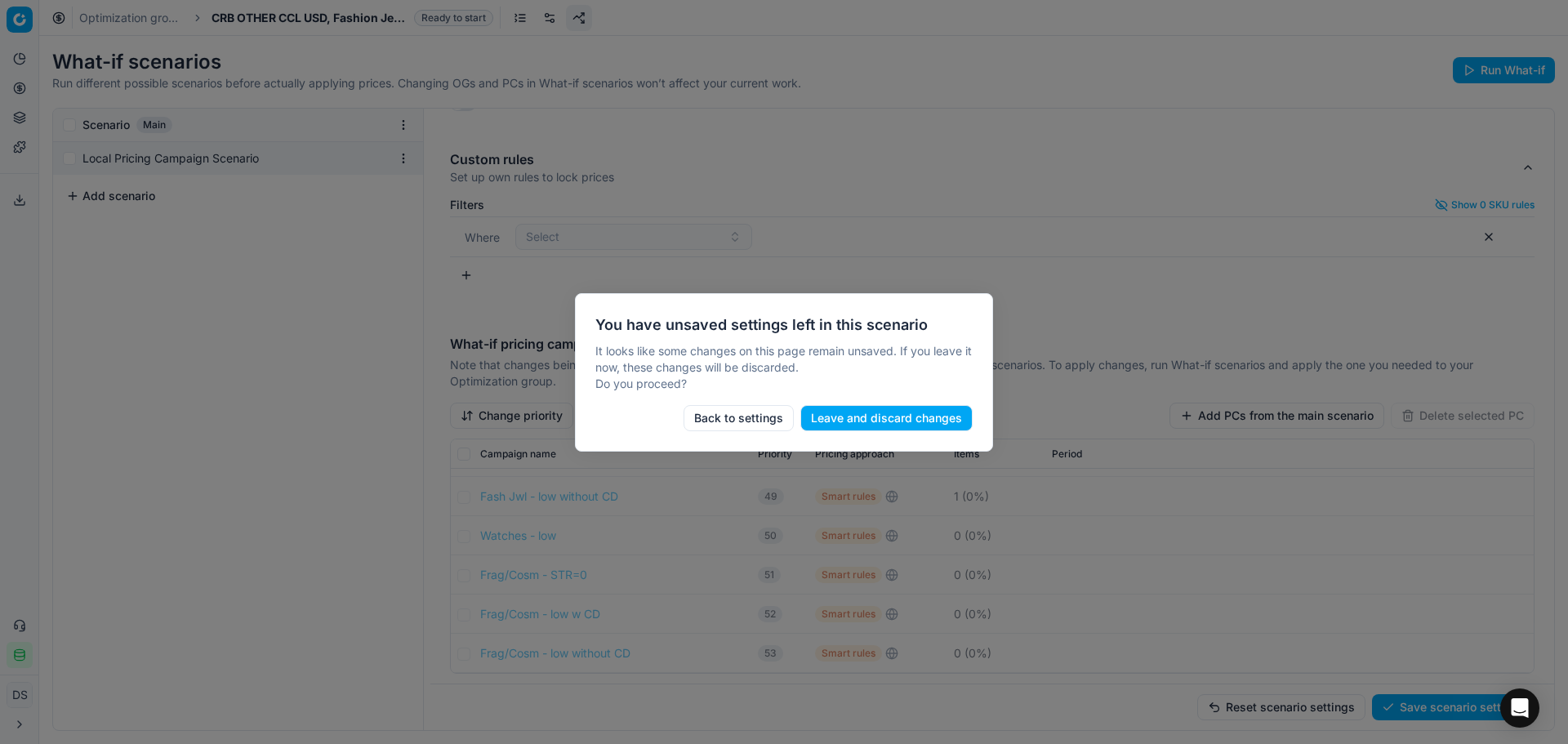
click at [729, 414] on button "Back to settings" at bounding box center [739, 418] width 110 height 26
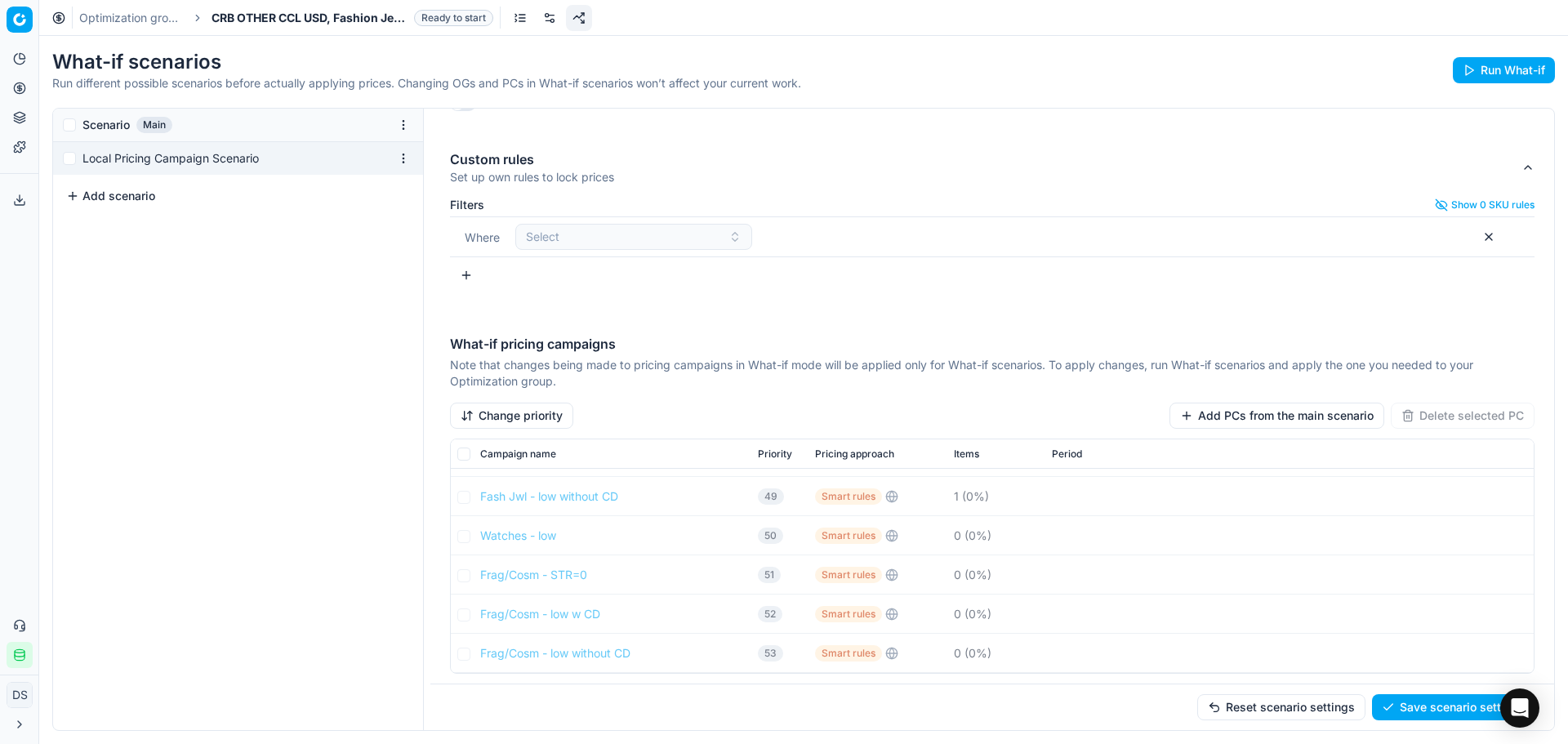
click at [115, 15] on link "Optimization groups" at bounding box center [131, 19] width 104 height 17
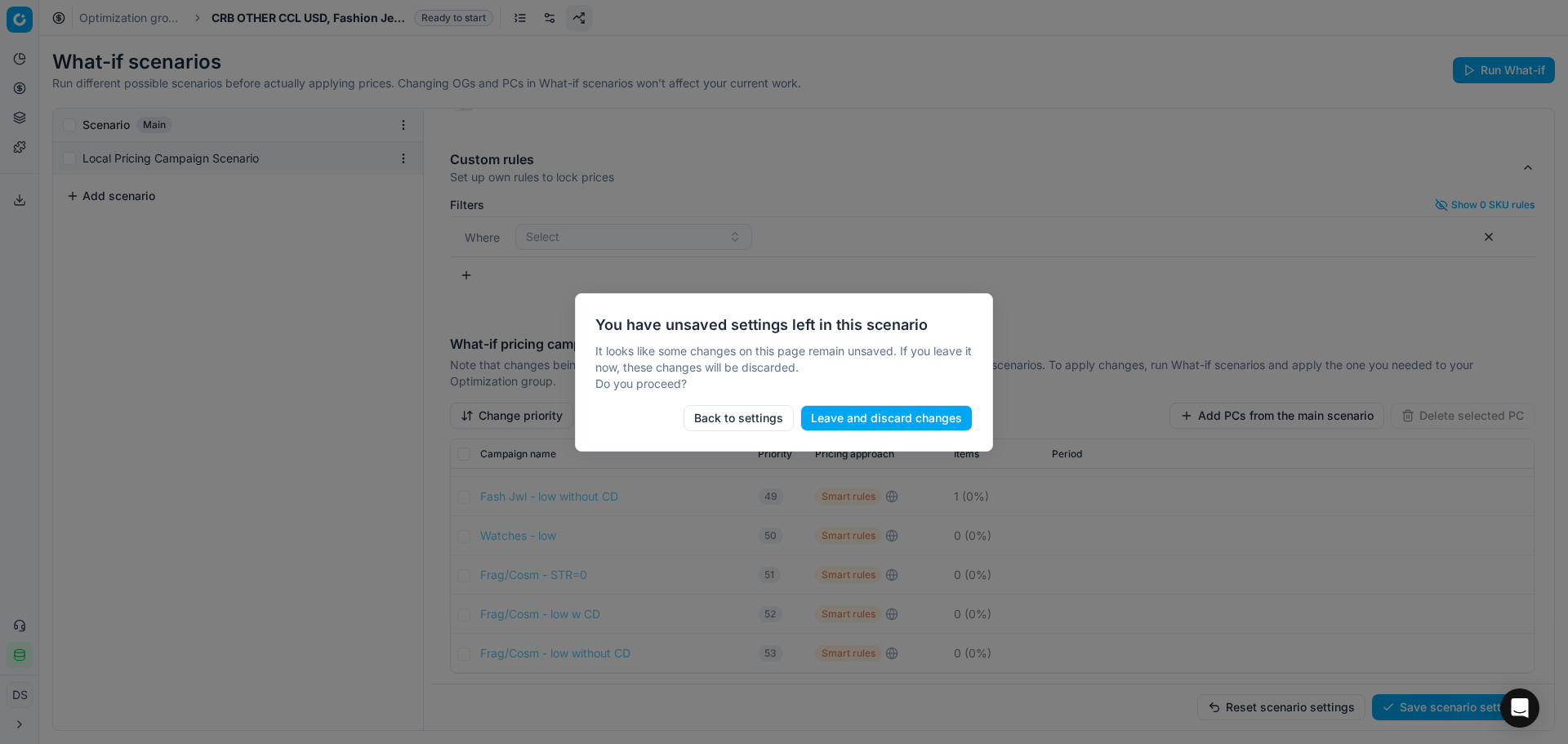
click at [969, 108] on div at bounding box center [784, 372] width 1568 height 744
click at [770, 425] on button "Back to settings" at bounding box center [739, 418] width 110 height 26
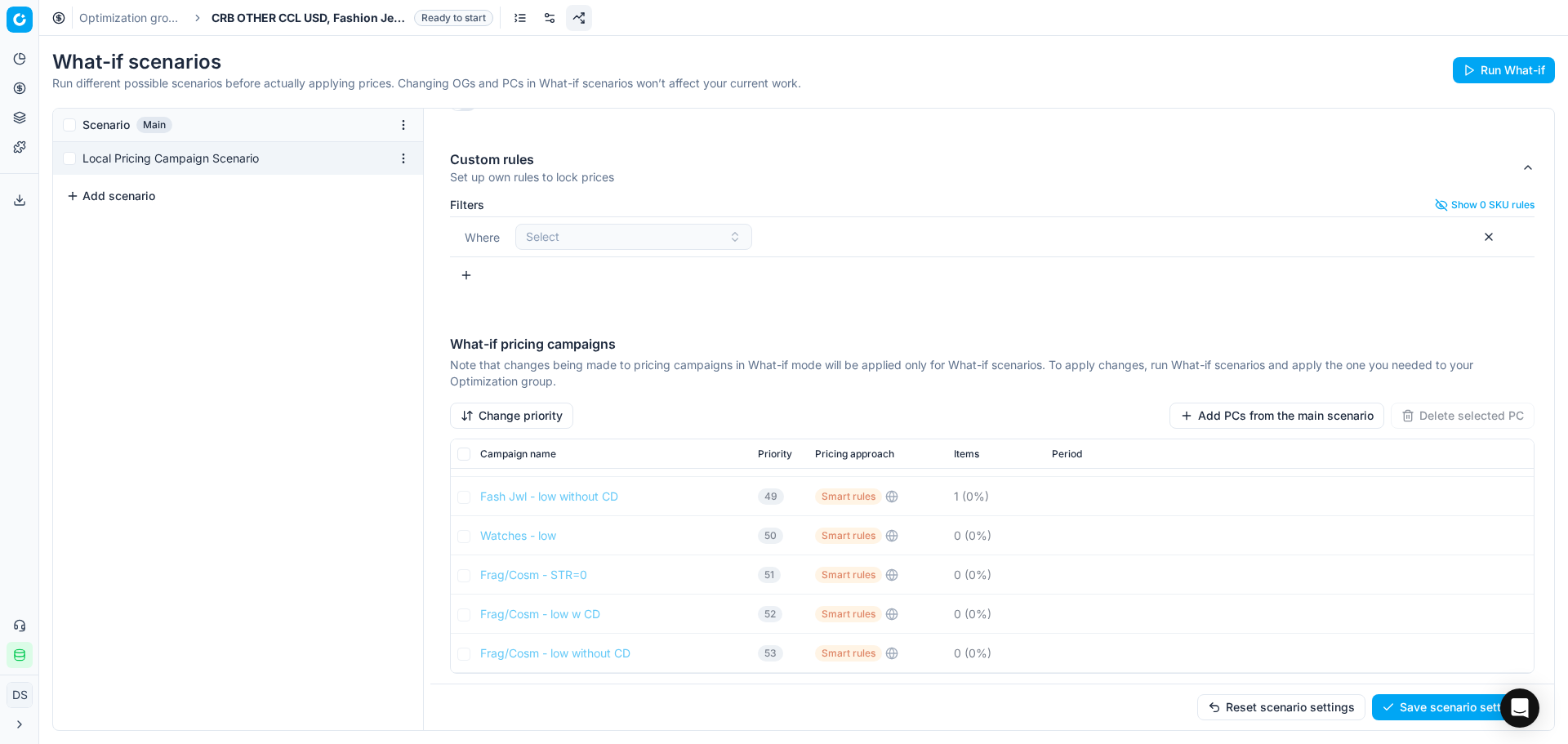
click at [101, 198] on button "Add scenario" at bounding box center [111, 196] width 89 height 17
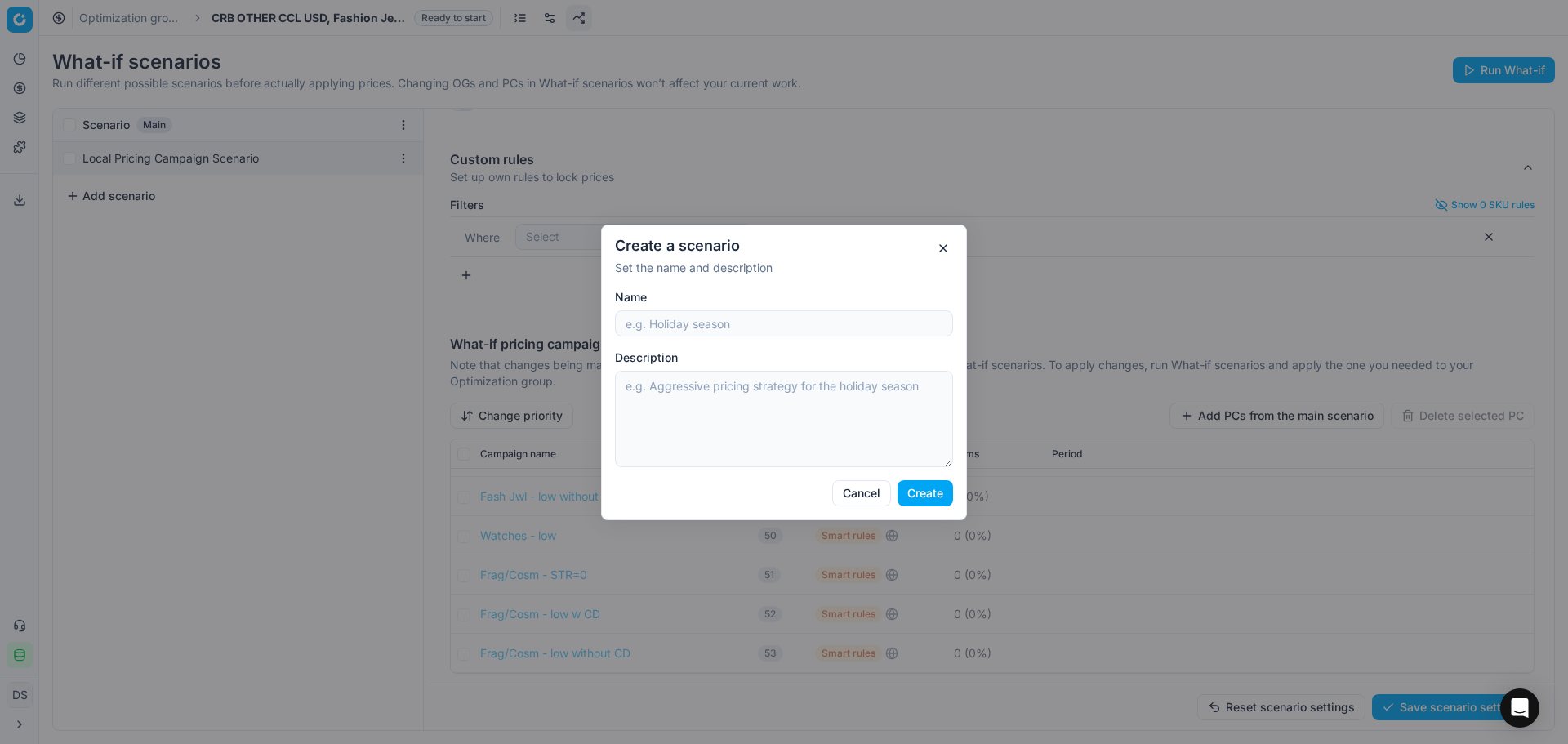
click at [943, 249] on button "button" at bounding box center [943, 248] width 20 height 20
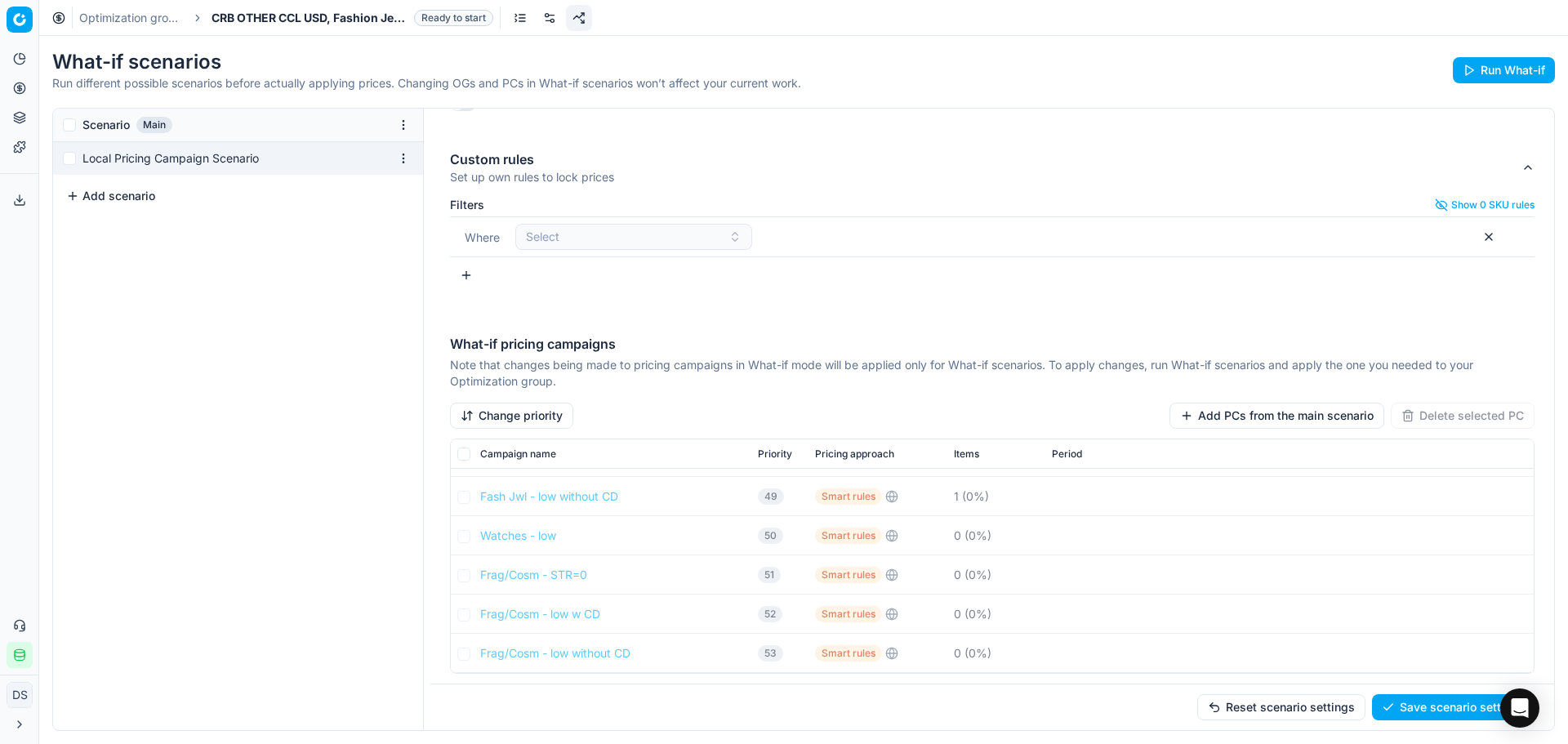
click at [542, 418] on button "Change priority" at bounding box center [511, 415] width 123 height 26
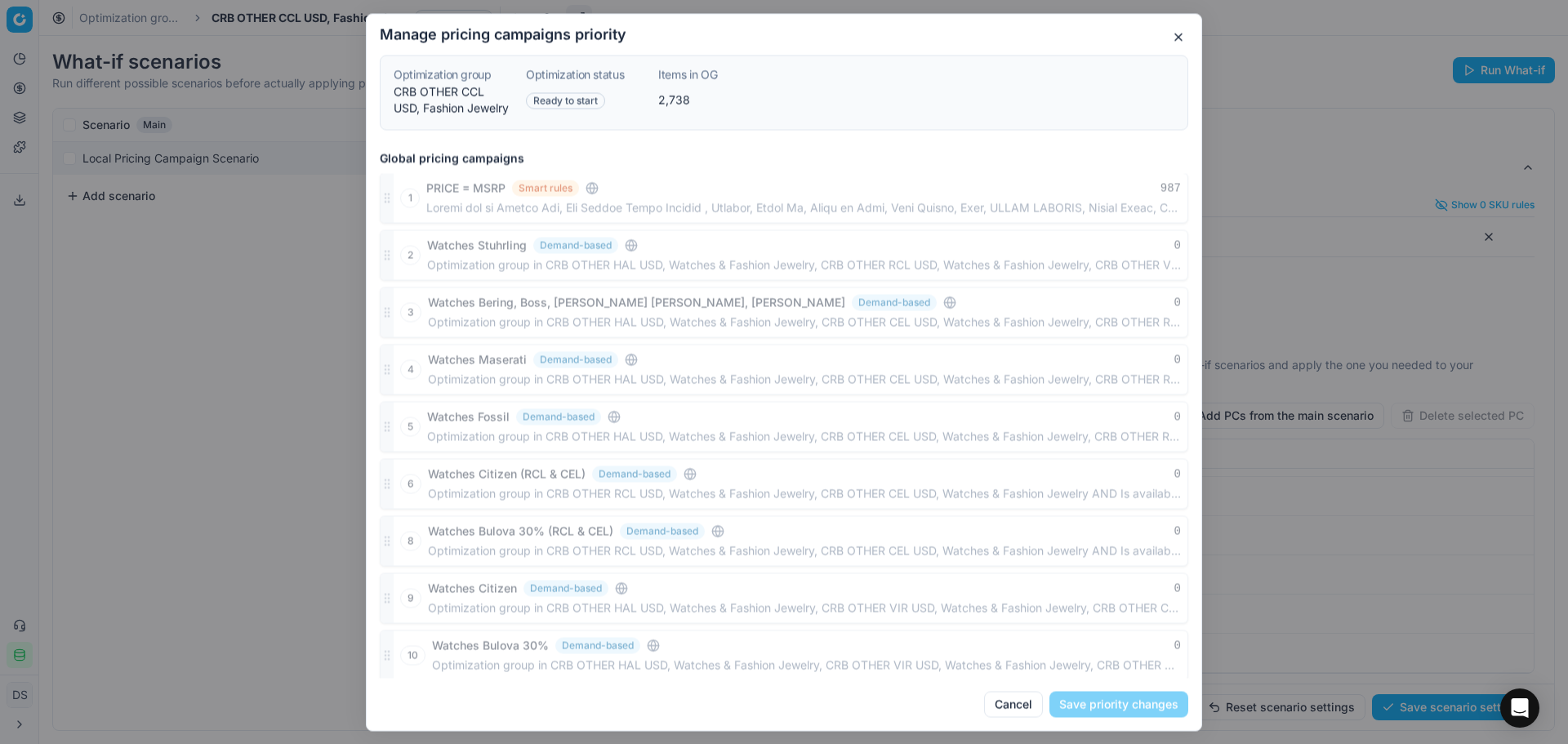
click at [1183, 34] on button "button" at bounding box center [1179, 36] width 20 height 20
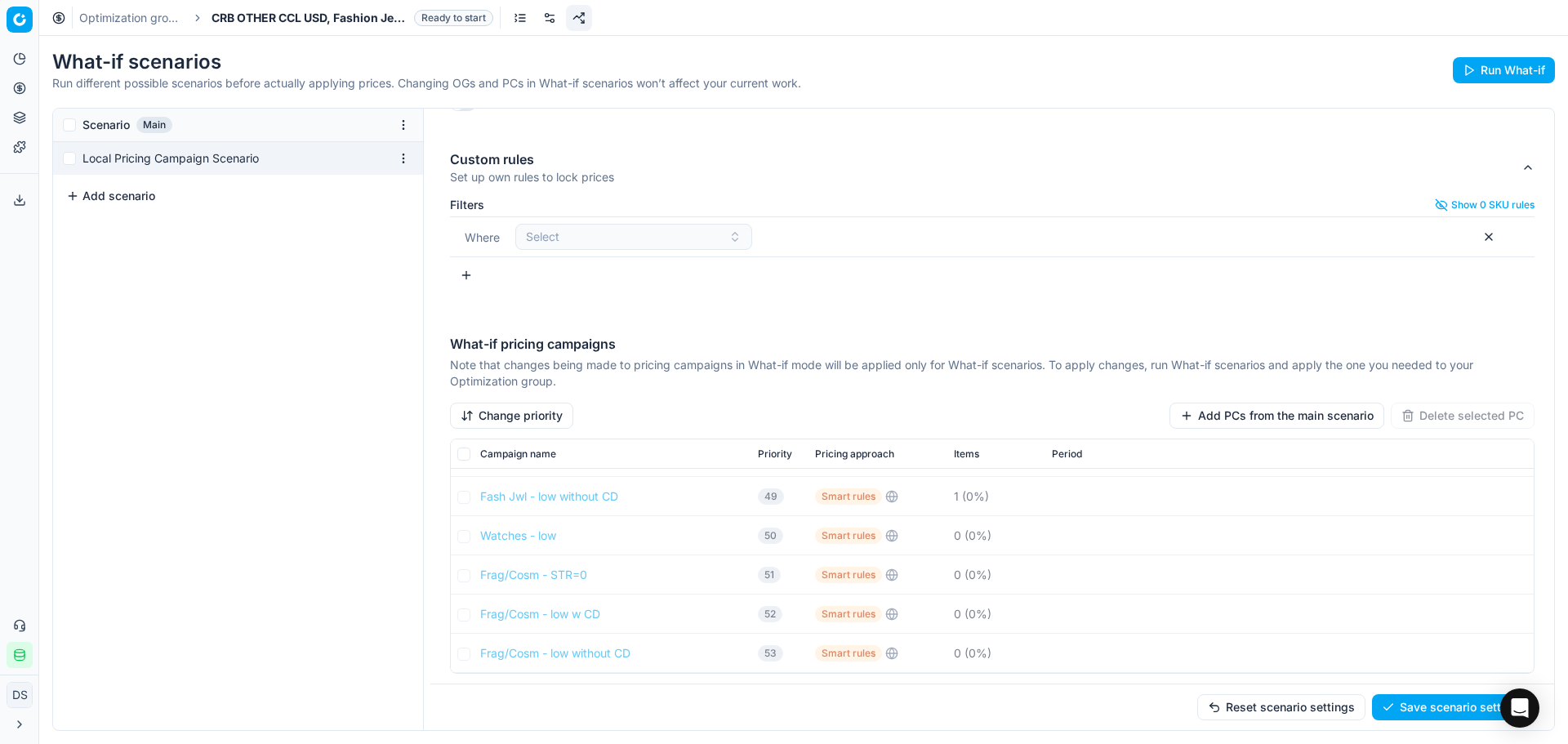
click at [1220, 416] on button "Add PCs from the main scenario" at bounding box center [1277, 415] width 215 height 26
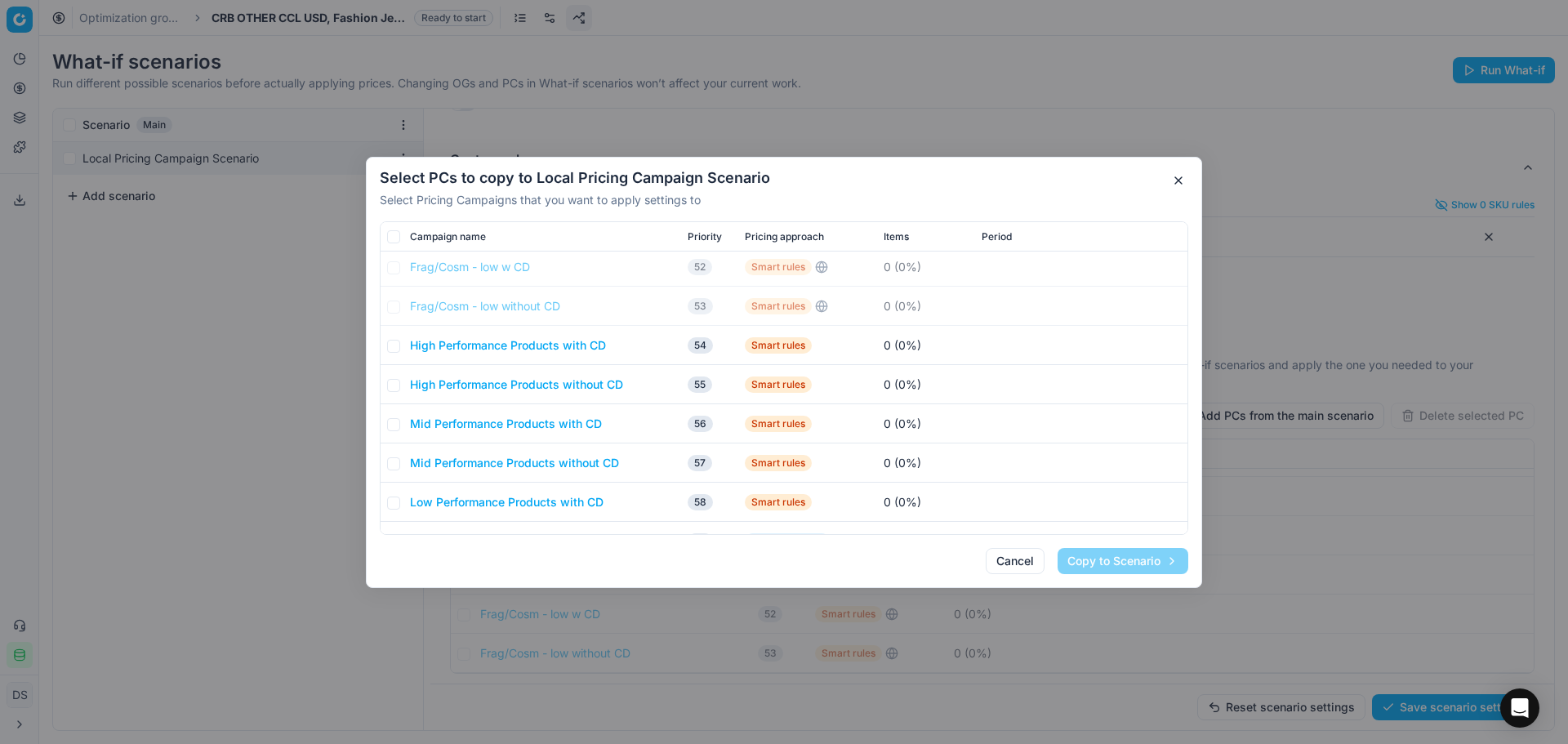
scroll to position [1497, 0]
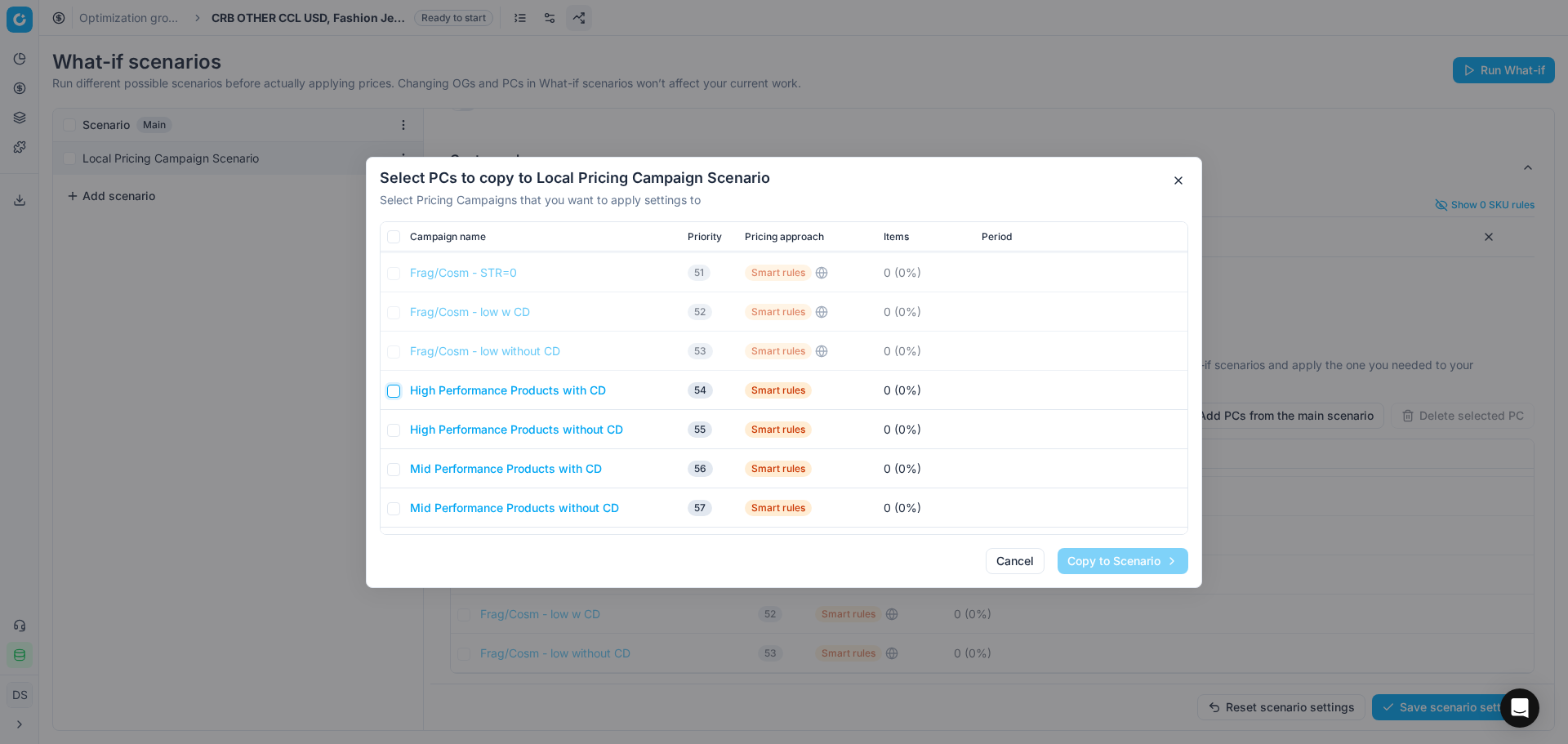
click at [397, 393] on input "checkbox" at bounding box center [394, 390] width 13 height 13
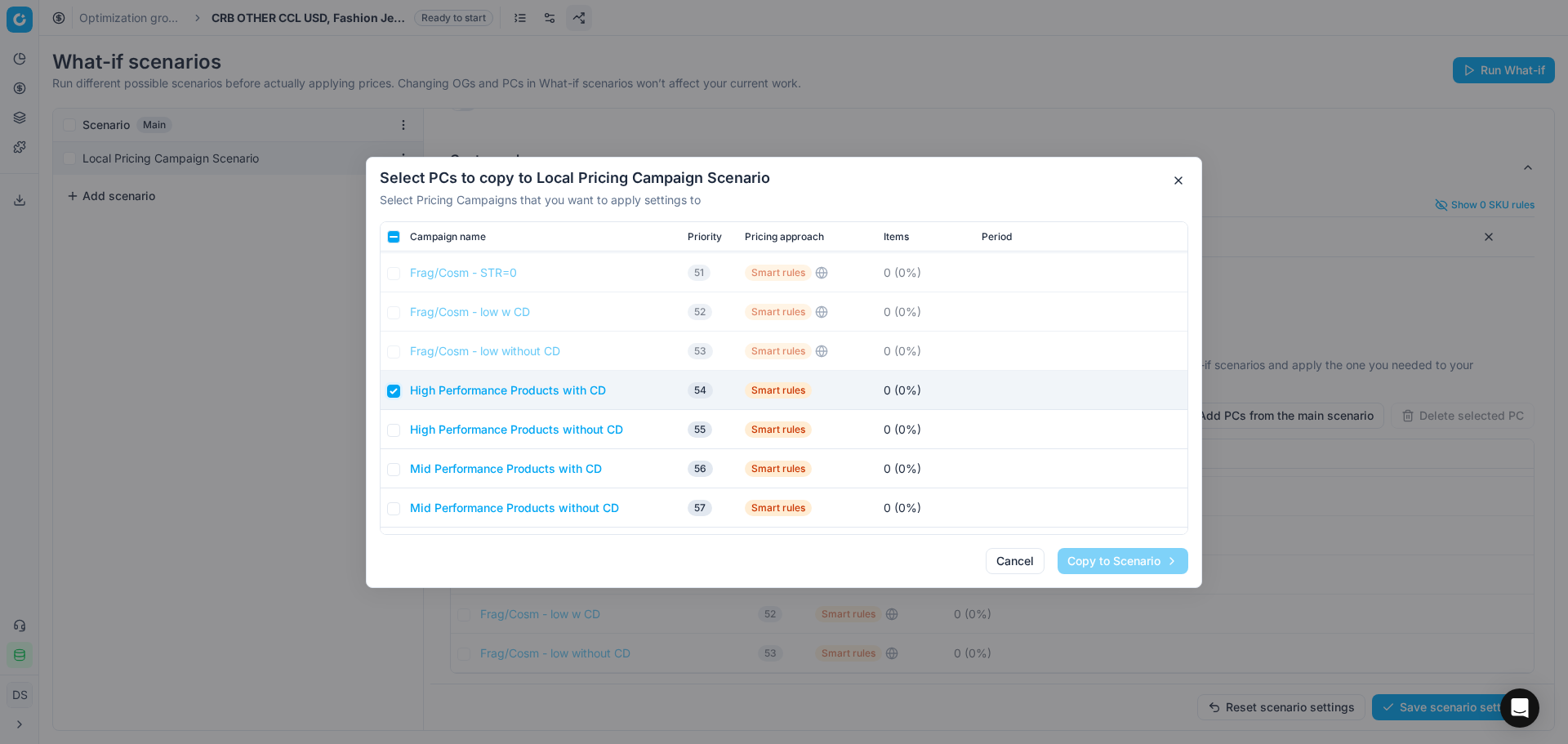
click at [394, 392] on input "checkbox" at bounding box center [394, 390] width 13 height 13
checkbox input "false"
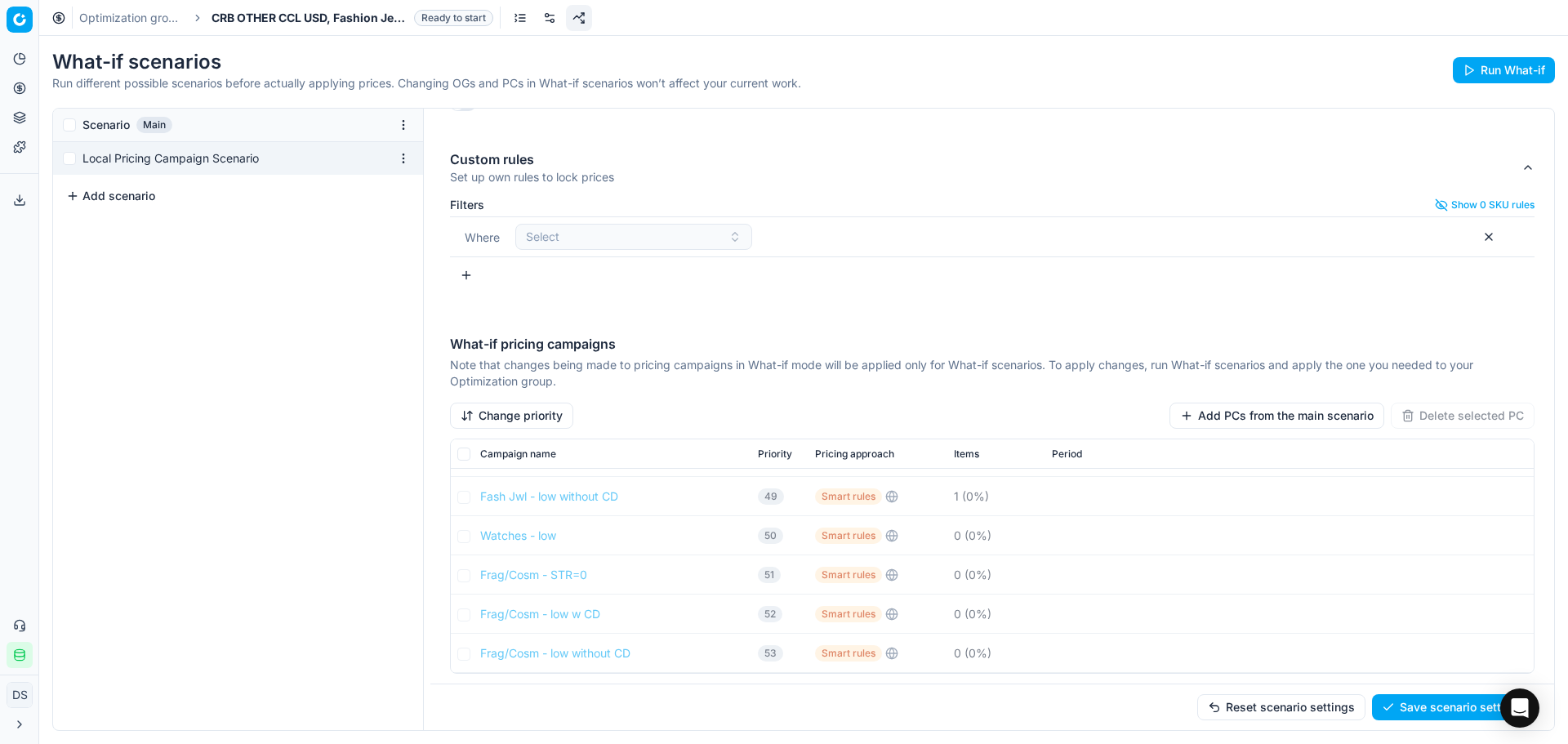
click at [62, 158] on div "Select PCs to copy to Local Pricing Campaign Scenario Select Pricing Campaigns …" at bounding box center [784, 372] width 1568 height 744
click at [68, 159] on input "checkbox" at bounding box center [70, 158] width 13 height 13
checkbox input "true"
click at [1350, 426] on button "Add PCs from the main scenario" at bounding box center [1277, 415] width 215 height 26
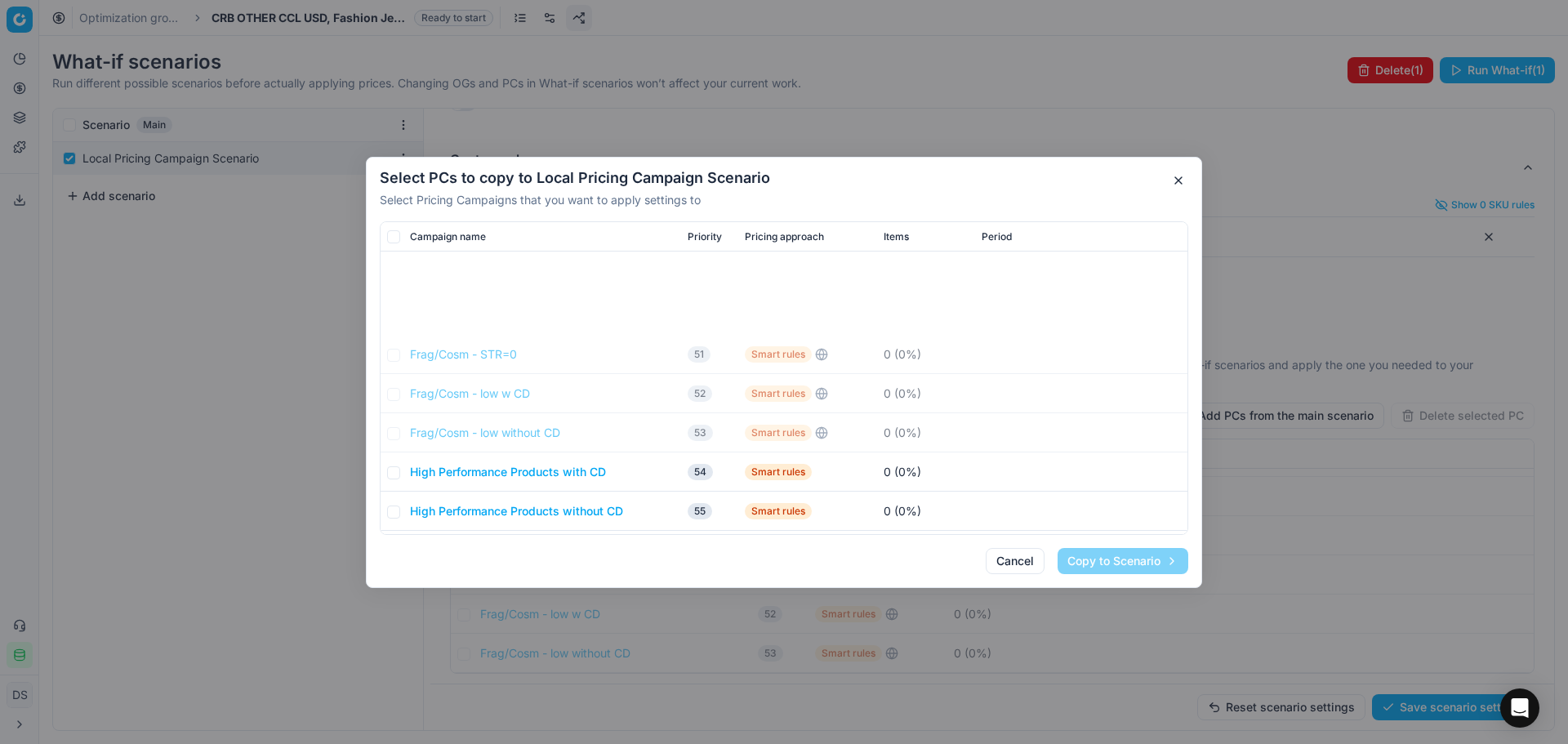
scroll to position [1579, 0]
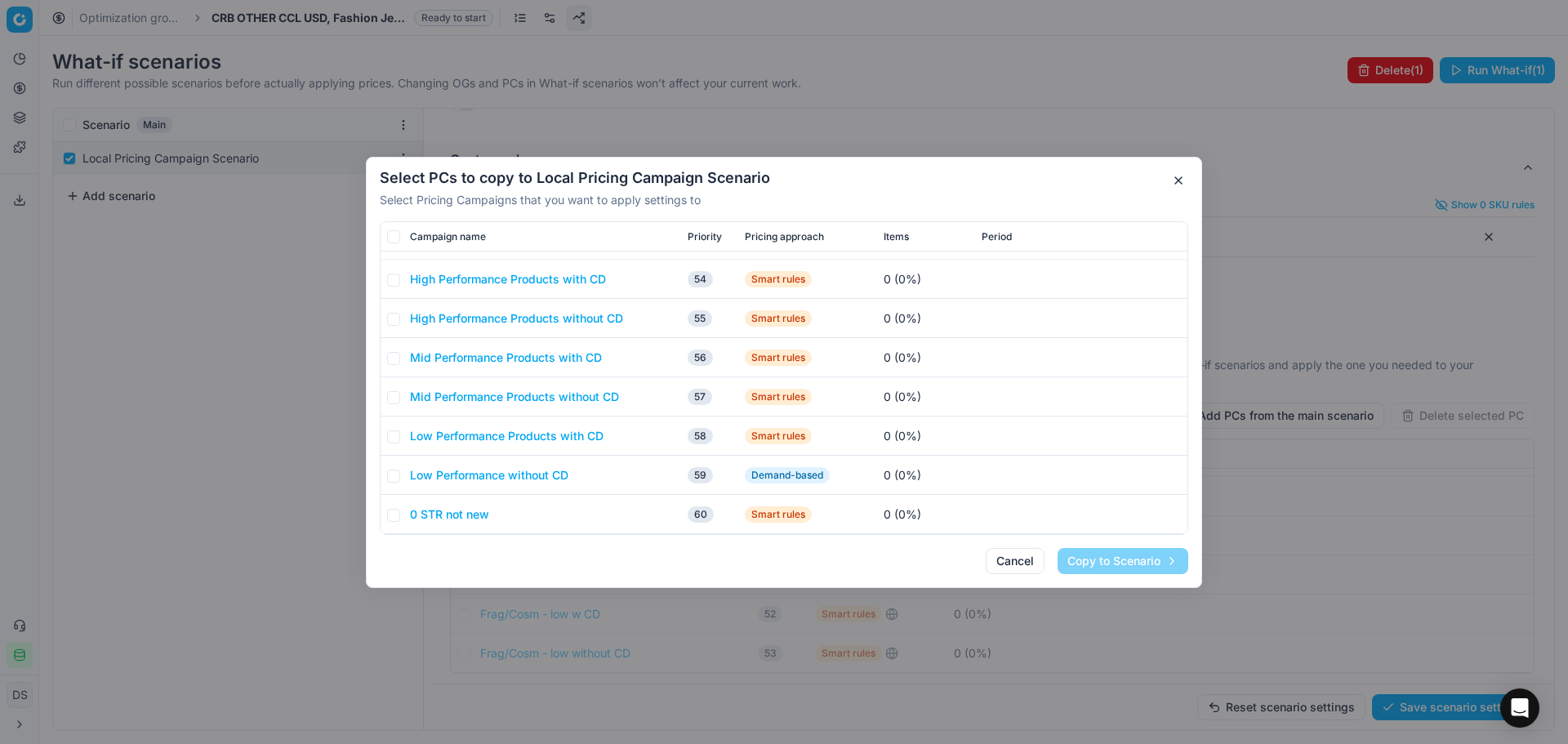
click at [392, 387] on td at bounding box center [392, 397] width 23 height 39
click at [392, 391] on input "checkbox" at bounding box center [394, 397] width 13 height 13
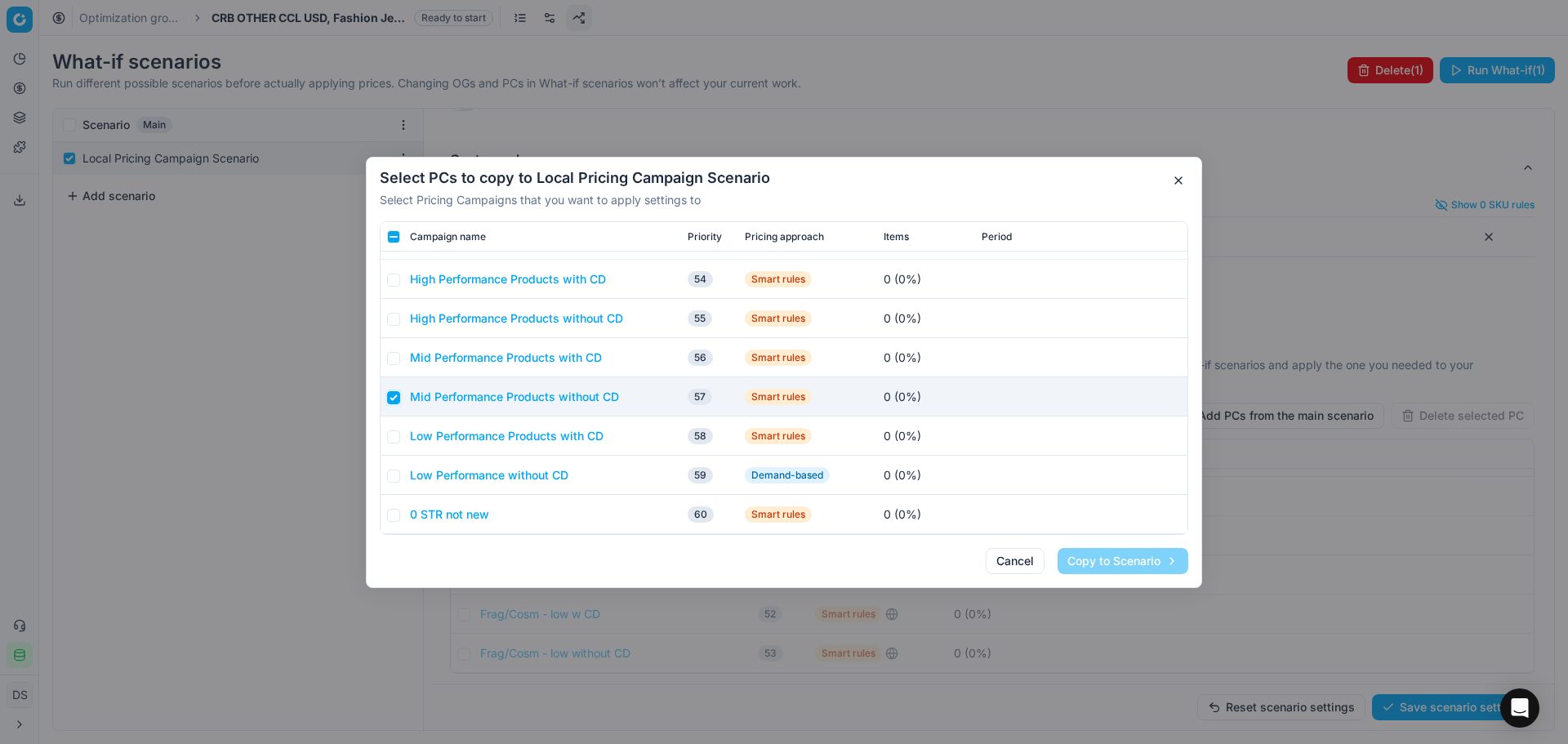
click at [395, 401] on input "checkbox" at bounding box center [394, 397] width 13 height 13
checkbox input "false"
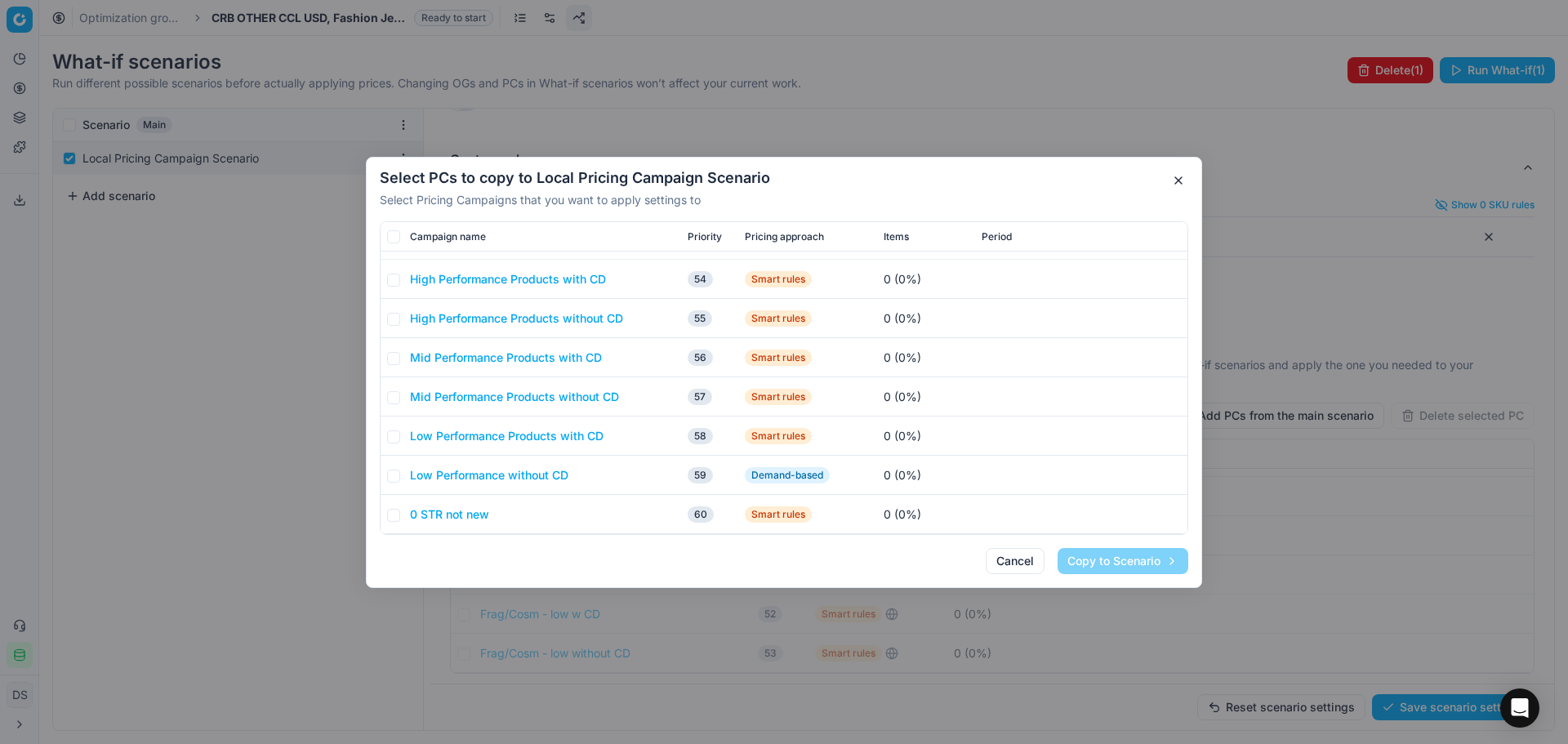
drag, startPoint x: 433, startPoint y: 401, endPoint x: 1124, endPoint y: 534, distance: 703.7
click at [1124, 534] on div "Campaign name Priority Pricing approach Items Period Frag/Cosm - STR=0 51 Smart…" at bounding box center [784, 378] width 809 height 314
click at [1177, 176] on button "button" at bounding box center [1179, 180] width 20 height 20
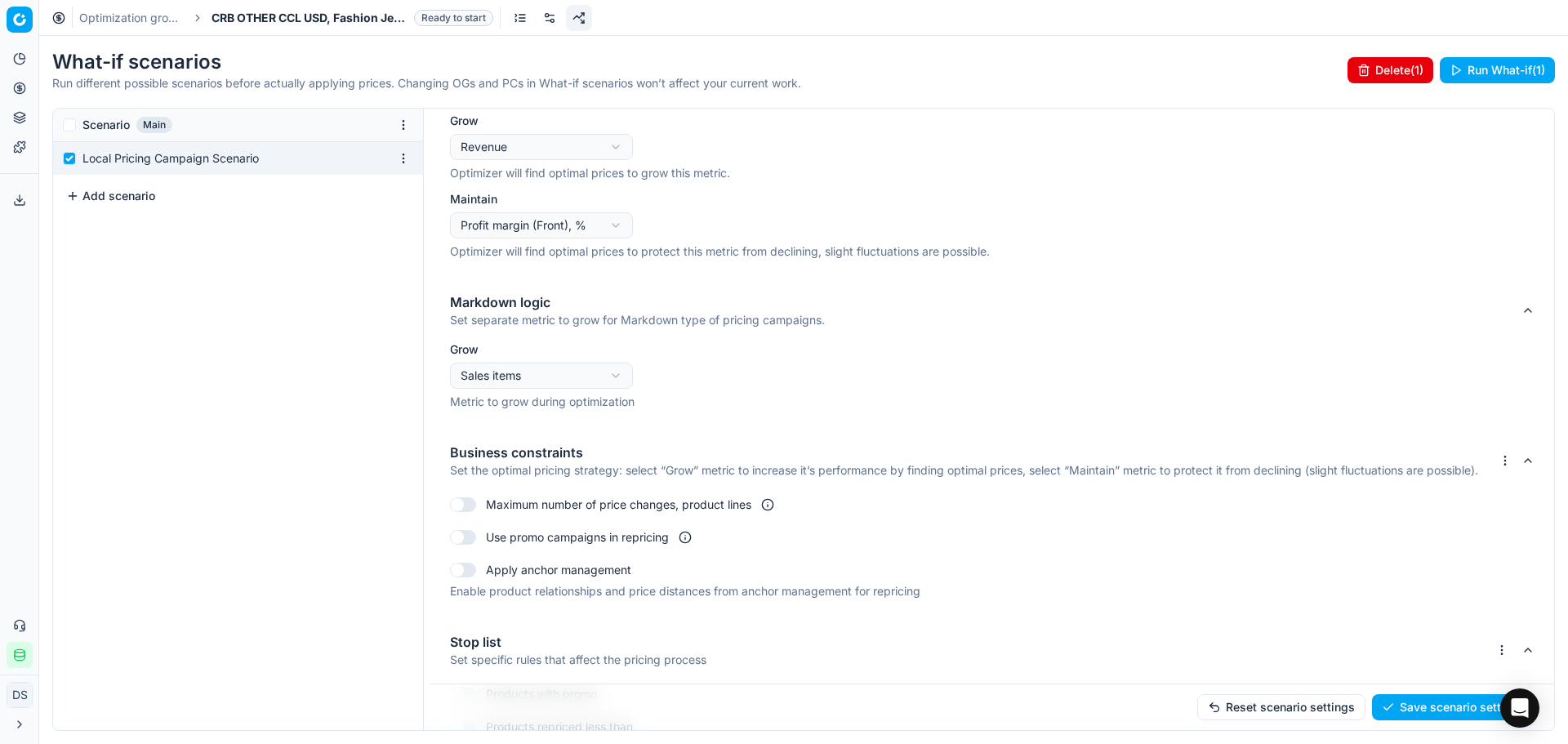
scroll to position [0, 0]
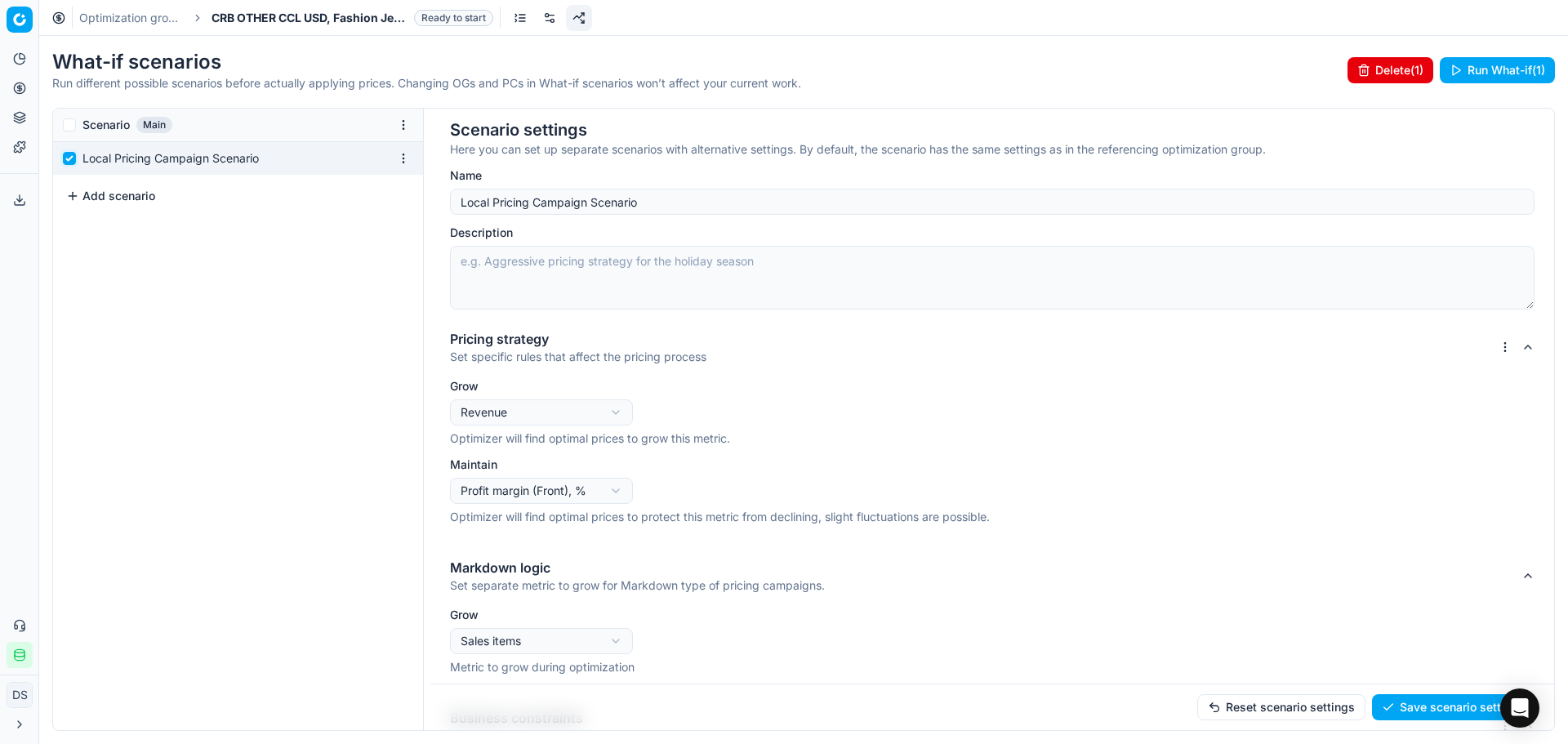
click at [74, 161] on input "checkbox" at bounding box center [70, 158] width 13 height 13
checkbox input "false"
click at [70, 136] on div "Scenario Main" at bounding box center [238, 125] width 370 height 33
click at [70, 126] on input "checkbox" at bounding box center [70, 125] width 13 height 13
click at [70, 125] on input "checkbox" at bounding box center [70, 125] width 13 height 13
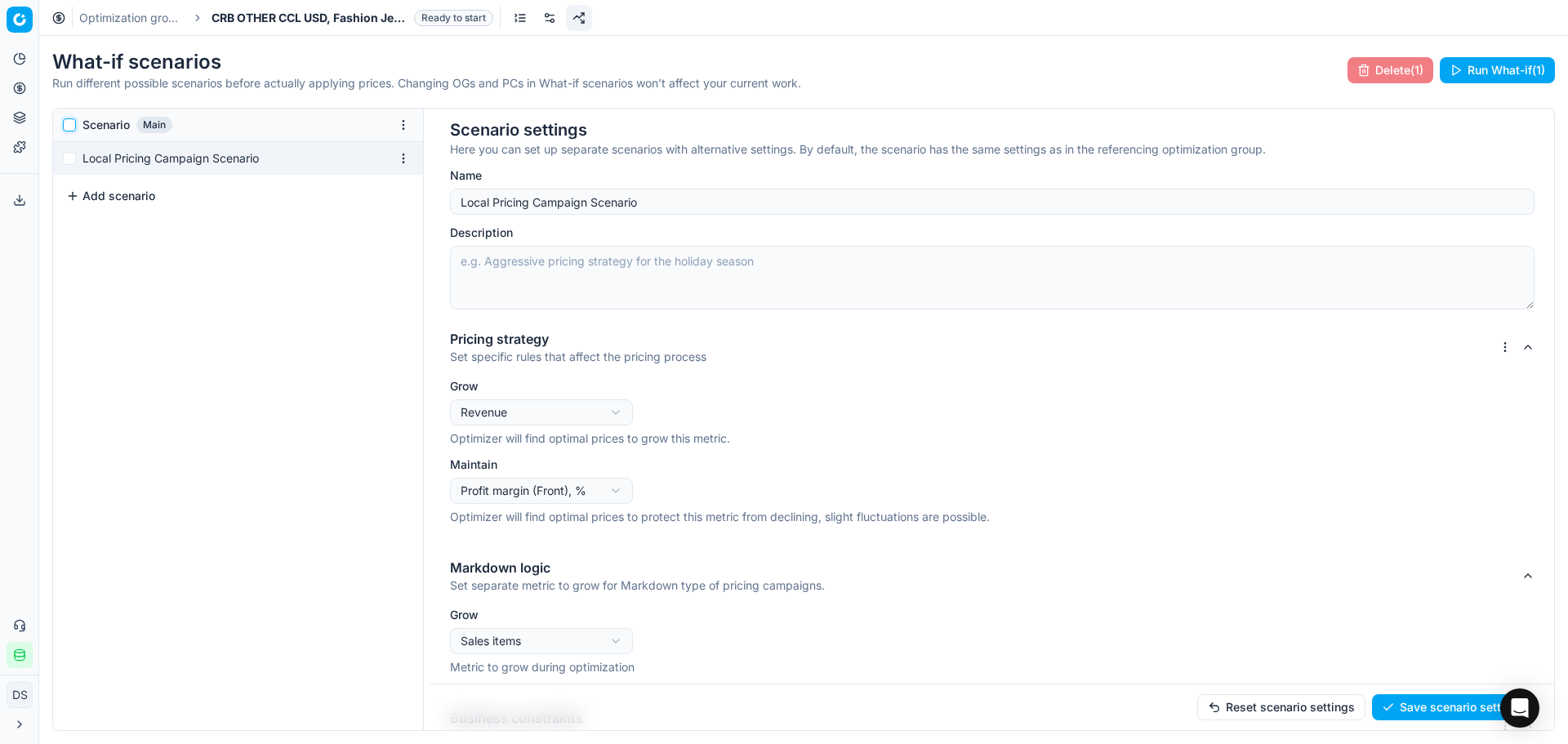
checkbox input "false"
click at [74, 166] on div "Local Pricing Campaign Scenario" at bounding box center [238, 158] width 370 height 33
click at [73, 166] on div "Local Pricing Campaign Scenario" at bounding box center [238, 158] width 370 height 33
click at [71, 160] on input "checkbox" at bounding box center [70, 158] width 13 height 13
checkbox input "true"
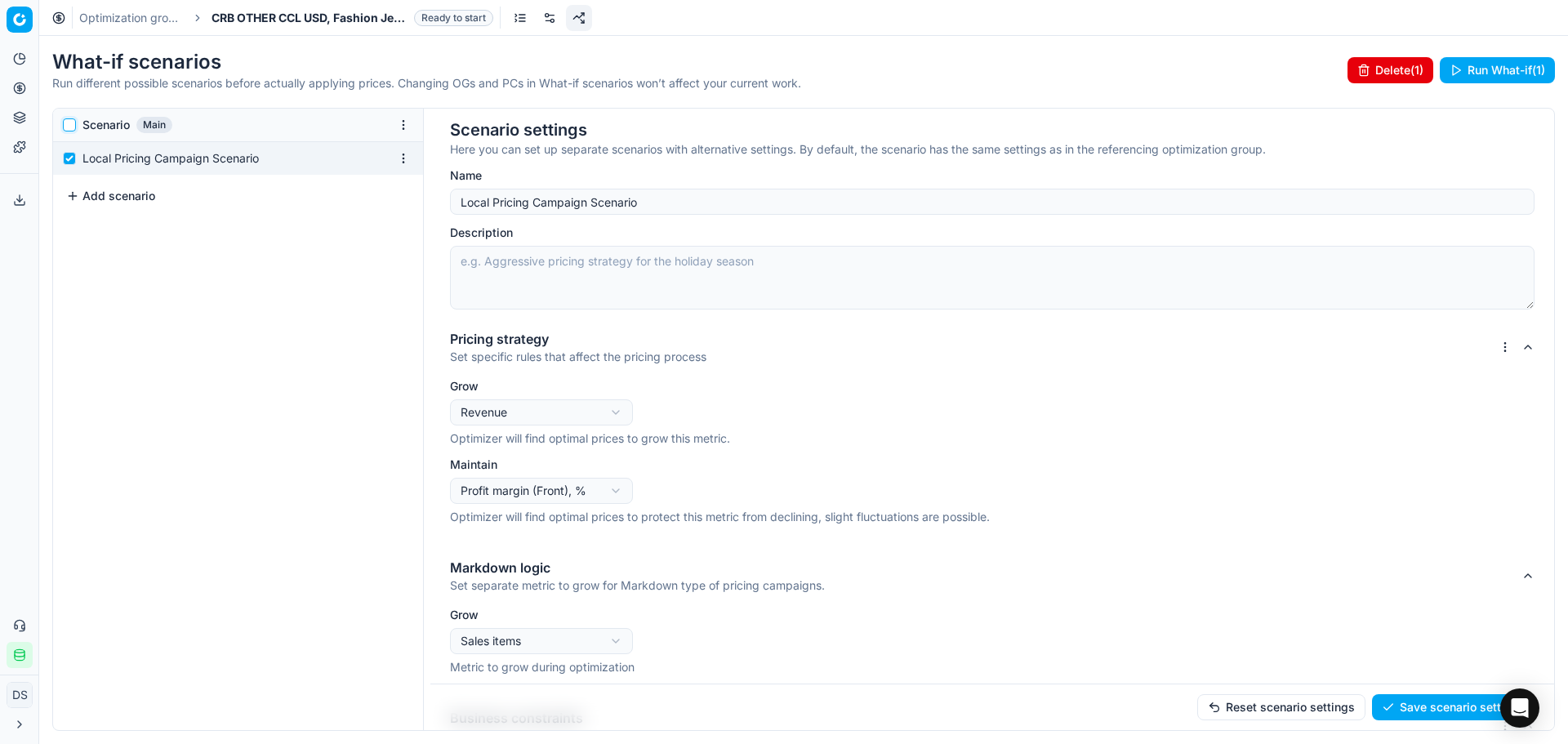
click at [67, 129] on input "checkbox" at bounding box center [70, 125] width 13 height 13
click at [64, 126] on input "checkbox" at bounding box center [70, 125] width 13 height 13
checkbox input "false"
click at [67, 156] on input "checkbox" at bounding box center [70, 158] width 13 height 13
checkbox input "false"
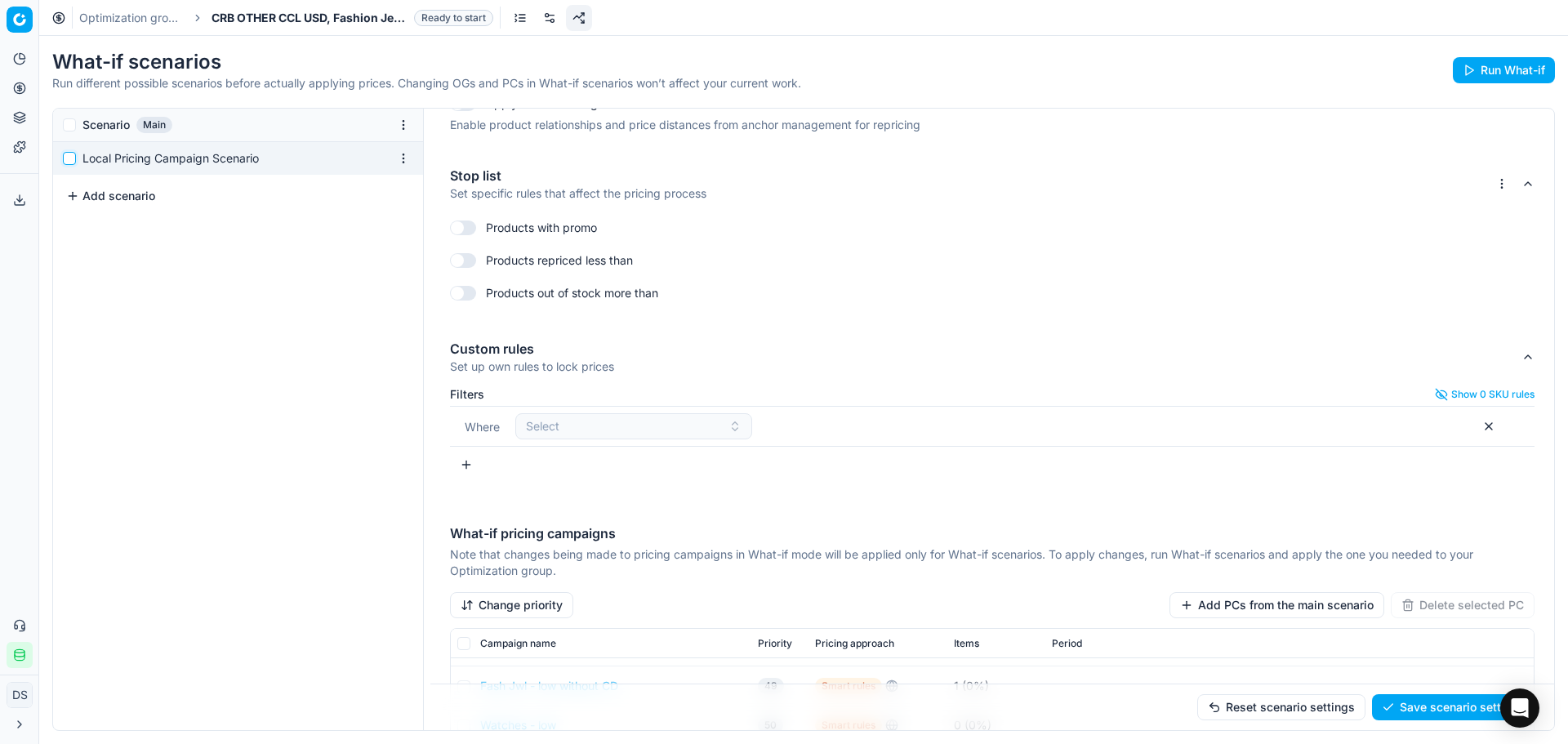
scroll to position [898, 0]
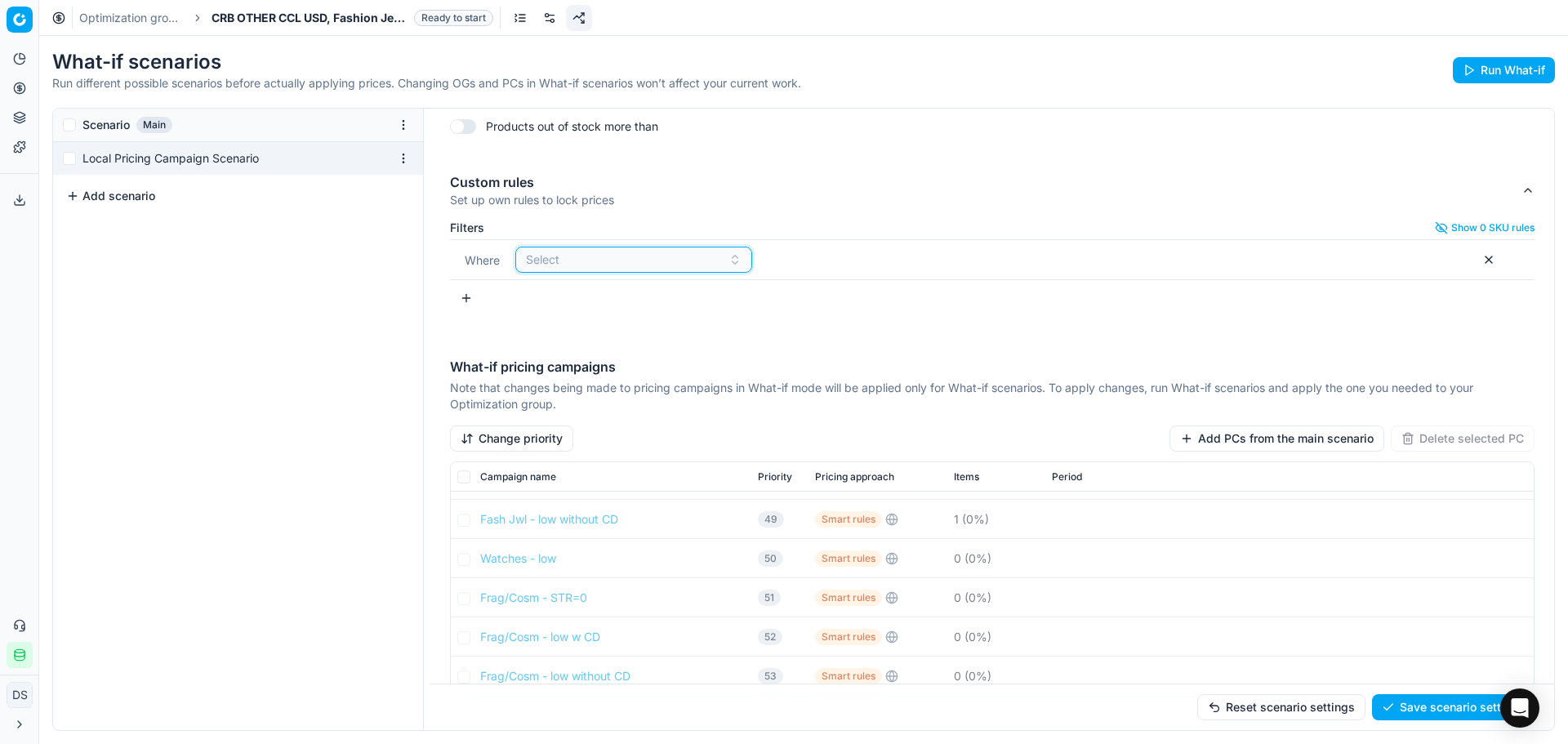
click at [575, 268] on div "Select" at bounding box center [624, 260] width 196 height 17
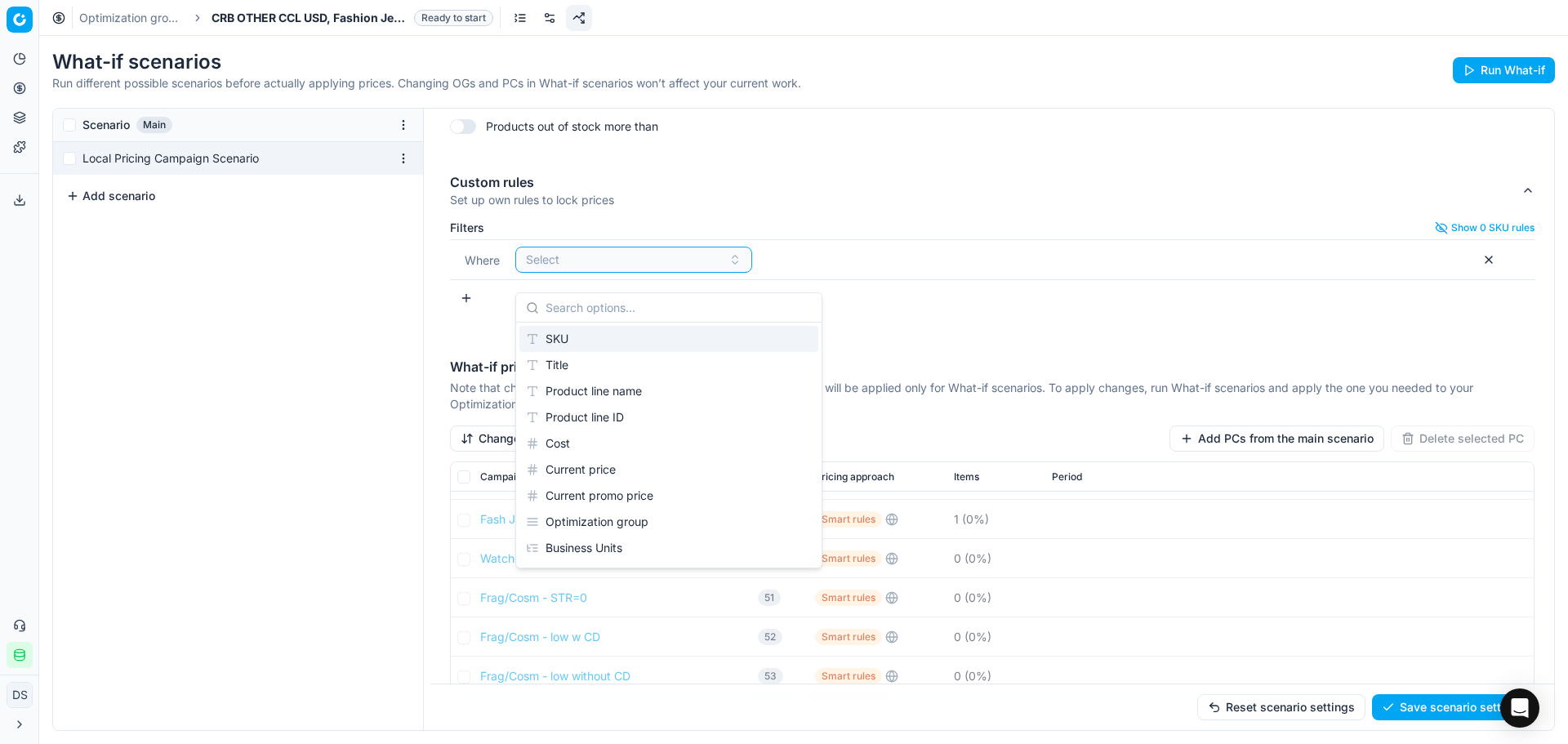
click at [484, 311] on div "Filters Show 0 SKU rules Where Select To pick up a sortable item, press space o…" at bounding box center [992, 266] width 1085 height 89
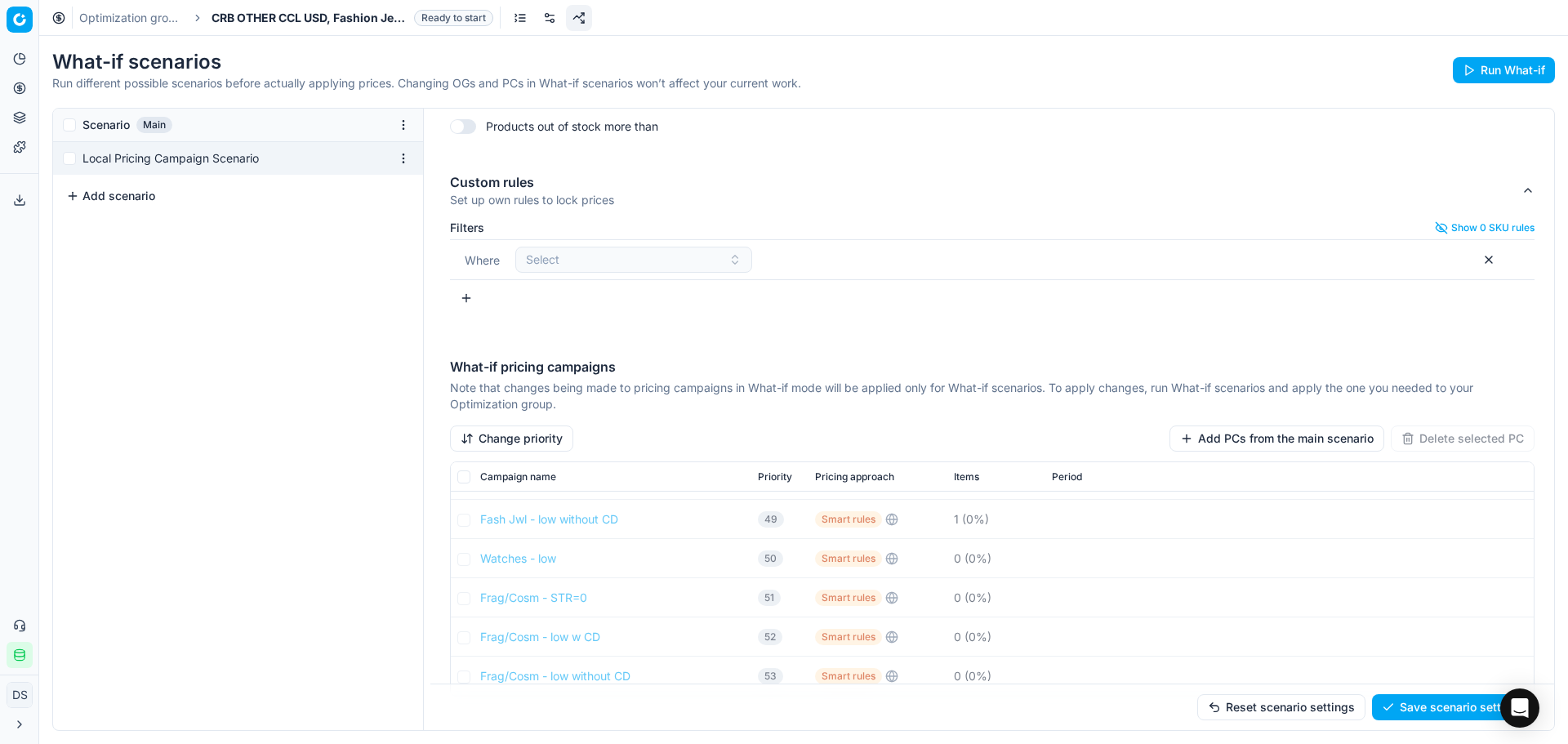
click at [1486, 273] on button "button" at bounding box center [1489, 260] width 26 height 26
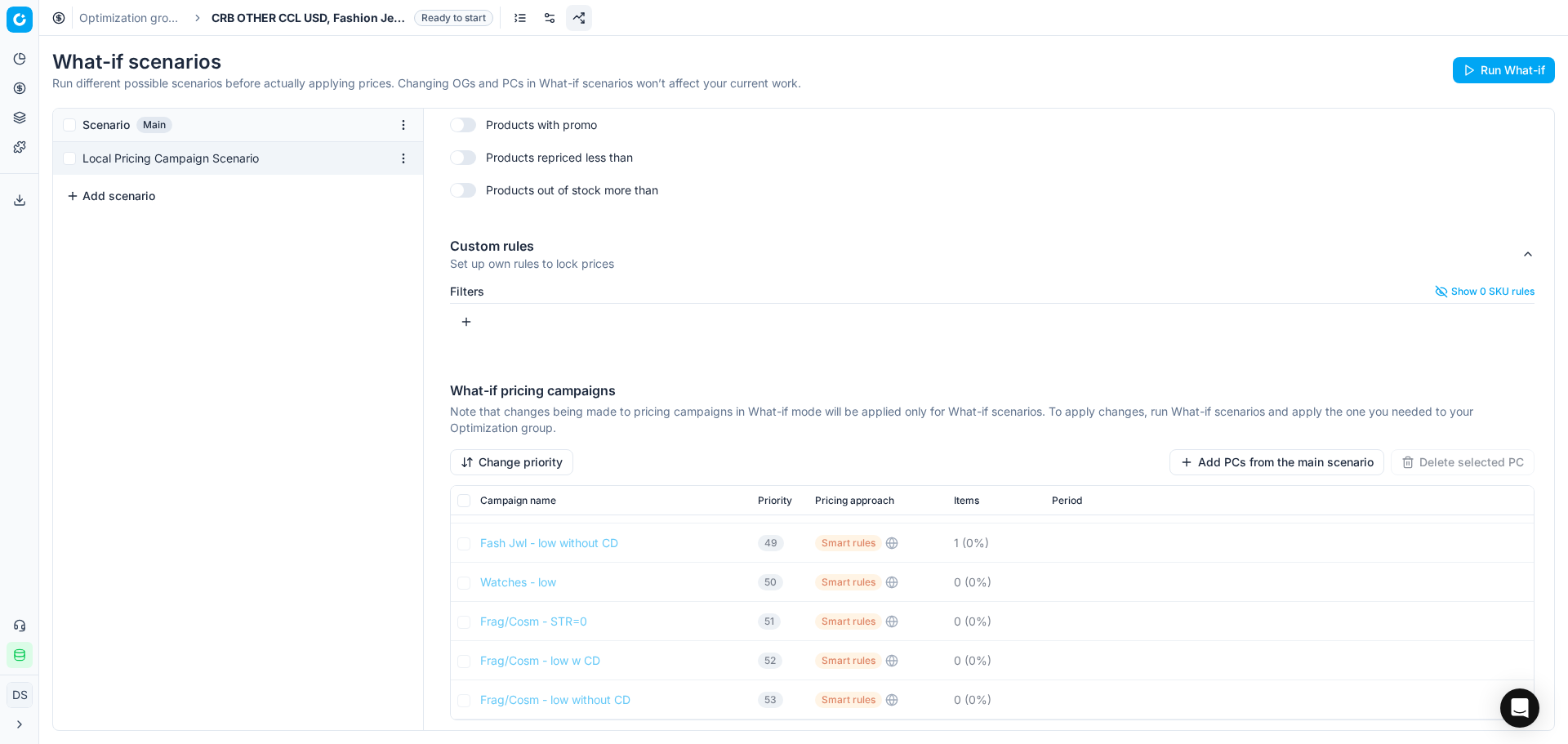
scroll to position [851, 0]
click at [21, 97] on button "Pricing" at bounding box center [20, 88] width 26 height 26
click at [117, 145] on link "Pricing campaigns" at bounding box center [157, 144] width 190 height 23
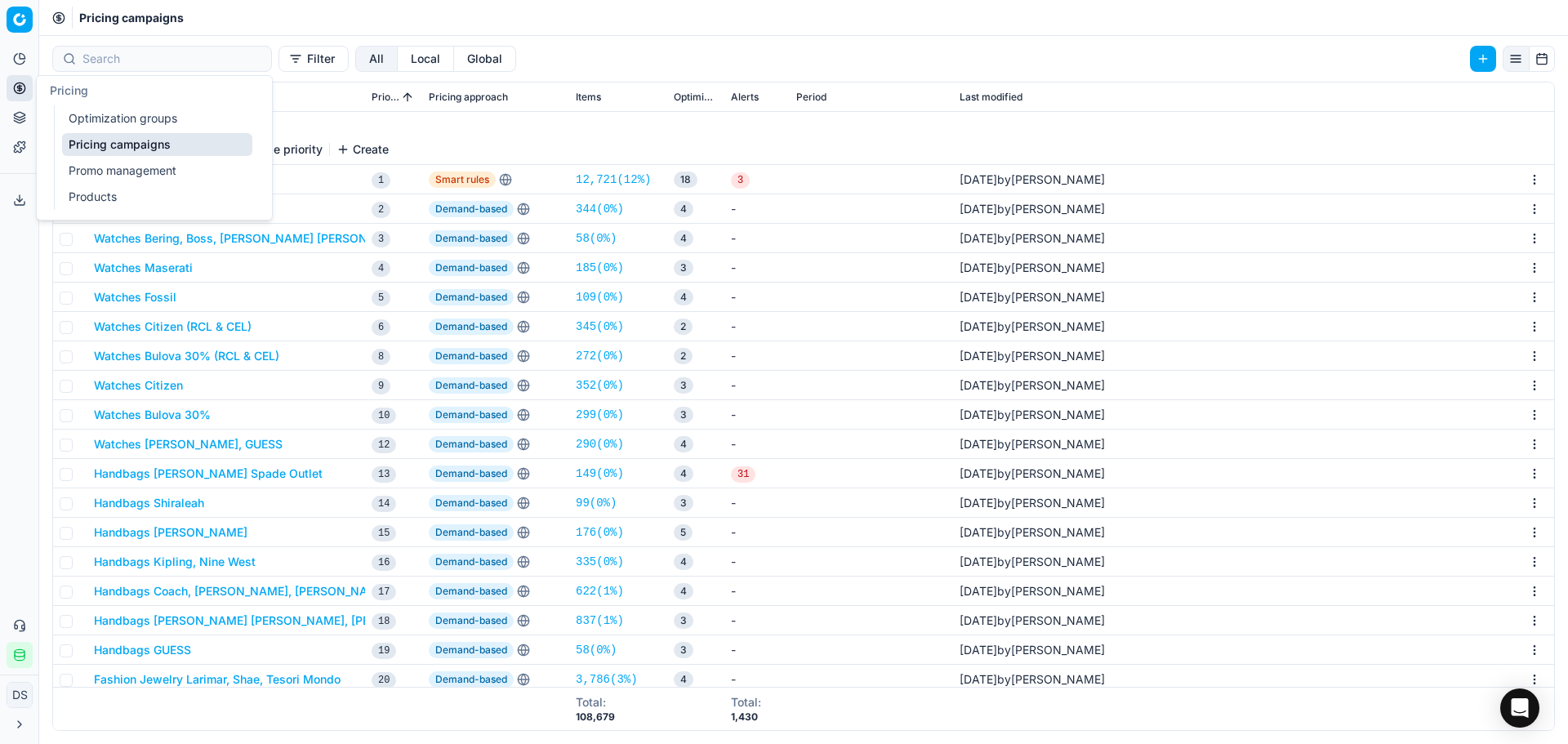
click at [95, 128] on link "Optimization groups" at bounding box center [157, 118] width 190 height 23
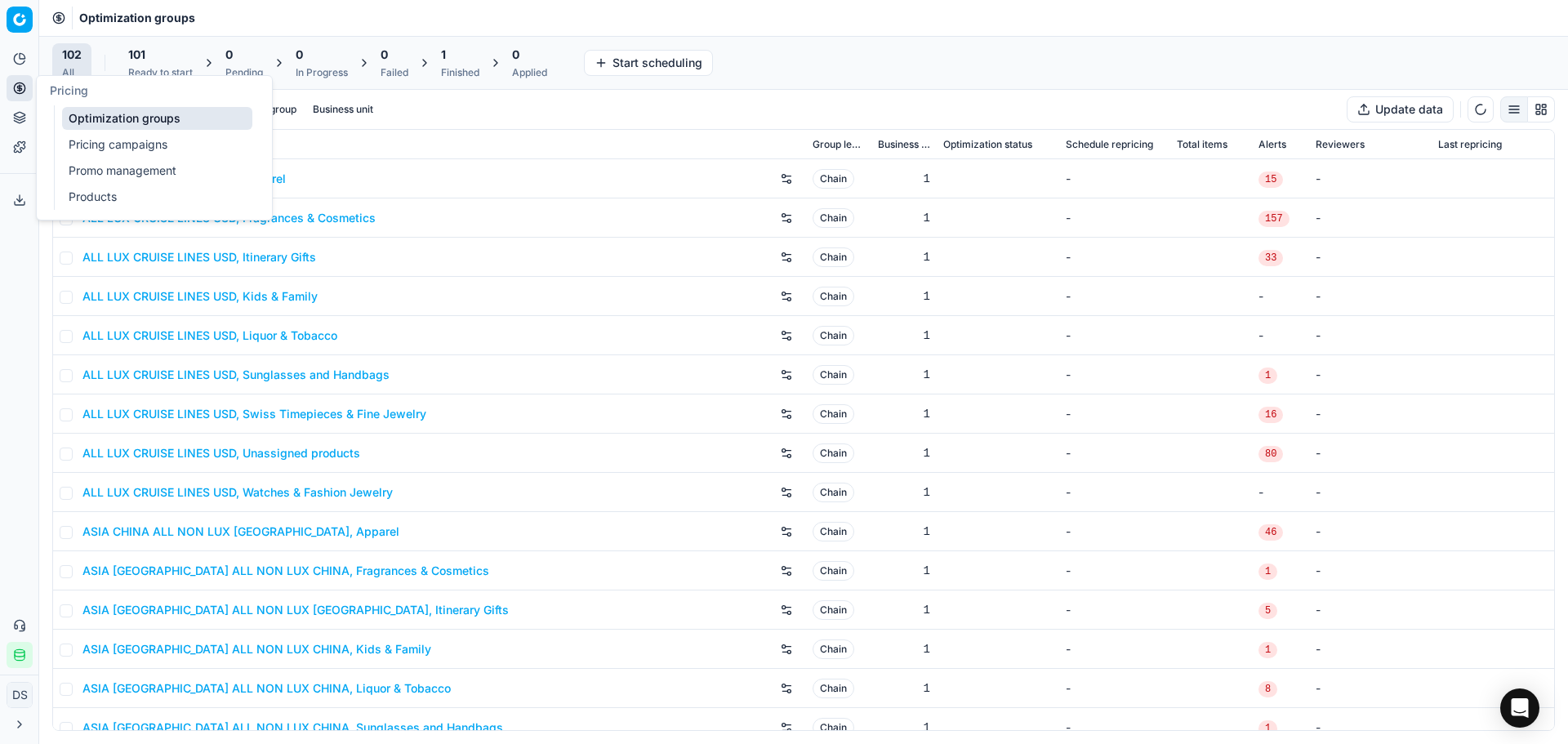
click at [458, 56] on div "1" at bounding box center [459, 55] width 38 height 17
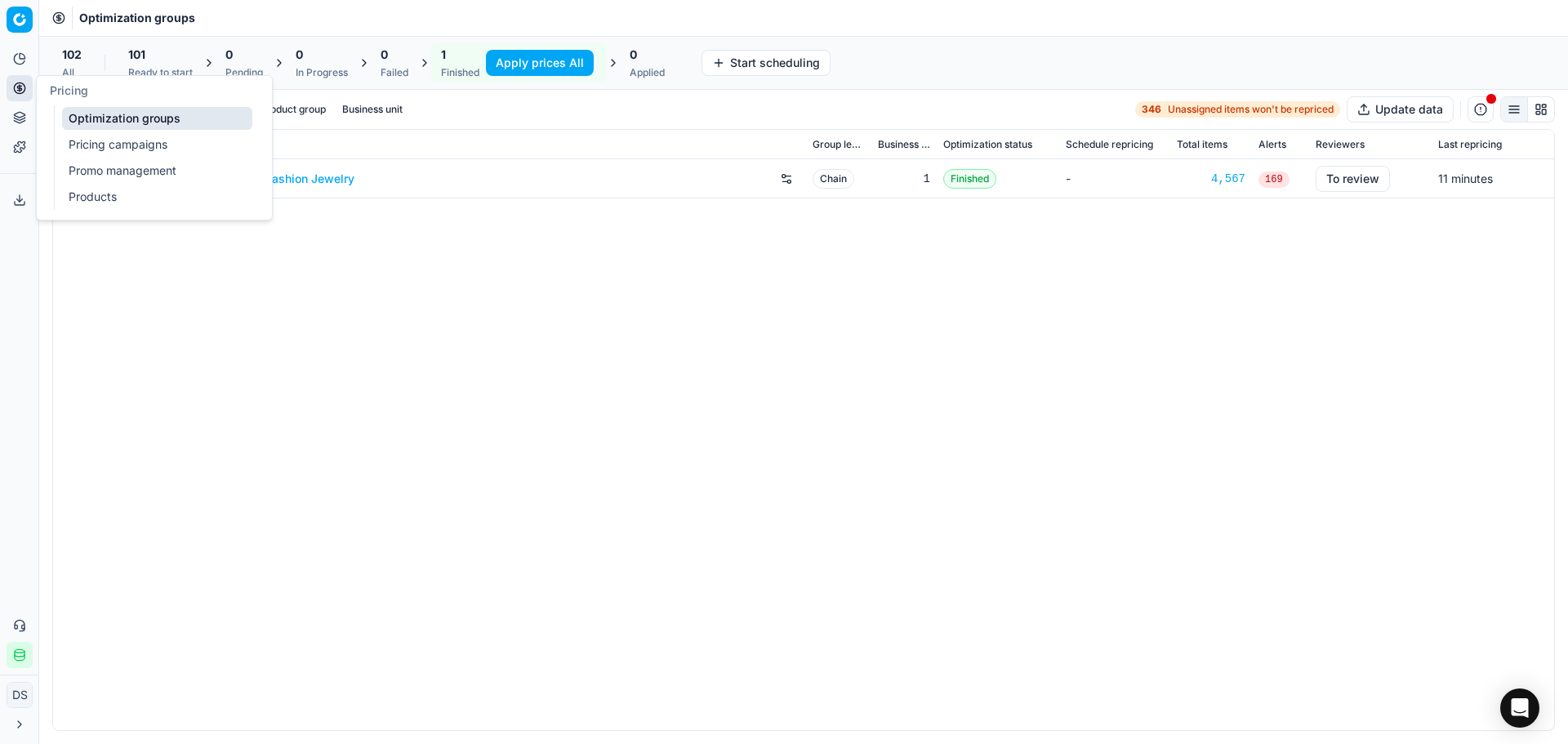
click at [153, 63] on div "101 Ready to start" at bounding box center [160, 62] width 64 height 33
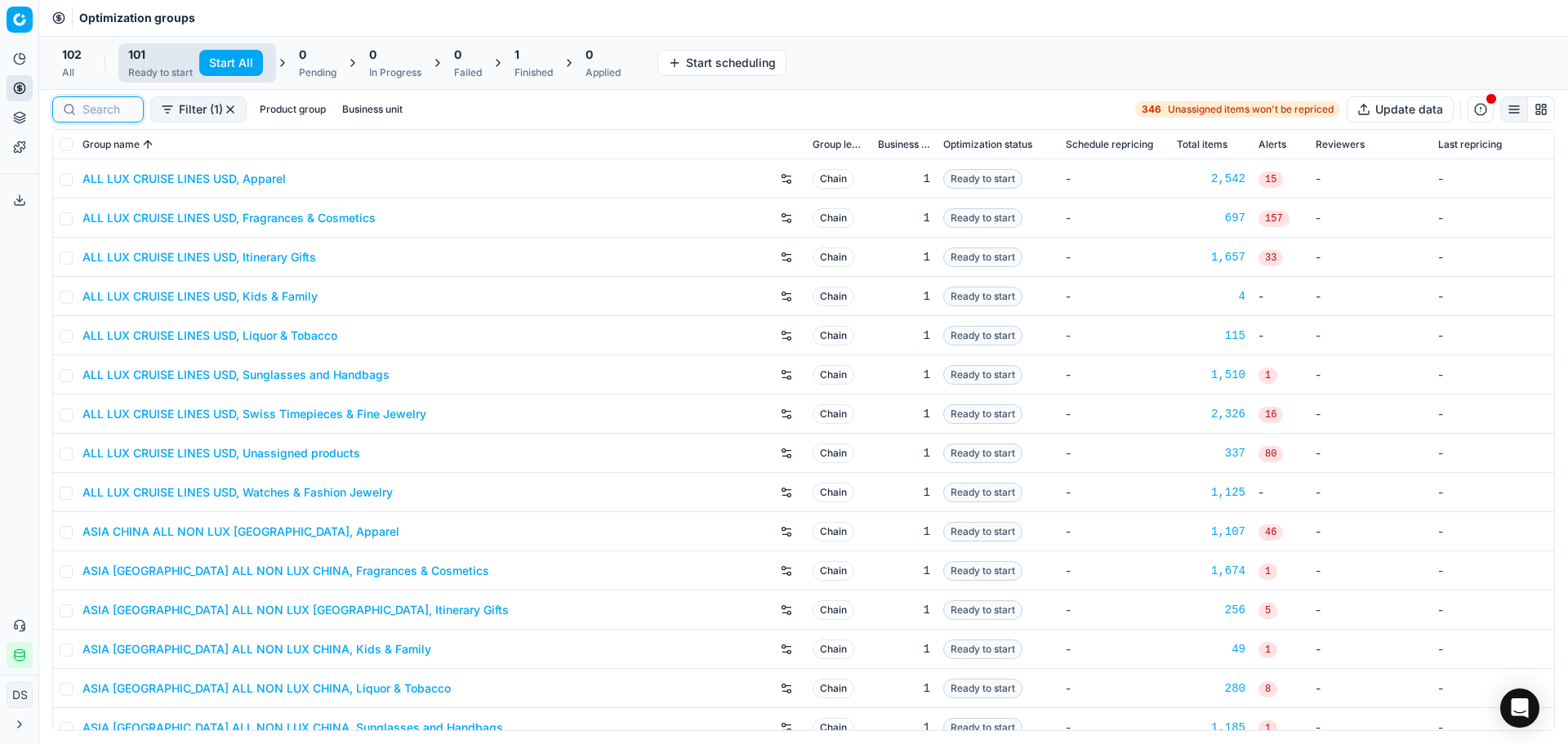
click at [116, 106] on input at bounding box center [108, 110] width 50 height 17
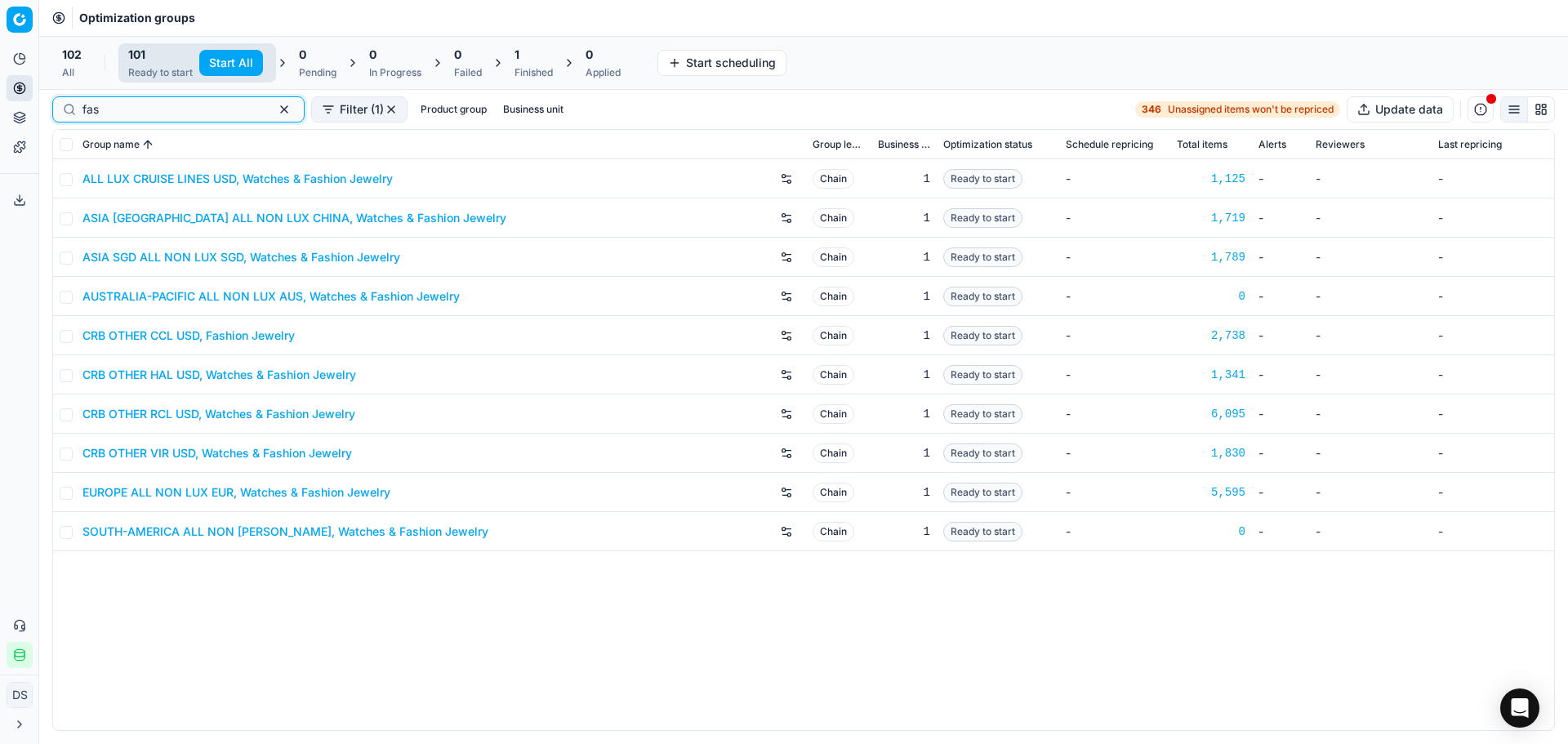
type input "fash"
click at [193, 337] on link "CRB OTHER CCL USD, Fashion Jewelry" at bounding box center [189, 336] width 212 height 17
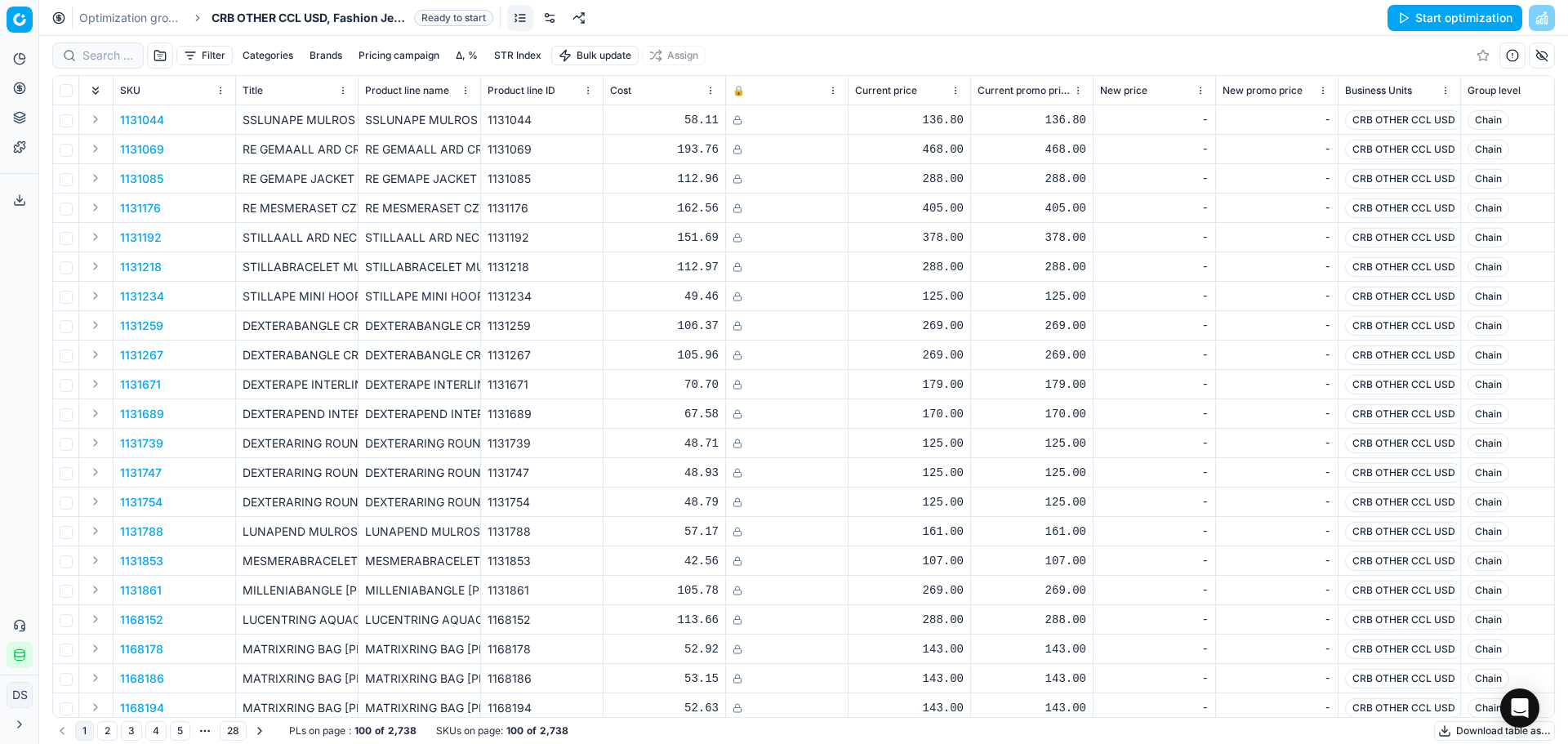
click at [553, 12] on link at bounding box center [550, 18] width 26 height 26
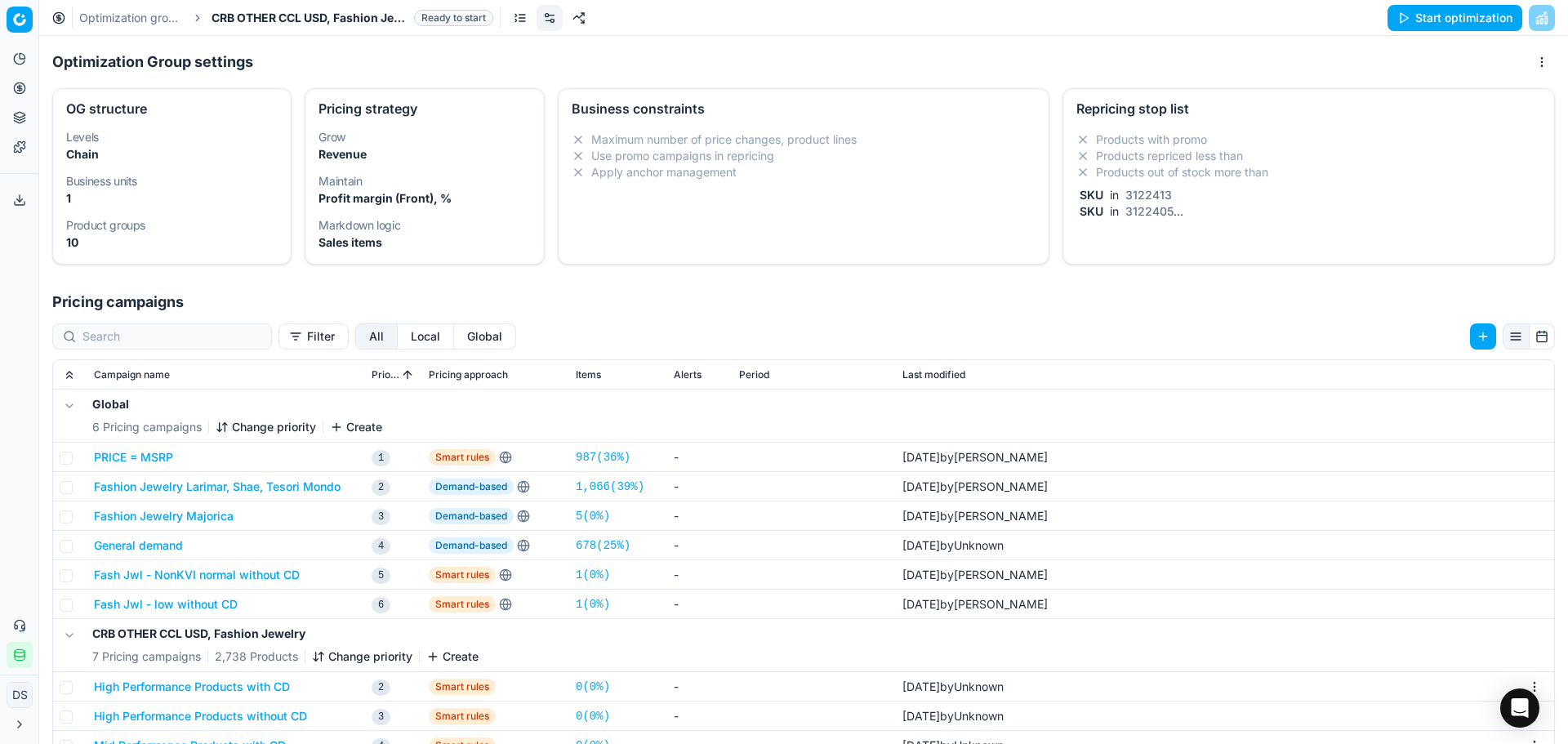
click at [1217, 164] on li "Products out of stock more than" at bounding box center [1309, 172] width 465 height 17
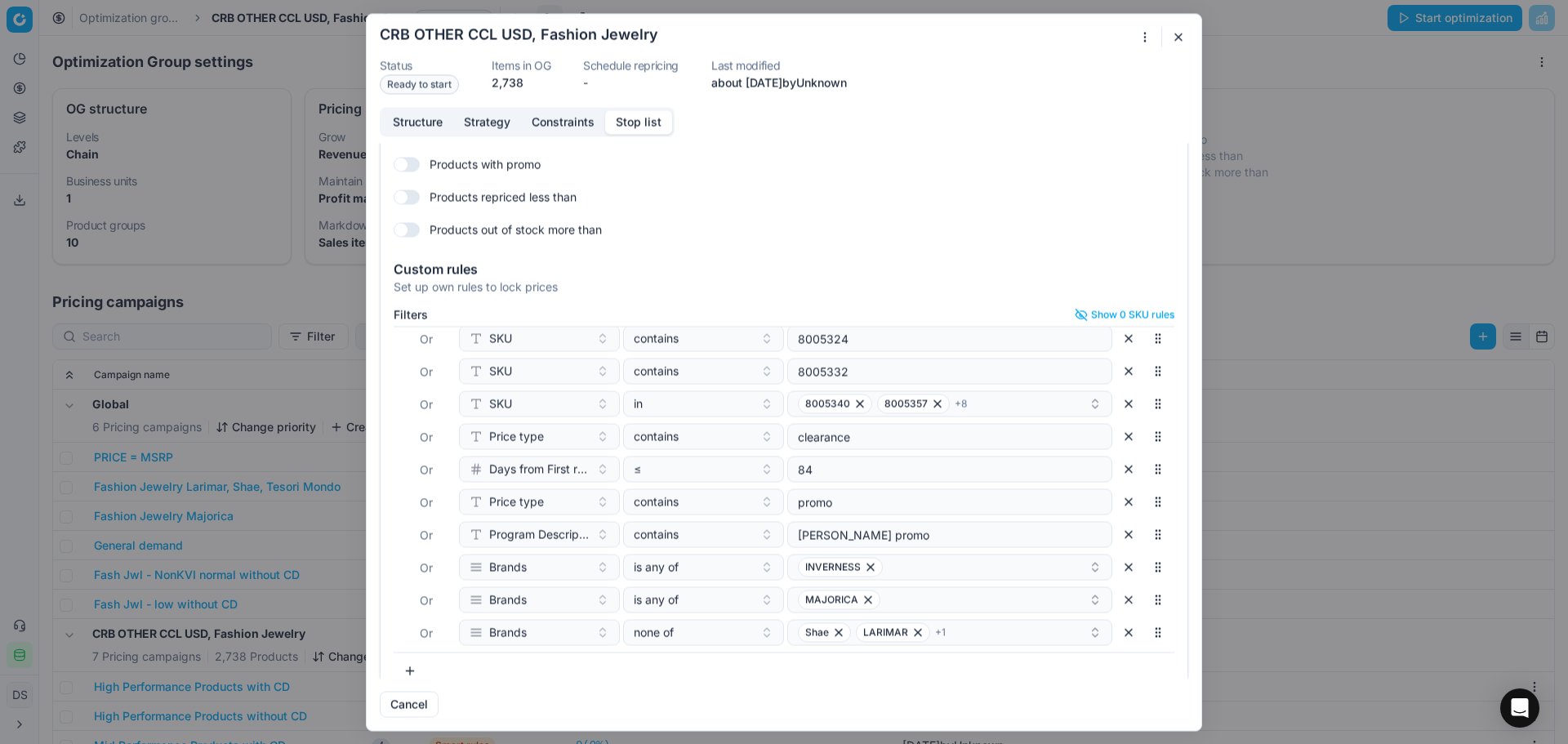
scroll to position [71, 0]
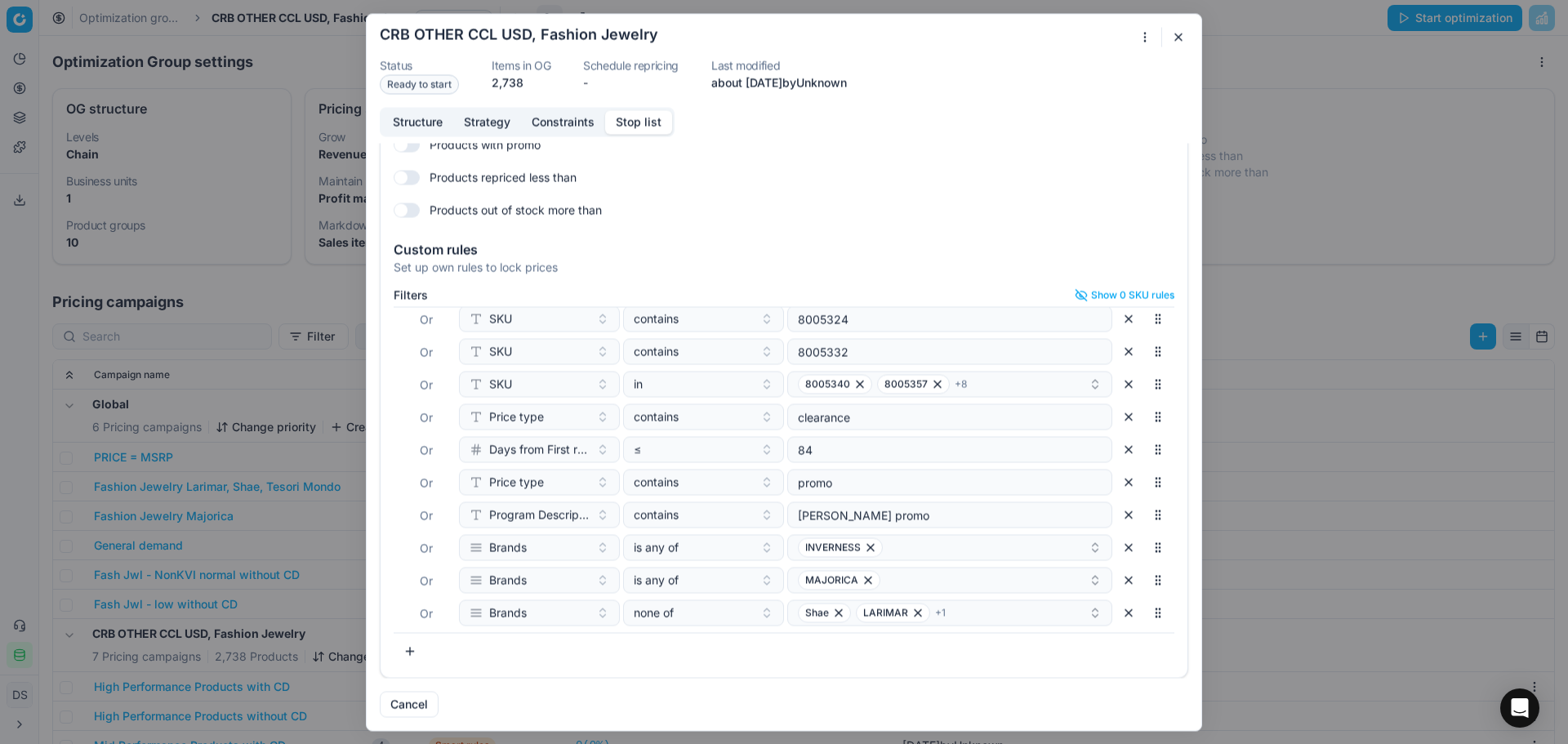
click at [1116, 580] on button "button" at bounding box center [1129, 580] width 26 height 26
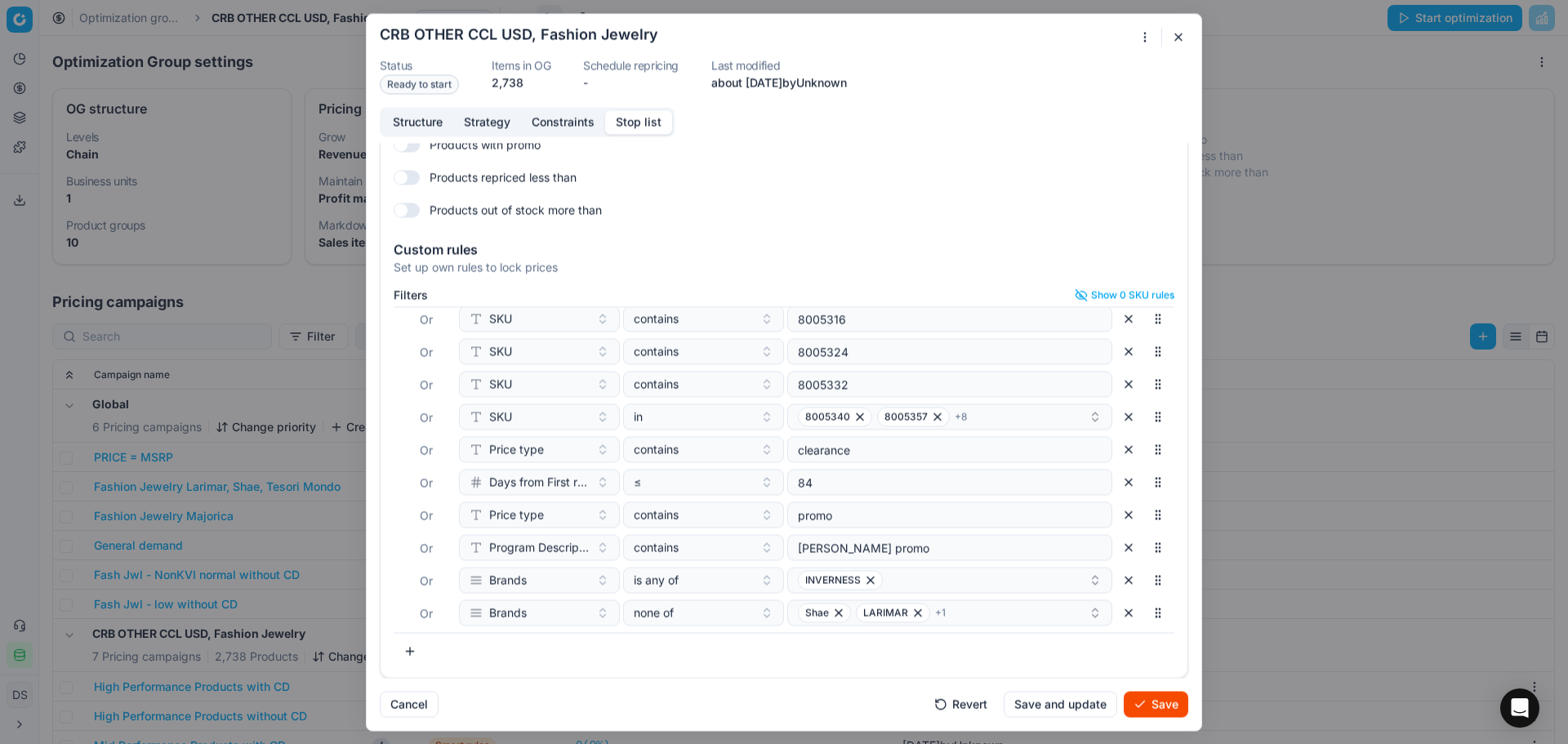
scroll to position [433, 0]
click at [1116, 613] on button "button" at bounding box center [1129, 613] width 26 height 26
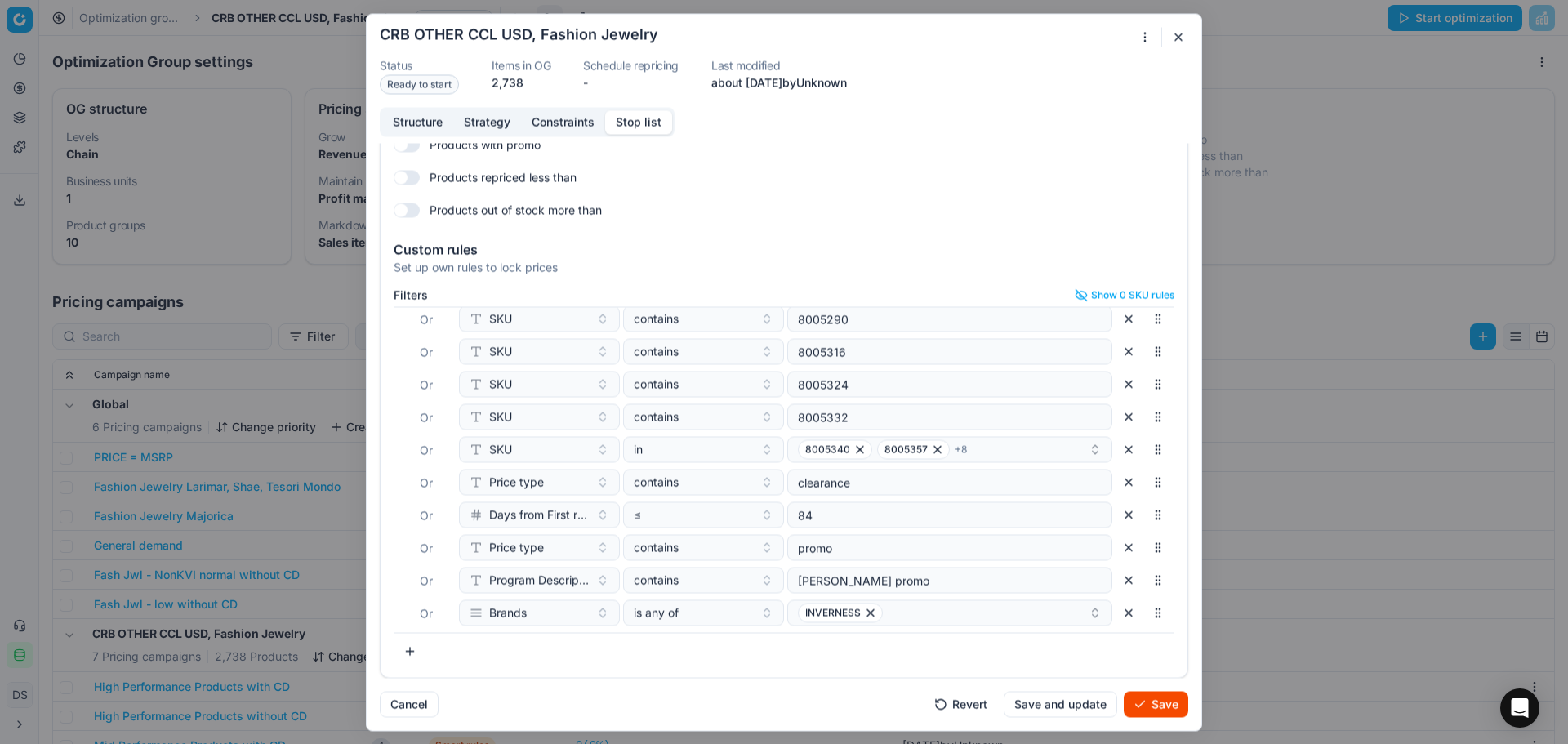
scroll to position [400, 0]
click at [1127, 703] on button "Save" at bounding box center [1155, 704] width 64 height 26
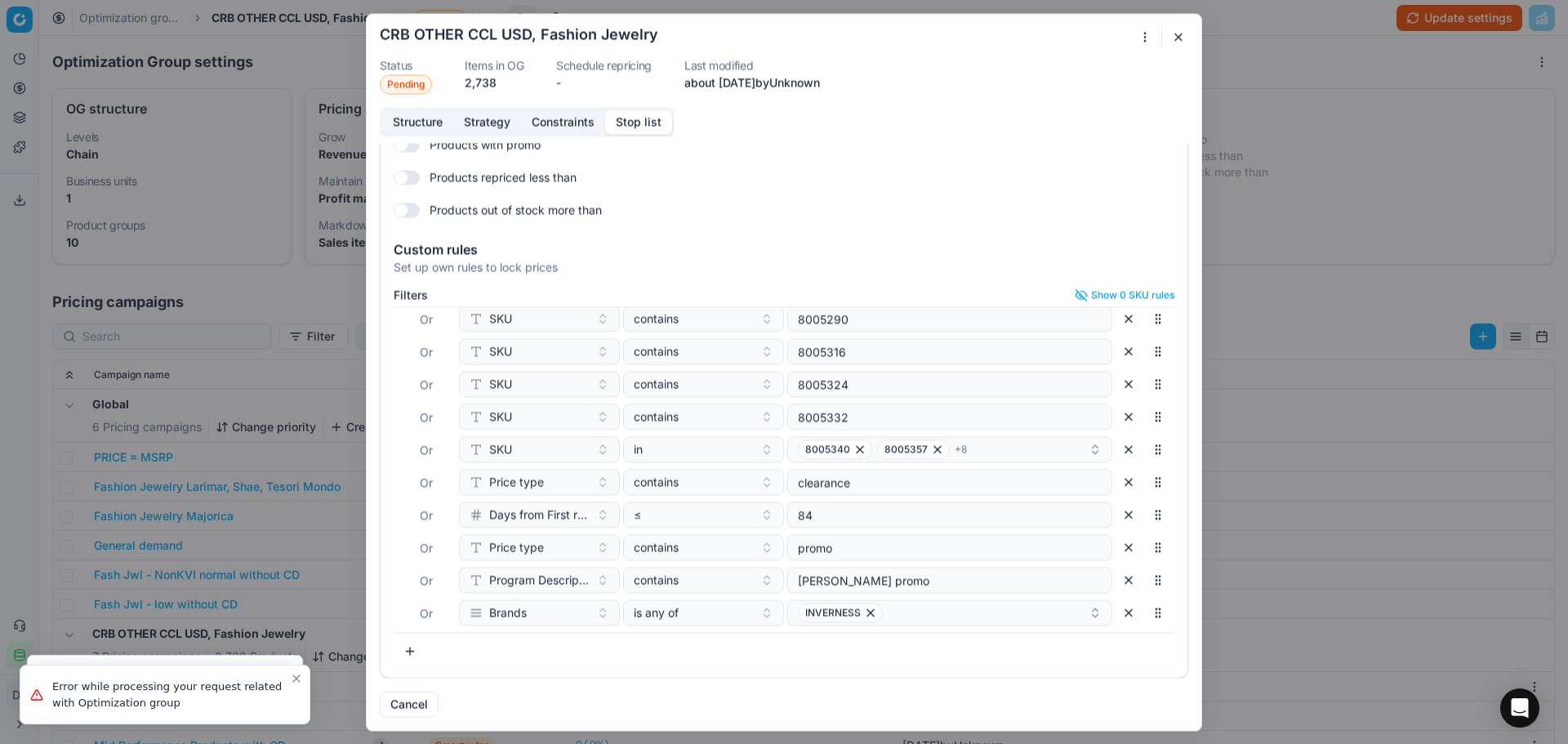
click at [1174, 39] on button "button" at bounding box center [1179, 36] width 20 height 20
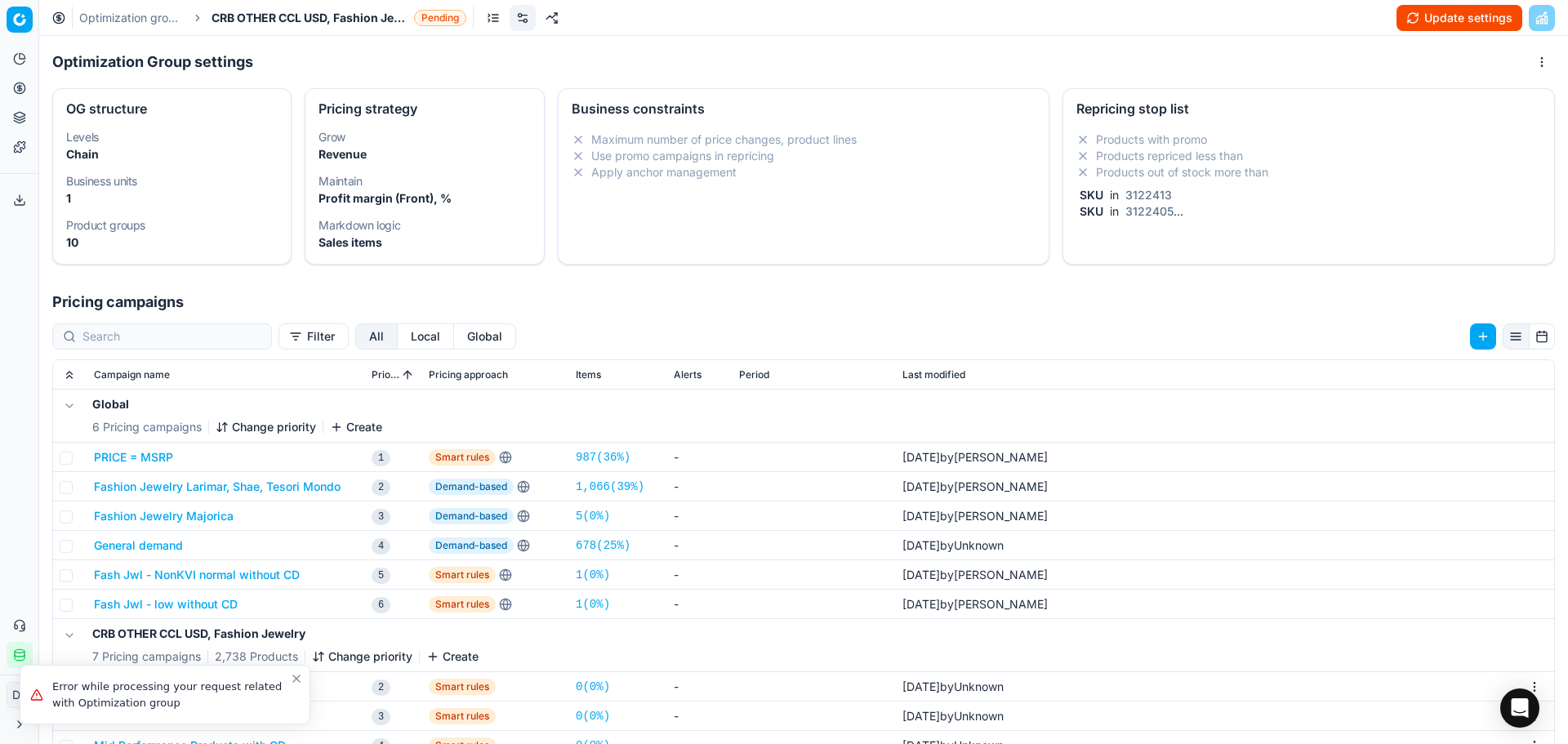
click at [206, 487] on button "Fashion Jewelry Larimar, Shae, Tesori Mondo" at bounding box center [217, 487] width 247 height 17
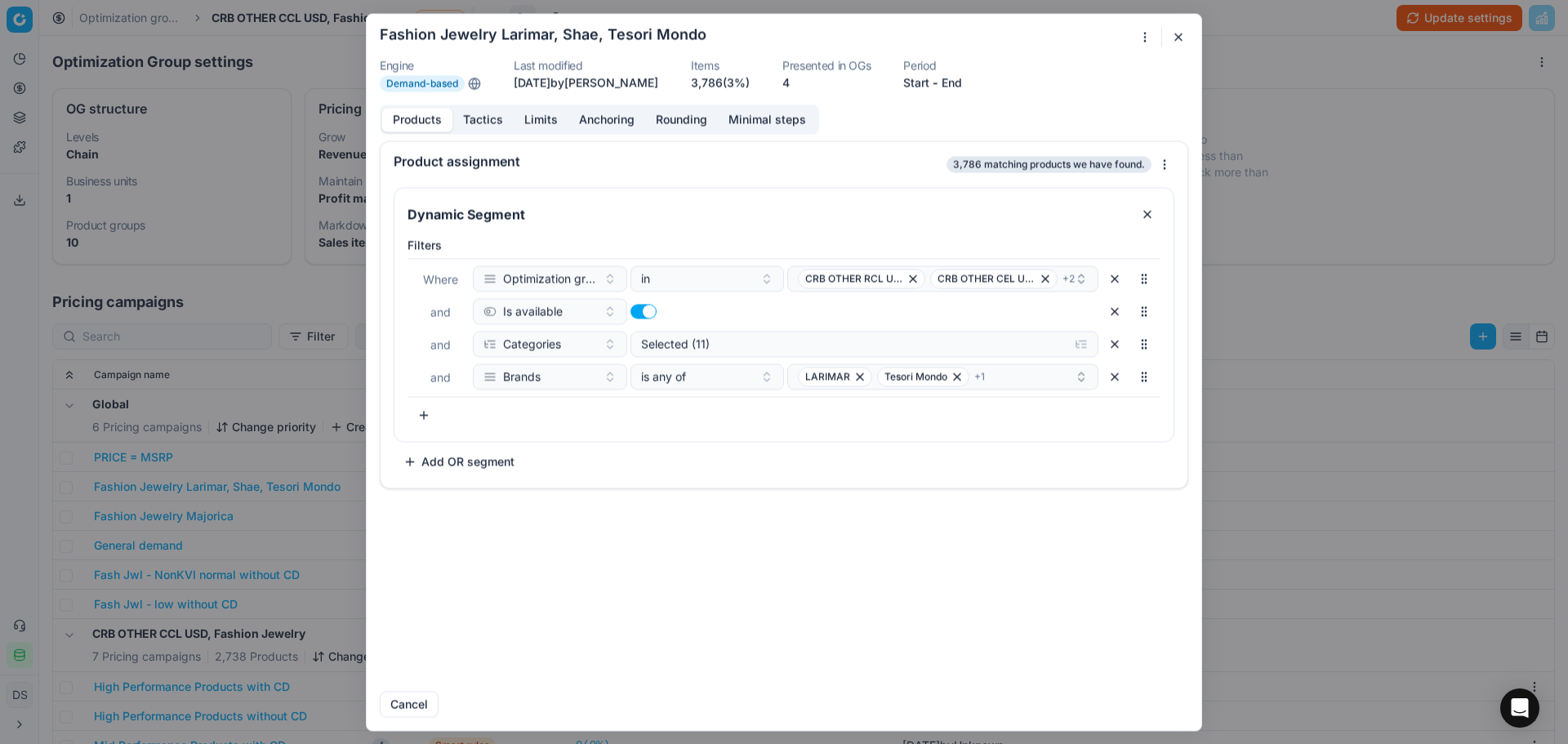
click at [474, 125] on button "Tactics" at bounding box center [484, 119] width 61 height 23
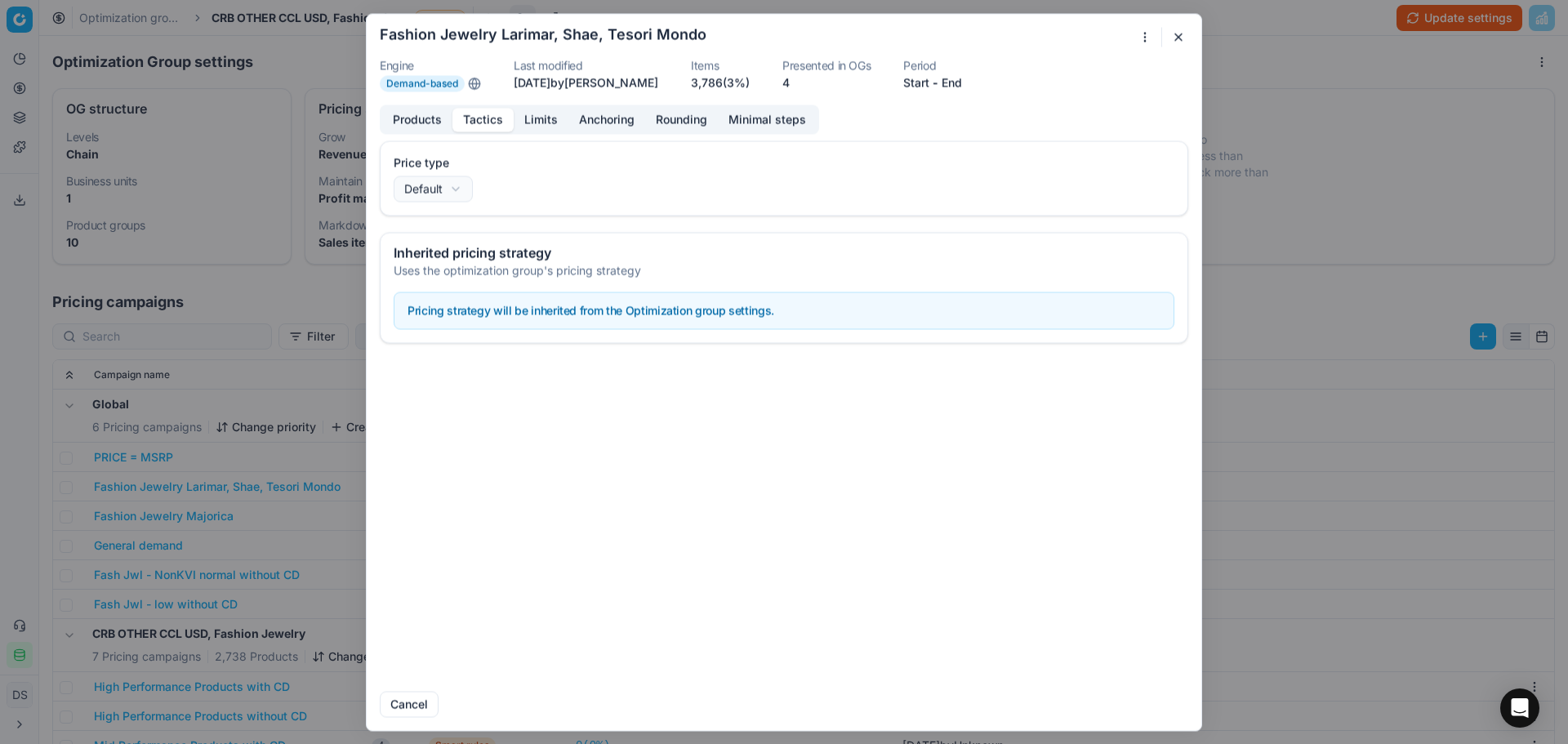
click at [533, 120] on button "Limits" at bounding box center [541, 119] width 55 height 23
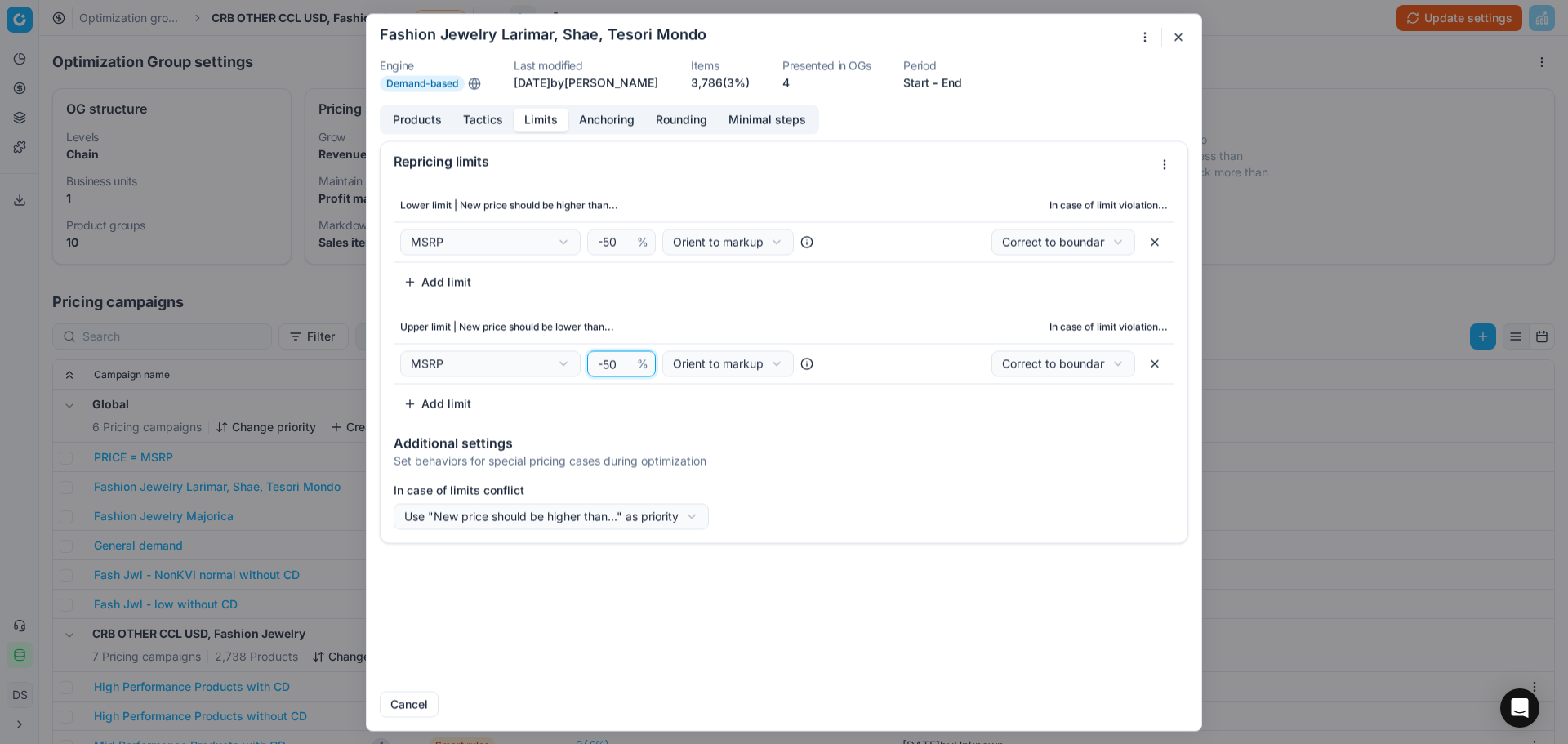
click at [607, 369] on input "-50" at bounding box center [614, 363] width 39 height 24
type input "-40"
click at [636, 524] on div "We are saving PC settings. Please wait, it should take a few minutes Fashion Je…" at bounding box center [784, 372] width 1568 height 744
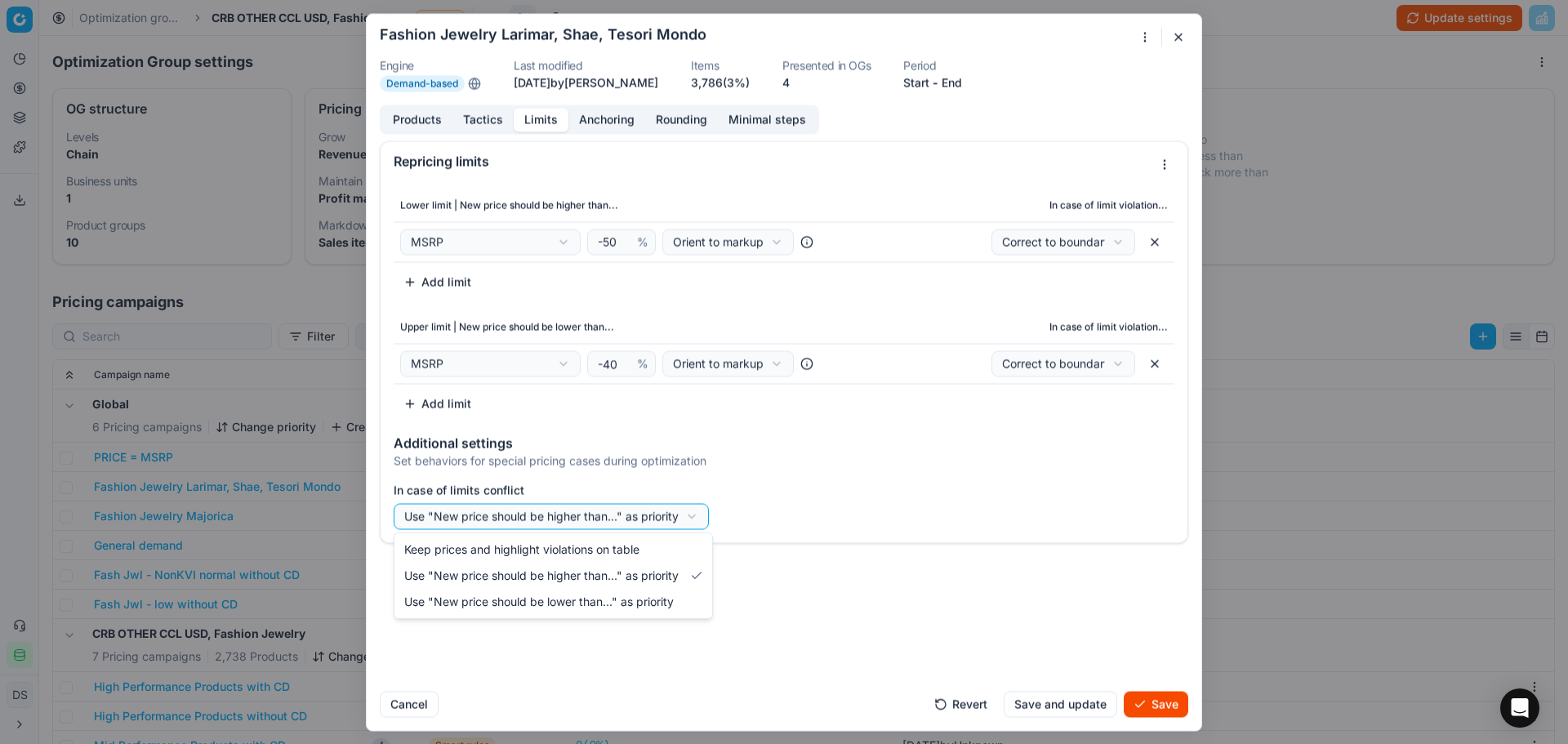
select select "no_reprice"
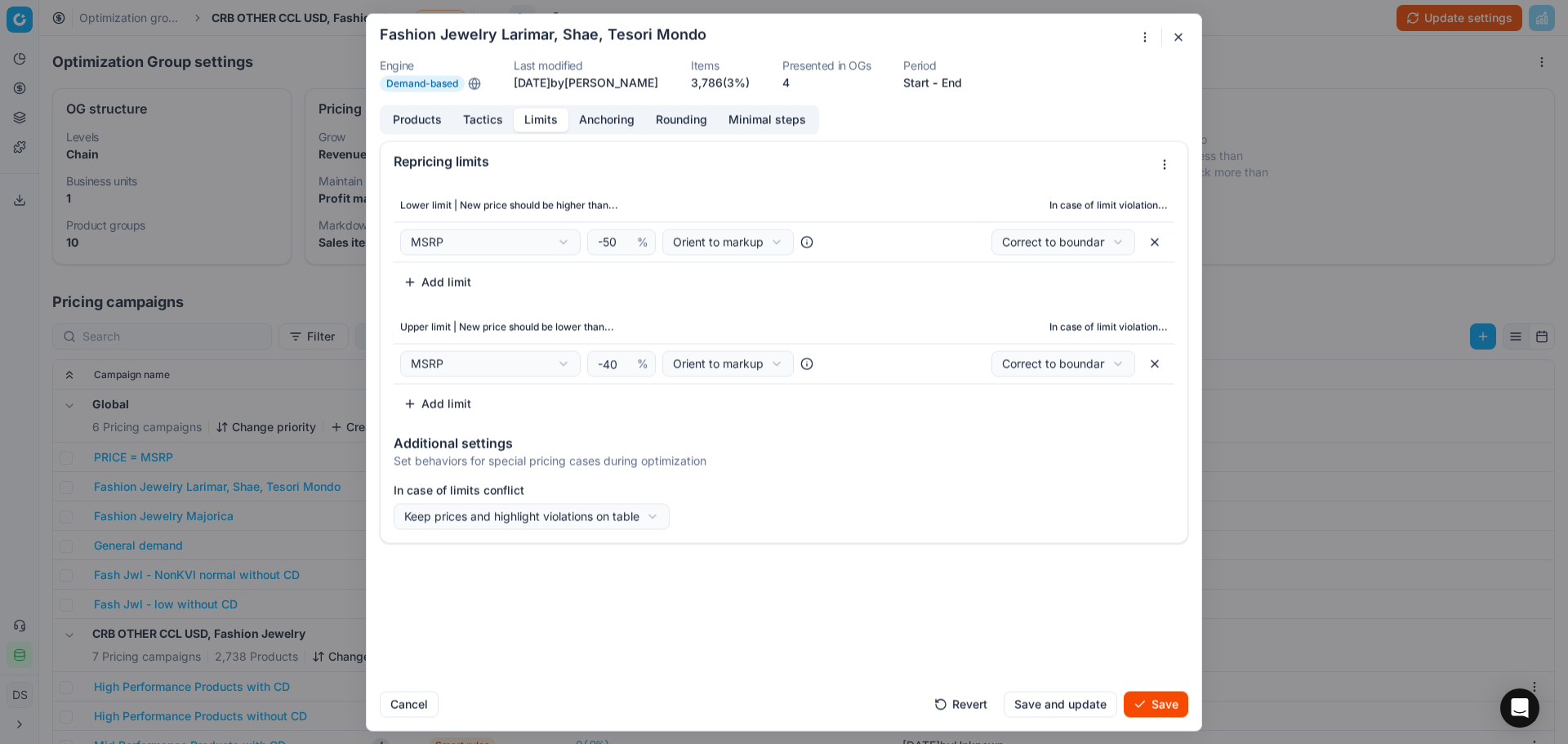
click at [491, 131] on div "Products Tactics Limits Anchoring Rounding Minimal steps" at bounding box center [600, 119] width 440 height 30
click at [495, 115] on button "Tactics" at bounding box center [484, 119] width 61 height 23
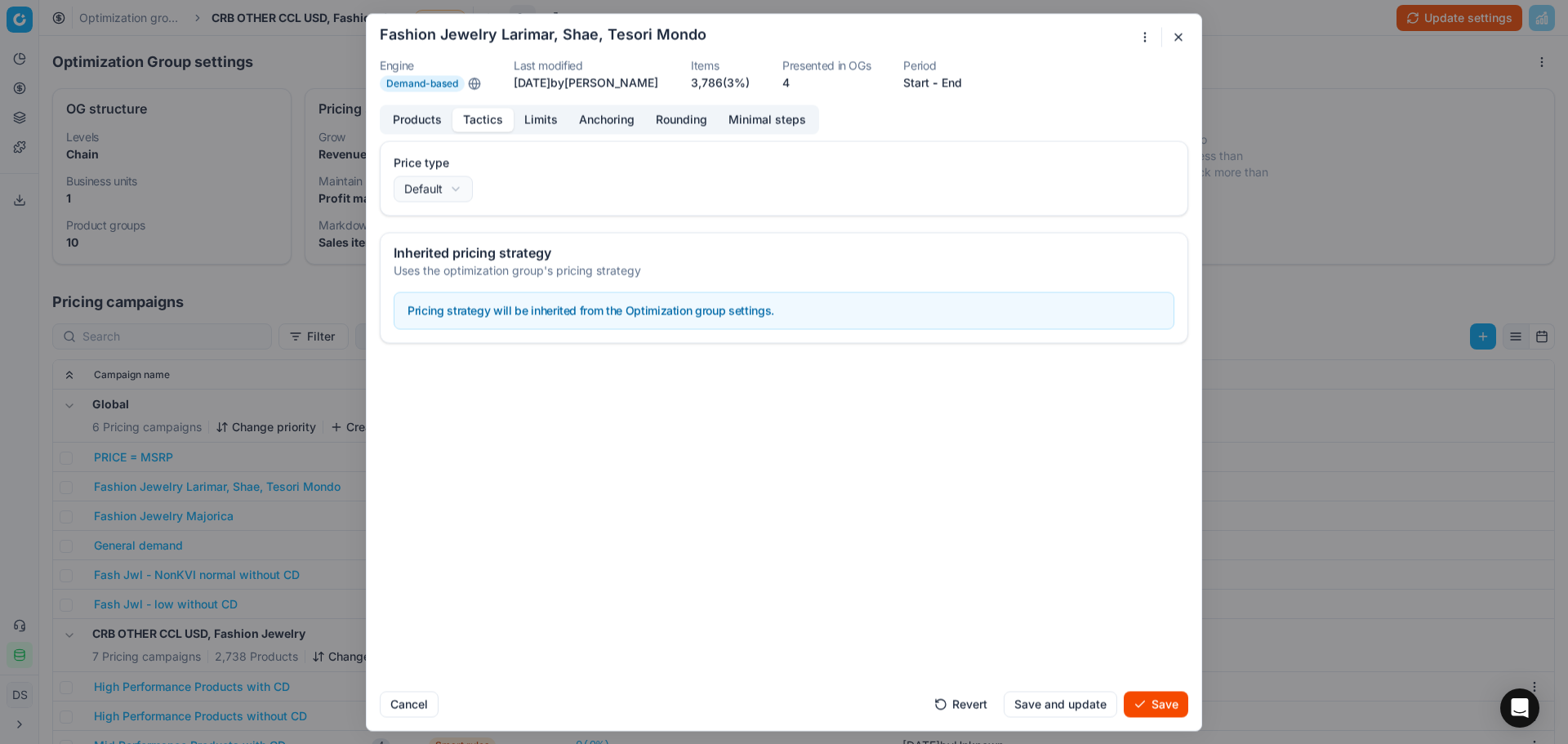
click at [413, 117] on button "Products" at bounding box center [416, 119] width 70 height 23
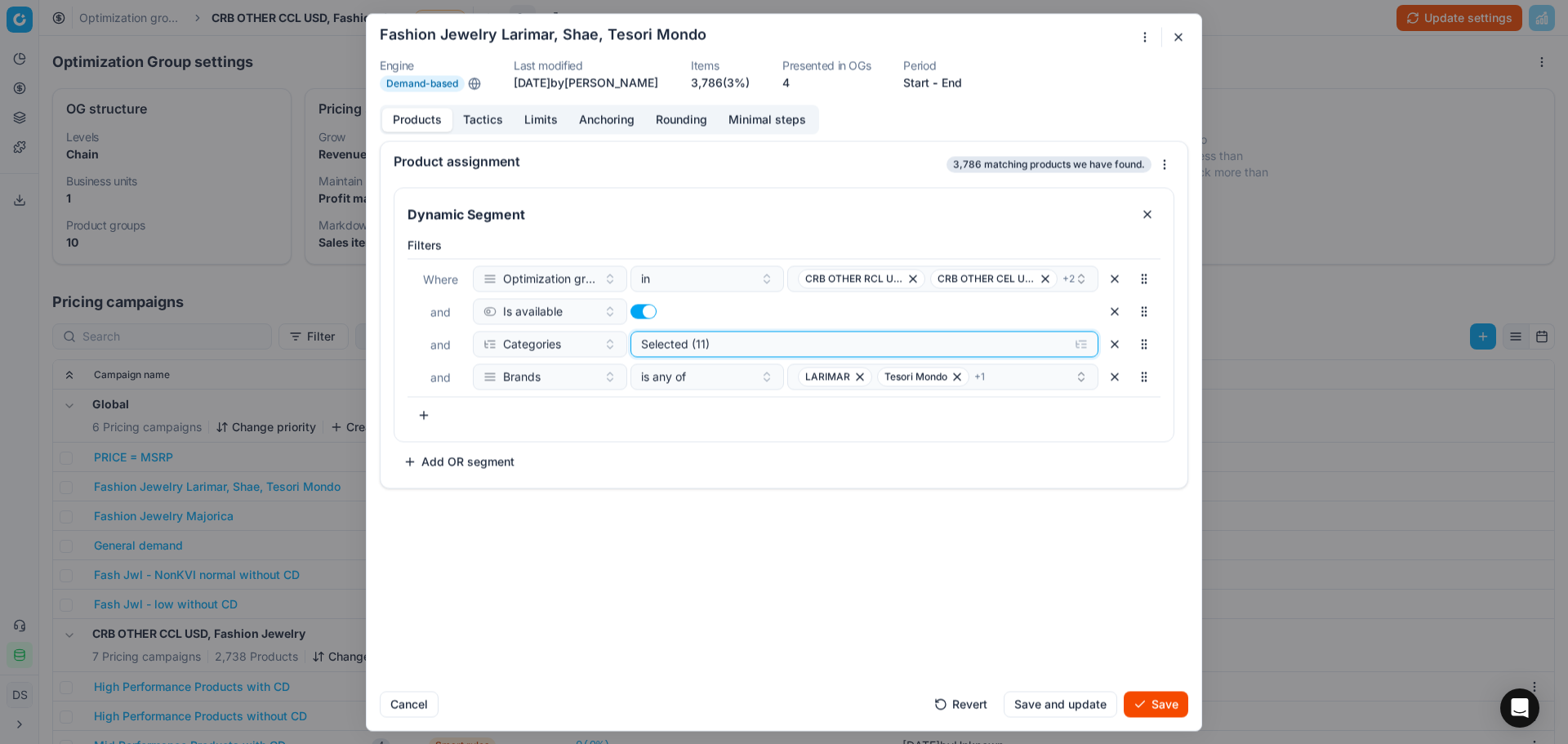
click at [699, 342] on div "Selected (11)" at bounding box center [852, 344] width 421 height 17
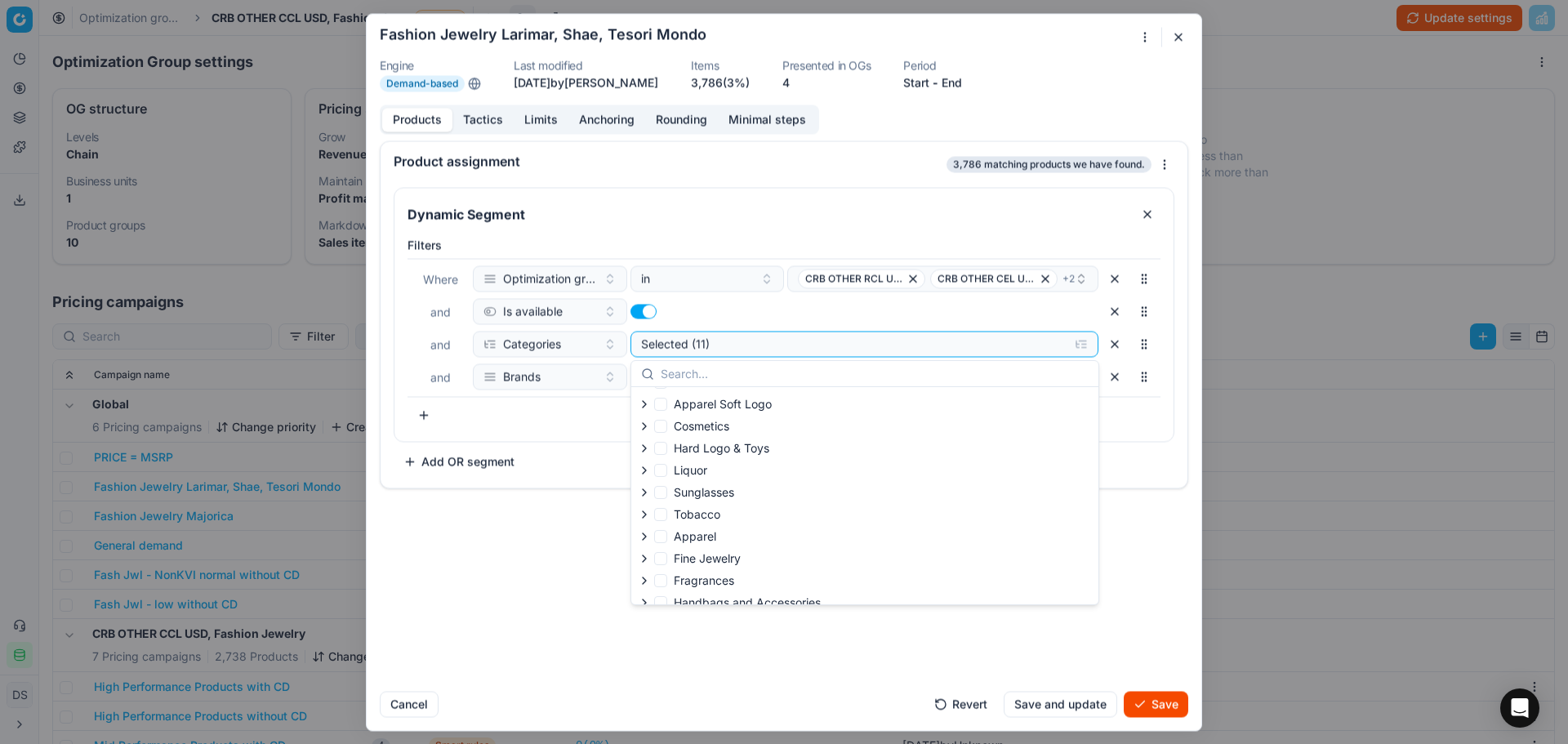
scroll to position [252, 0]
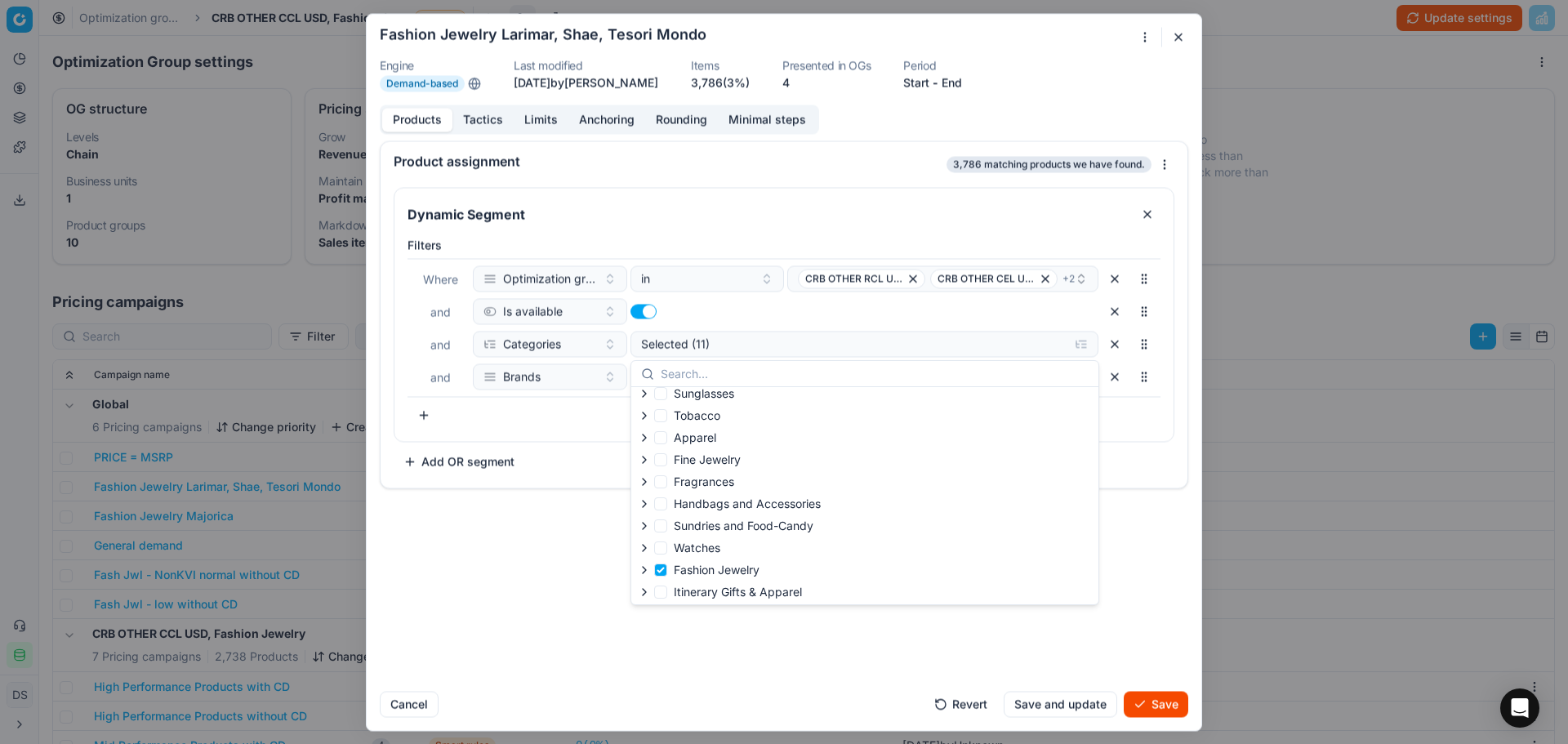
click at [1179, 706] on button "Save" at bounding box center [1155, 704] width 64 height 26
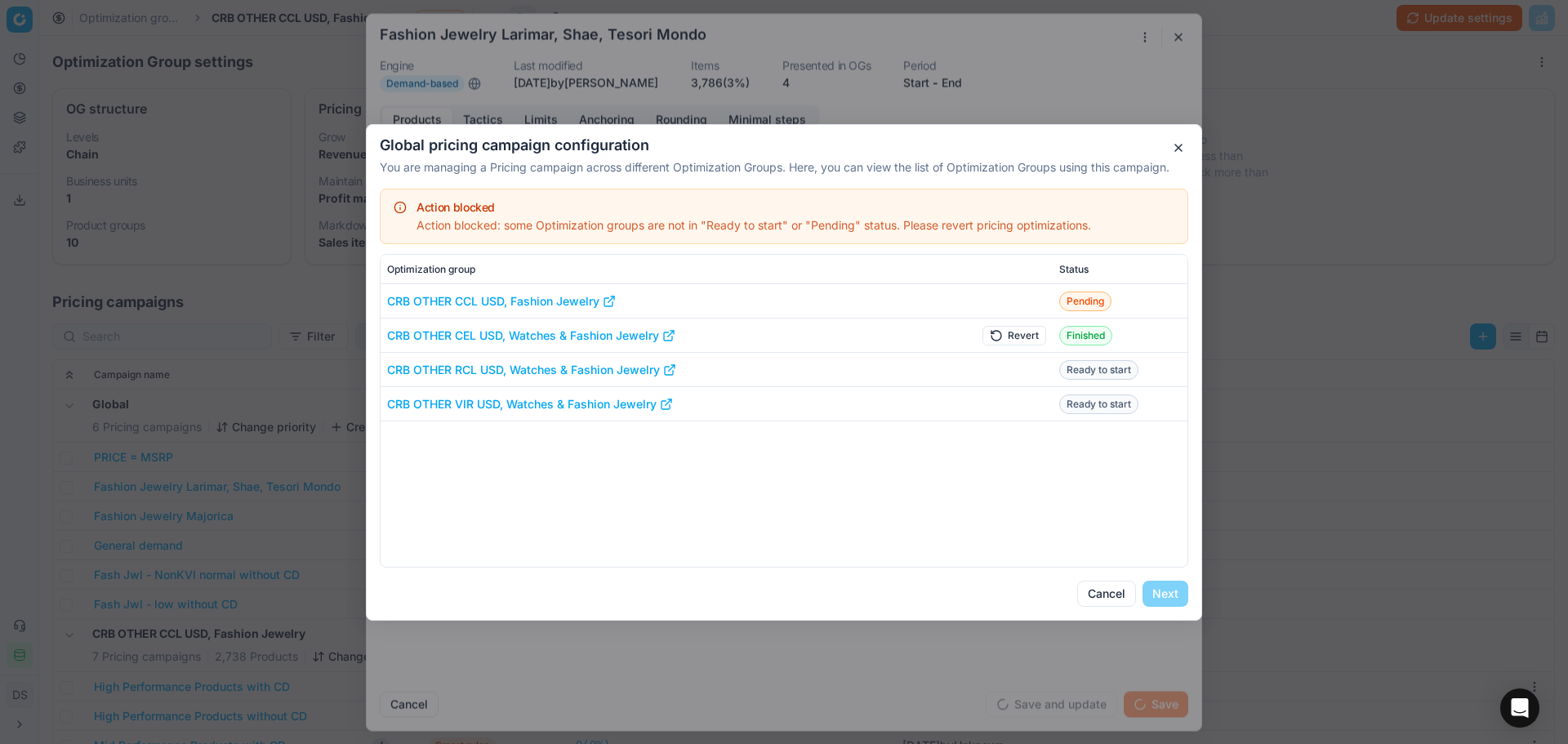
click at [1038, 331] on button "Revert" at bounding box center [1015, 334] width 63 height 20
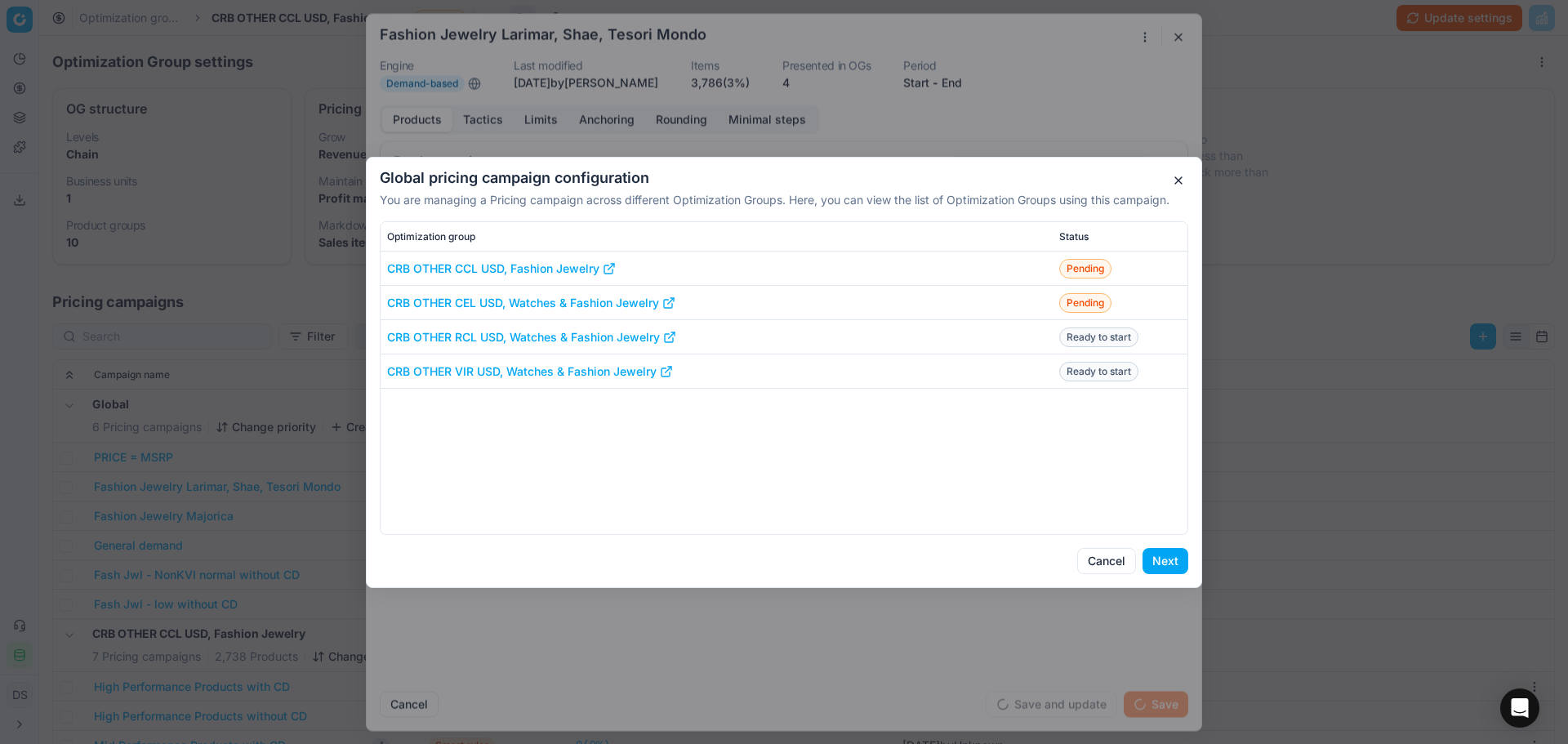
click at [1174, 566] on button "Next" at bounding box center [1166, 561] width 46 height 26
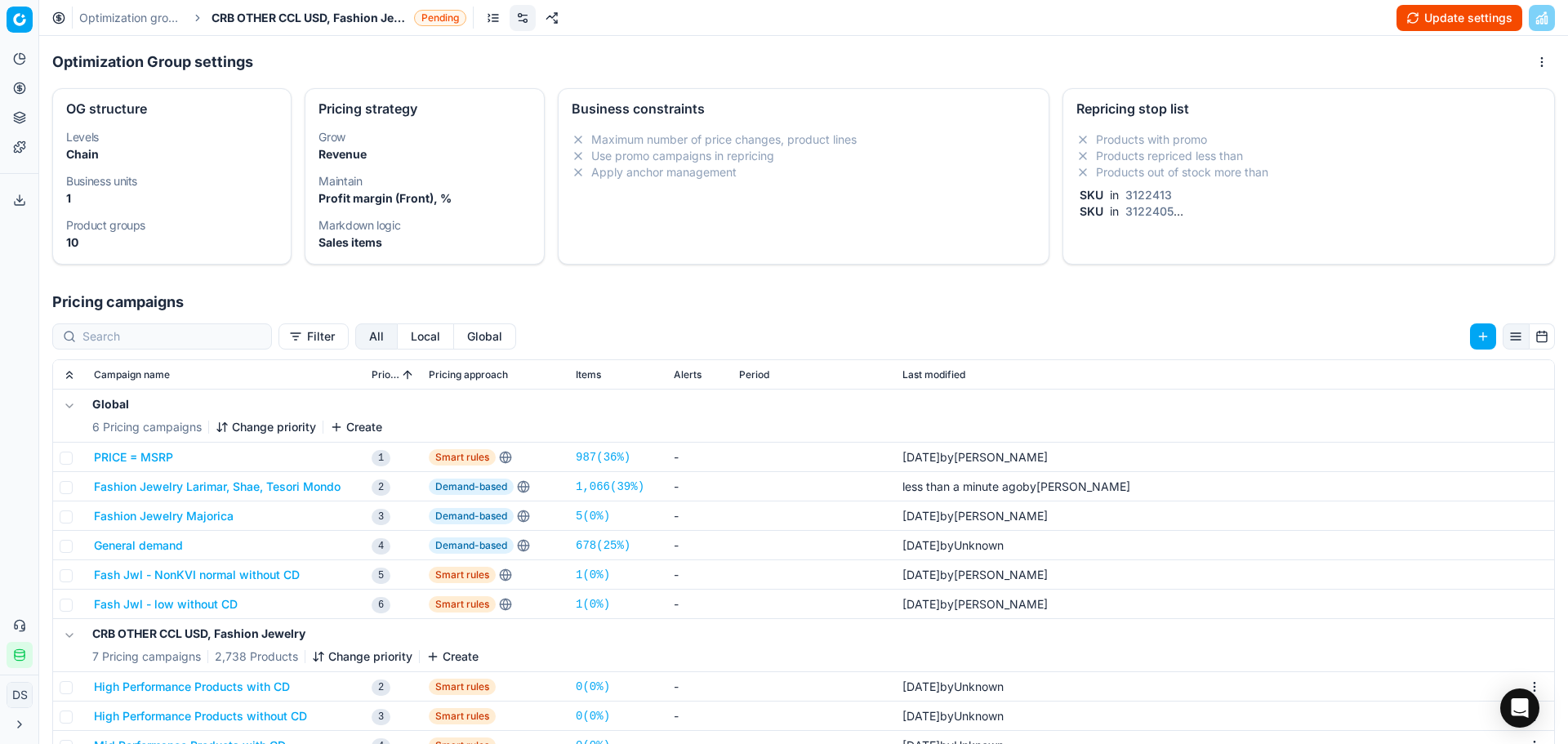
click at [1486, 23] on button "Update settings" at bounding box center [1459, 18] width 126 height 26
click at [1457, 11] on button "Start optimization" at bounding box center [1455, 18] width 135 height 26
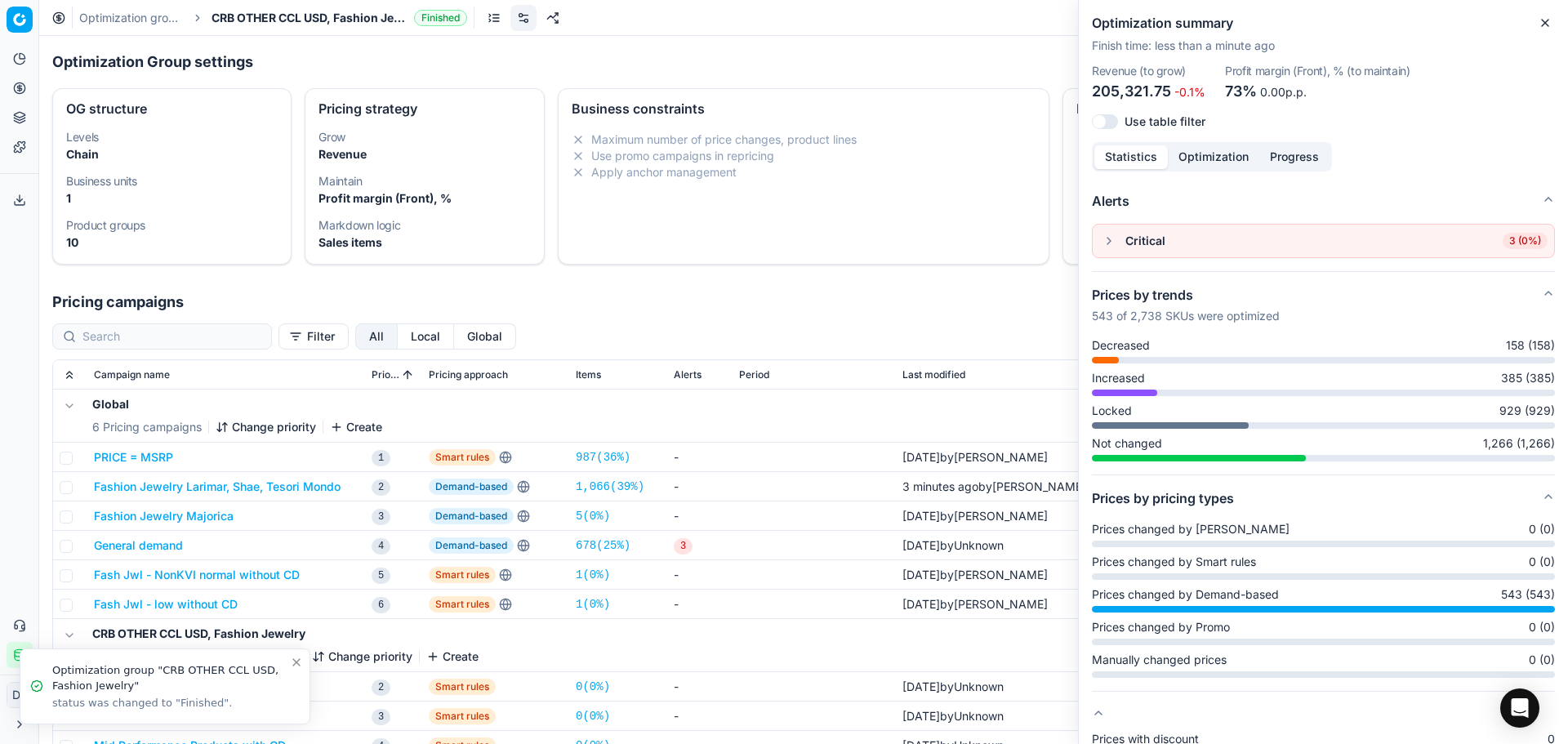
click at [1556, 29] on div "Optimization summary Finish time : less than a minute ago Revenue (to grow) 205…" at bounding box center [1323, 71] width 489 height 142
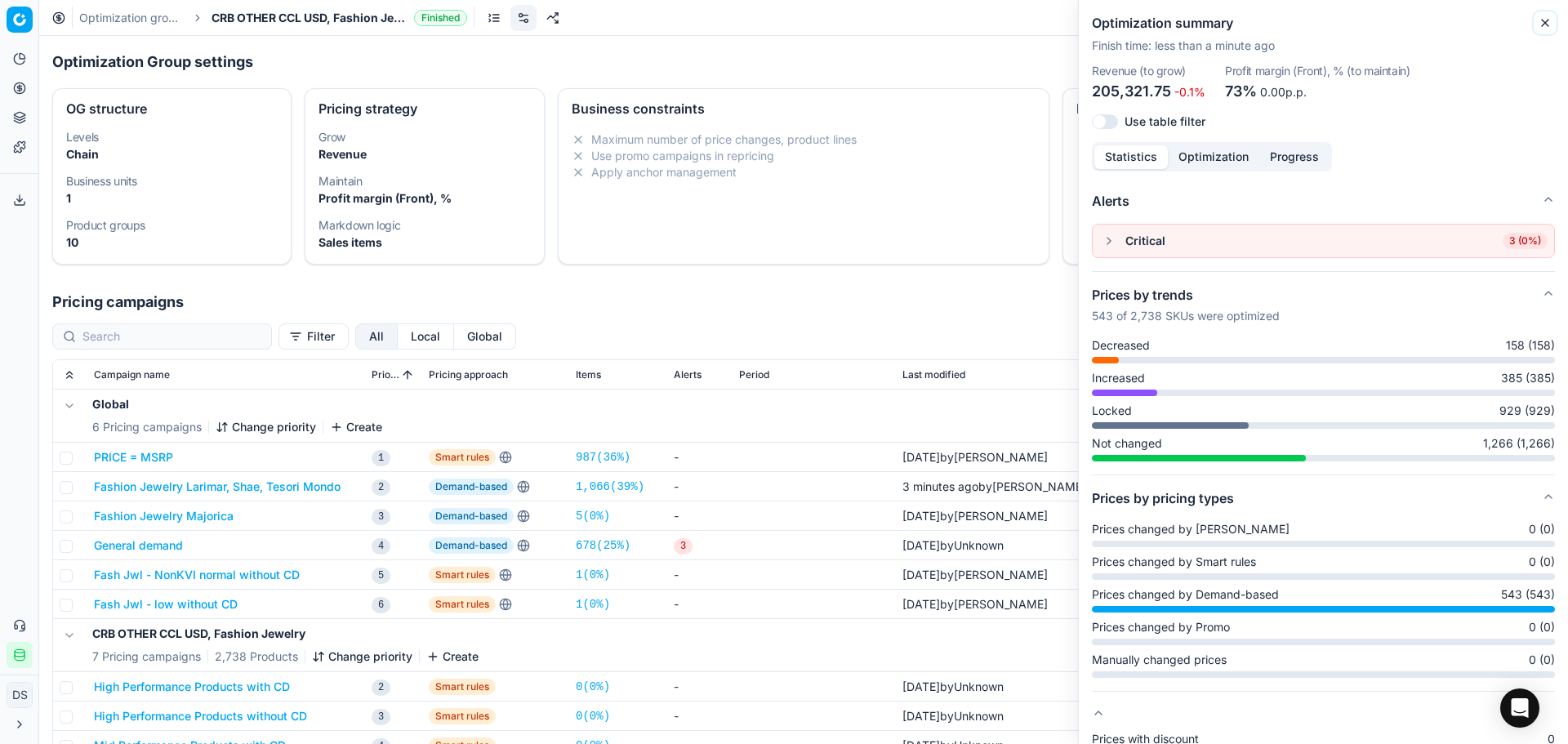
click at [1547, 19] on icon "button" at bounding box center [1546, 23] width 13 height 13
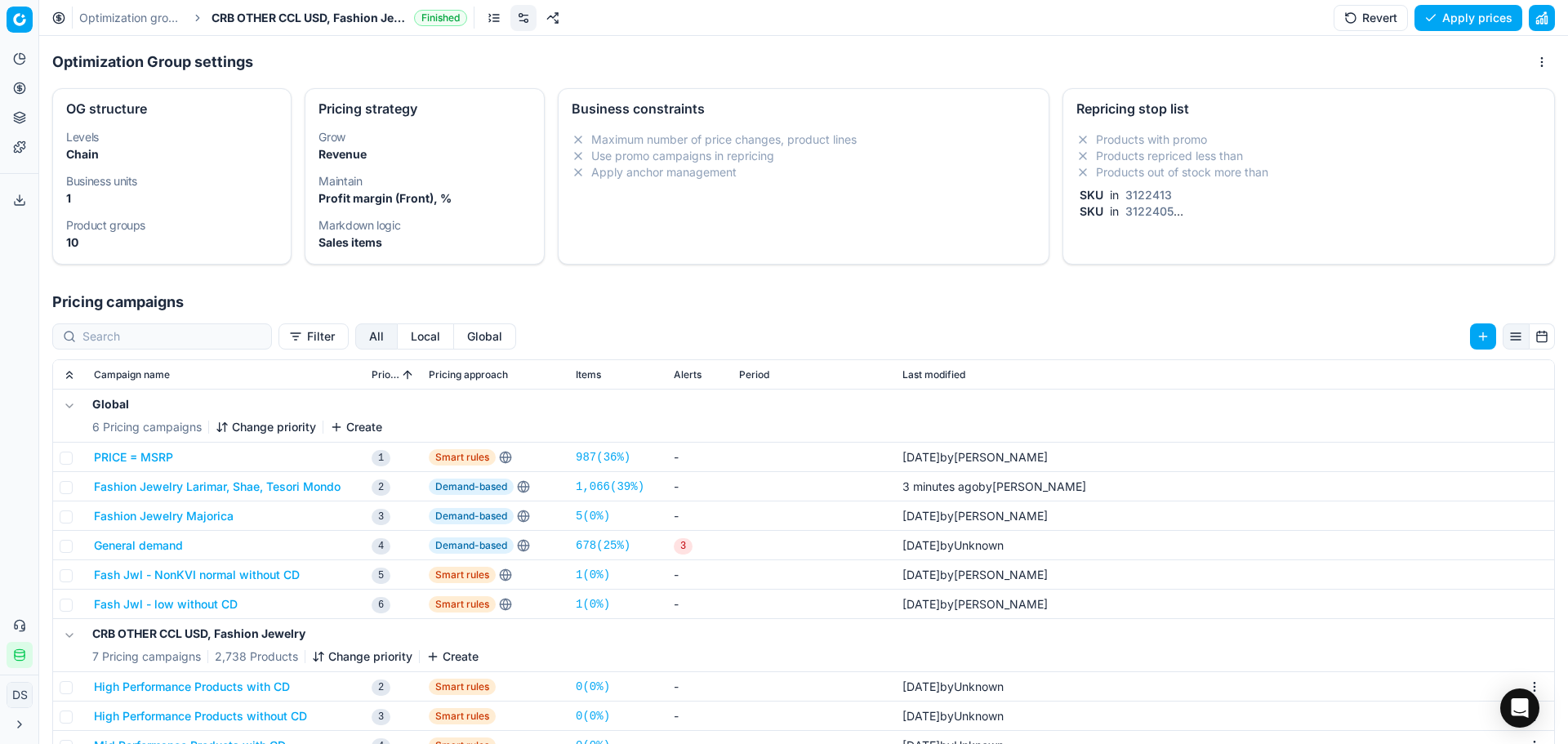
click at [547, 16] on link at bounding box center [553, 18] width 26 height 26
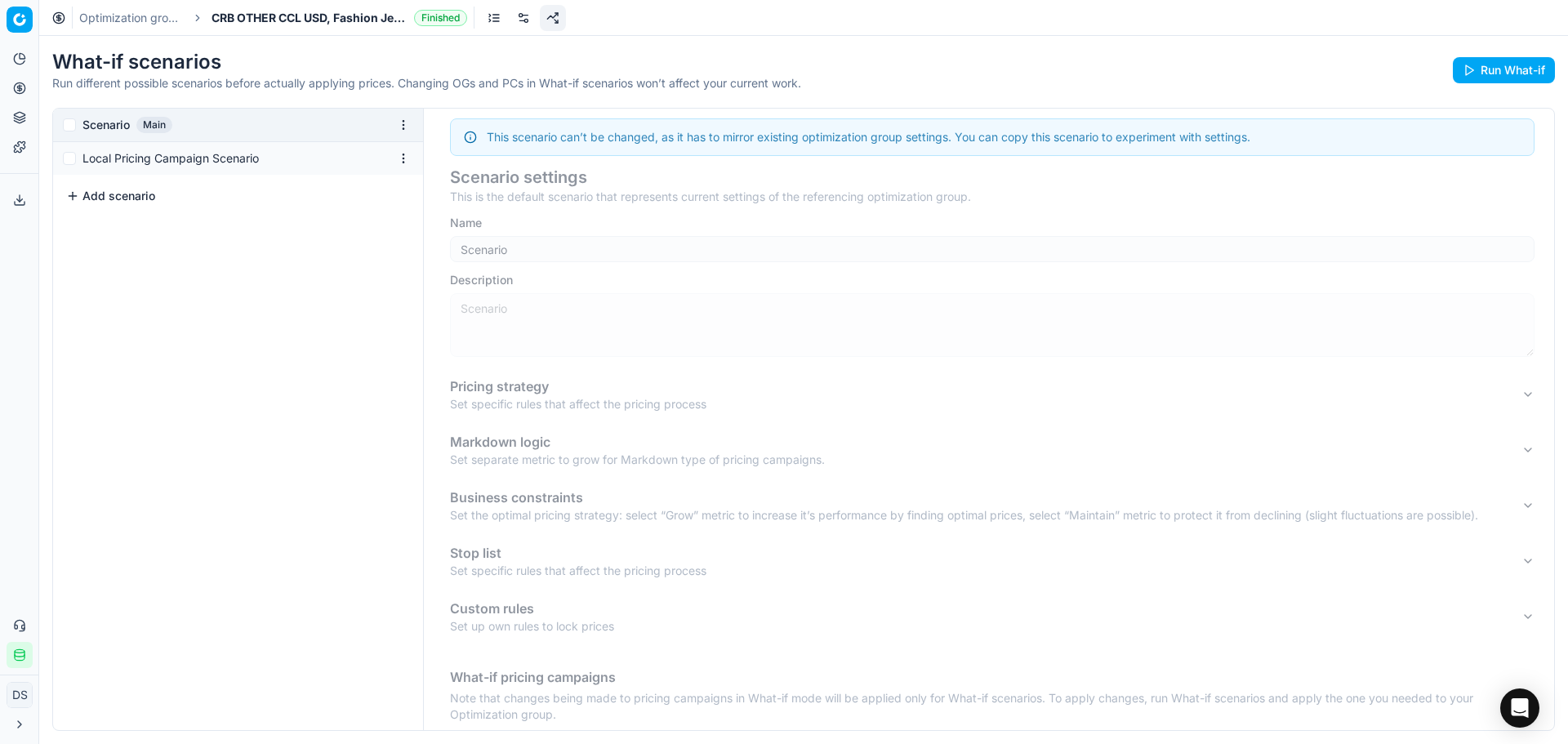
click at [78, 157] on div "Local Pricing Campaign Scenario" at bounding box center [238, 158] width 370 height 33
click at [140, 168] on div "Local Pricing Campaign Scenario" at bounding box center [238, 158] width 370 height 33
click at [65, 160] on input "checkbox" at bounding box center [70, 158] width 13 height 13
click at [70, 160] on input "checkbox" at bounding box center [70, 158] width 13 height 13
click at [117, 196] on button "Add scenario" at bounding box center [111, 196] width 89 height 17
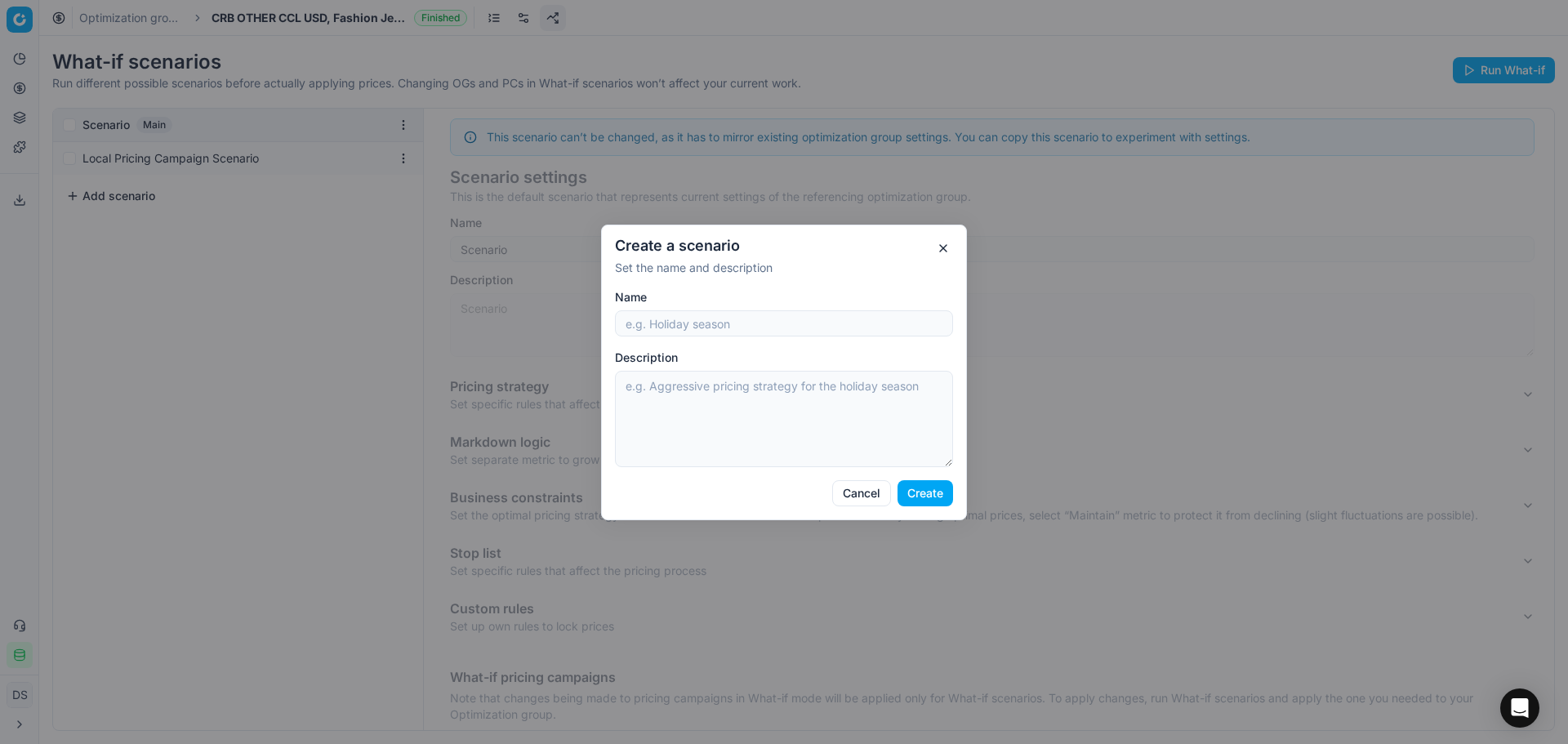
click at [938, 251] on button "button" at bounding box center [943, 248] width 20 height 20
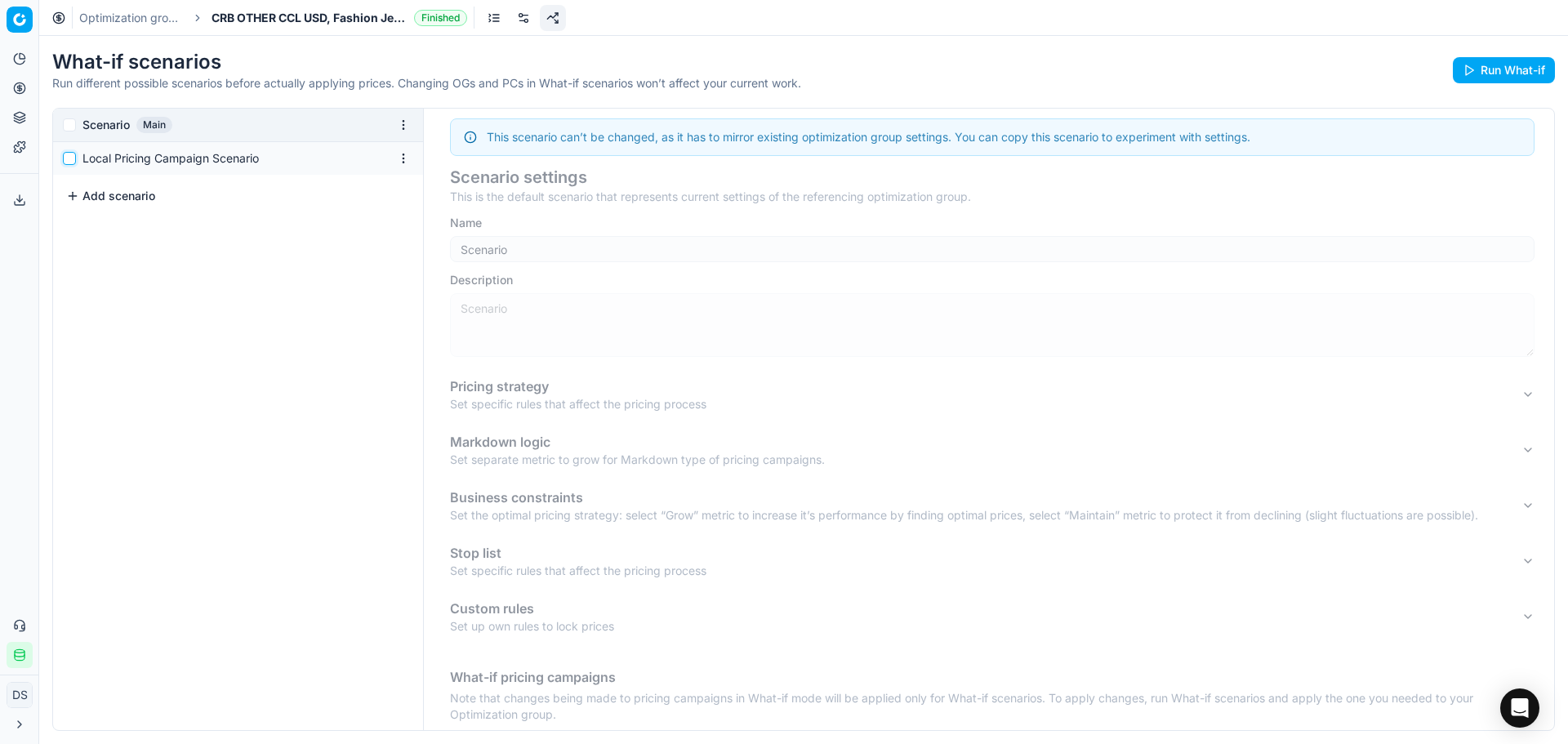
click at [74, 155] on input "checkbox" at bounding box center [70, 158] width 13 height 13
checkbox input "true"
click at [93, 198] on button "Add scenario" at bounding box center [111, 196] width 89 height 17
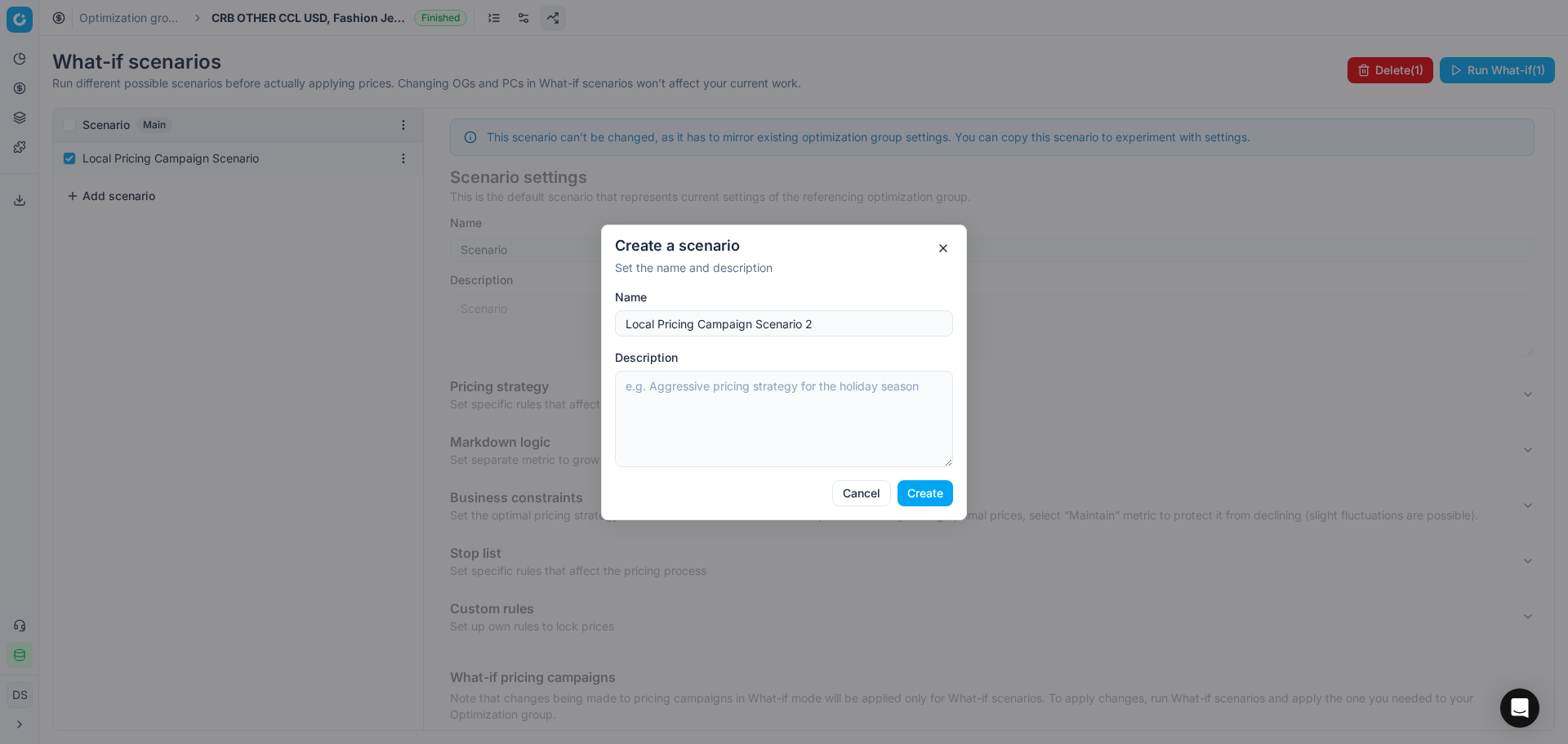
type input "Local Pricing Campaign Scenario 2"
click at [933, 497] on button "Create" at bounding box center [926, 494] width 56 height 26
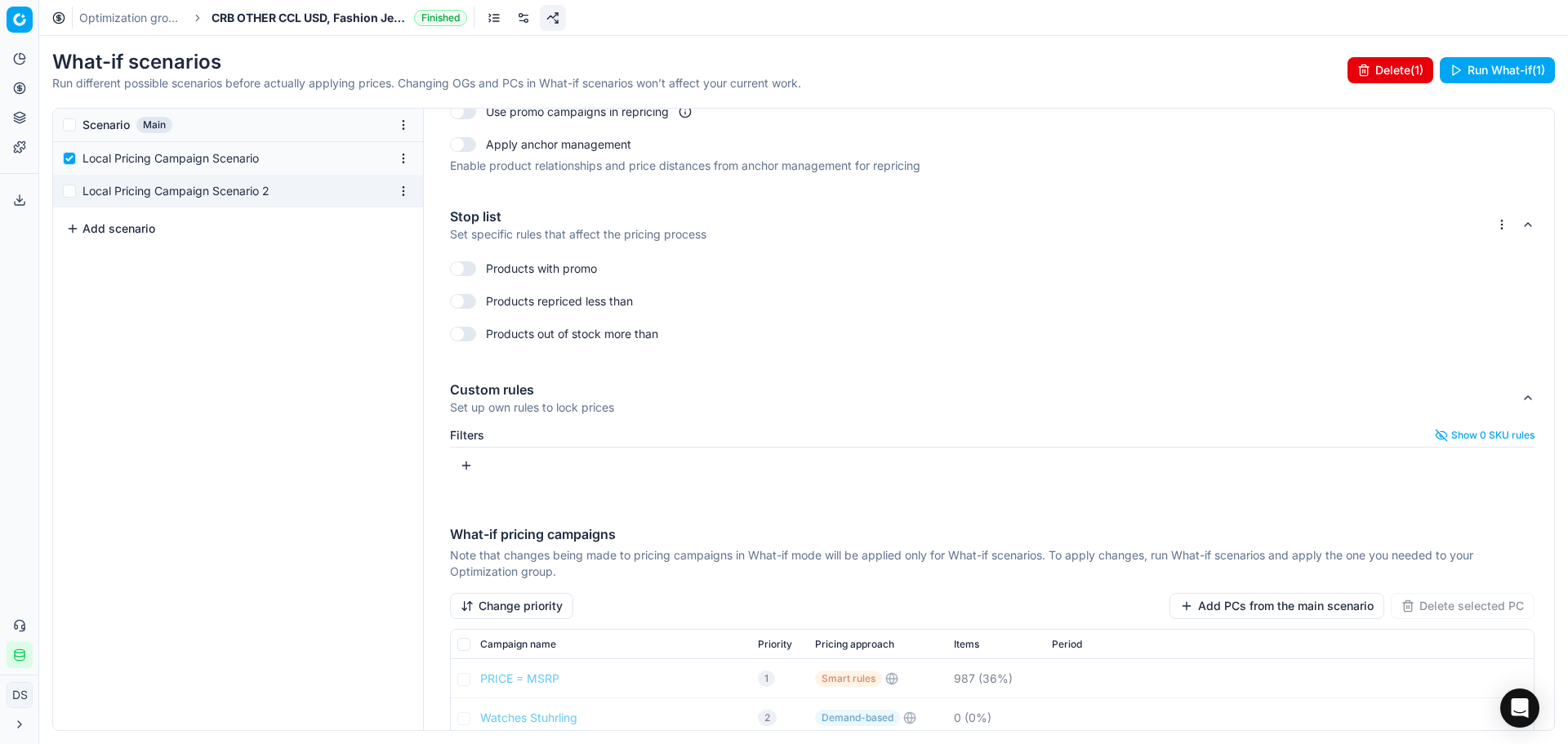
scroll to position [851, 0]
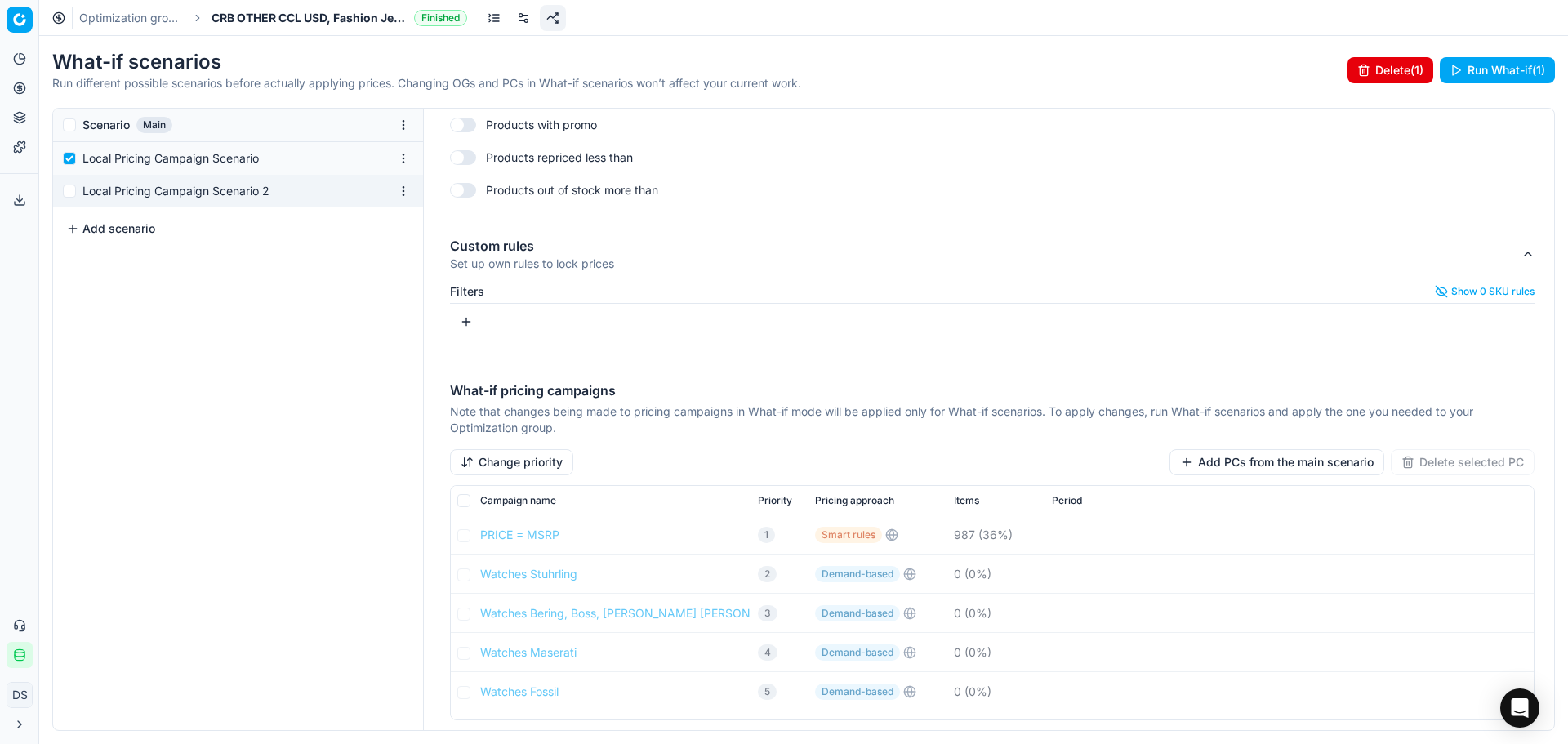
click at [549, 466] on button "Change priority" at bounding box center [511, 462] width 123 height 26
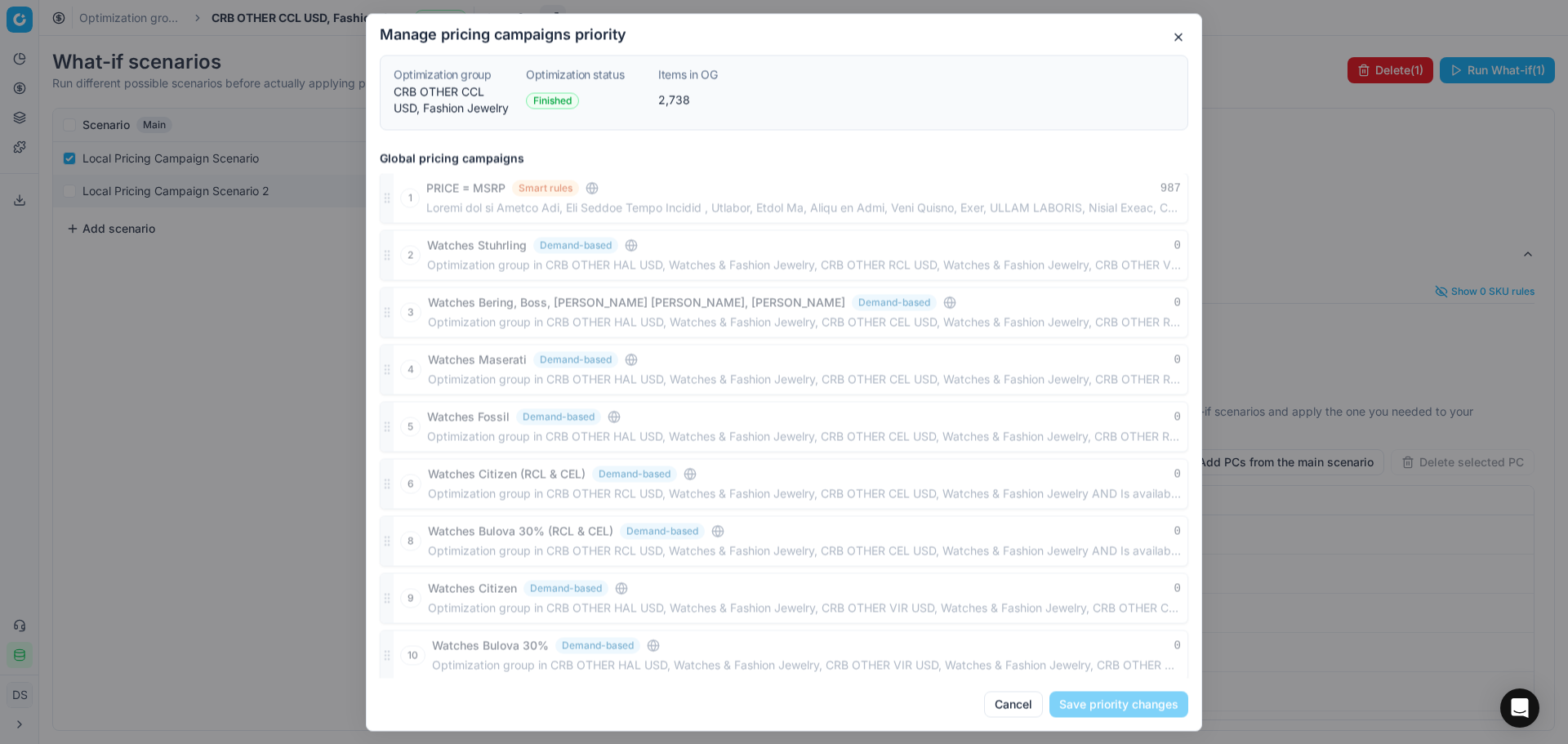
click at [1178, 39] on div "Manage pricing campaigns priority Optimization group CRB OTHER CCL USD, Fashion…" at bounding box center [784, 372] width 837 height 718
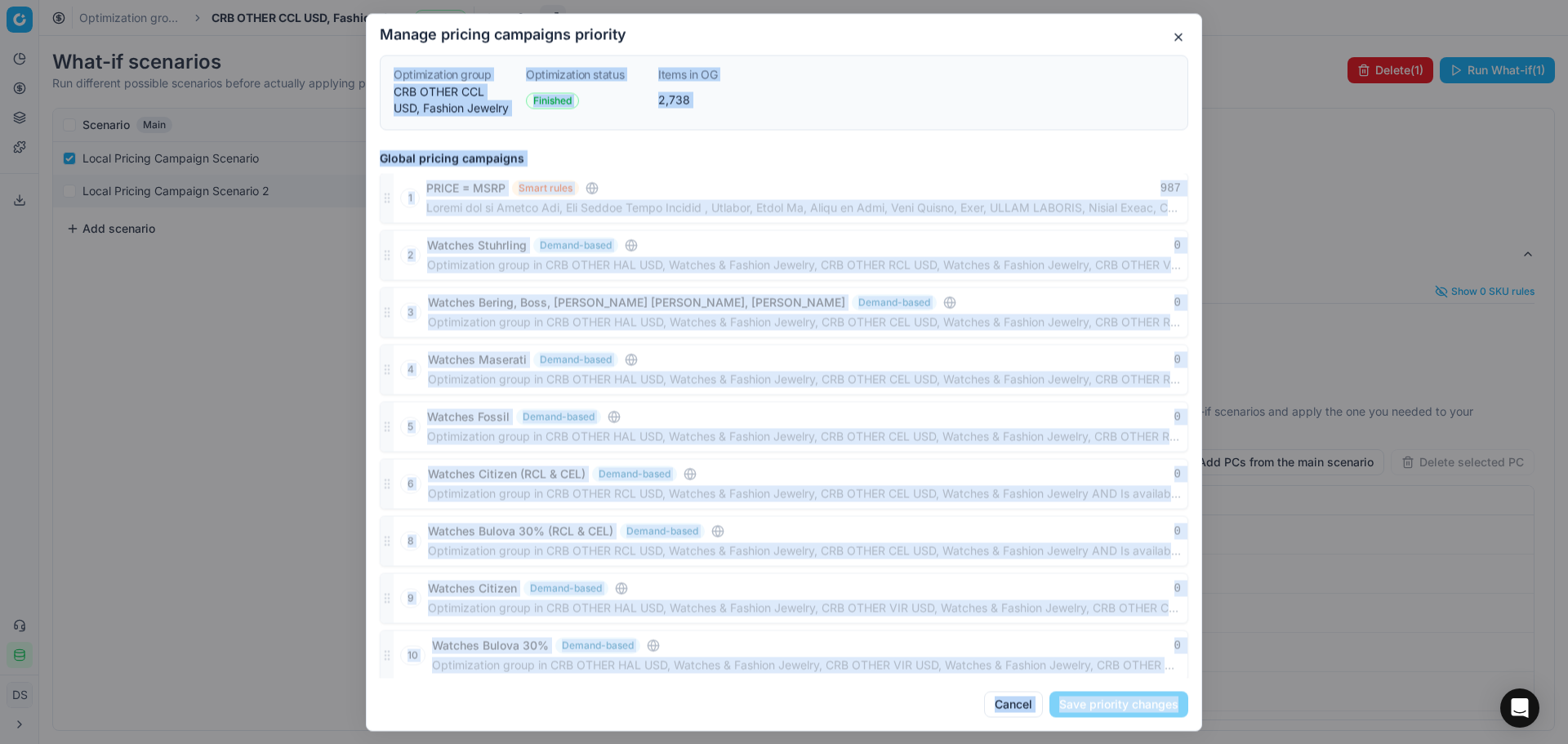
click at [1179, 36] on button "button" at bounding box center [1179, 36] width 20 height 20
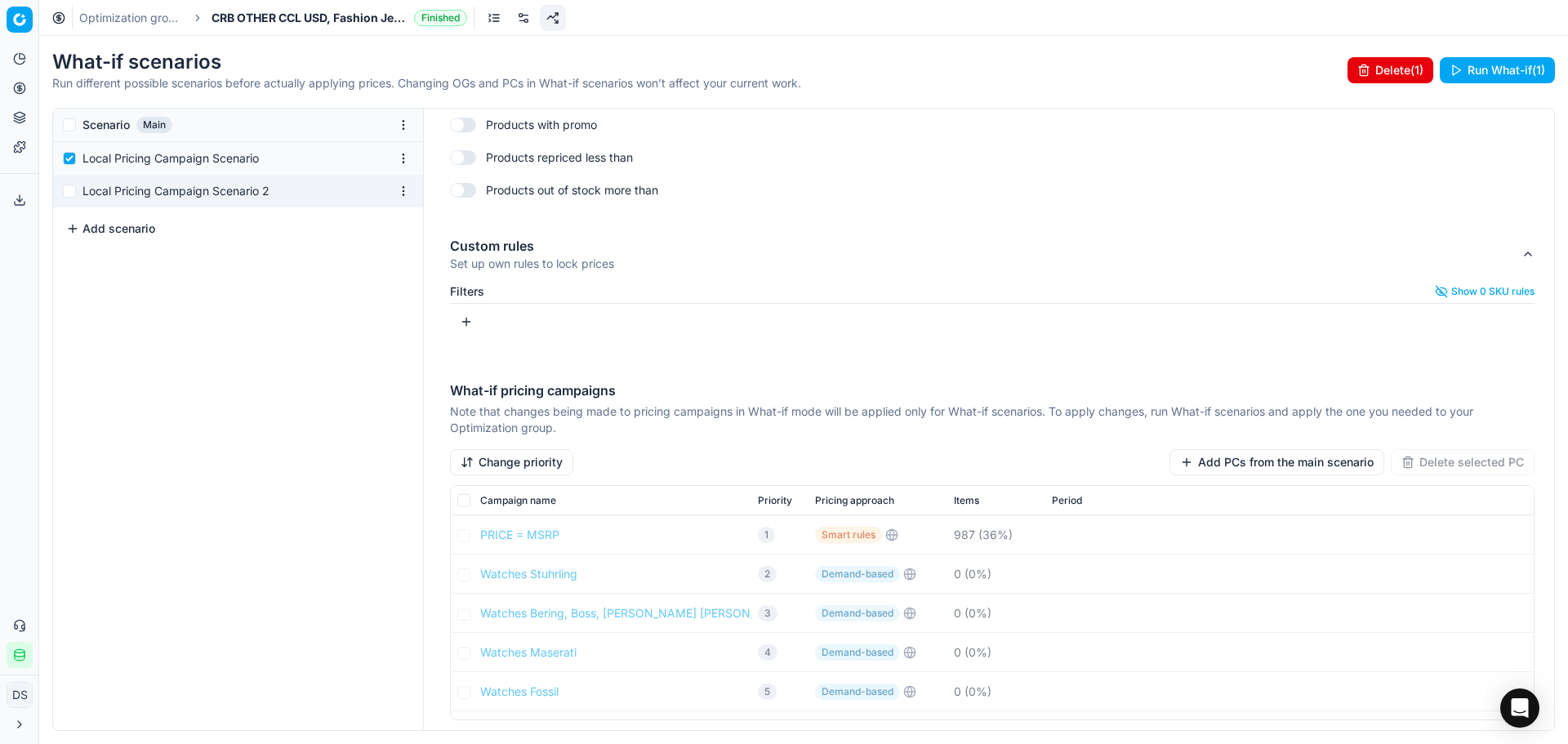
click at [1251, 475] on div "Change priority Add PCs from the main scenario Delete selected PC Campaign name…" at bounding box center [992, 584] width 1085 height 271
click at [1254, 469] on button "Add PCs from the main scenario" at bounding box center [1277, 462] width 215 height 26
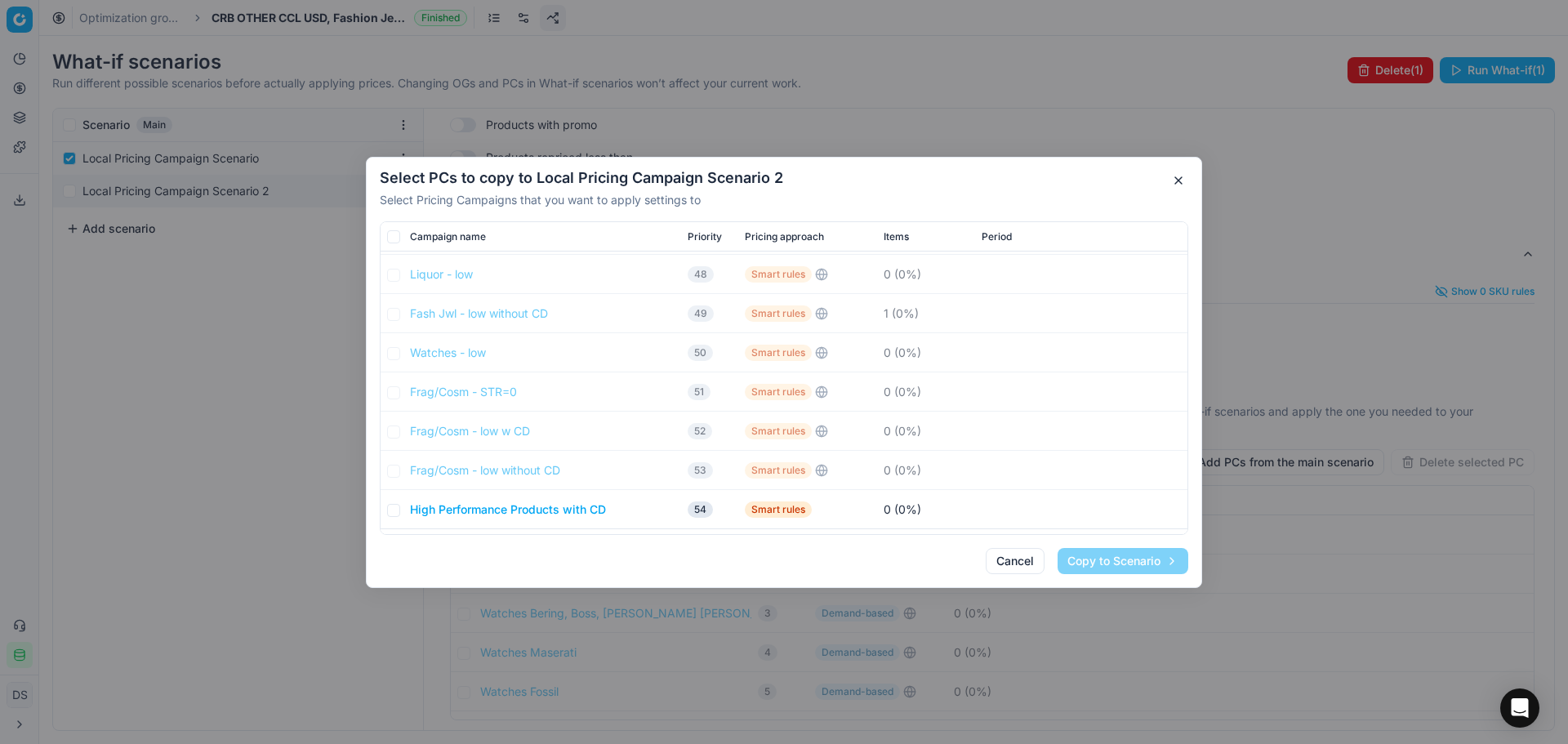
scroll to position [1579, 0]
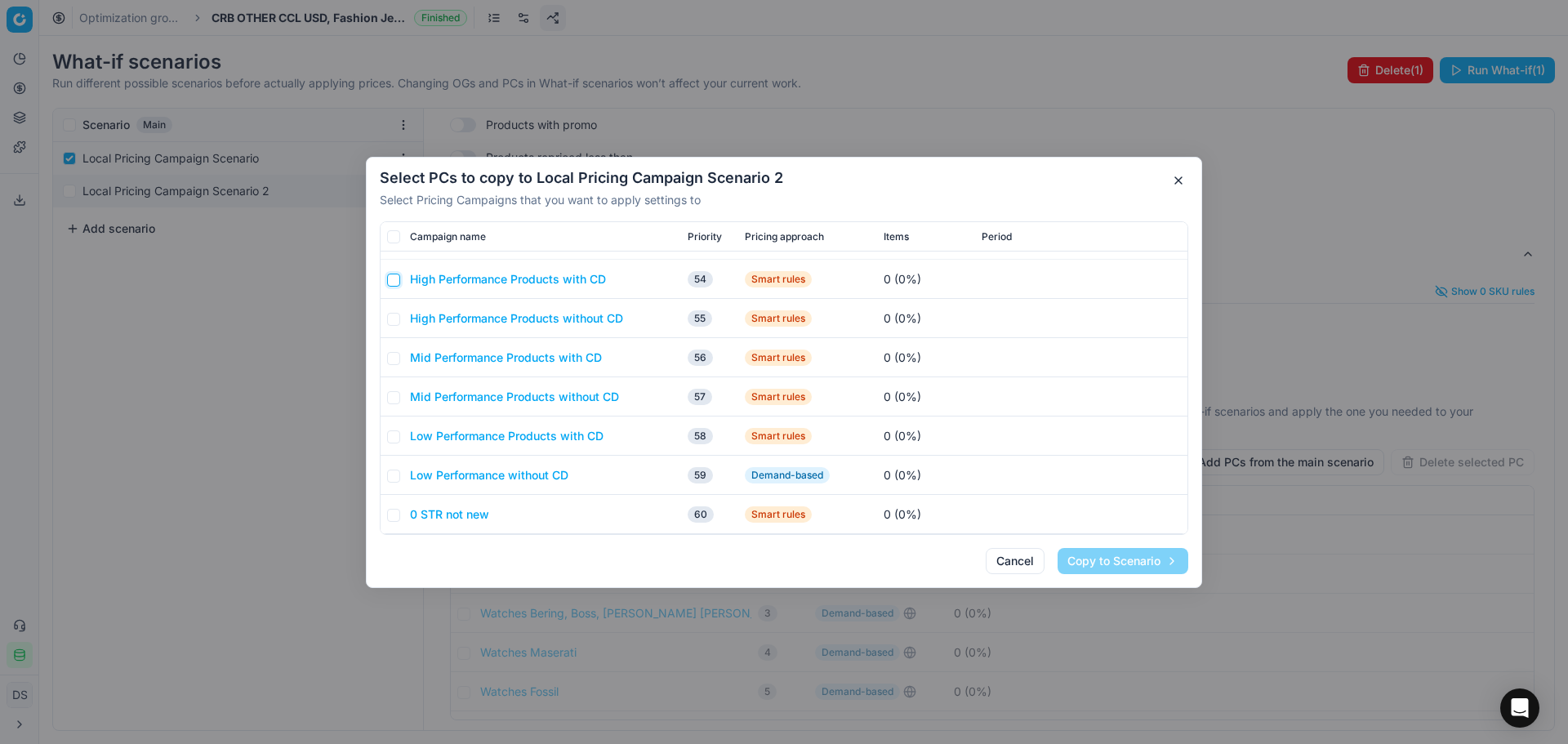
click at [390, 277] on input "checkbox" at bounding box center [394, 279] width 13 height 13
checkbox input "true"
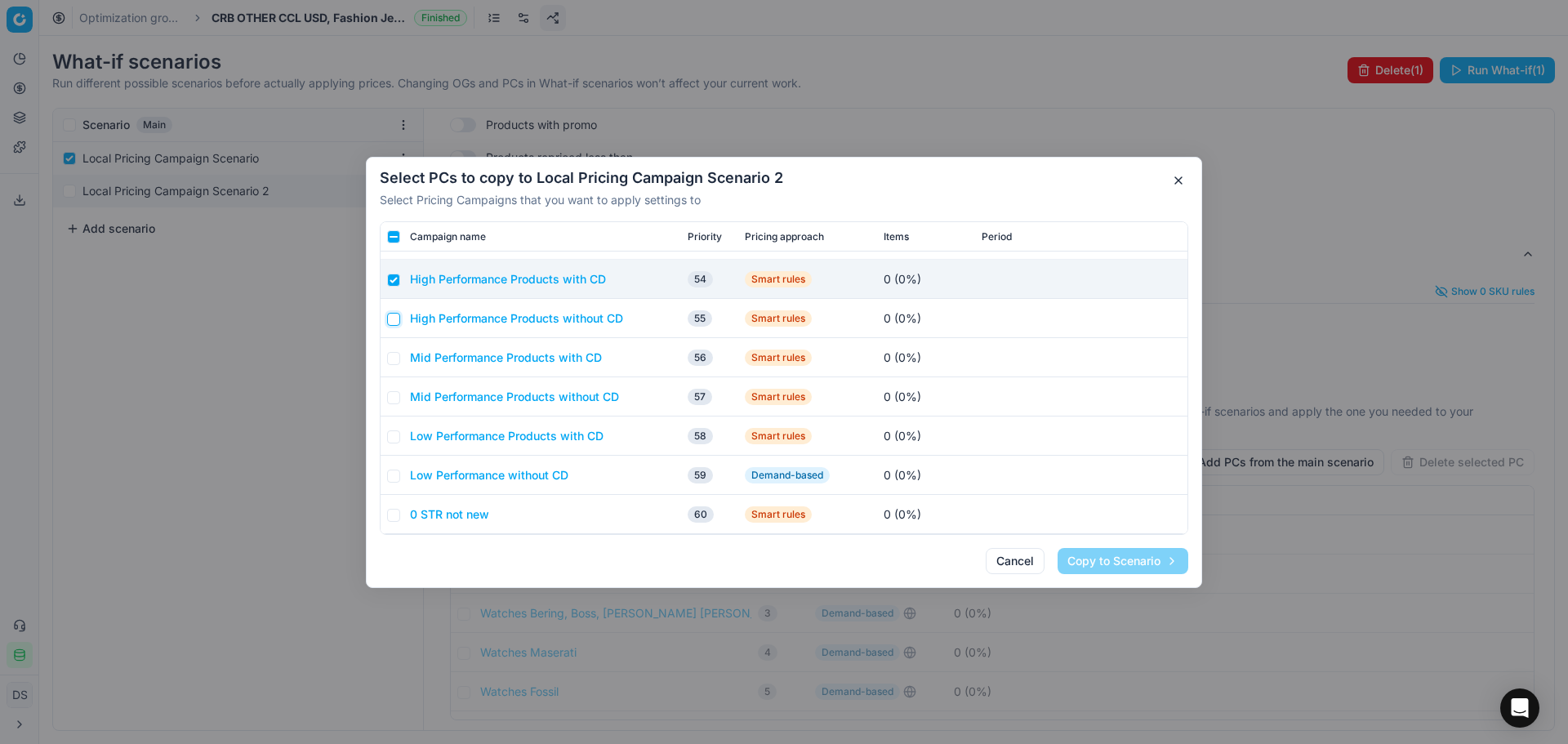
click at [395, 321] on input "checkbox" at bounding box center [394, 318] width 13 height 13
checkbox input "true"
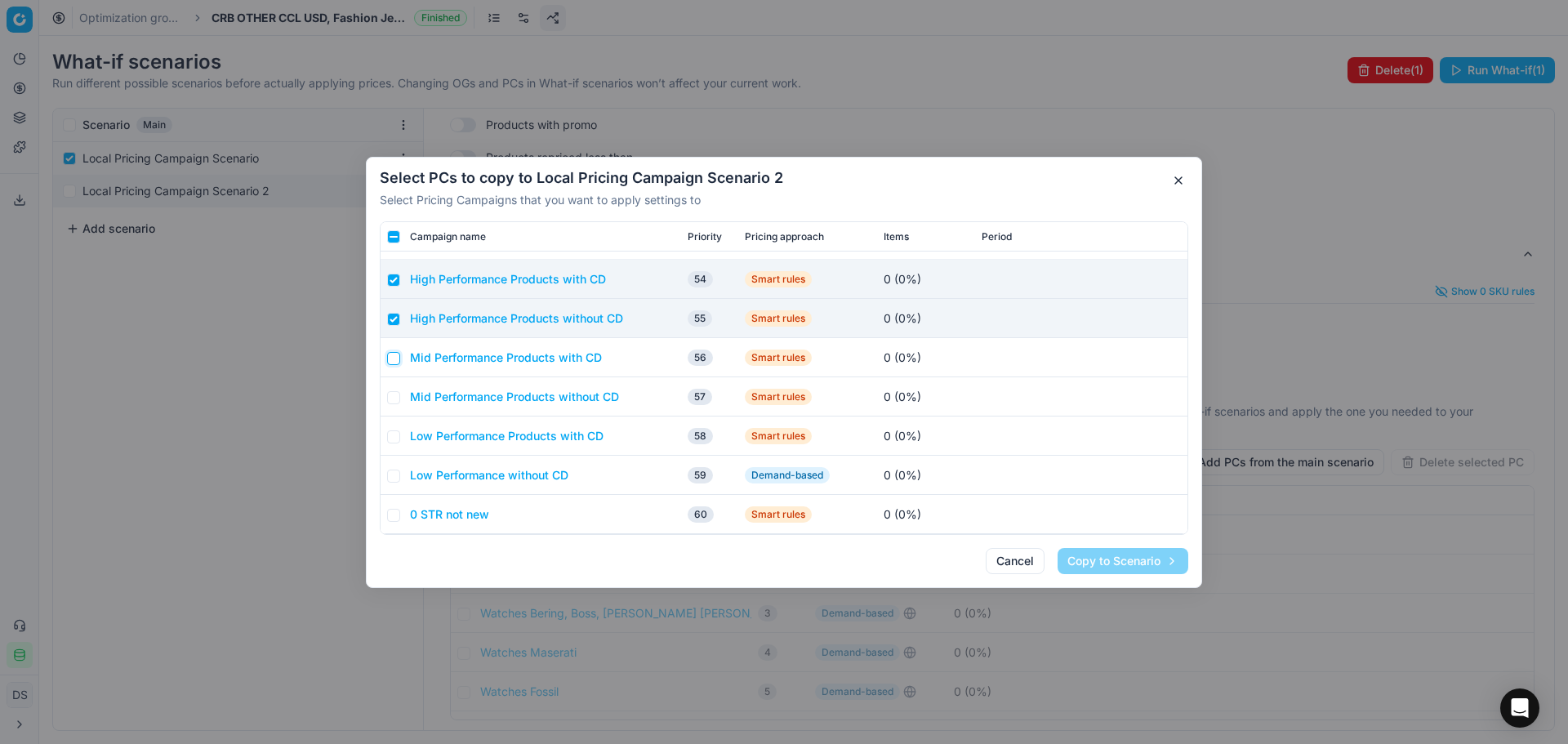
click at [394, 360] on input "checkbox" at bounding box center [394, 358] width 13 height 13
checkbox input "true"
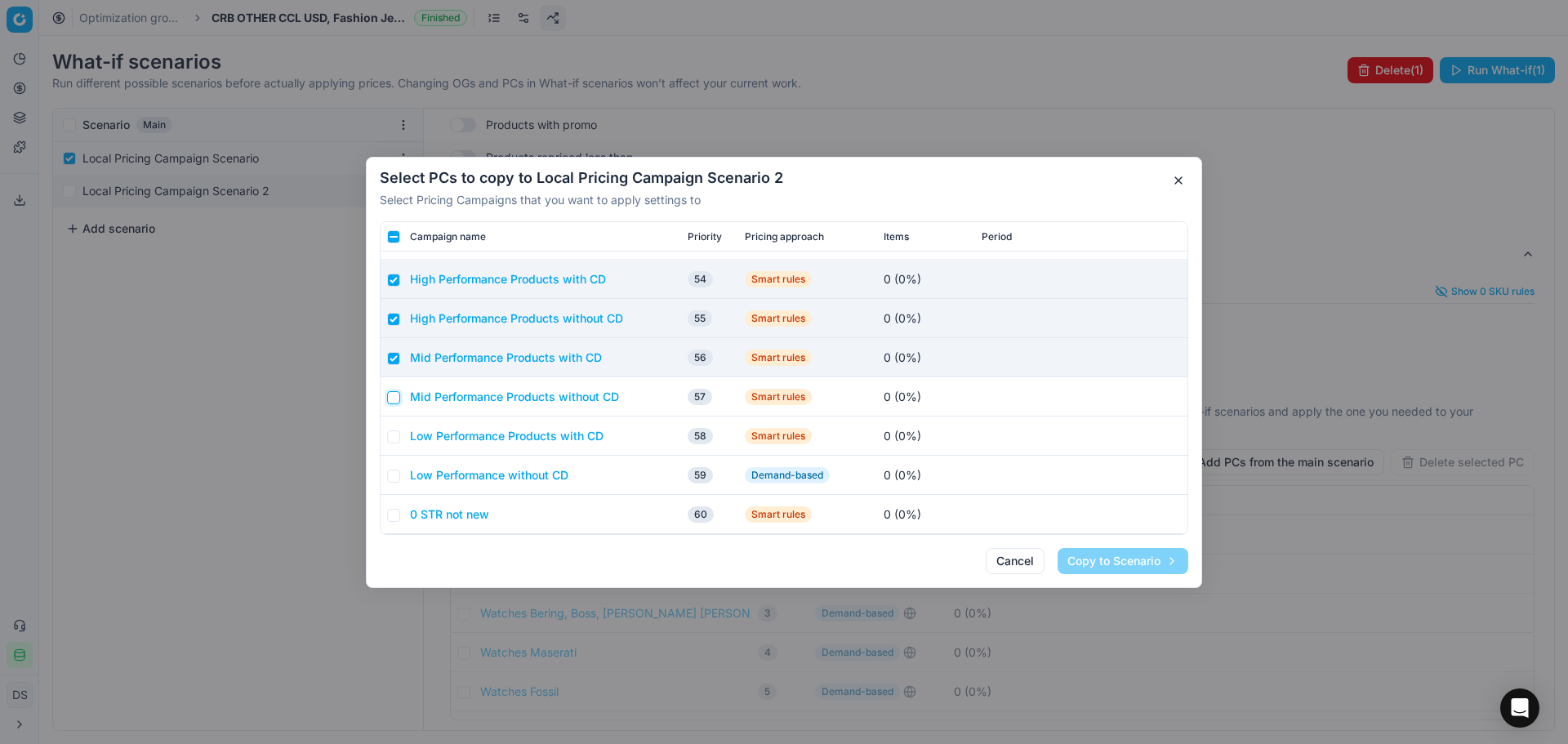
click at [395, 394] on input "checkbox" at bounding box center [394, 397] width 13 height 13
checkbox input "true"
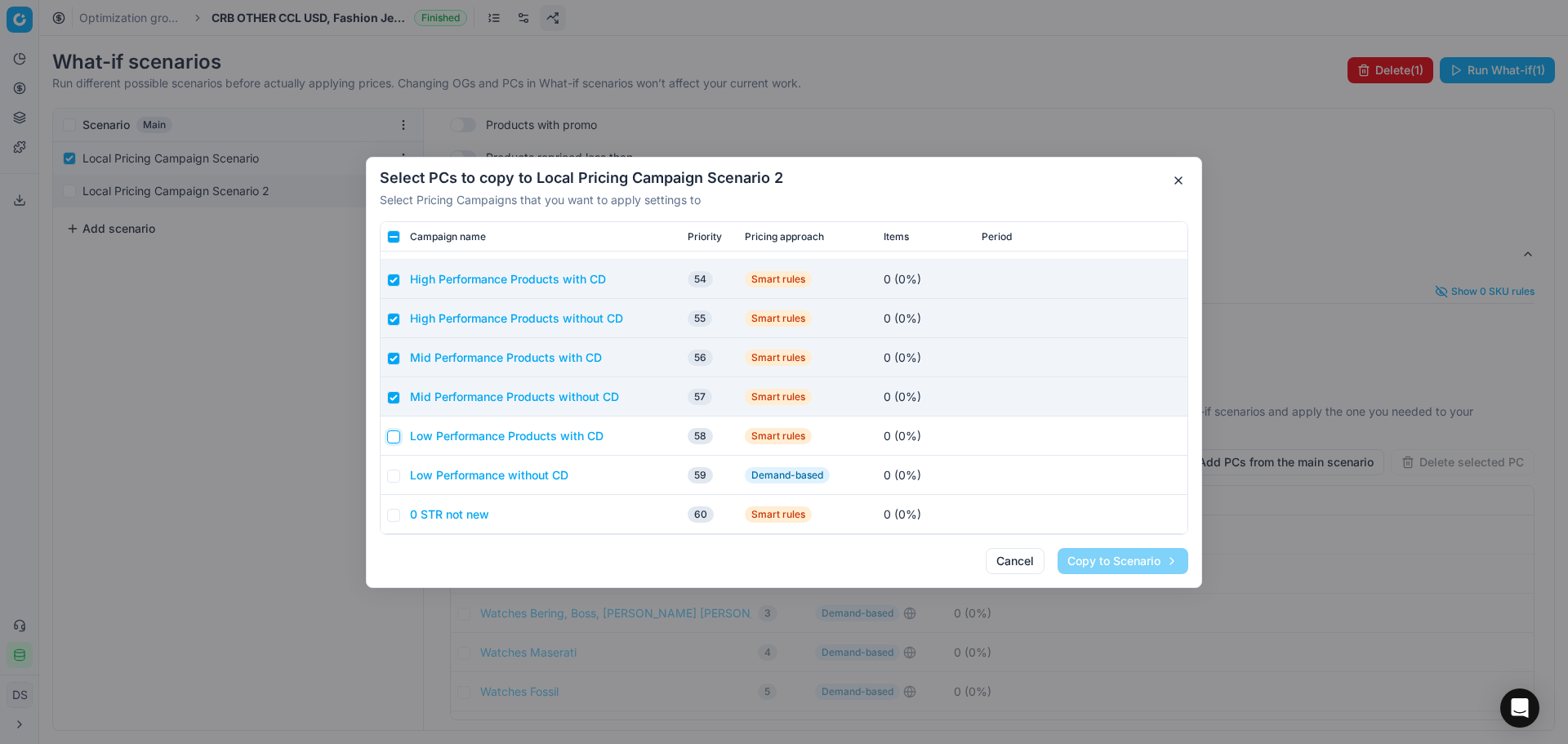
click at [394, 437] on input "checkbox" at bounding box center [394, 436] width 13 height 13
checkbox input "true"
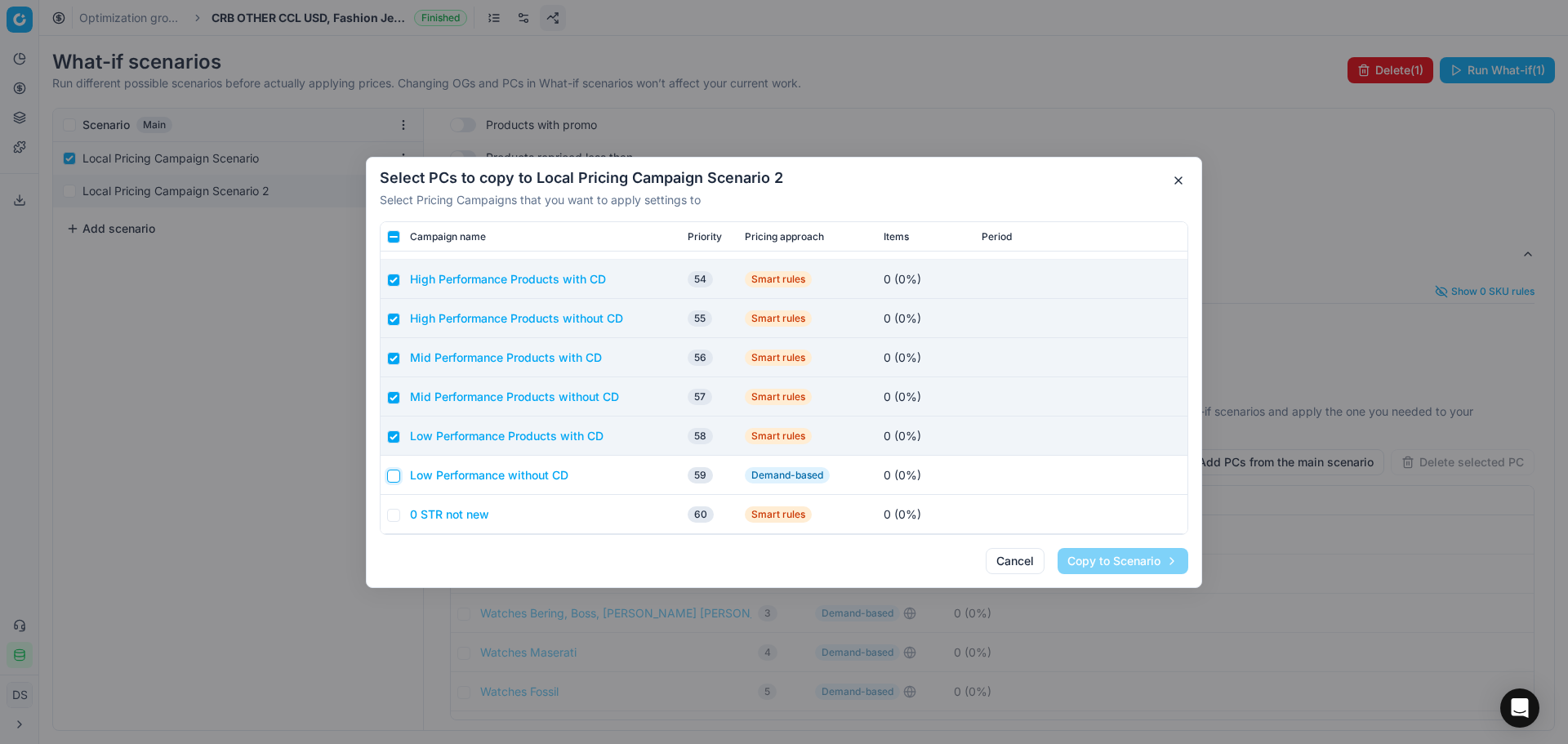
click at [394, 479] on input "checkbox" at bounding box center [394, 475] width 13 height 13
checkbox input "true"
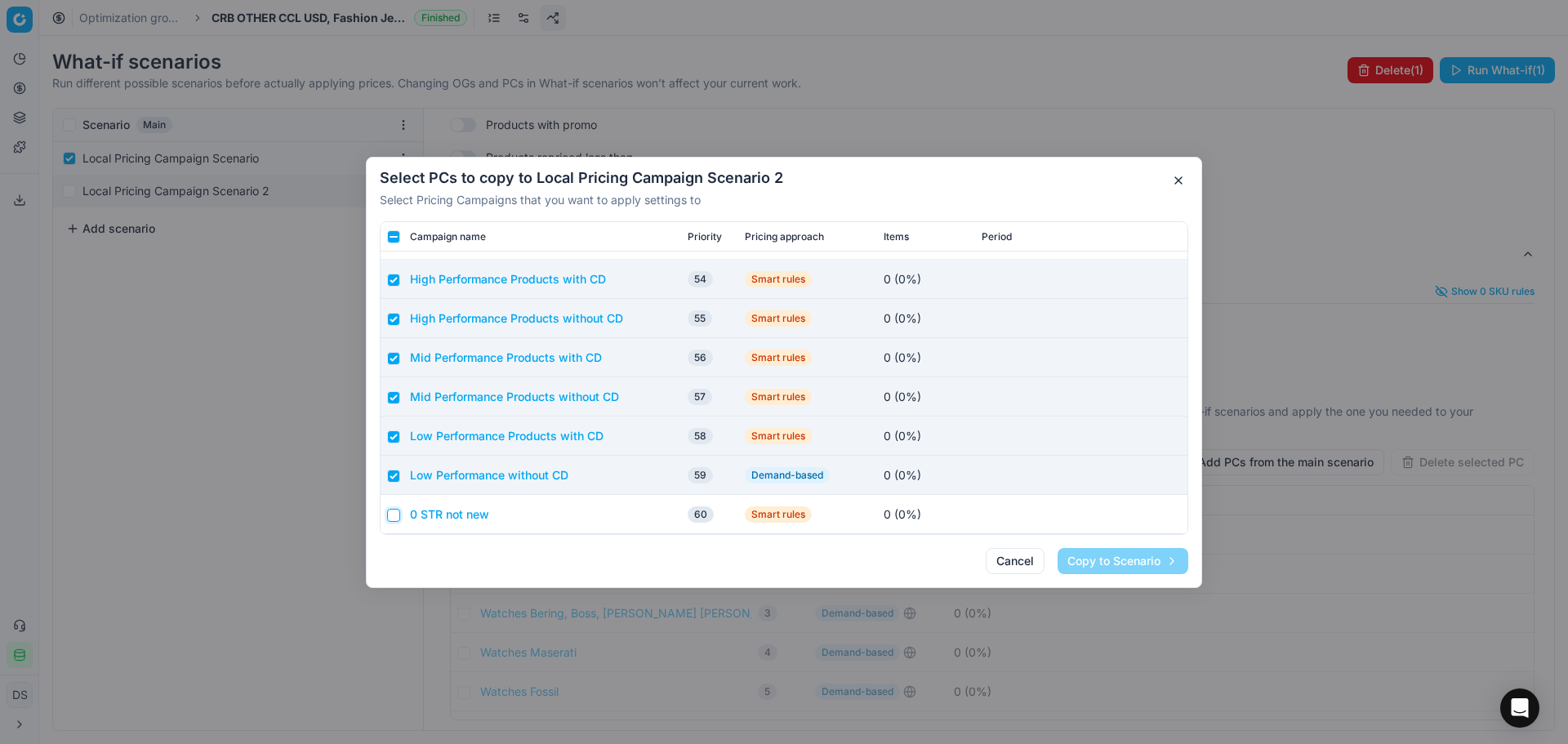
click at [394, 518] on input "checkbox" at bounding box center [394, 514] width 13 height 13
checkbox input "true"
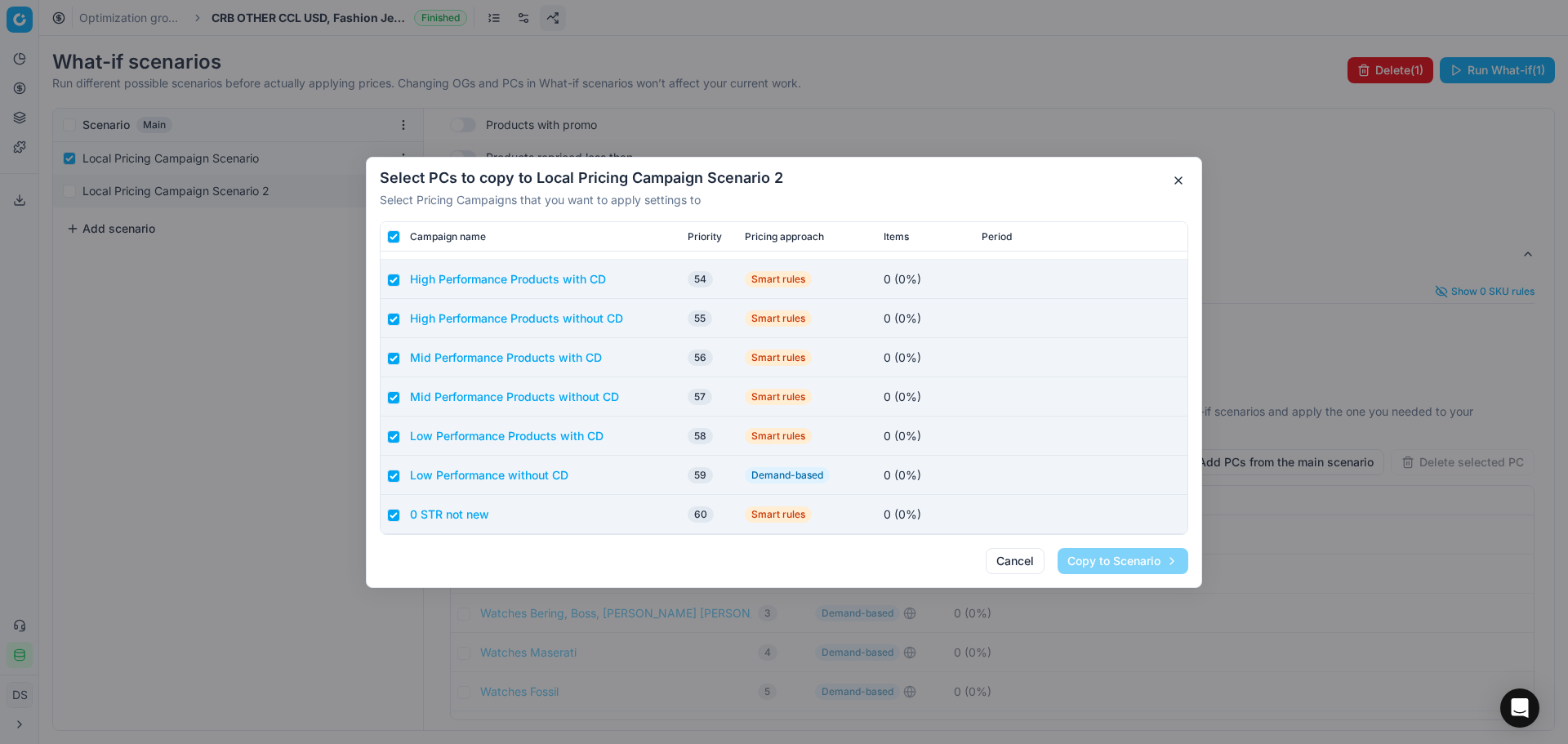
click at [1187, 183] on button "button" at bounding box center [1179, 180] width 20 height 20
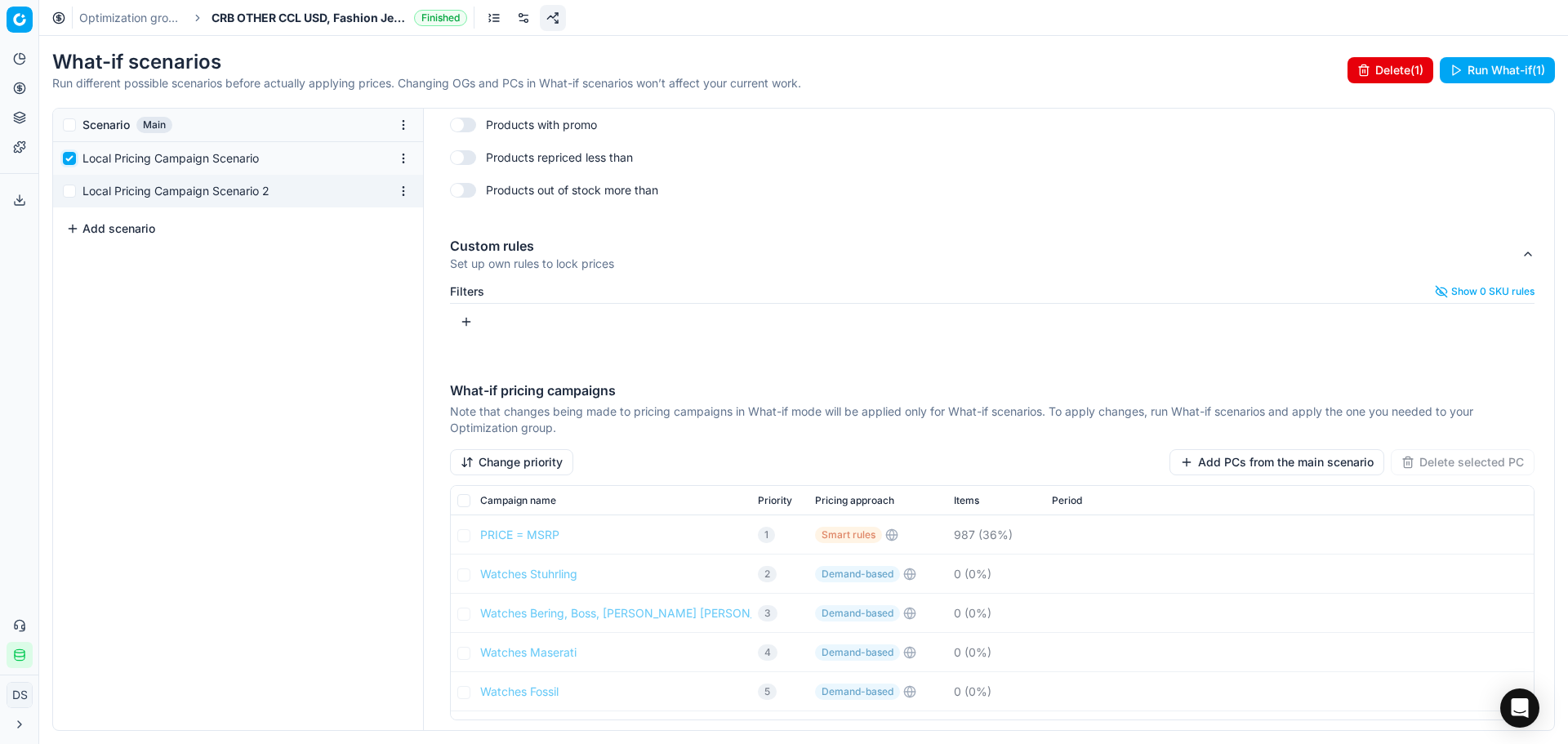
click at [71, 156] on input "checkbox" at bounding box center [70, 158] width 13 height 13
checkbox input "false"
click at [132, 202] on div "Local Pricing Campaign Scenario 2" at bounding box center [238, 191] width 370 height 33
click at [176, 169] on div "Local Pricing Campaign Scenario" at bounding box center [238, 158] width 370 height 33
click at [194, 159] on div "Local Pricing Campaign Scenario" at bounding box center [235, 158] width 305 height 17
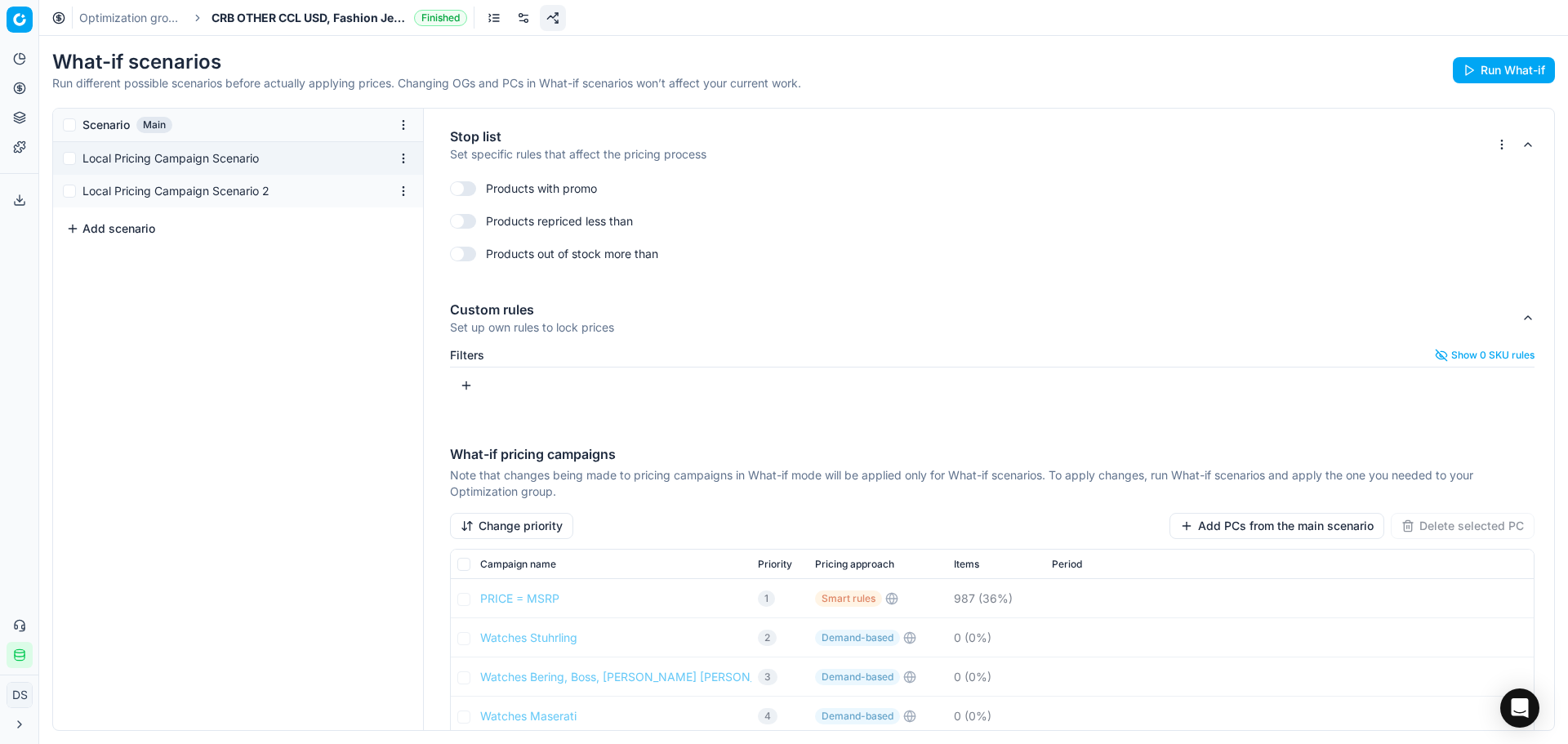
scroll to position [851, 0]
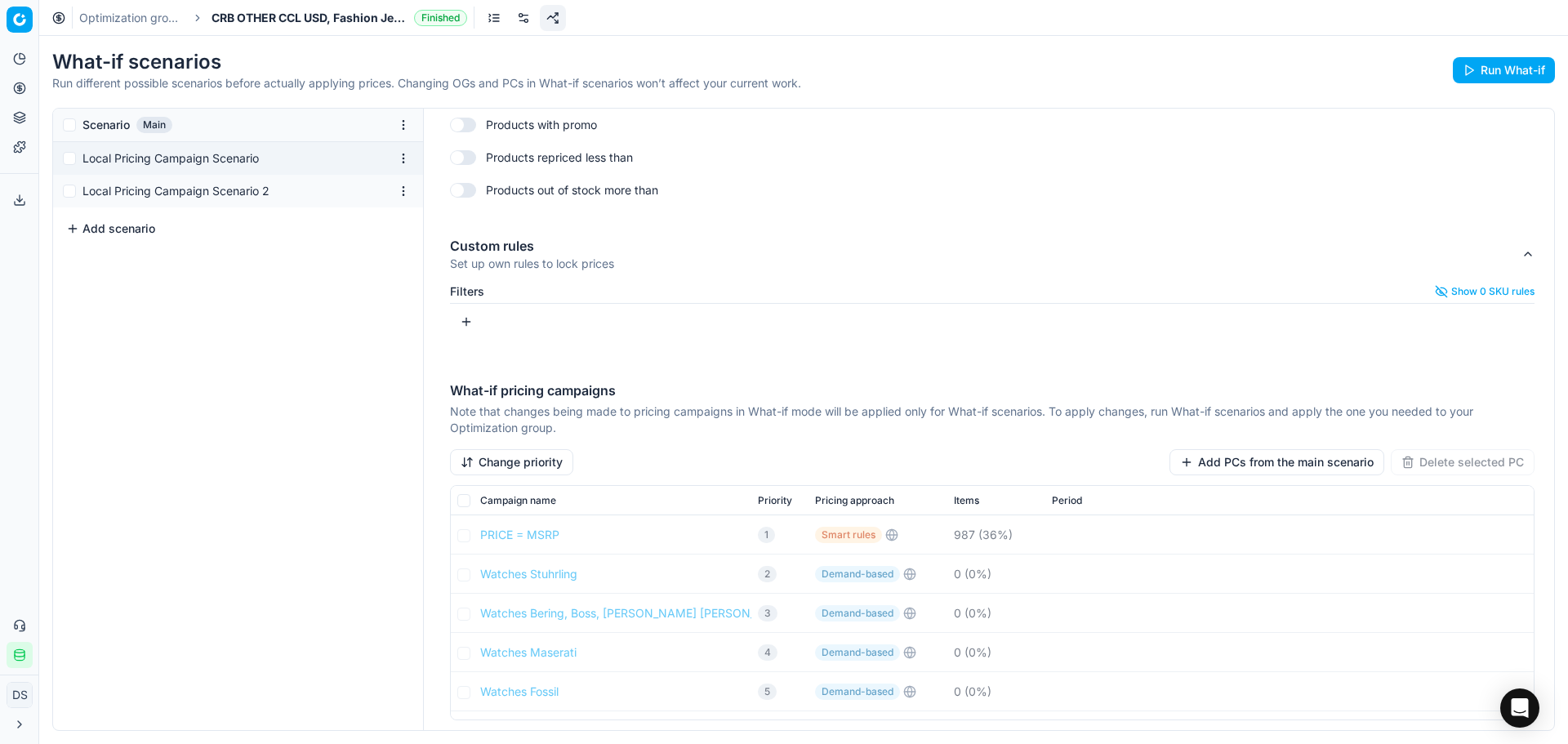
click at [1223, 461] on button "Add PCs from the main scenario" at bounding box center [1277, 462] width 215 height 26
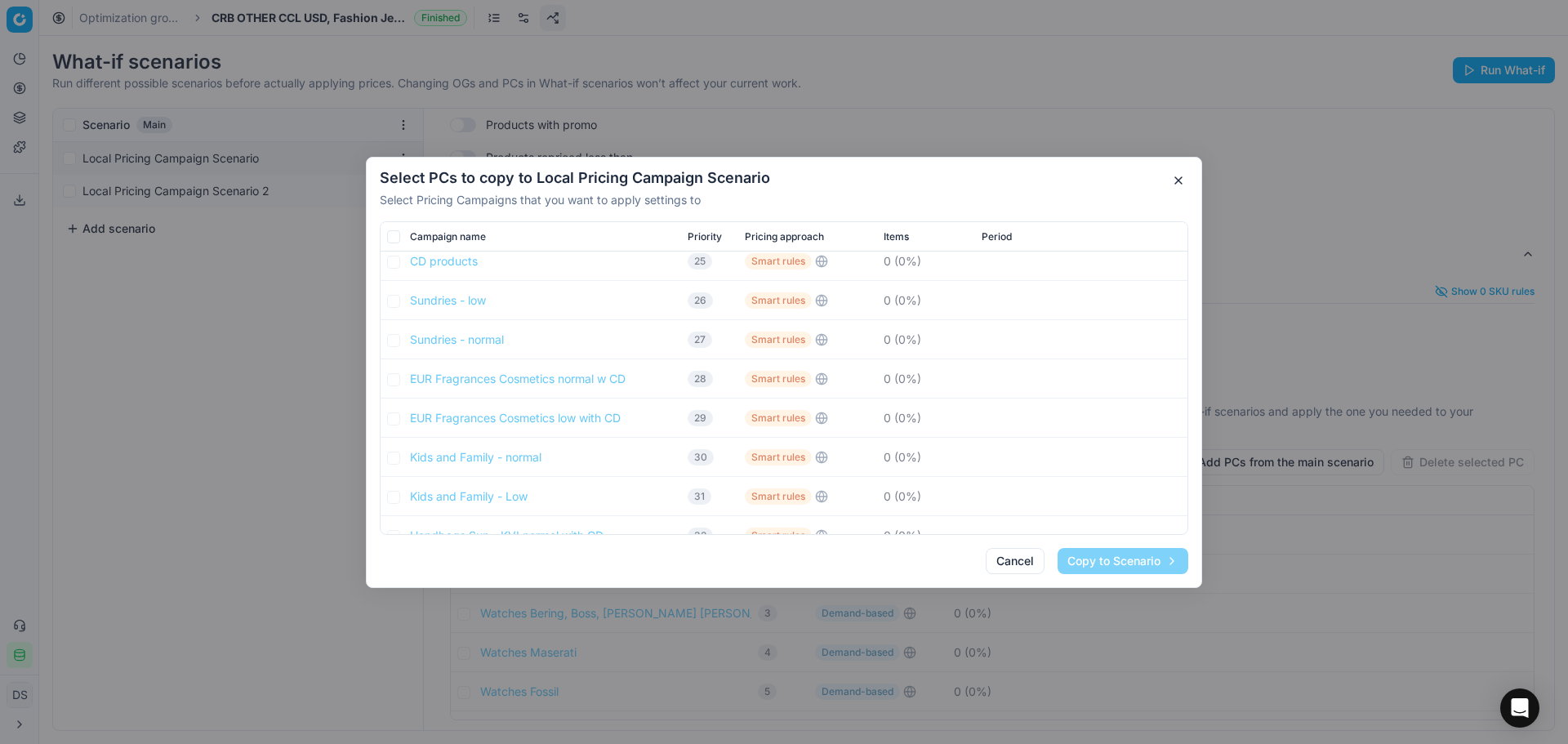
scroll to position [1469, 0]
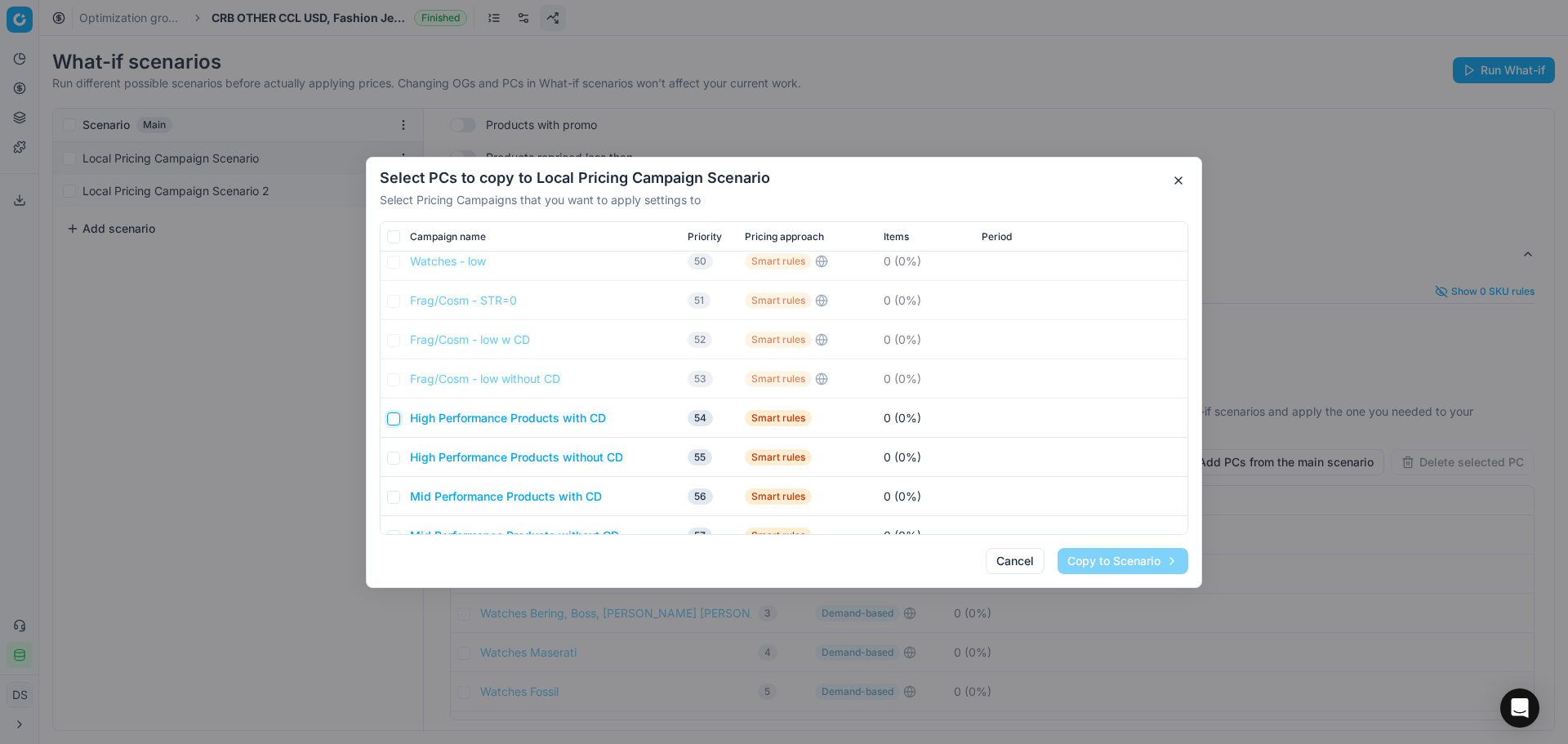
click at [400, 417] on input "checkbox" at bounding box center [394, 418] width 13 height 13
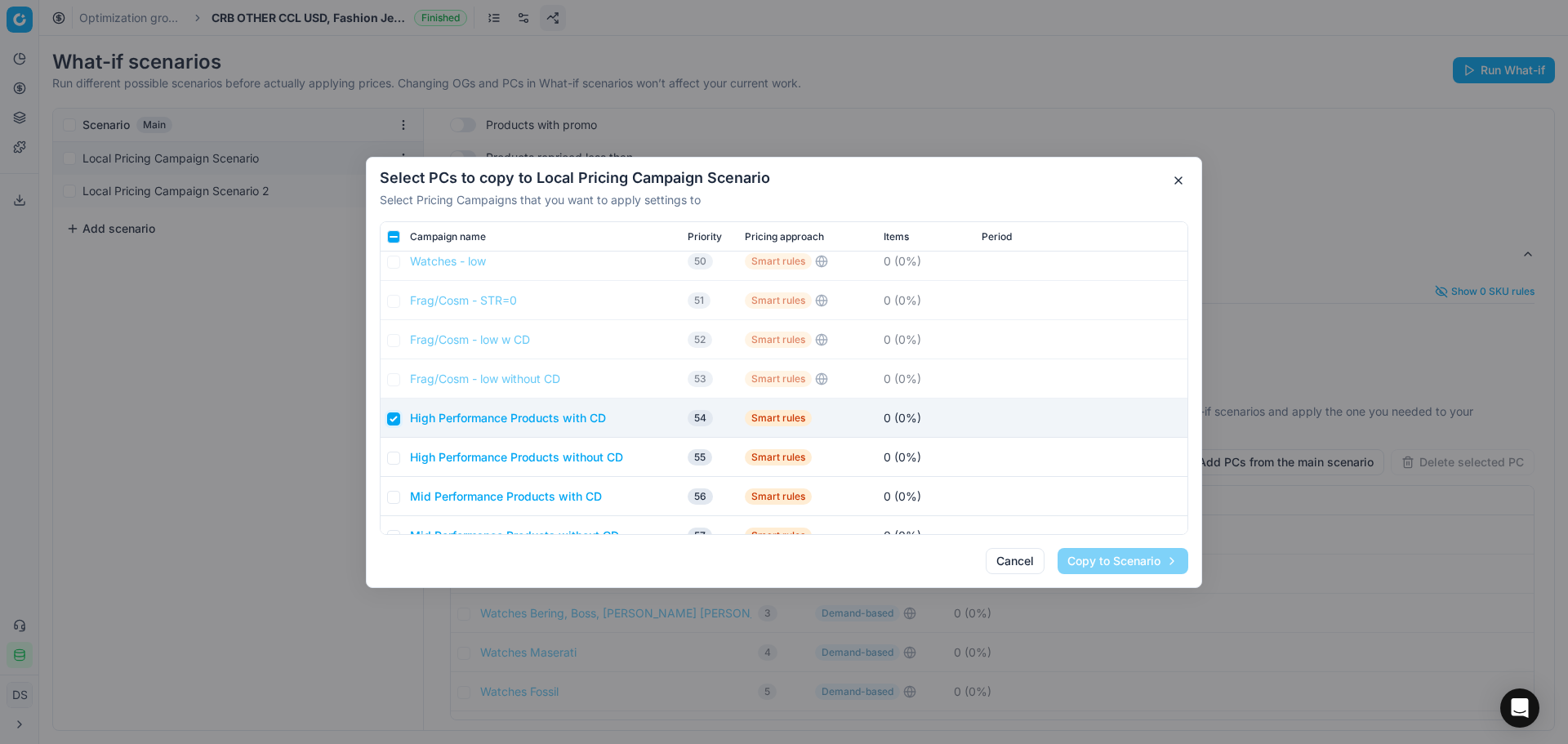
click at [395, 421] on input "checkbox" at bounding box center [394, 418] width 13 height 13
checkbox input "false"
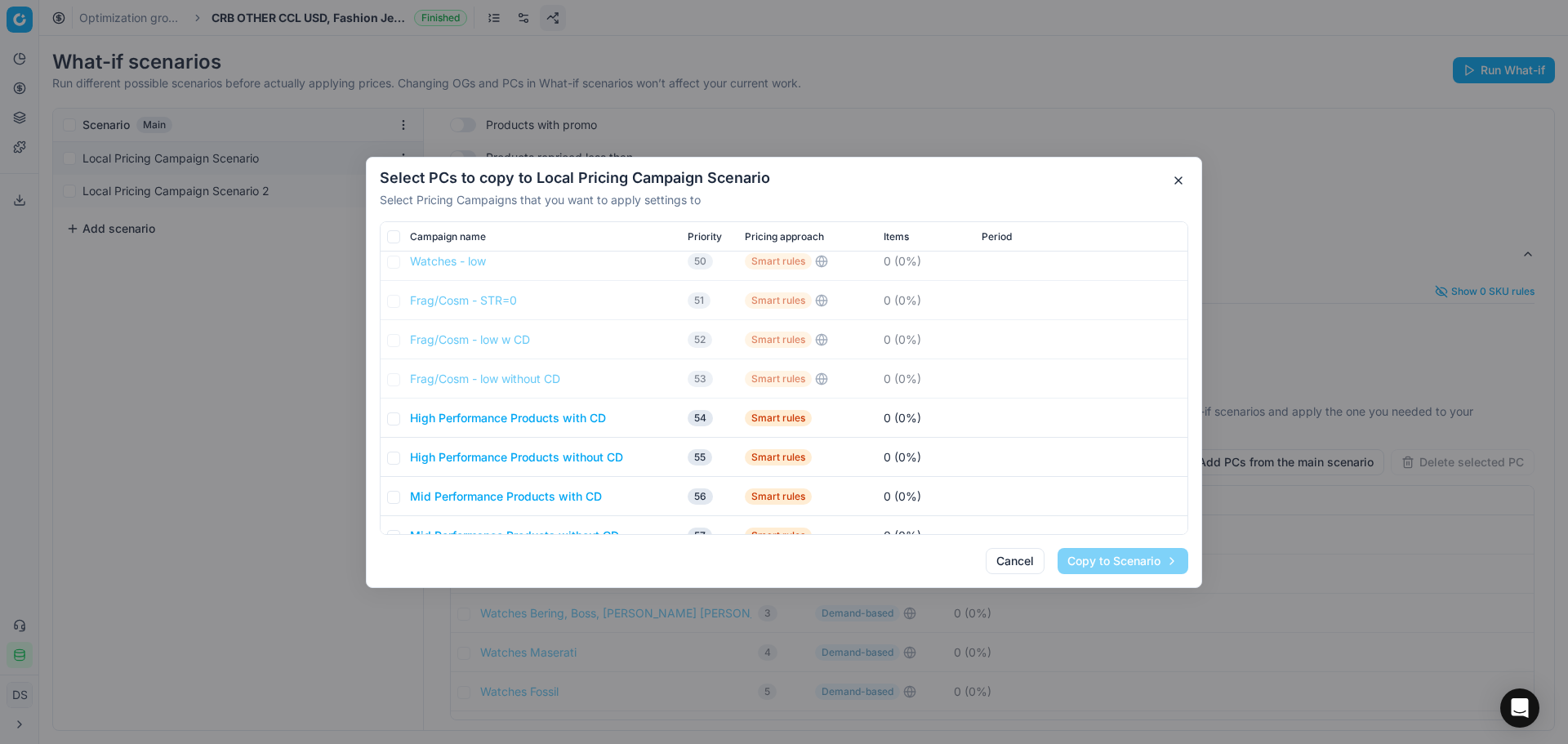
click at [1170, 184] on button "button" at bounding box center [1179, 180] width 20 height 20
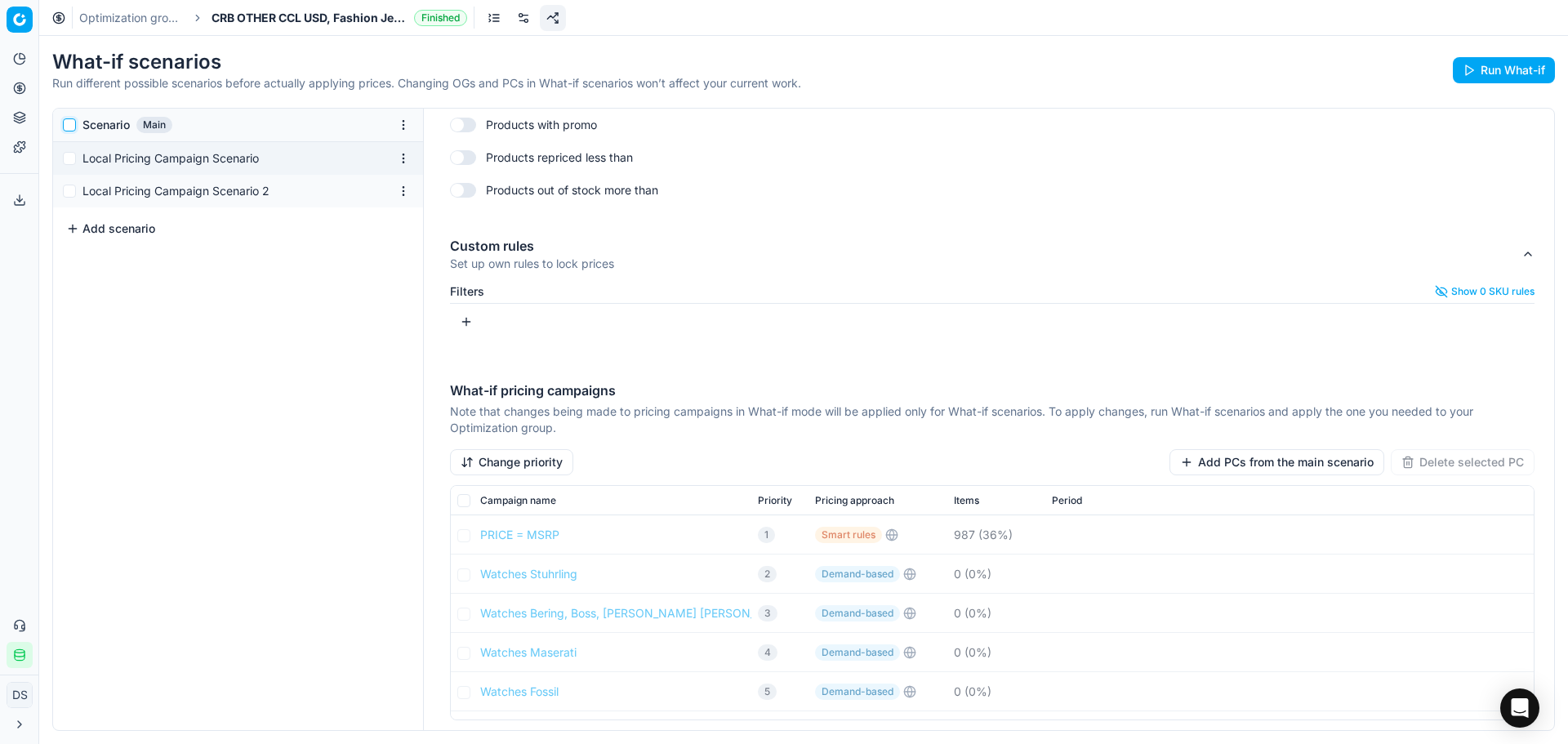
click at [68, 128] on input "checkbox" at bounding box center [70, 125] width 13 height 13
click at [67, 128] on input "checkbox" at bounding box center [70, 125] width 13 height 13
checkbox input "false"
click at [72, 156] on input "checkbox" at bounding box center [70, 158] width 13 height 13
checkbox input "true"
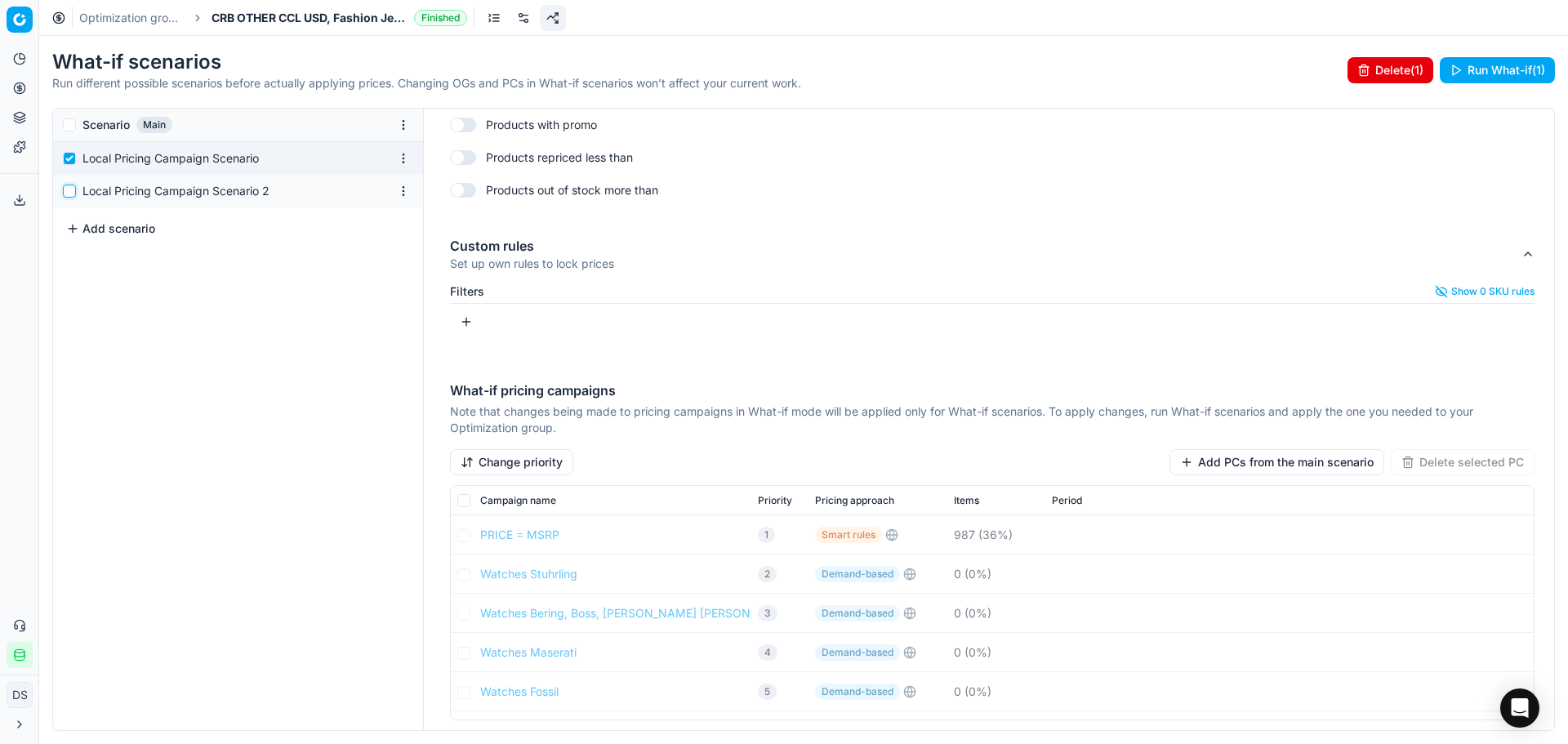
click at [70, 194] on input "checkbox" at bounding box center [70, 191] width 13 height 13
checkbox input "true"
click at [70, 136] on div "Scenario Main" at bounding box center [238, 125] width 370 height 33
click at [70, 131] on div "Scenario Main" at bounding box center [238, 125] width 370 height 33
click at [72, 126] on input "checkbox" at bounding box center [70, 125] width 13 height 13
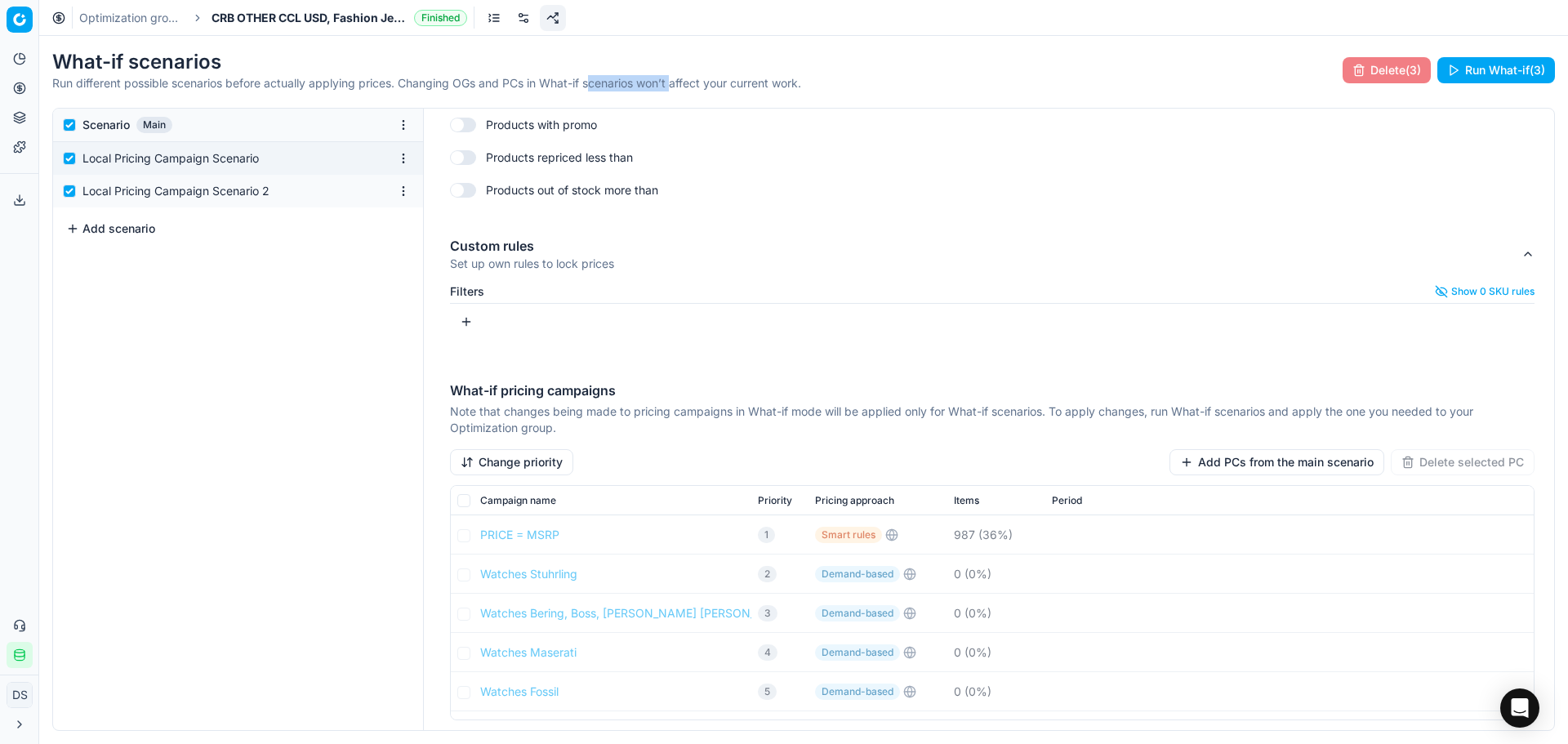
drag, startPoint x: 592, startPoint y: 83, endPoint x: 679, endPoint y: 89, distance: 87.2
click at [678, 89] on p "Run different possible scenarios before actually applying prices. Changing OGs …" at bounding box center [427, 84] width 749 height 17
click at [679, 89] on p "Run different possible scenarios before actually applying prices. Changing OGs …" at bounding box center [427, 84] width 749 height 17
click at [75, 131] on div "Scenario Main" at bounding box center [238, 125] width 370 height 33
click at [72, 126] on input "checkbox" at bounding box center [70, 125] width 13 height 13
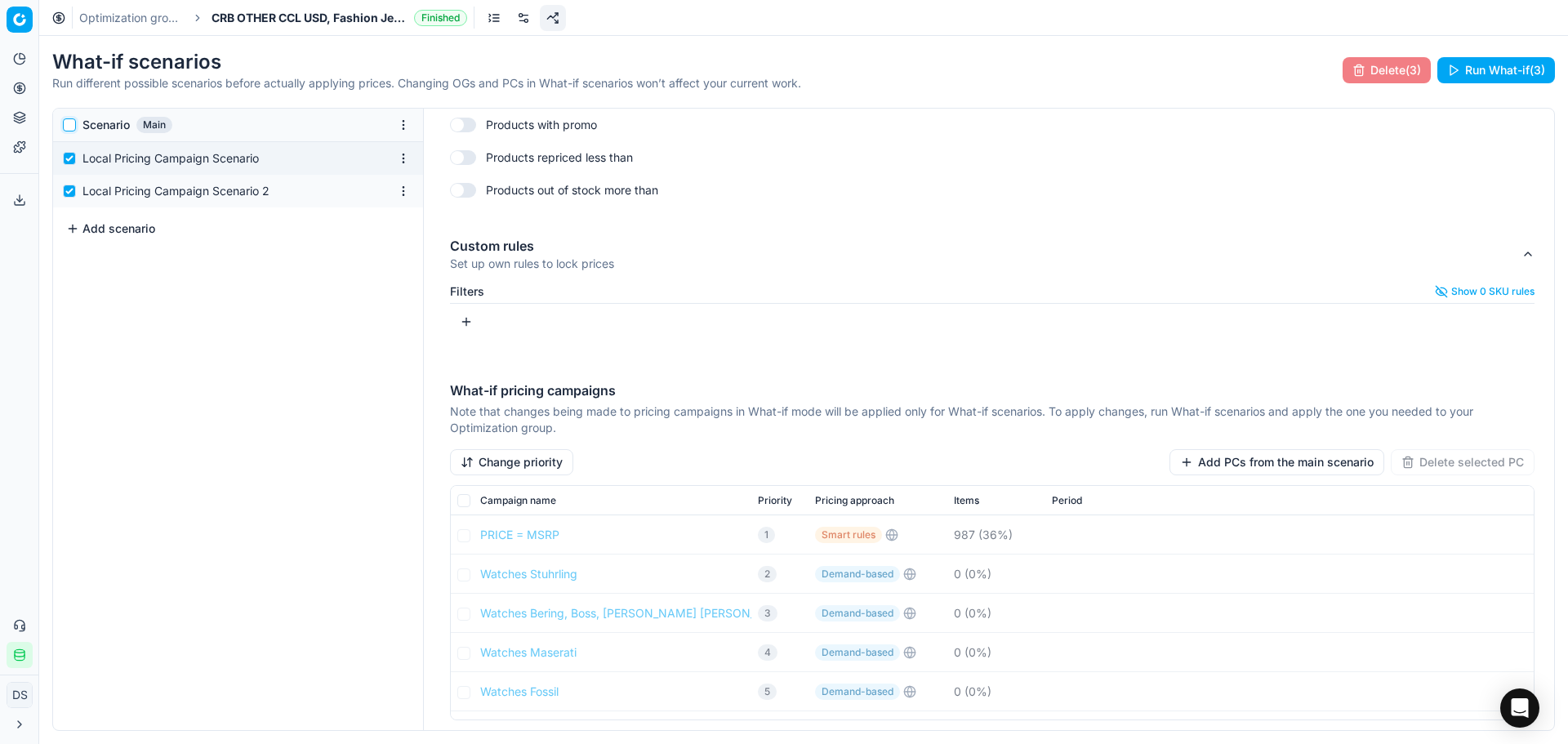
checkbox input "false"
click at [70, 167] on div "Local Pricing Campaign Scenario" at bounding box center [238, 158] width 370 height 33
click at [73, 162] on input "checkbox" at bounding box center [70, 158] width 13 height 13
checkbox input "false"
click at [1482, 63] on button "Run What-if (1)" at bounding box center [1498, 70] width 116 height 26
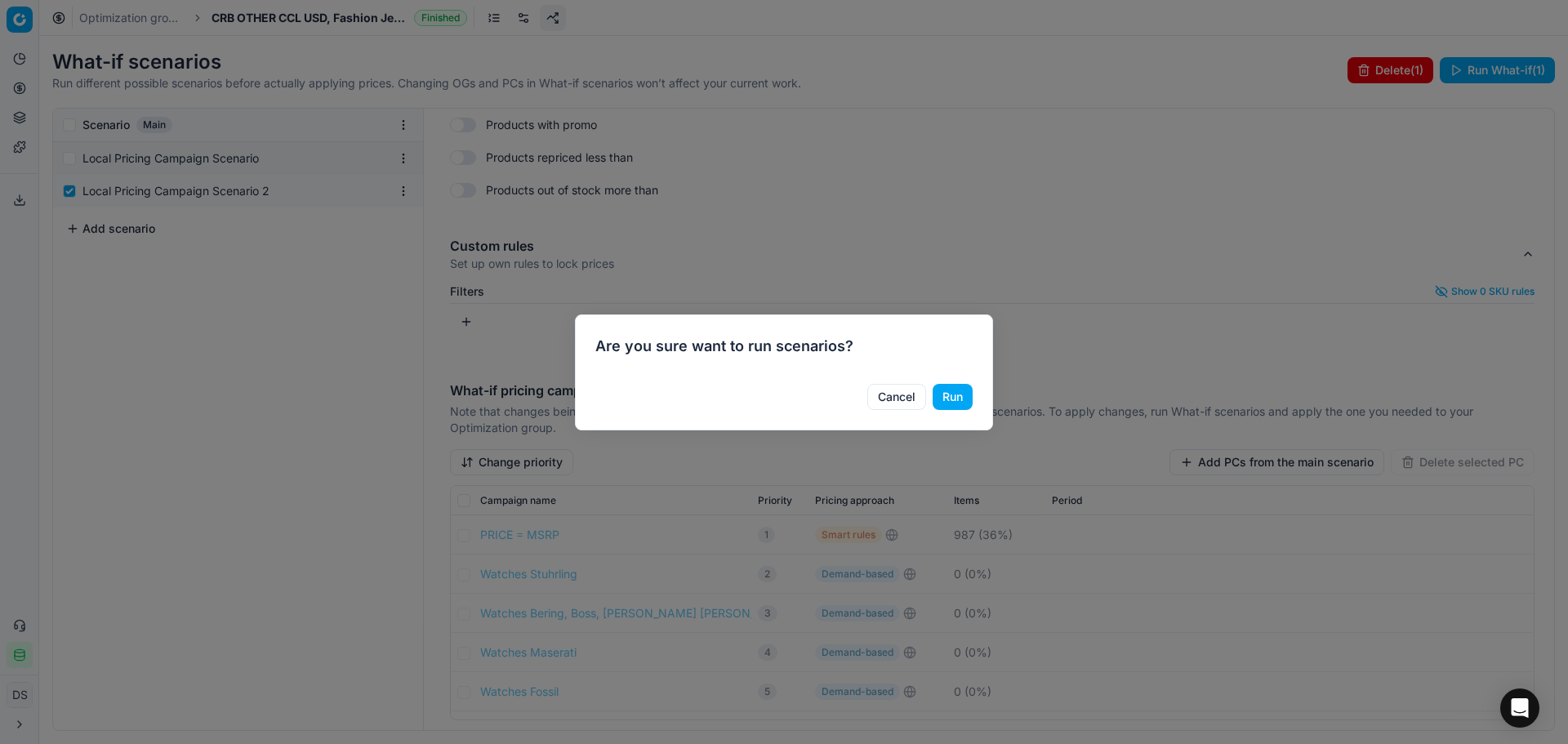
click at [958, 392] on button "Run" at bounding box center [952, 397] width 40 height 26
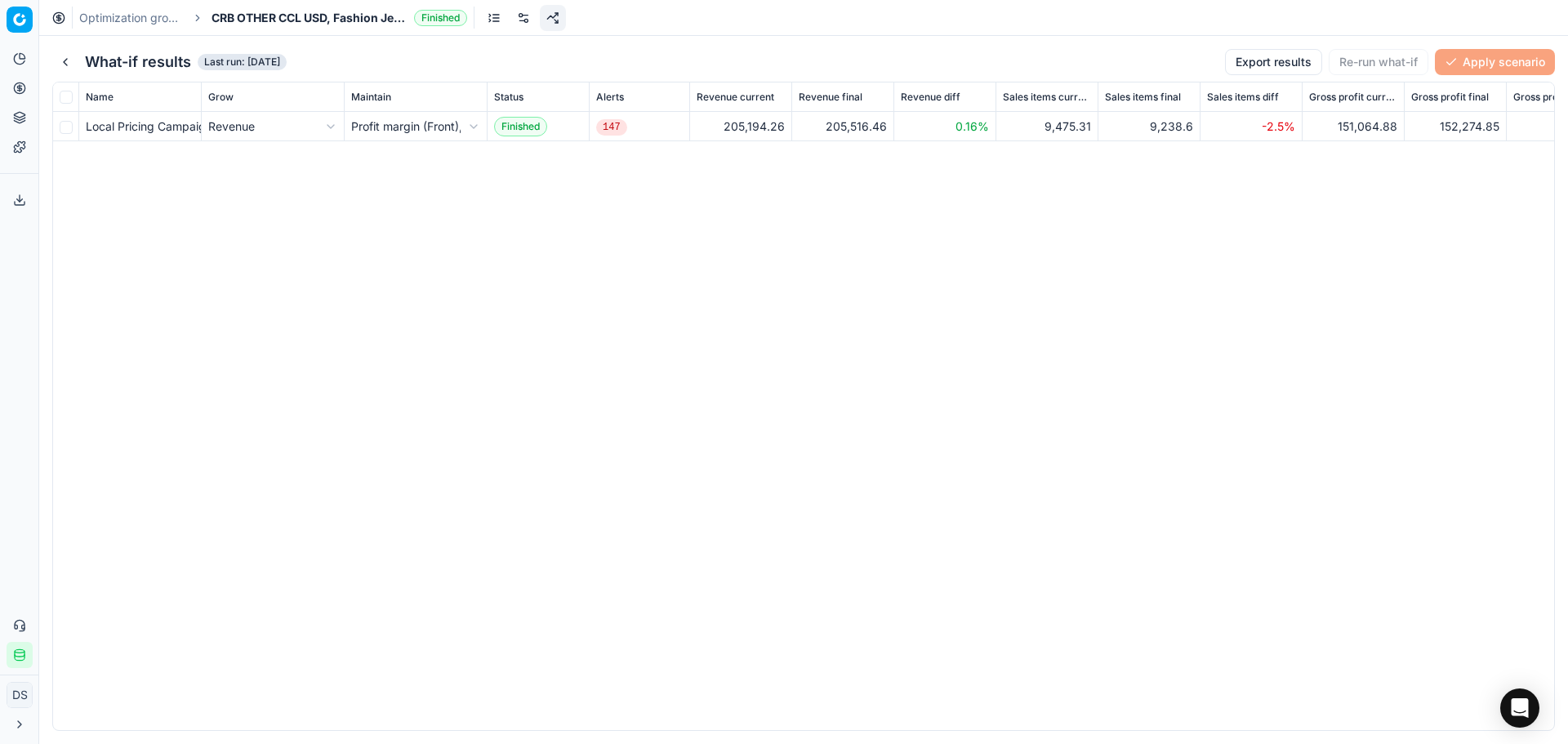
click at [68, 60] on button "button" at bounding box center [65, 62] width 26 height 26
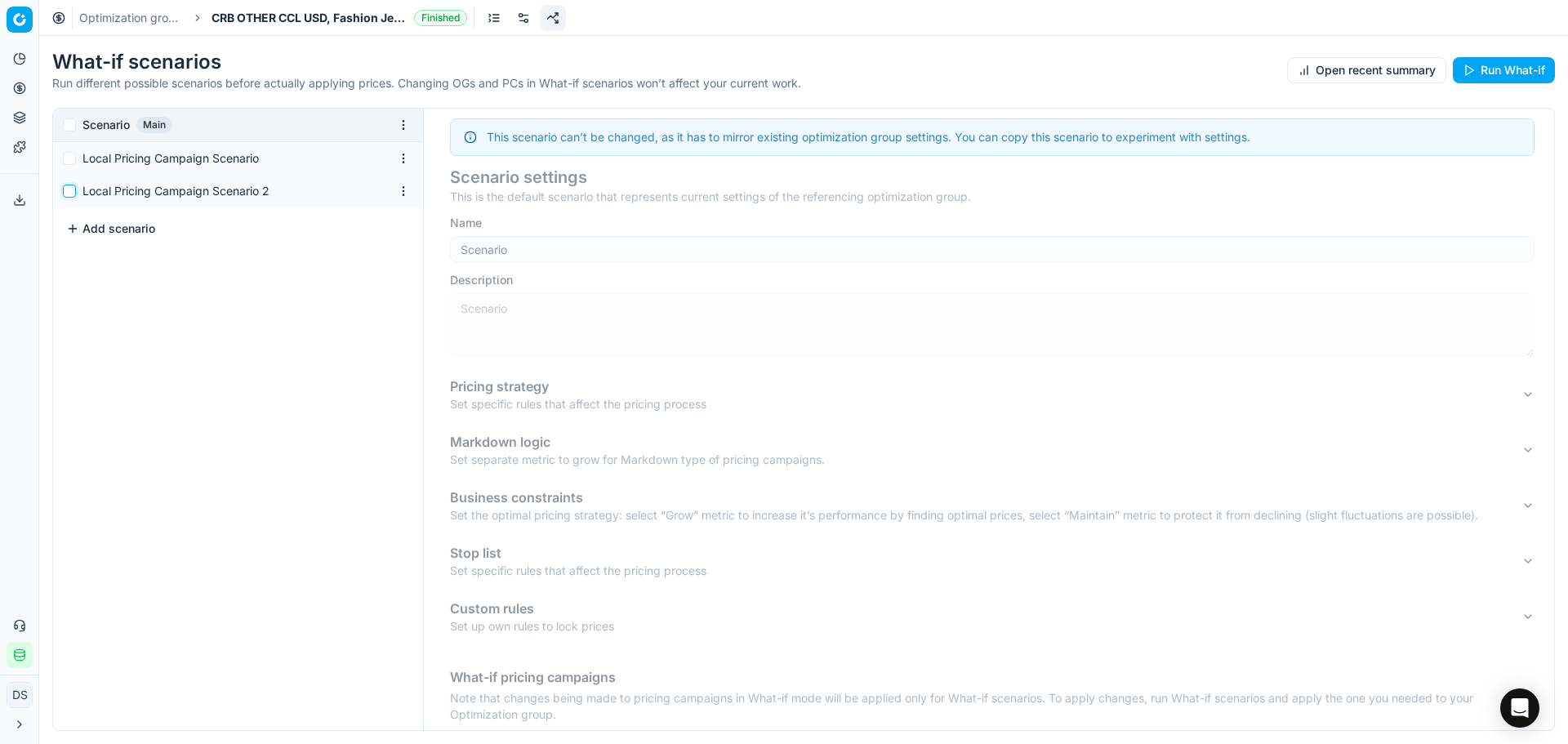
click at [75, 194] on input "checkbox" at bounding box center [70, 191] width 13 height 13
click at [116, 189] on div "Local Pricing Campaign Scenario 2" at bounding box center [235, 191] width 305 height 17
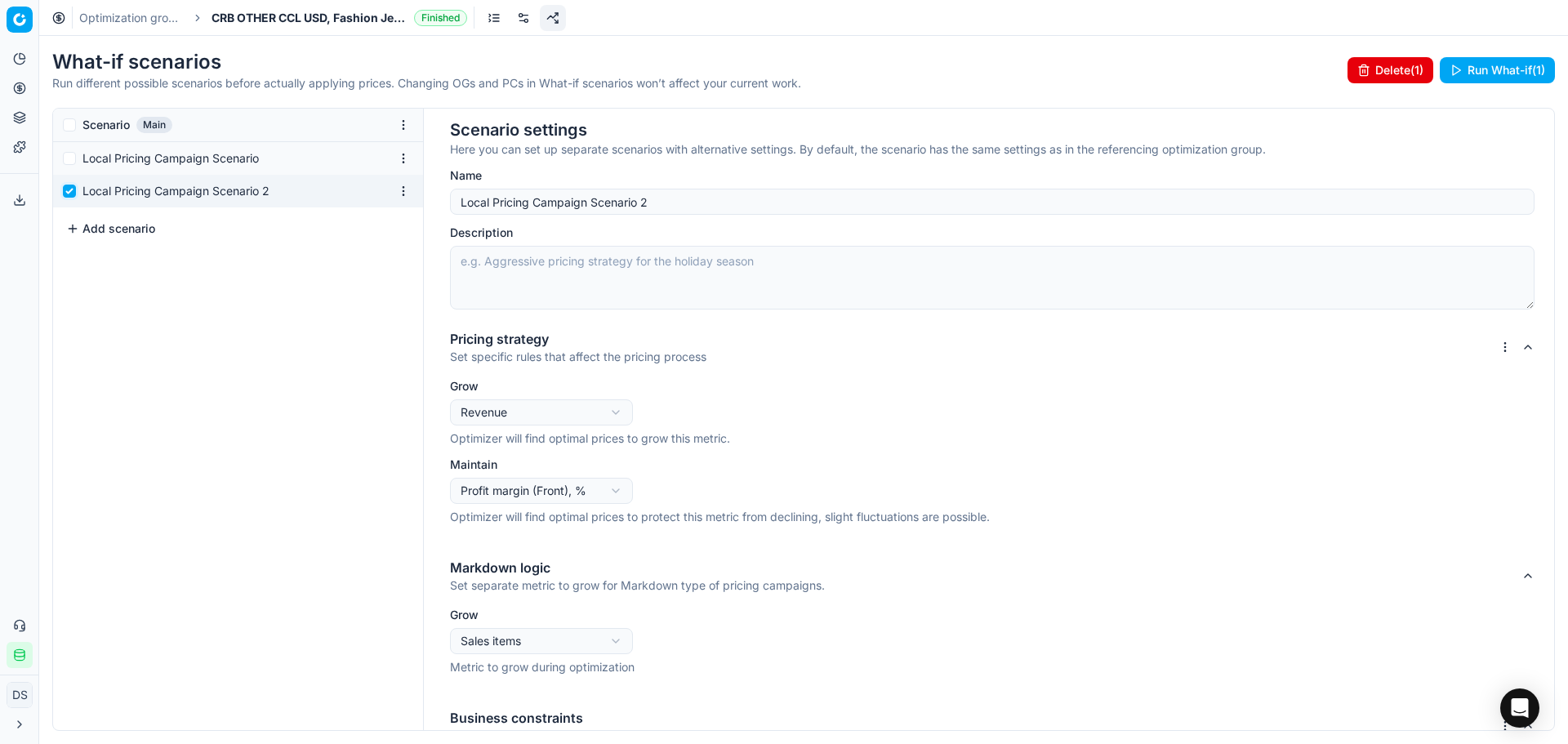
click at [64, 196] on input "checkbox" at bounding box center [70, 191] width 13 height 13
click at [67, 194] on input "checkbox" at bounding box center [70, 191] width 13 height 13
checkbox input "true"
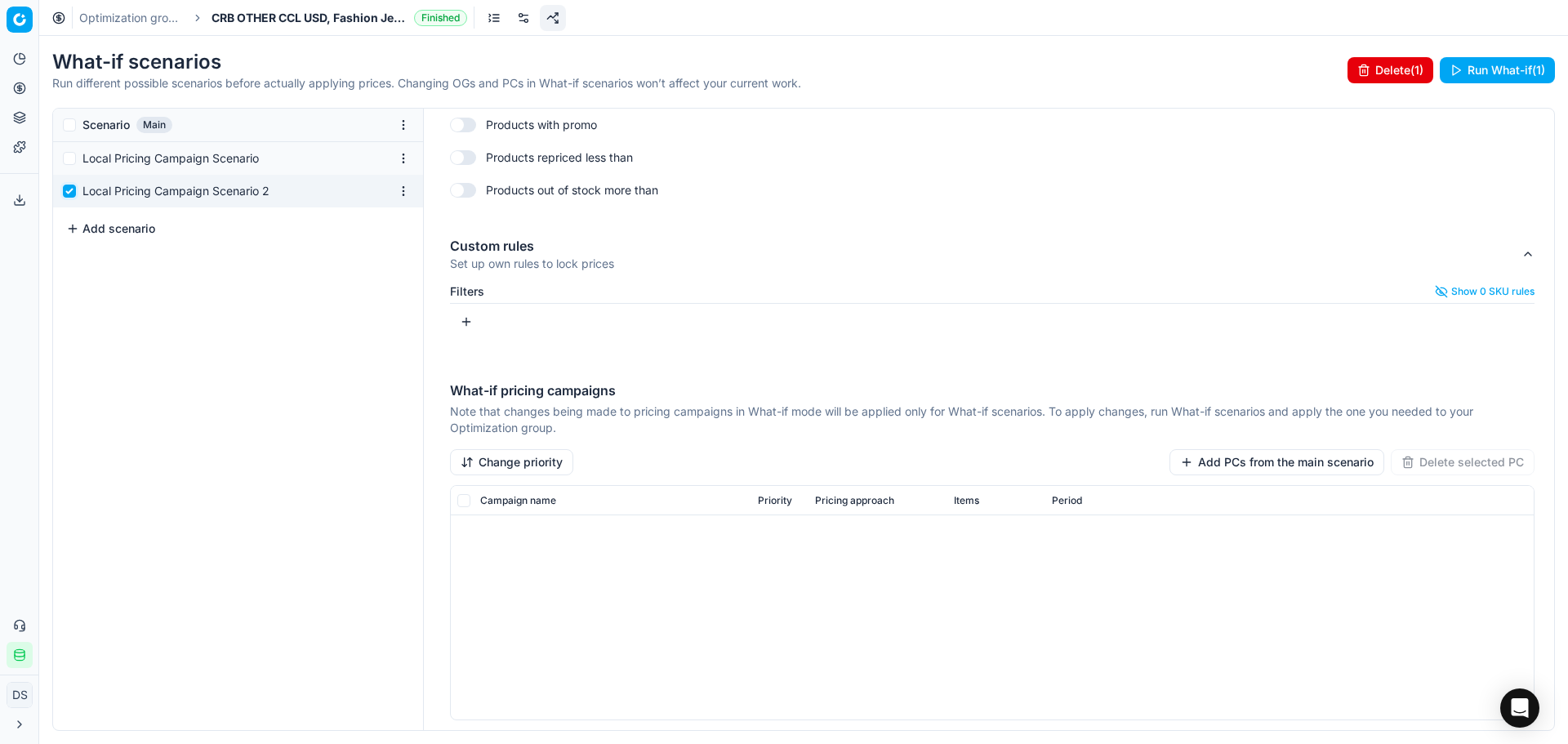
scroll to position [572, 0]
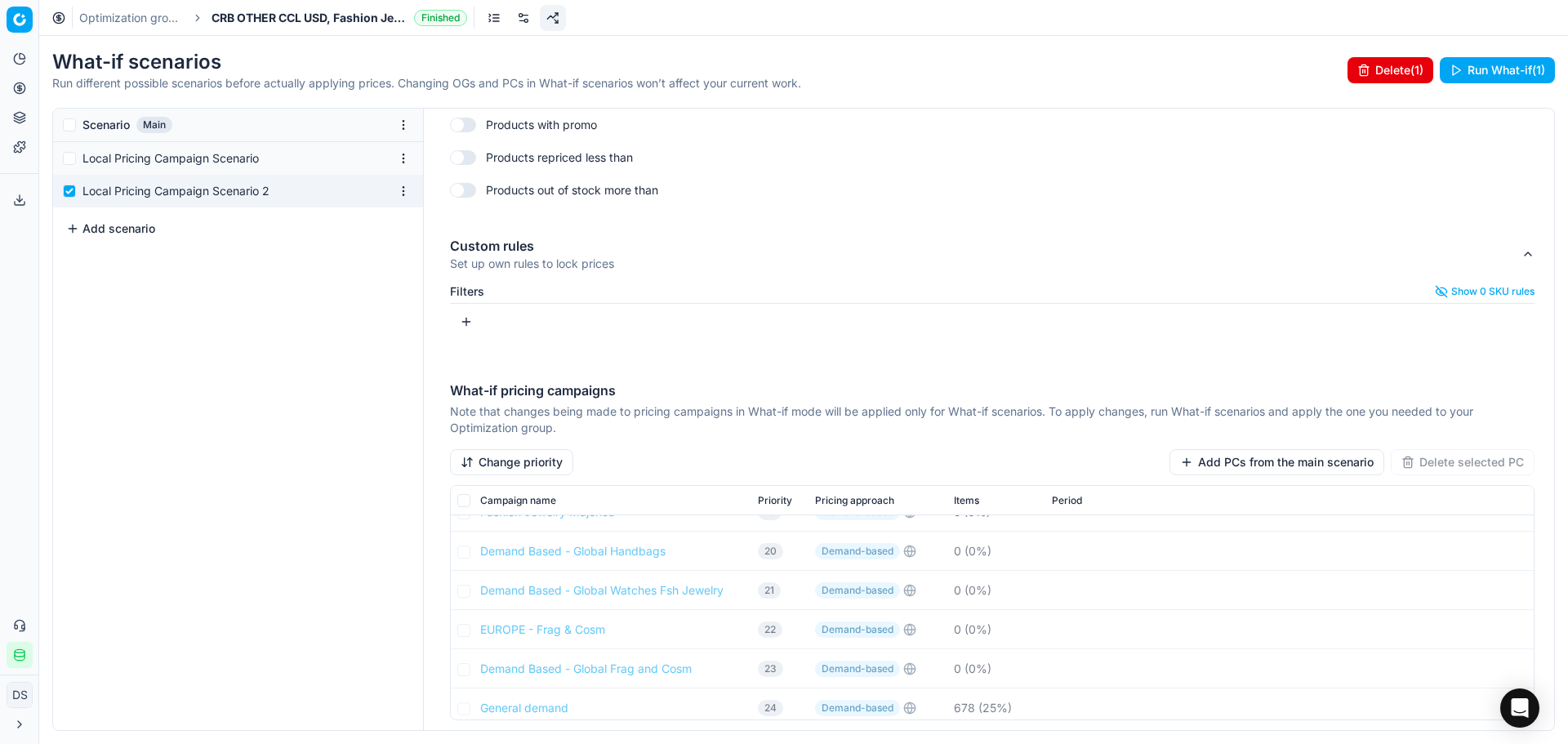
click at [1232, 456] on button "Add PCs from the main scenario" at bounding box center [1277, 462] width 215 height 26
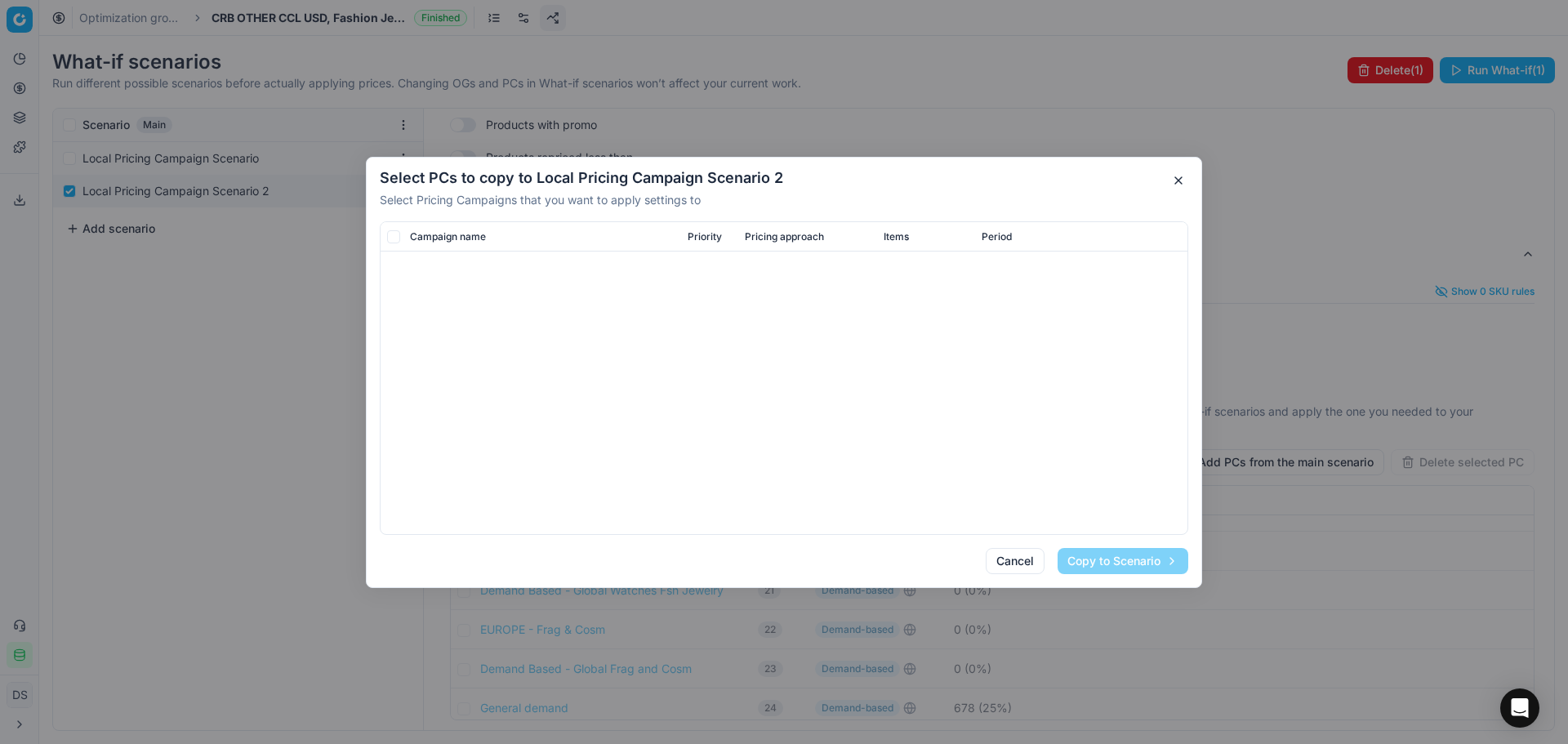
scroll to position [1579, 0]
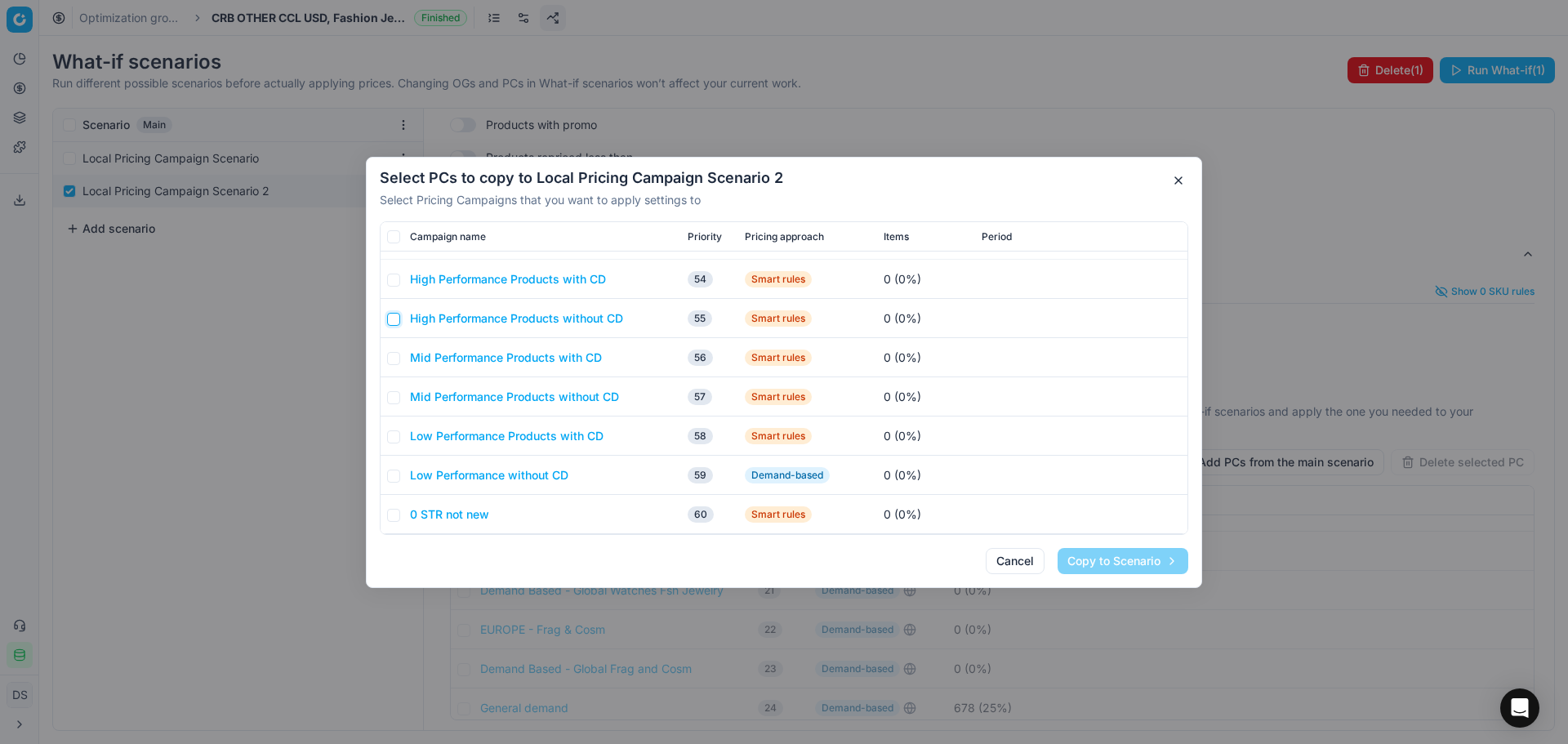
click at [399, 320] on input "checkbox" at bounding box center [394, 318] width 13 height 13
checkbox input "true"
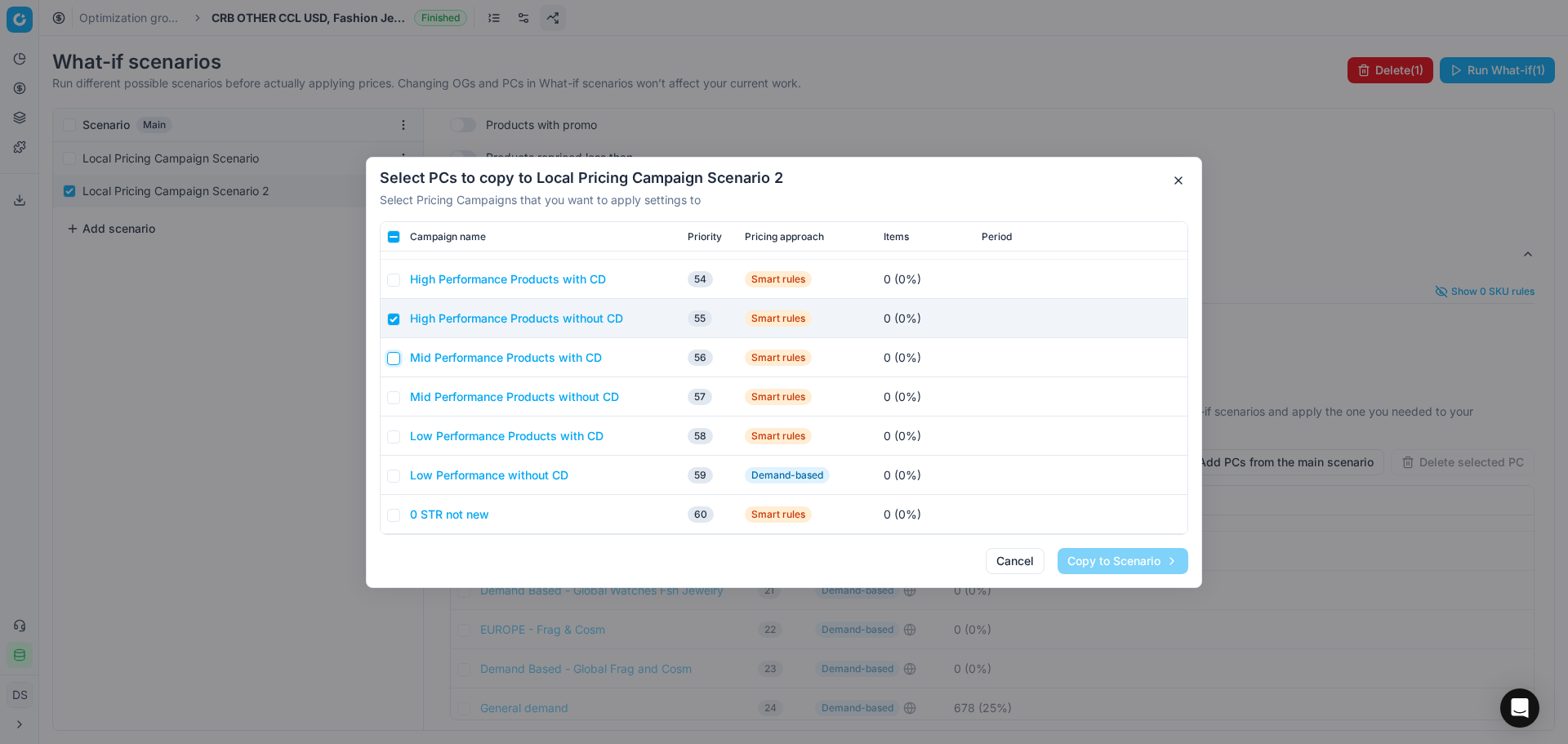
click at [388, 362] on input "checkbox" at bounding box center [394, 358] width 13 height 13
checkbox input "true"
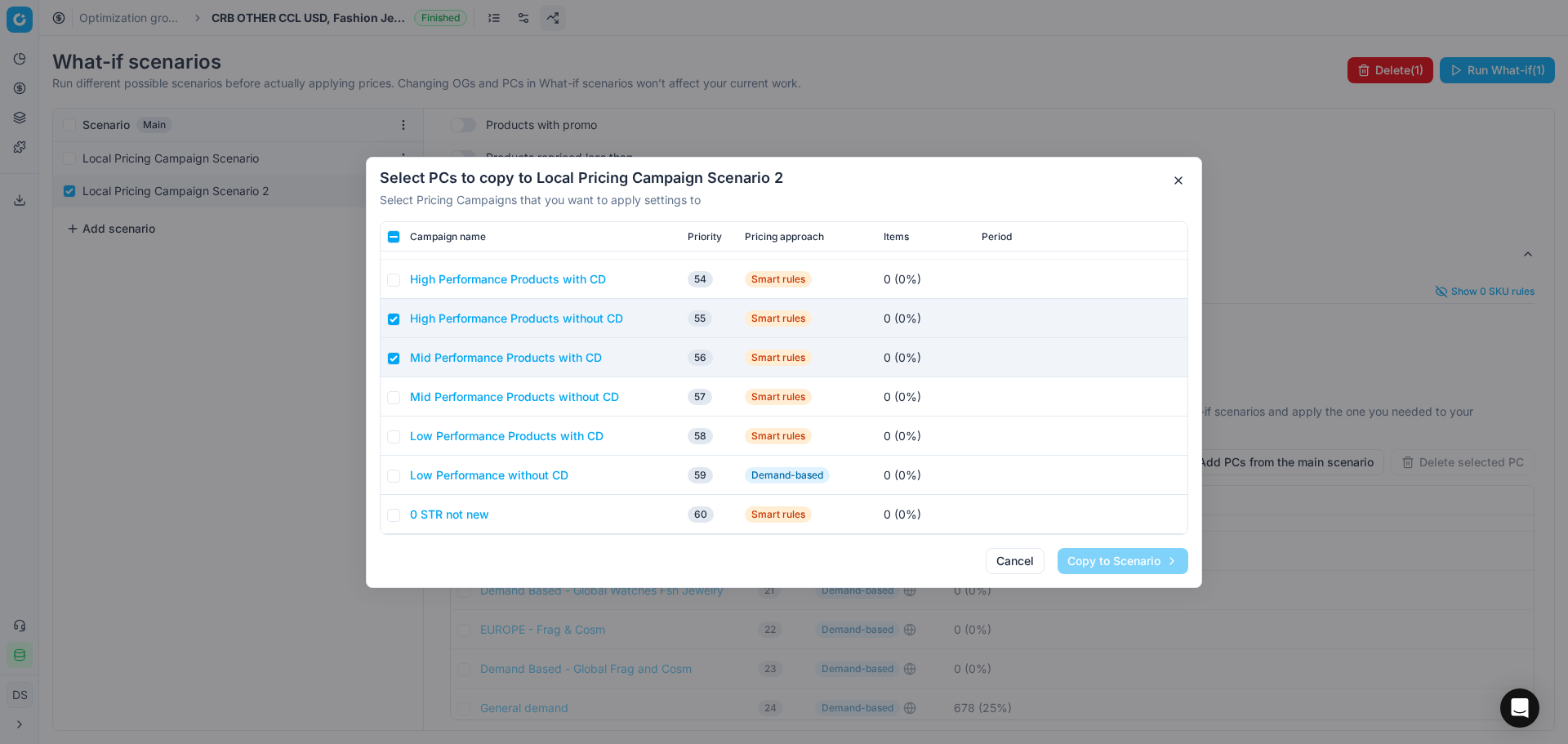
click at [394, 407] on td at bounding box center [392, 397] width 23 height 39
click at [395, 401] on input "checkbox" at bounding box center [394, 397] width 13 height 13
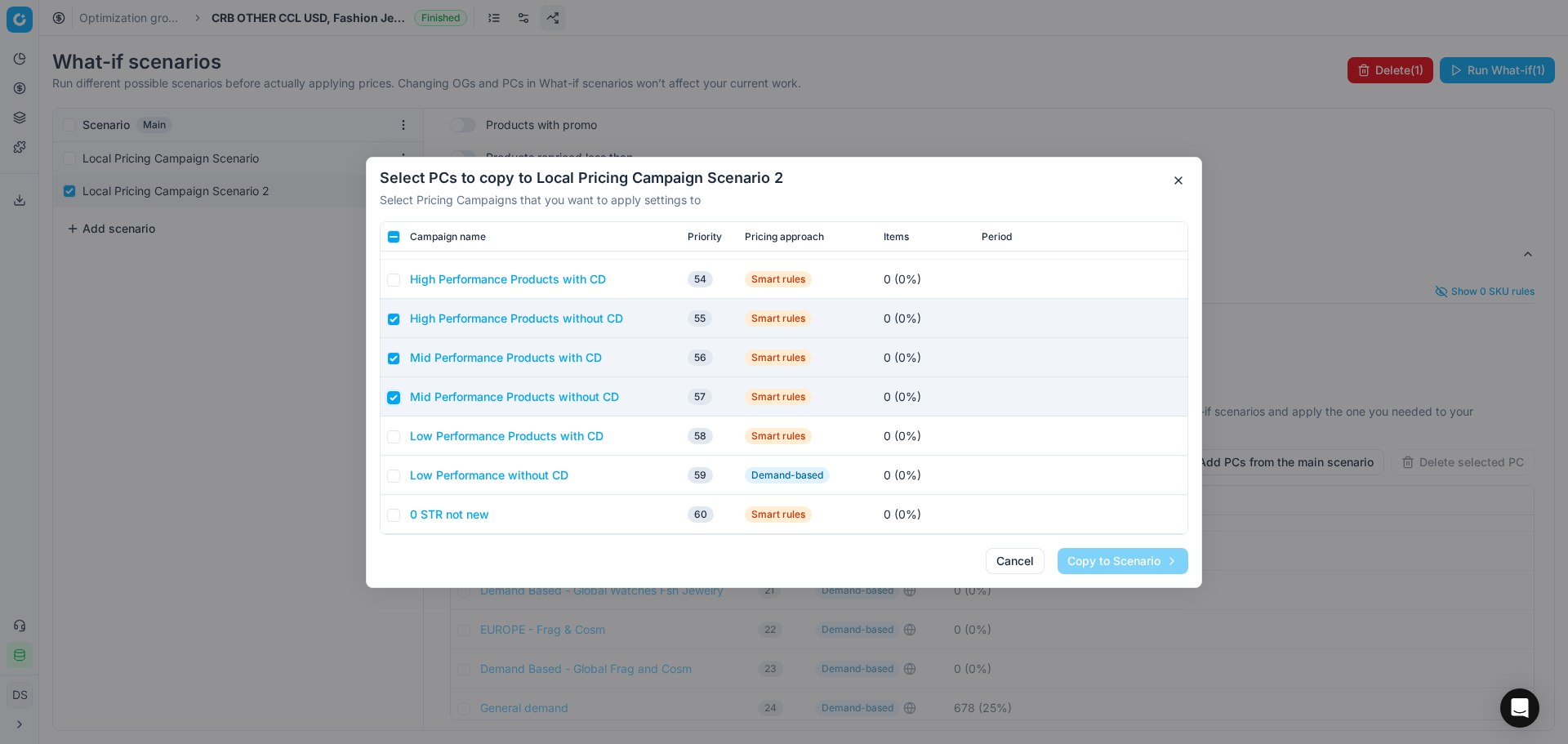
click at [393, 397] on input "checkbox" at bounding box center [394, 397] width 13 height 13
checkbox input "false"
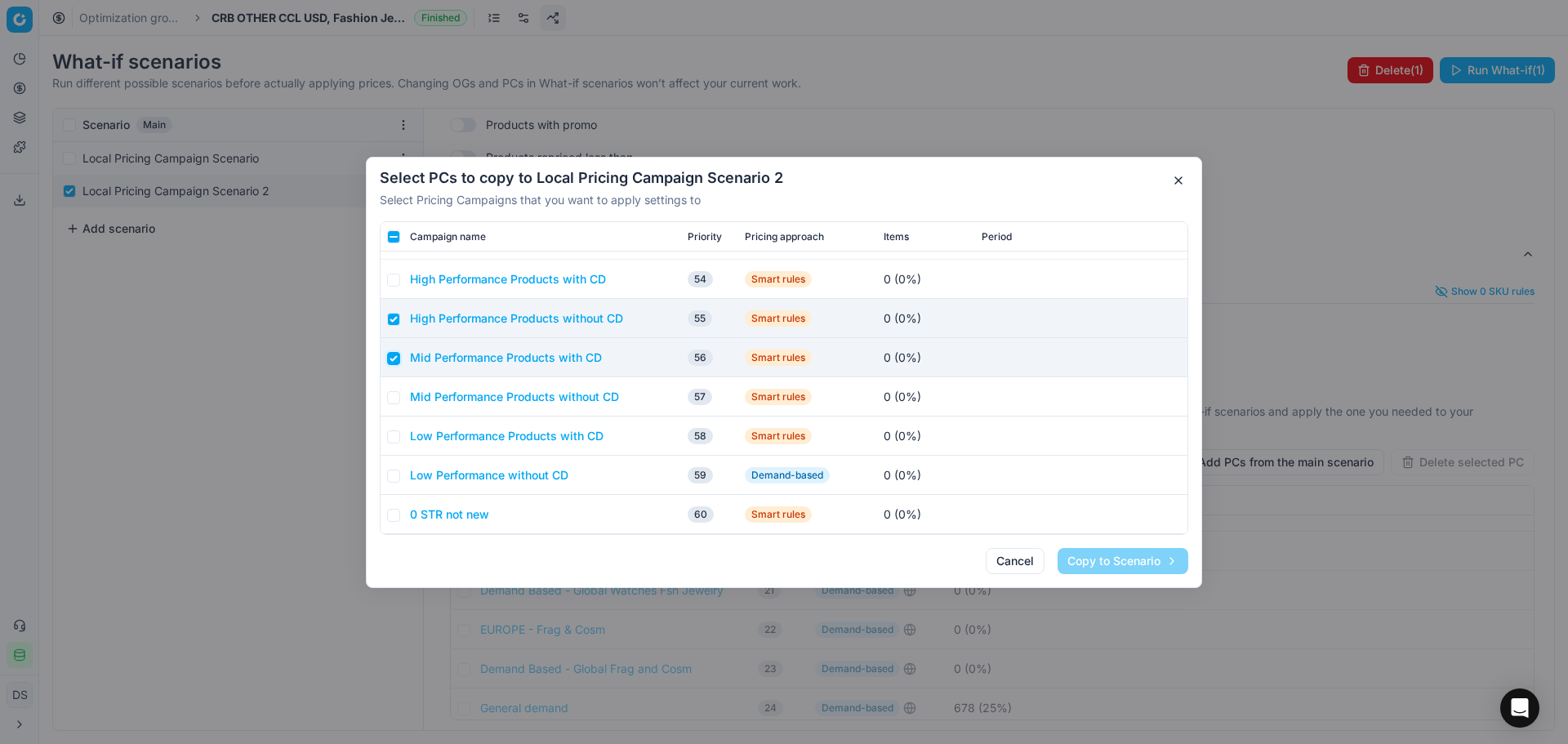
click at [394, 358] on input "checkbox" at bounding box center [394, 358] width 13 height 13
checkbox input "false"
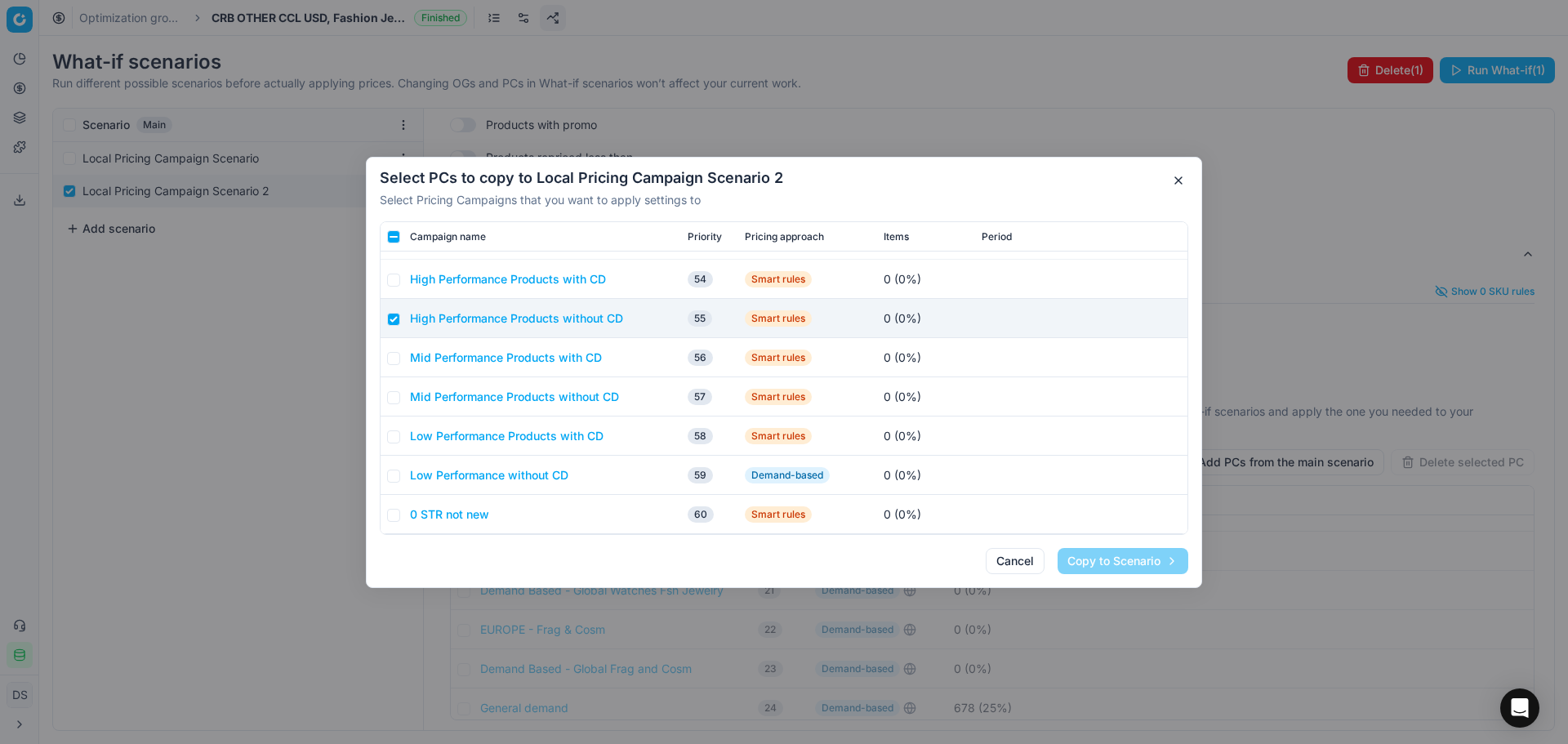
click at [1179, 178] on button "button" at bounding box center [1179, 180] width 20 height 20
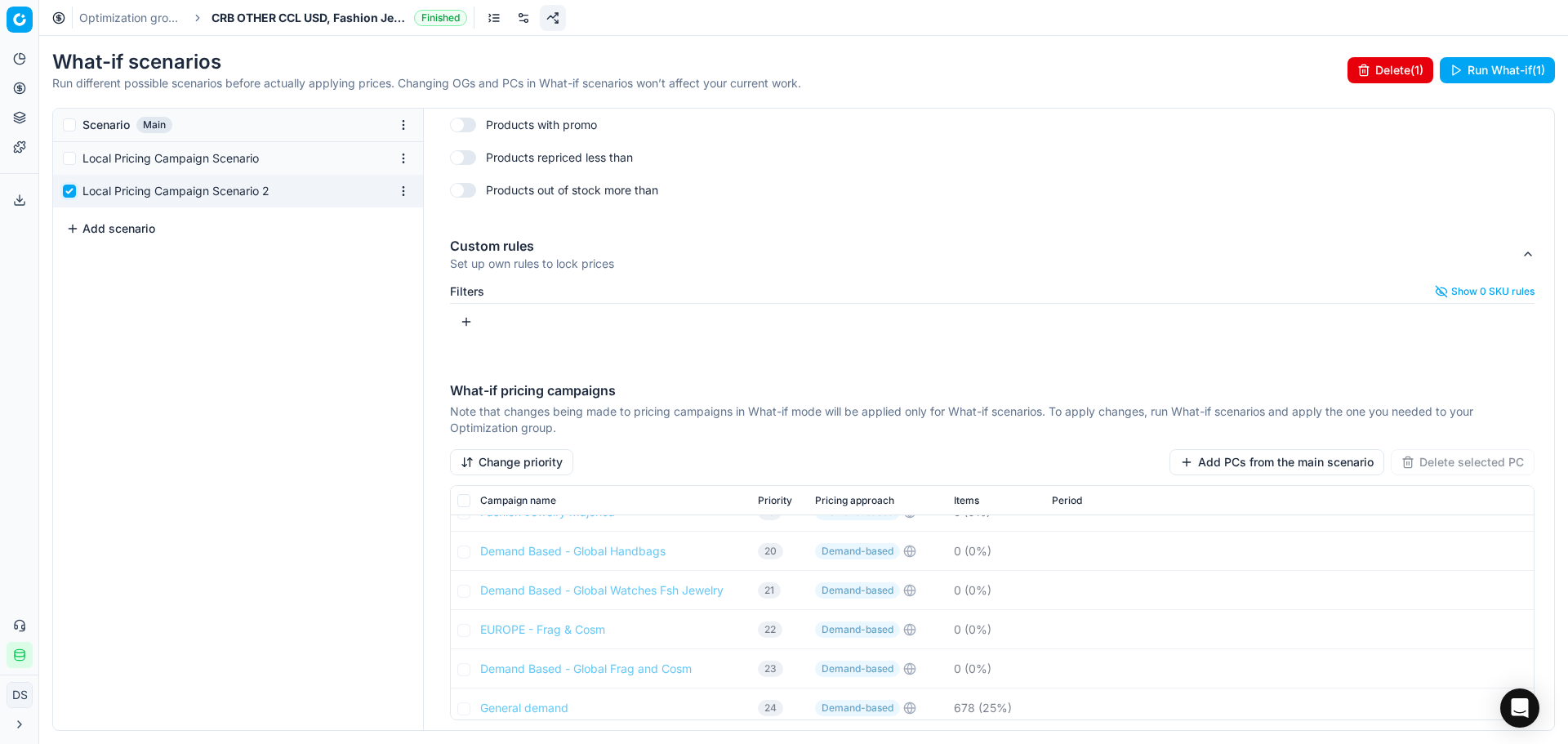
click at [75, 192] on input "checkbox" at bounding box center [70, 191] width 13 height 13
checkbox input "false"
click at [1358, 70] on button "Open recent summary" at bounding box center [1367, 70] width 159 height 26
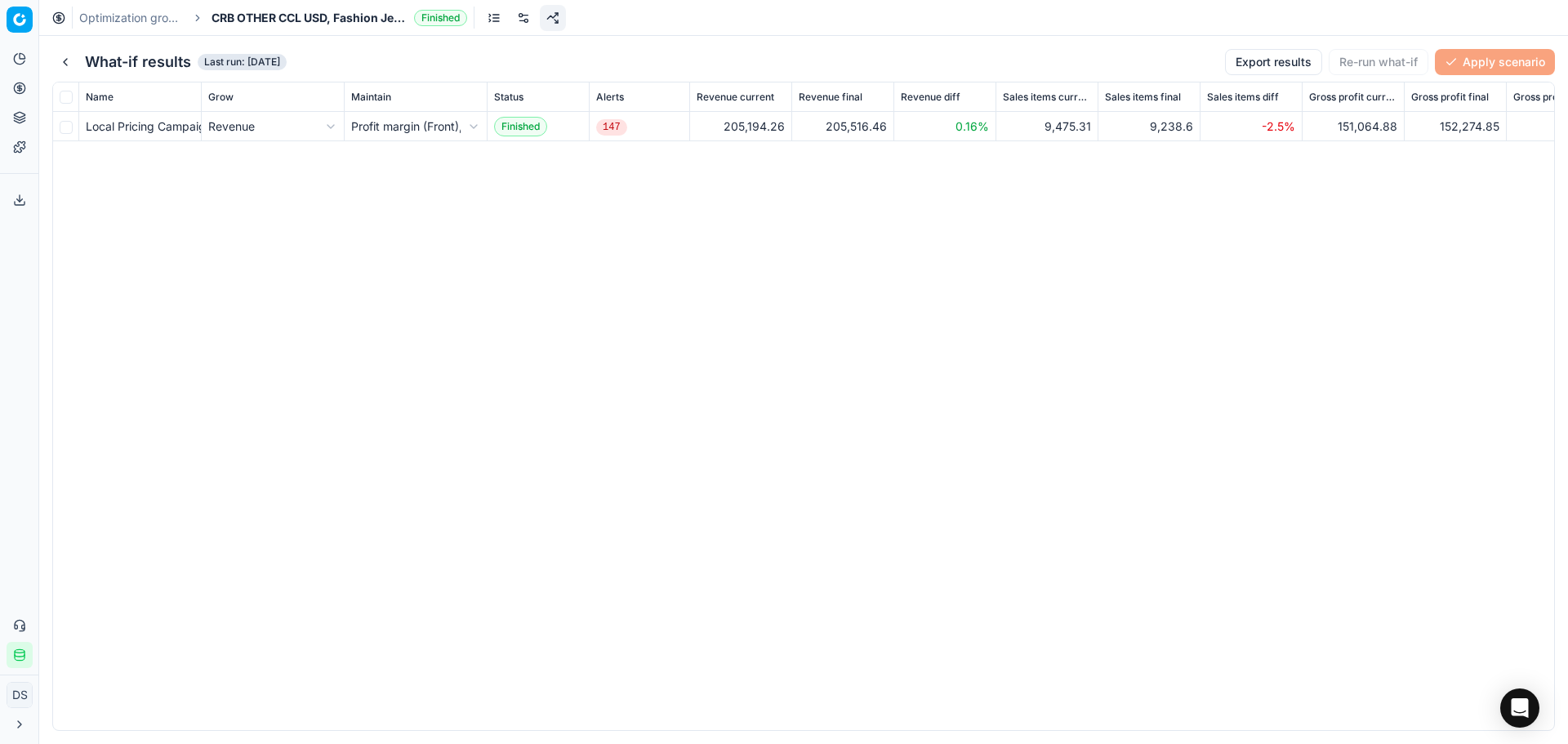
drag, startPoint x: 441, startPoint y: 732, endPoint x: 455, endPoint y: 729, distance: 14.3
click at [455, 729] on div "What-if results Last run: [DATE] Export results Re-run what-if Apply scenario I…" at bounding box center [803, 390] width 1529 height 708
drag, startPoint x: 1098, startPoint y: 91, endPoint x: 1123, endPoint y: 94, distance: 25.2
click at [1123, 94] on div at bounding box center [1123, 97] width 2 height 29
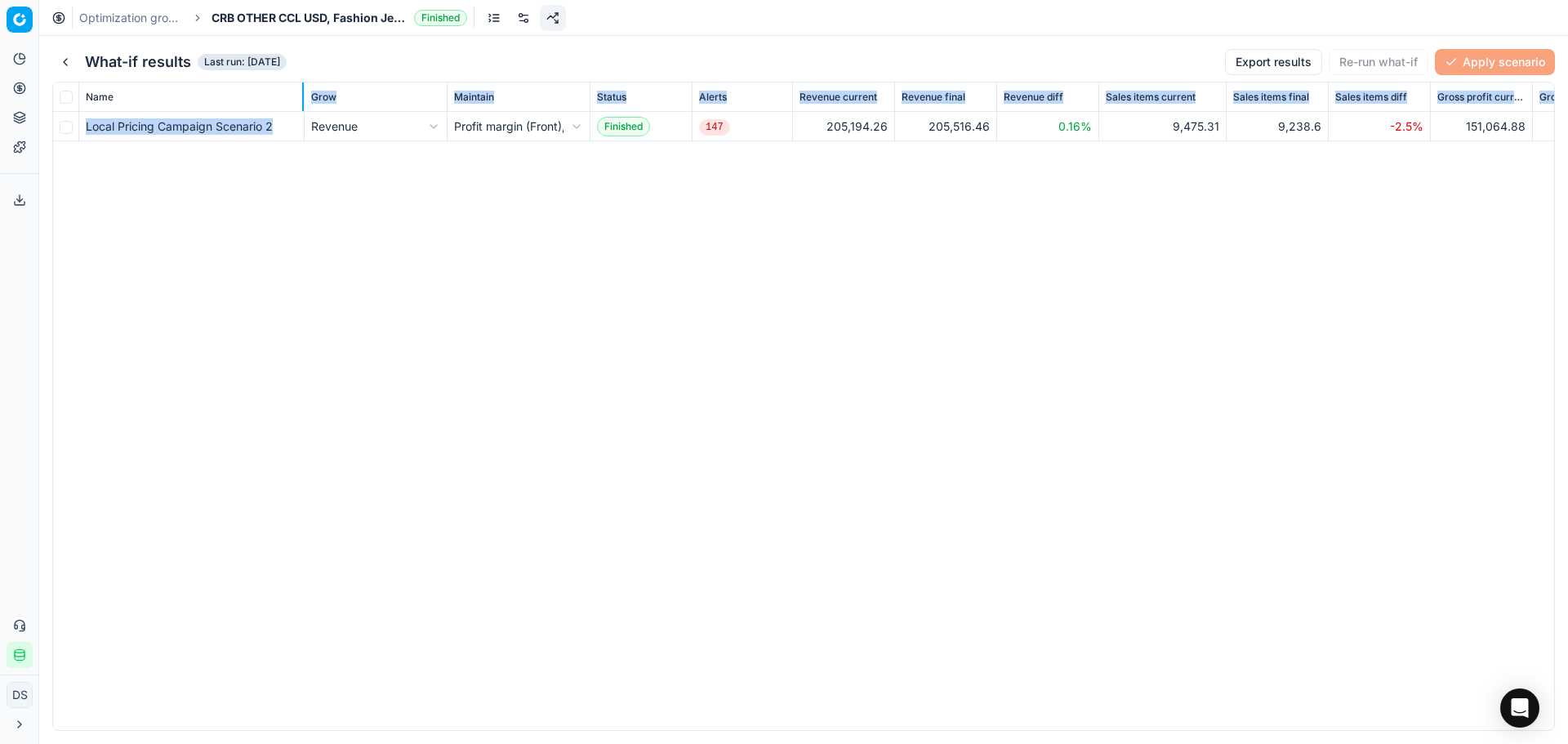
drag, startPoint x: 200, startPoint y: 96, endPoint x: 299, endPoint y: 118, distance: 101.4
click at [299, 118] on div "Name Grow Maintain Status Alerts Revenue current Revenue final Revenue diff Sal…" at bounding box center [804, 406] width 1502 height 647
click at [280, 232] on div "Local Pricing Campaign Scenario 2 Revenue Profit margin (Front), % Finished 147…" at bounding box center [804, 421] width 1502 height 618
click at [241, 136] on td "Local Pricing Campaign Scenario 2" at bounding box center [190, 127] width 222 height 30
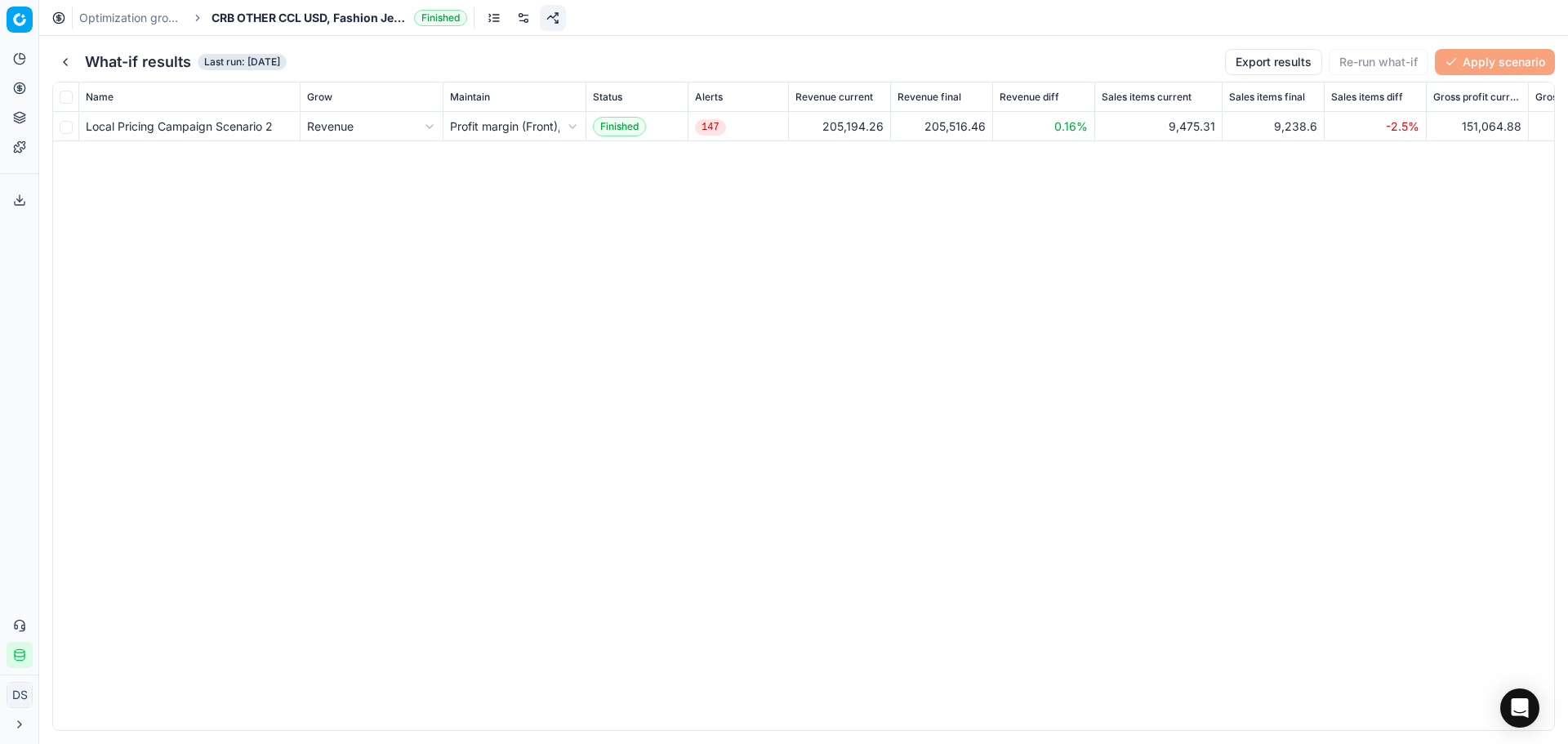
click at [428, 127] on html "Pricing platform Analytics Pricing Product portfolio Templates Export service 2…" at bounding box center [784, 372] width 1568 height 744
click at [428, 123] on html "Pricing platform Analytics Pricing Product portfolio Templates Export service 2…" at bounding box center [784, 372] width 1568 height 744
click at [1180, 68] on button "Revert" at bounding box center [1182, 62] width 73 height 26
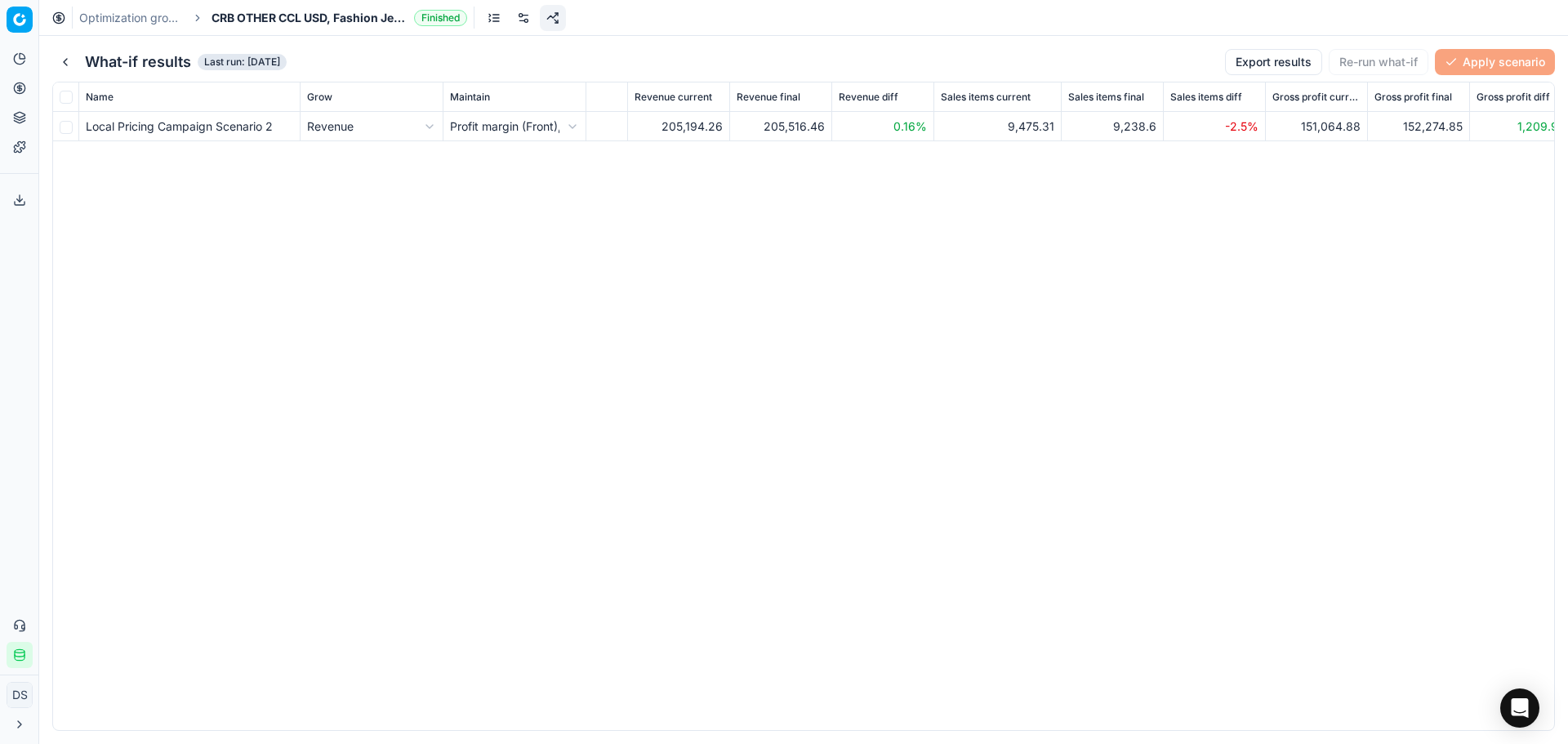
scroll to position [0, 196]
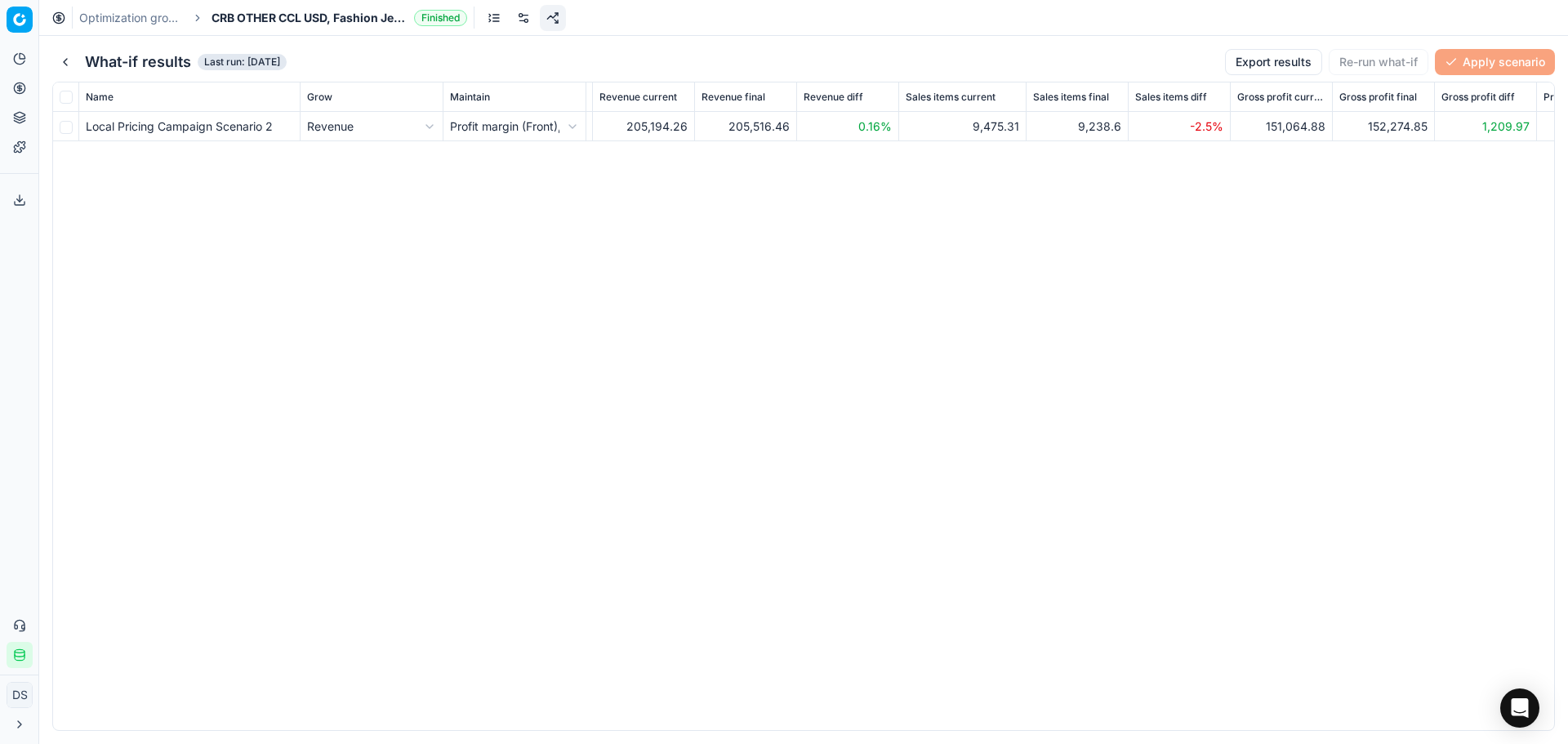
click at [136, 21] on link "Optimization groups" at bounding box center [131, 19] width 104 height 17
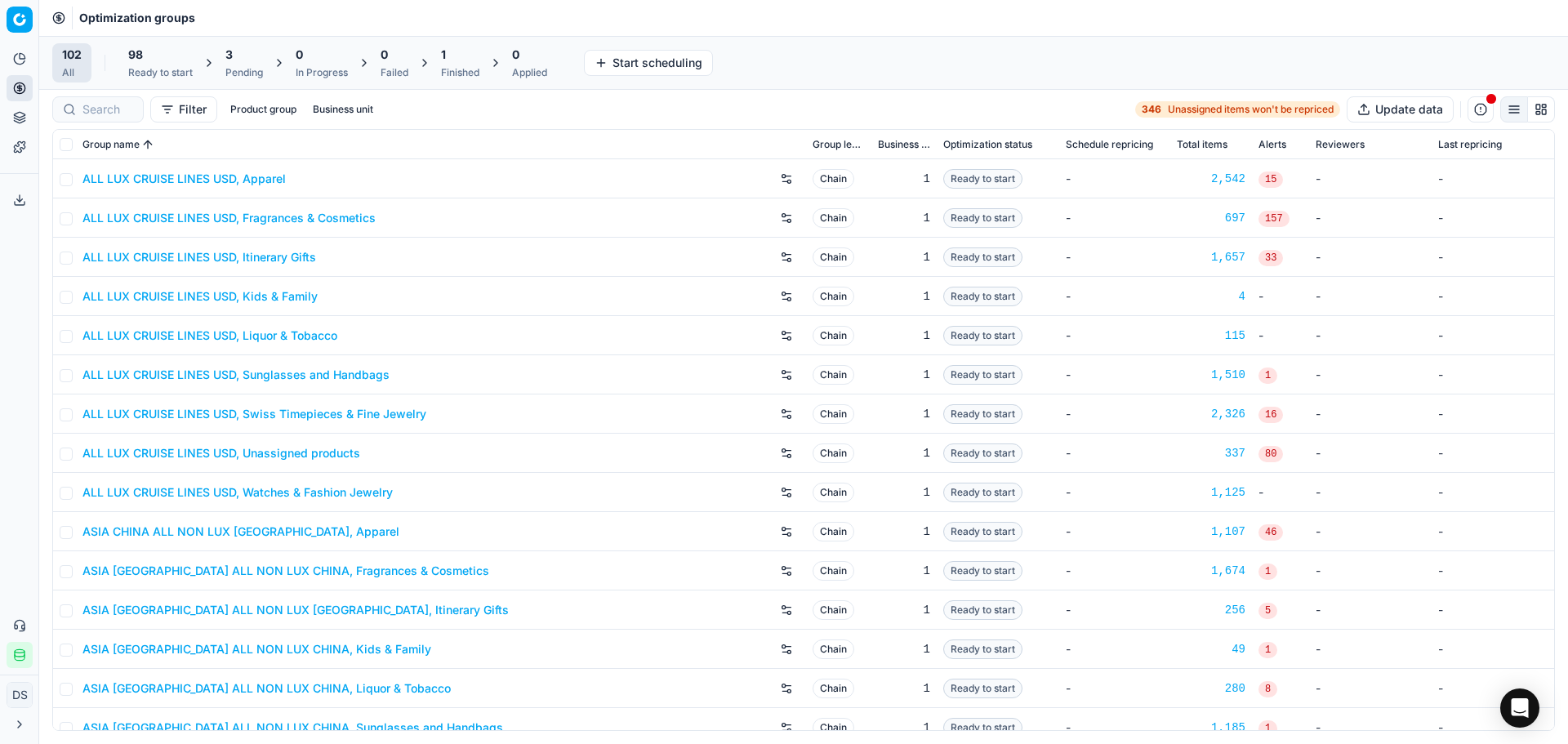
click at [235, 61] on div "3" at bounding box center [244, 55] width 37 height 17
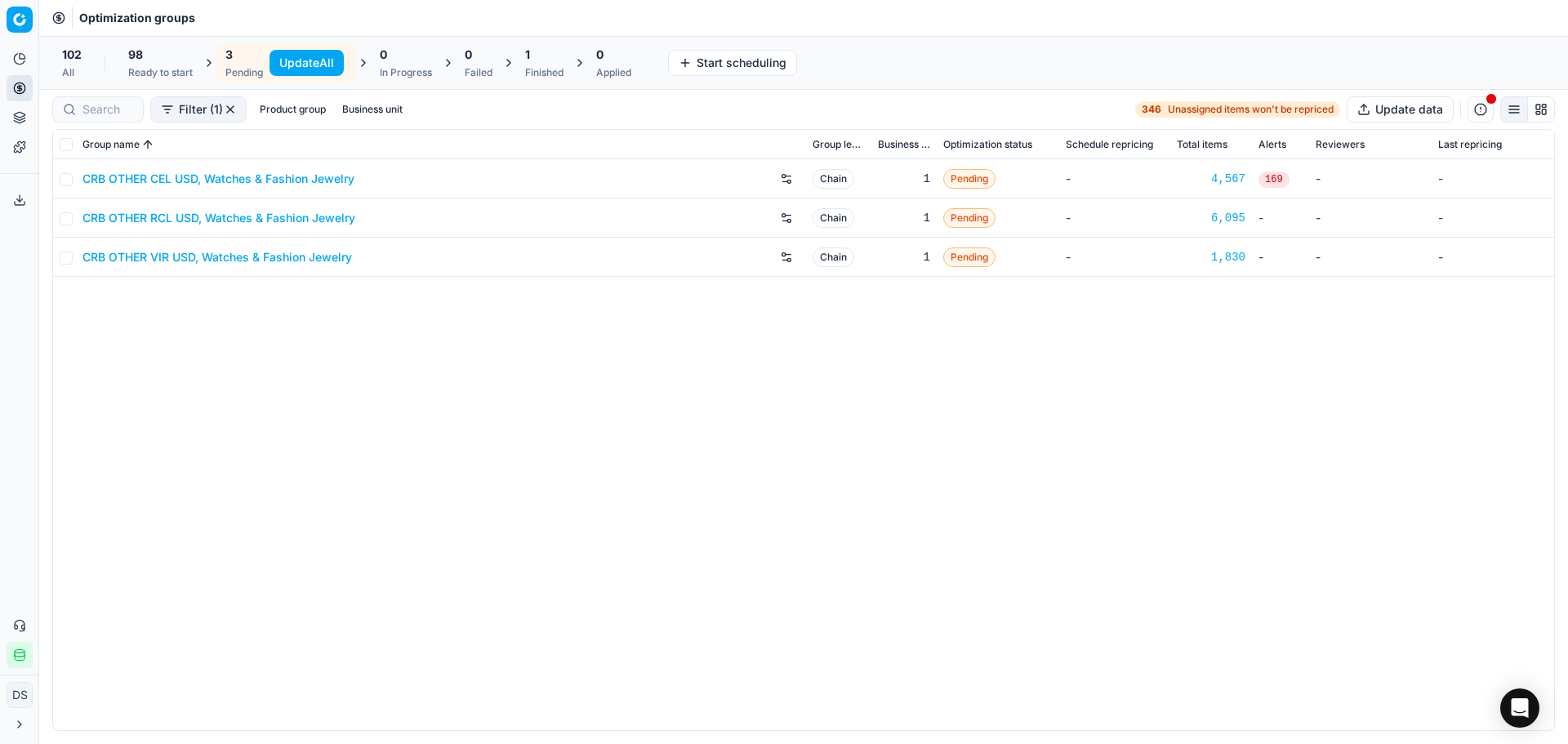
click at [549, 56] on div "1" at bounding box center [544, 55] width 38 height 17
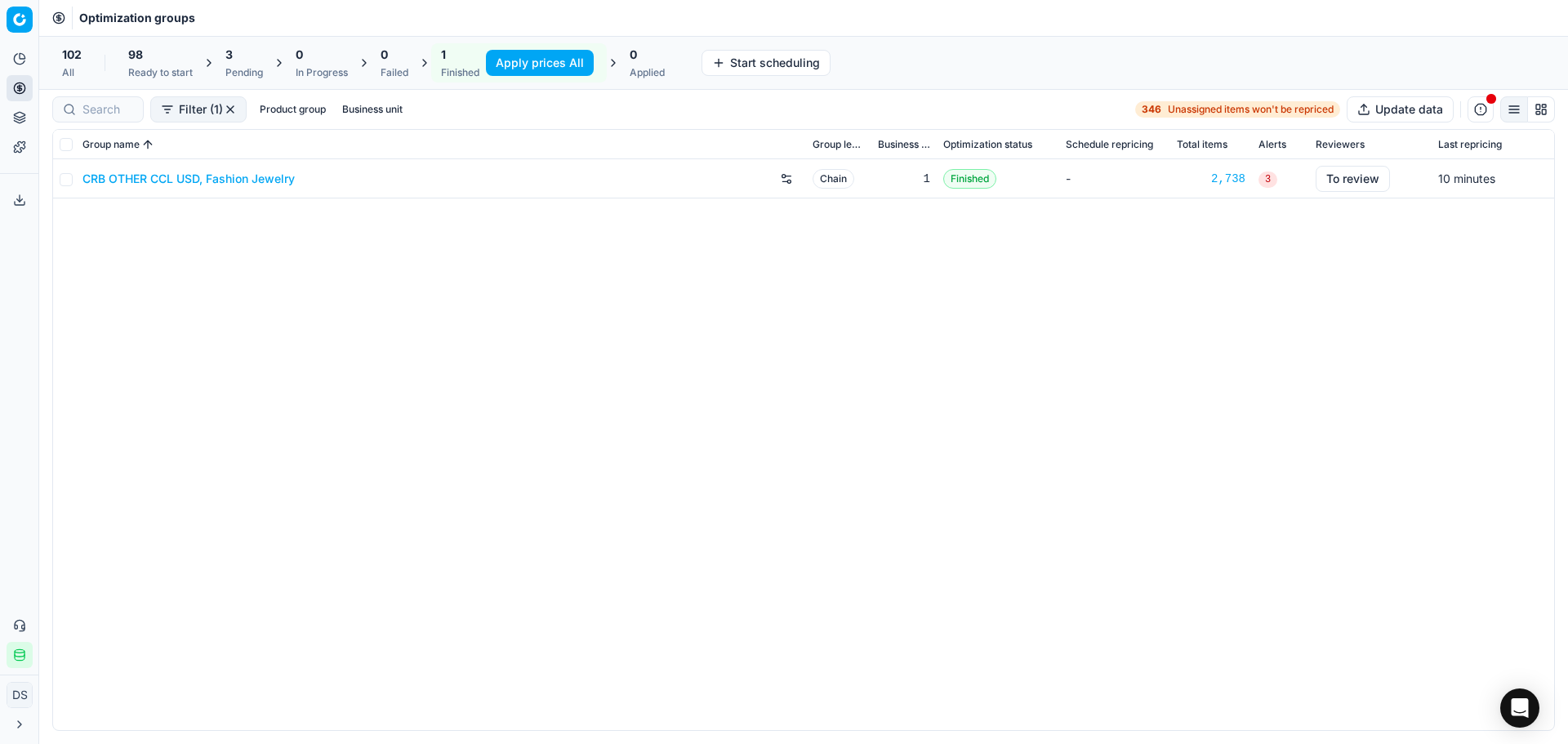
click at [255, 171] on link "CRB OTHER CCL USD, Fashion Jewelry" at bounding box center [189, 179] width 212 height 17
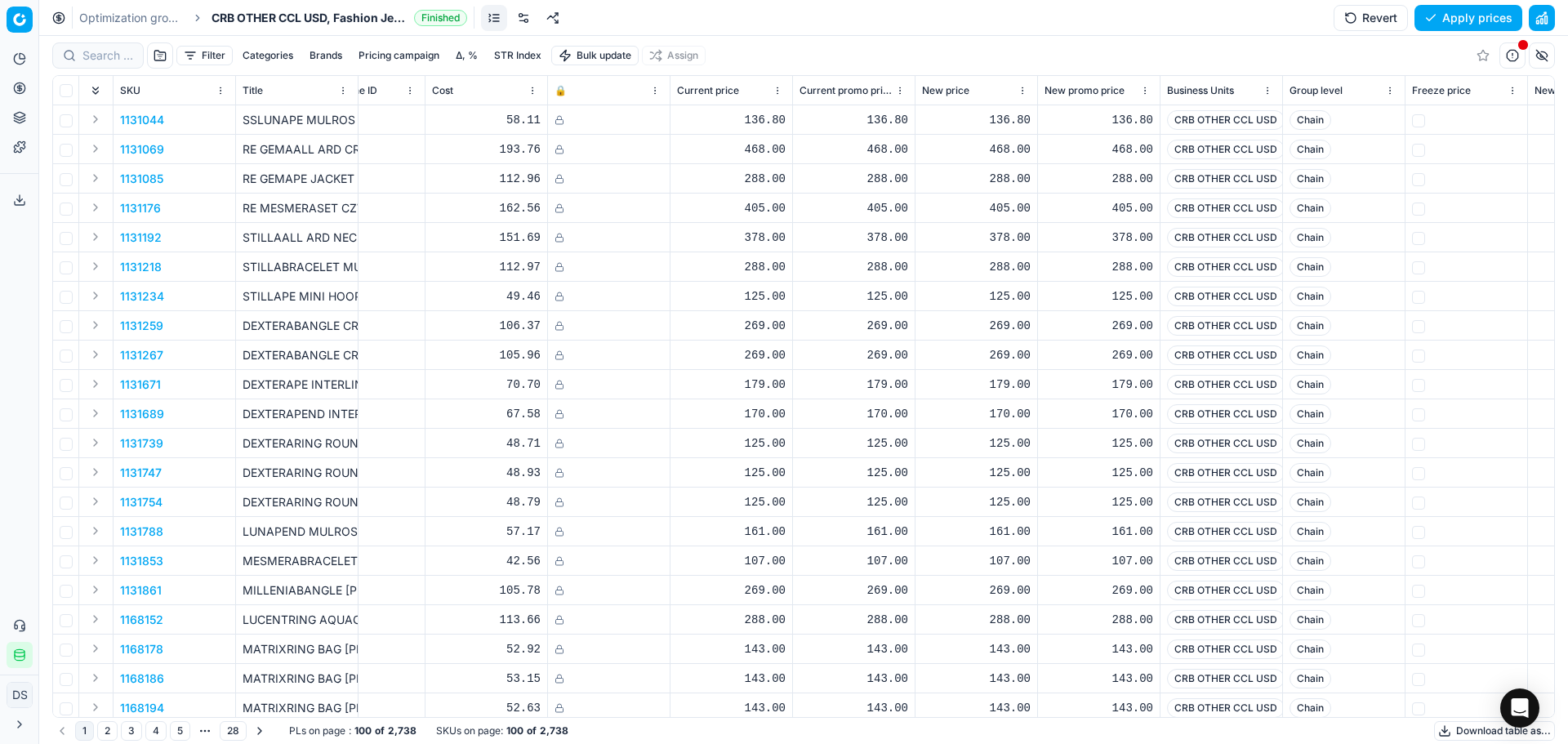
scroll to position [0, 190]
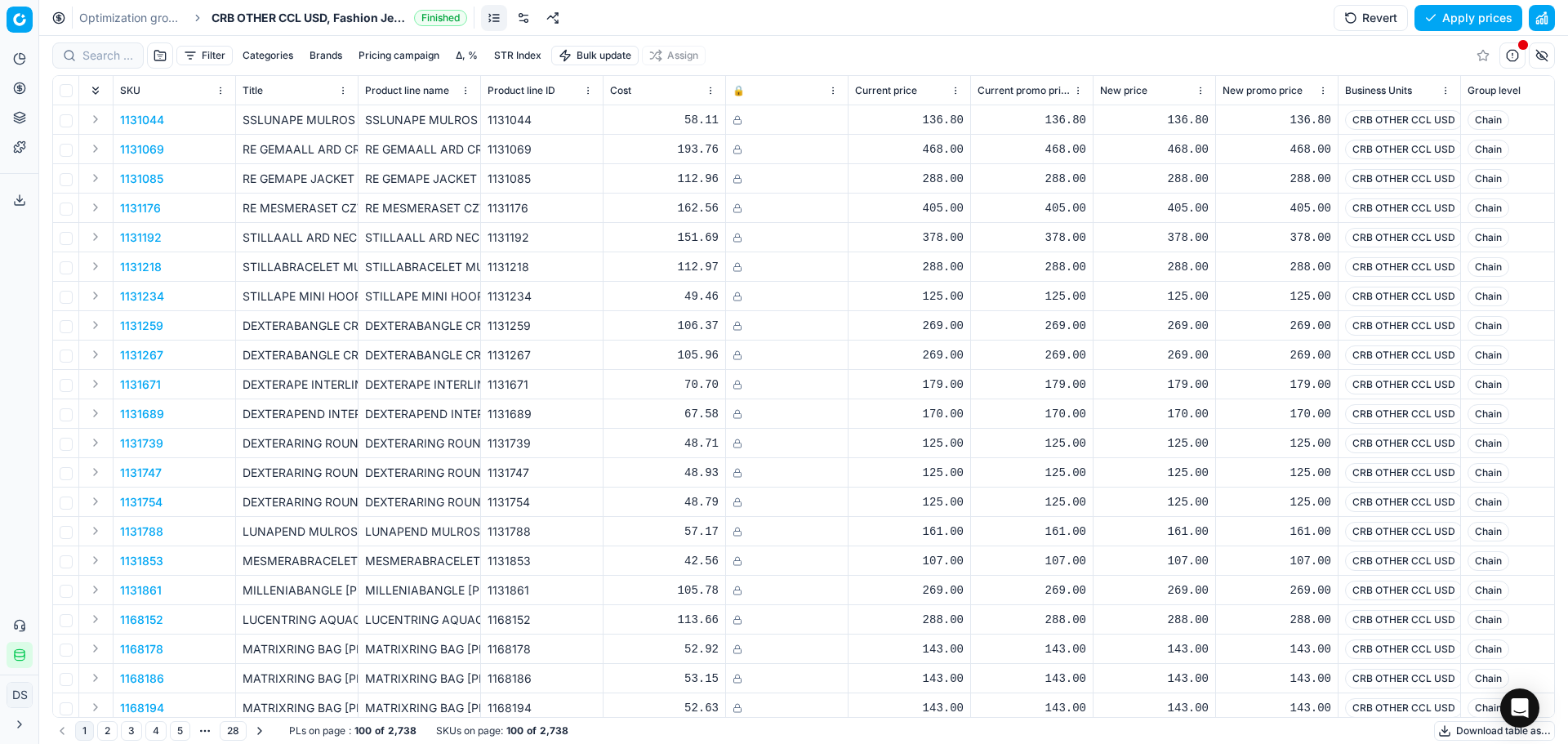
scroll to position [0, 190]
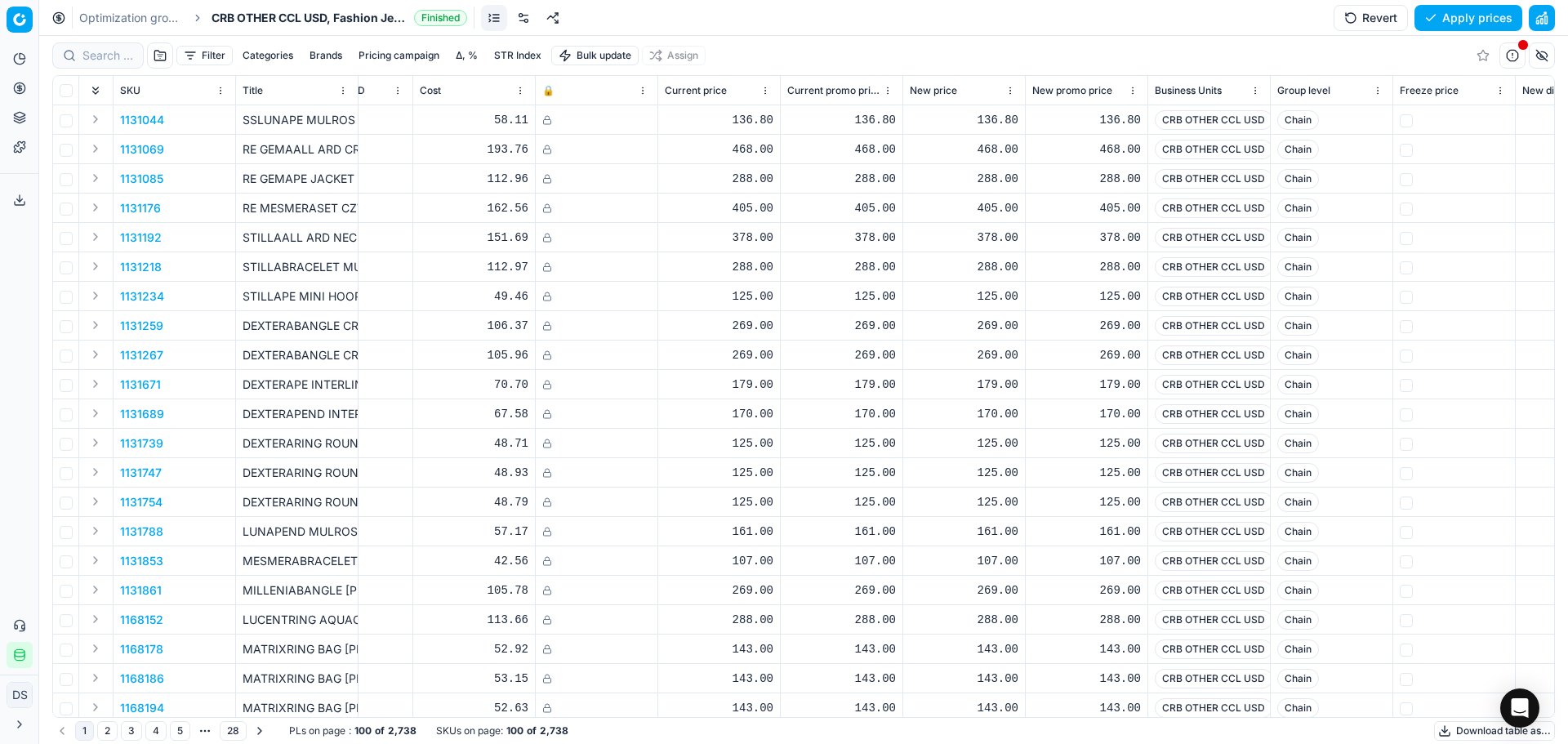
click at [1539, 17] on button "button" at bounding box center [1542, 18] width 26 height 26
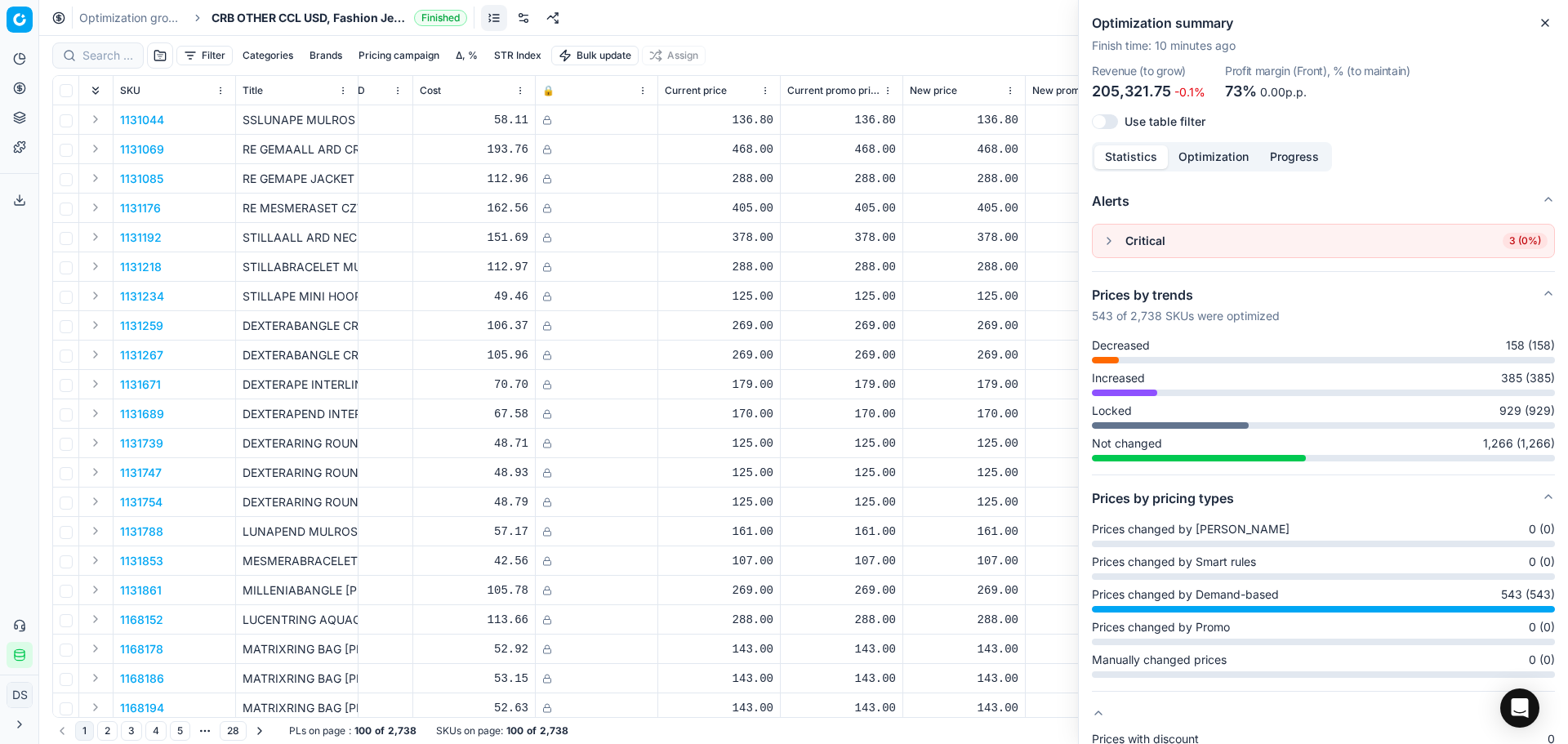
click at [1105, 245] on button "button" at bounding box center [1109, 240] width 20 height 20
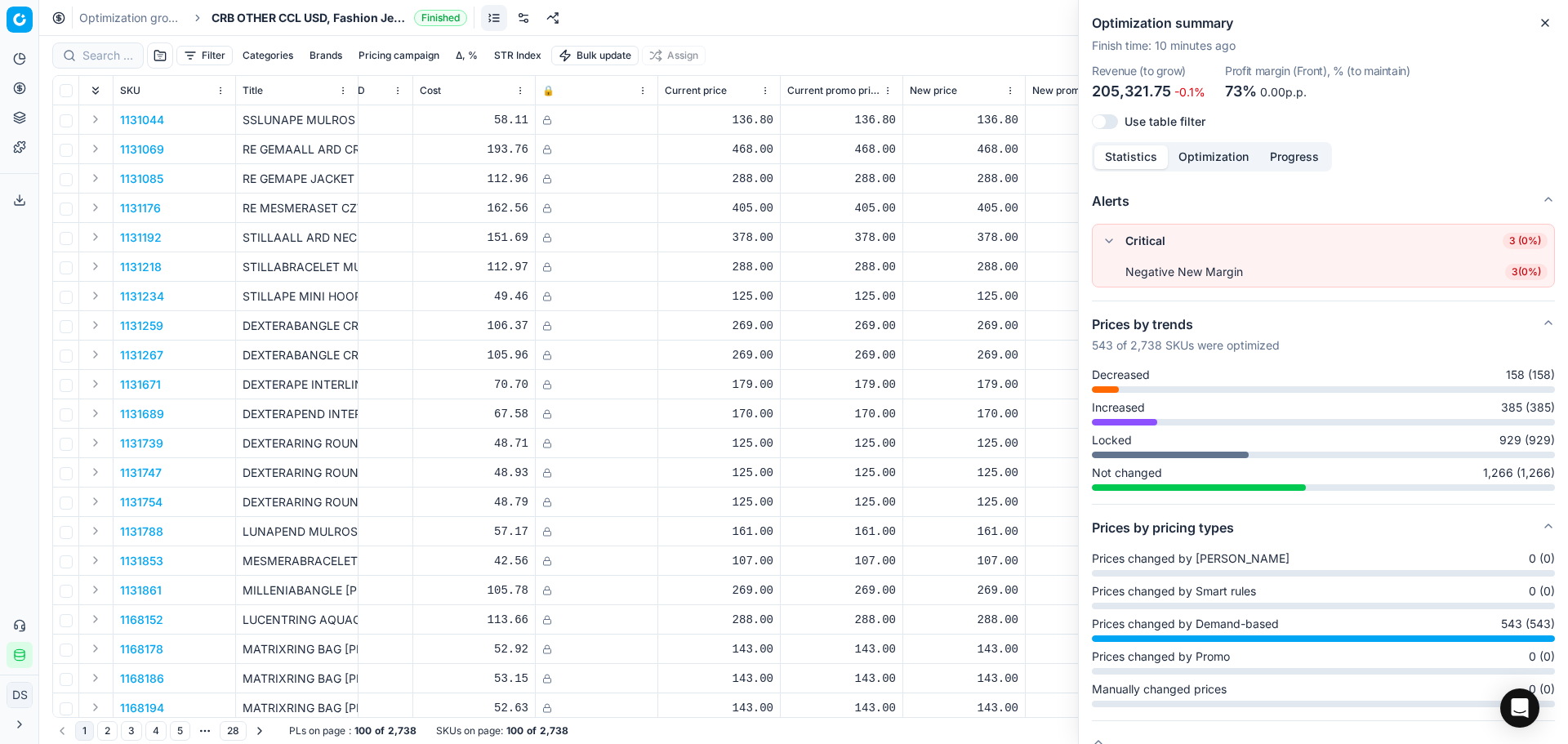
click at [1506, 267] on span "3 ( 0% )" at bounding box center [1527, 272] width 43 height 17
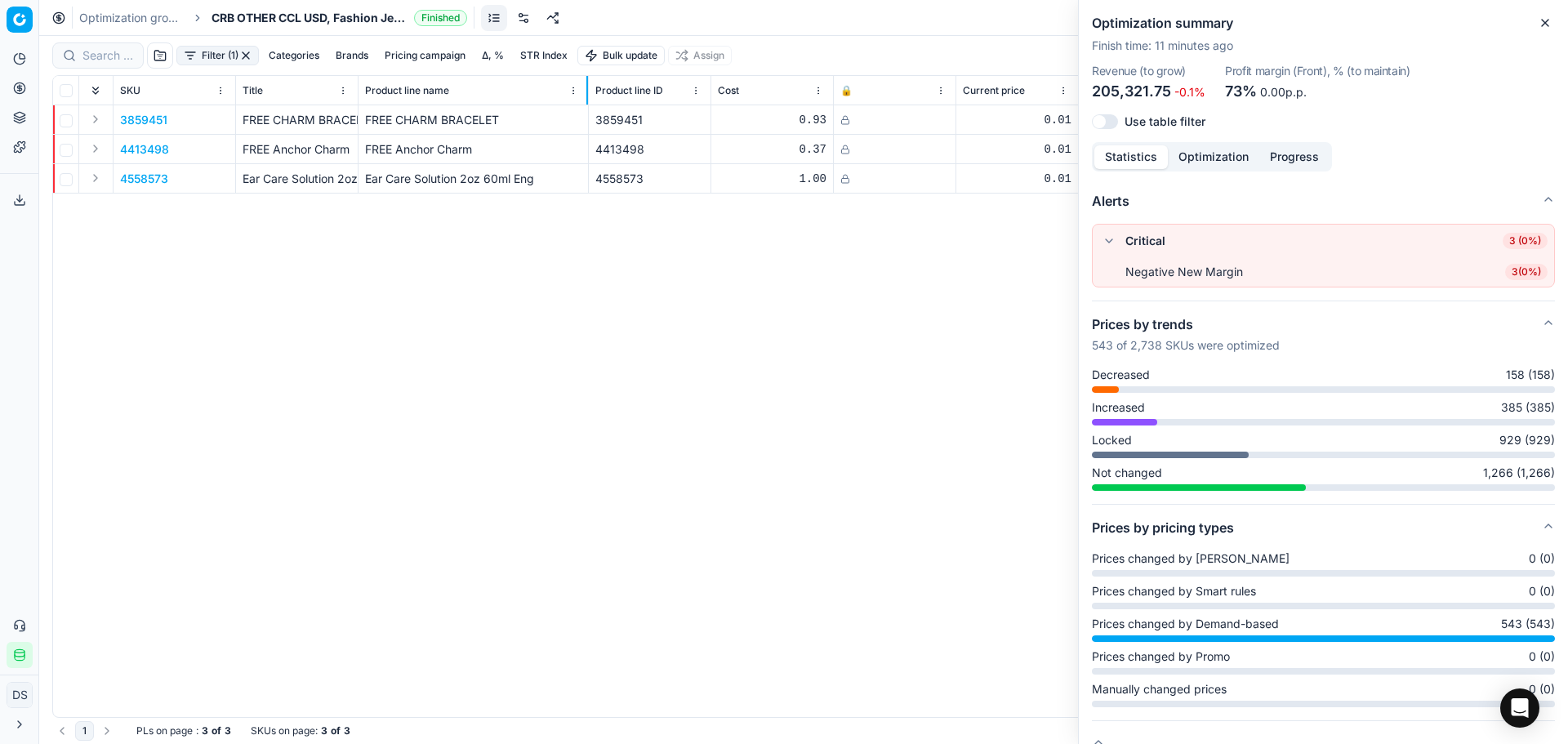
drag, startPoint x: 480, startPoint y: 88, endPoint x: 599, endPoint y: 102, distance: 119.8
click at [588, 102] on div at bounding box center [588, 90] width 2 height 29
click at [1545, 22] on icon "button" at bounding box center [1545, 22] width 7 height 7
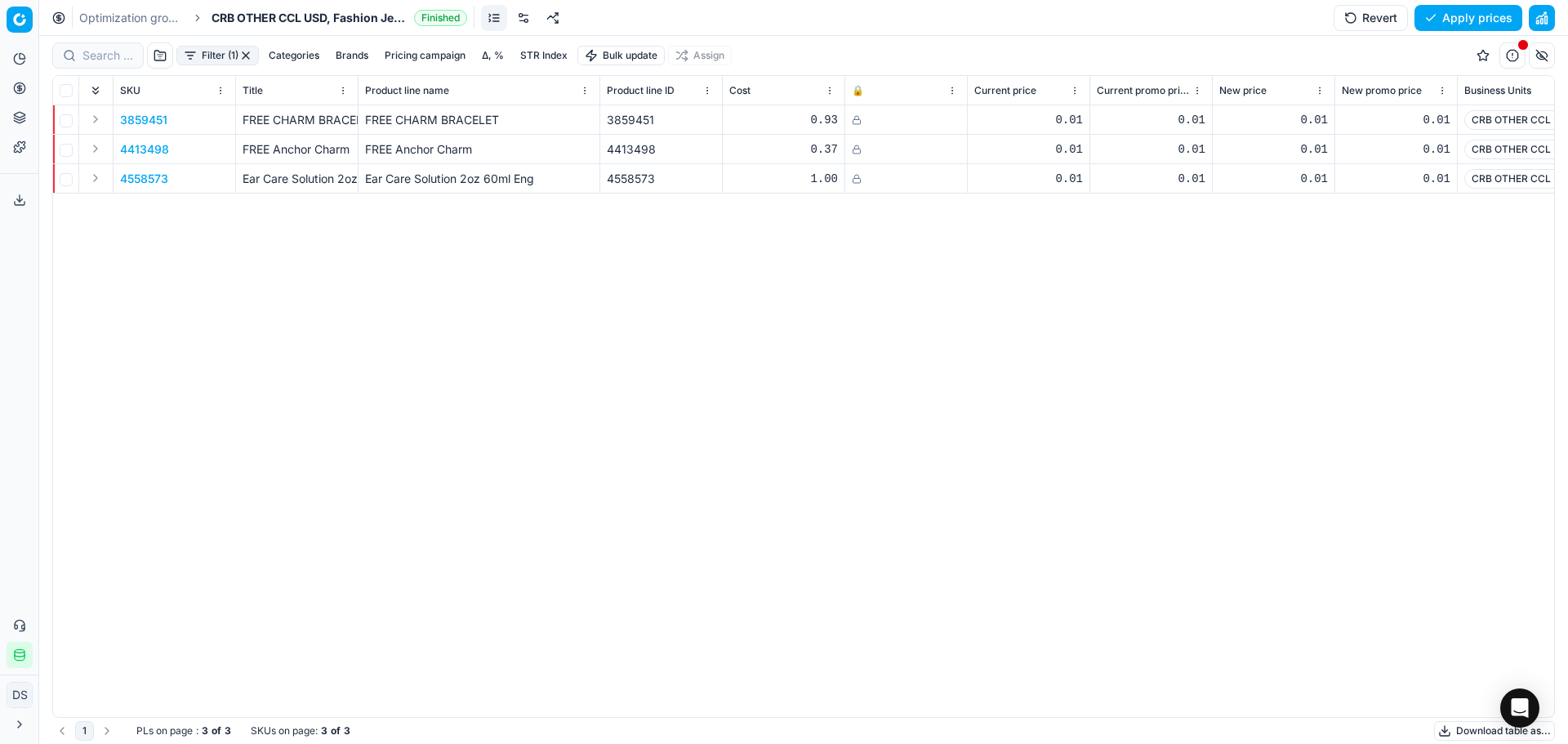
click at [536, 343] on div "3859451 FREE CHARM BRACELET FREE CHARM BRACELET 3859451 0.93 0.01 0.01 0.01 0.0…" at bounding box center [804, 411] width 1502 height 612
drag, startPoint x: 520, startPoint y: 16, endPoint x: 514, endPoint y: 96, distance: 80.2
click at [520, 16] on link at bounding box center [524, 18] width 26 height 26
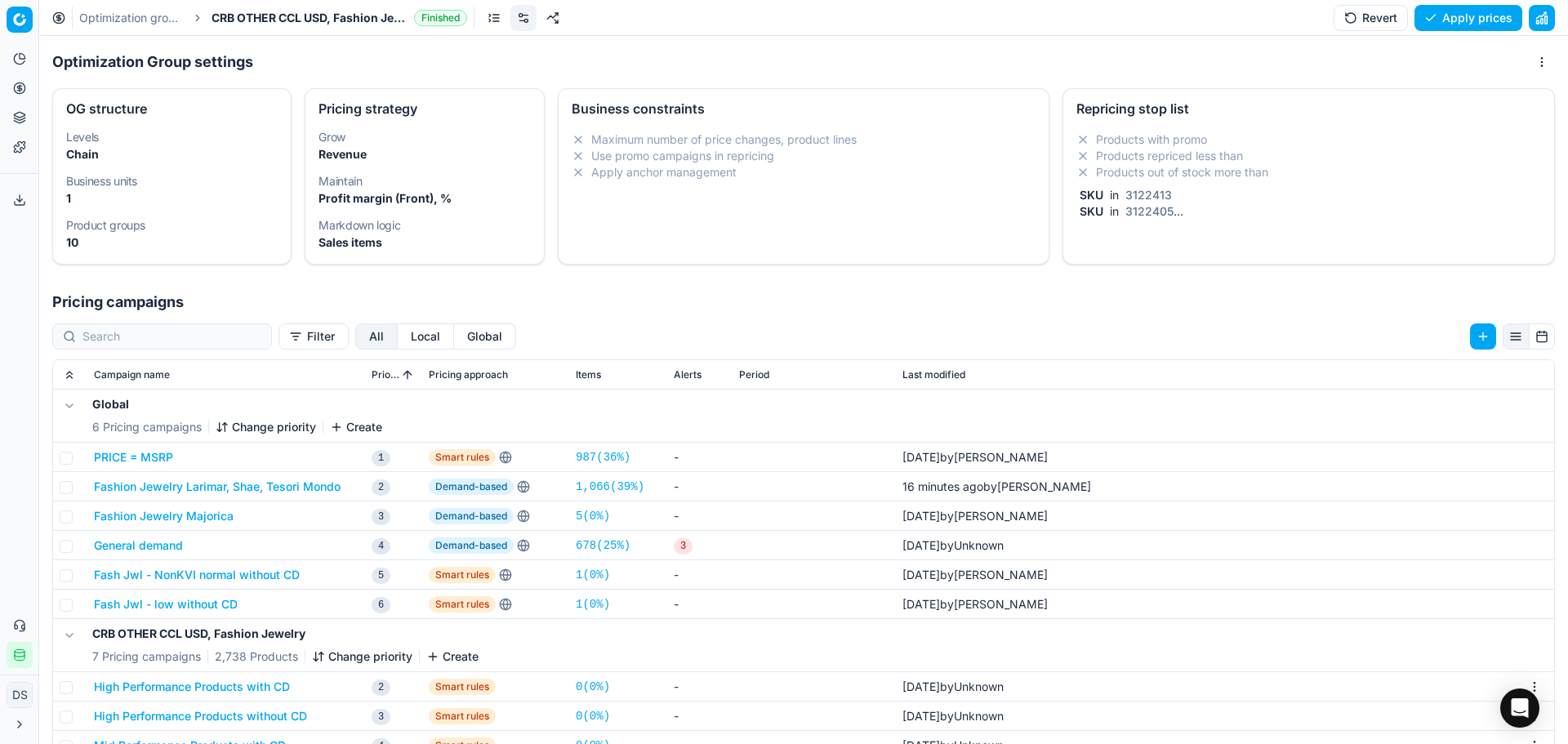
click at [1225, 183] on div "Products with promo Products repriced less than Products out of stock more than…" at bounding box center [1309, 175] width 465 height 88
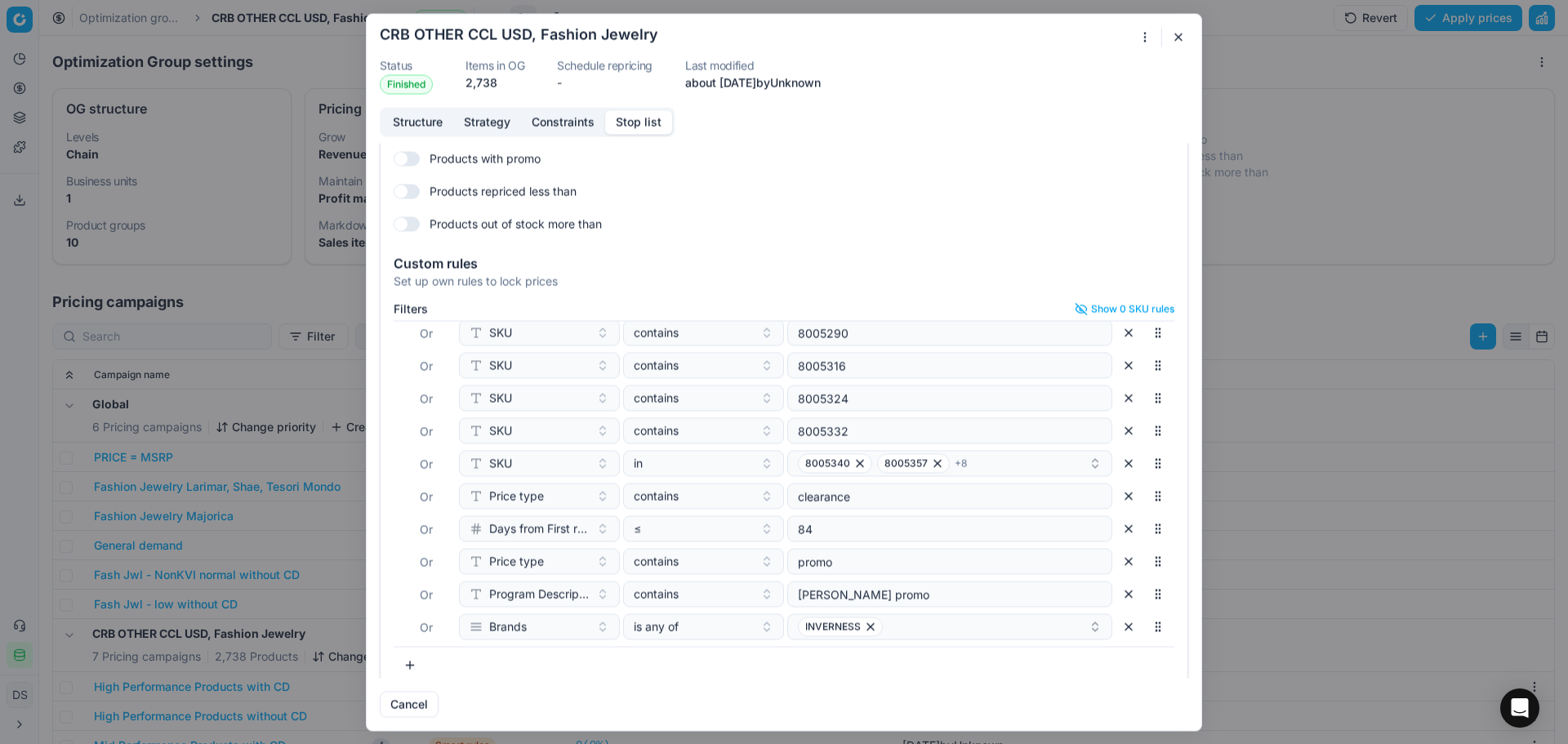
scroll to position [71, 0]
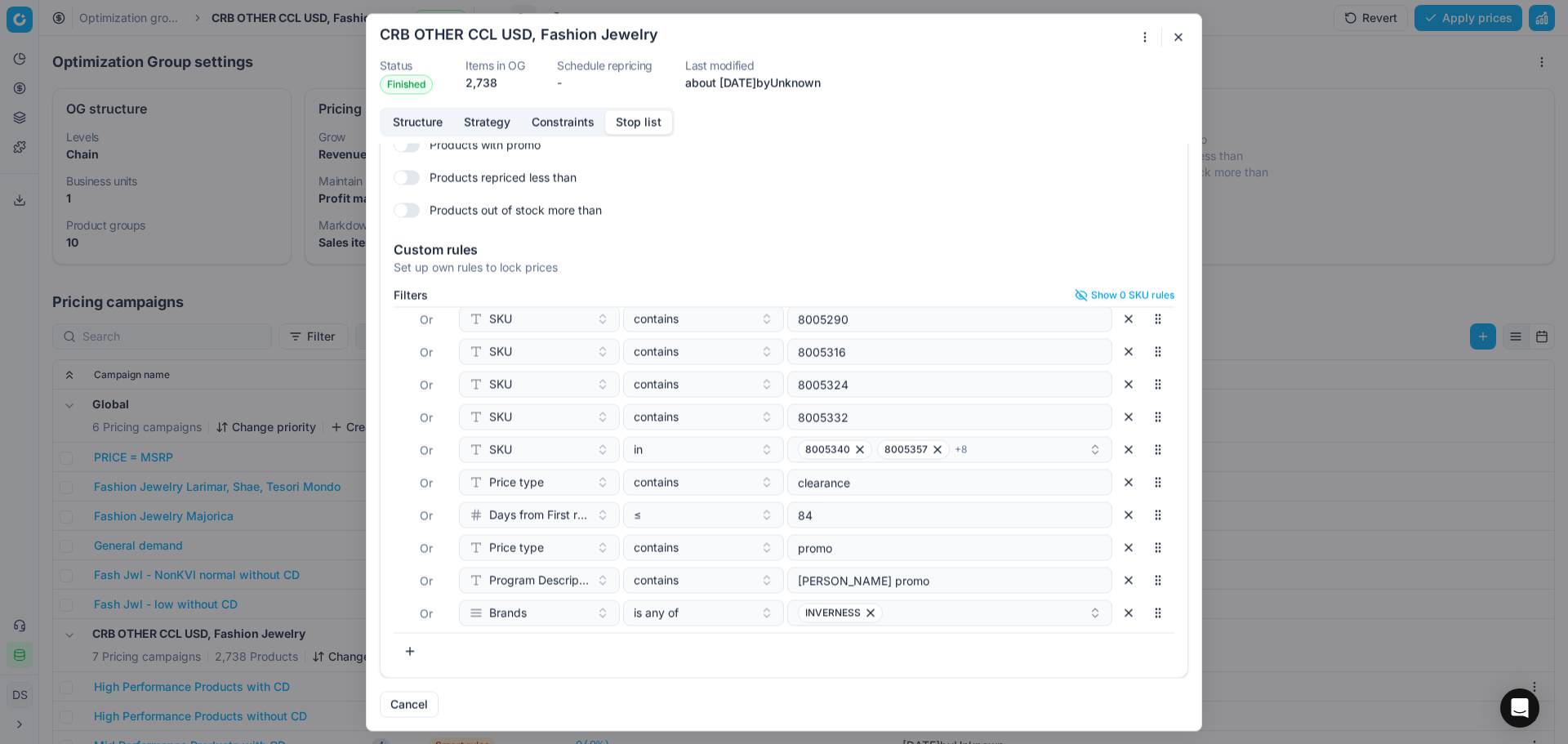
click at [1176, 43] on button "button" at bounding box center [1179, 36] width 20 height 20
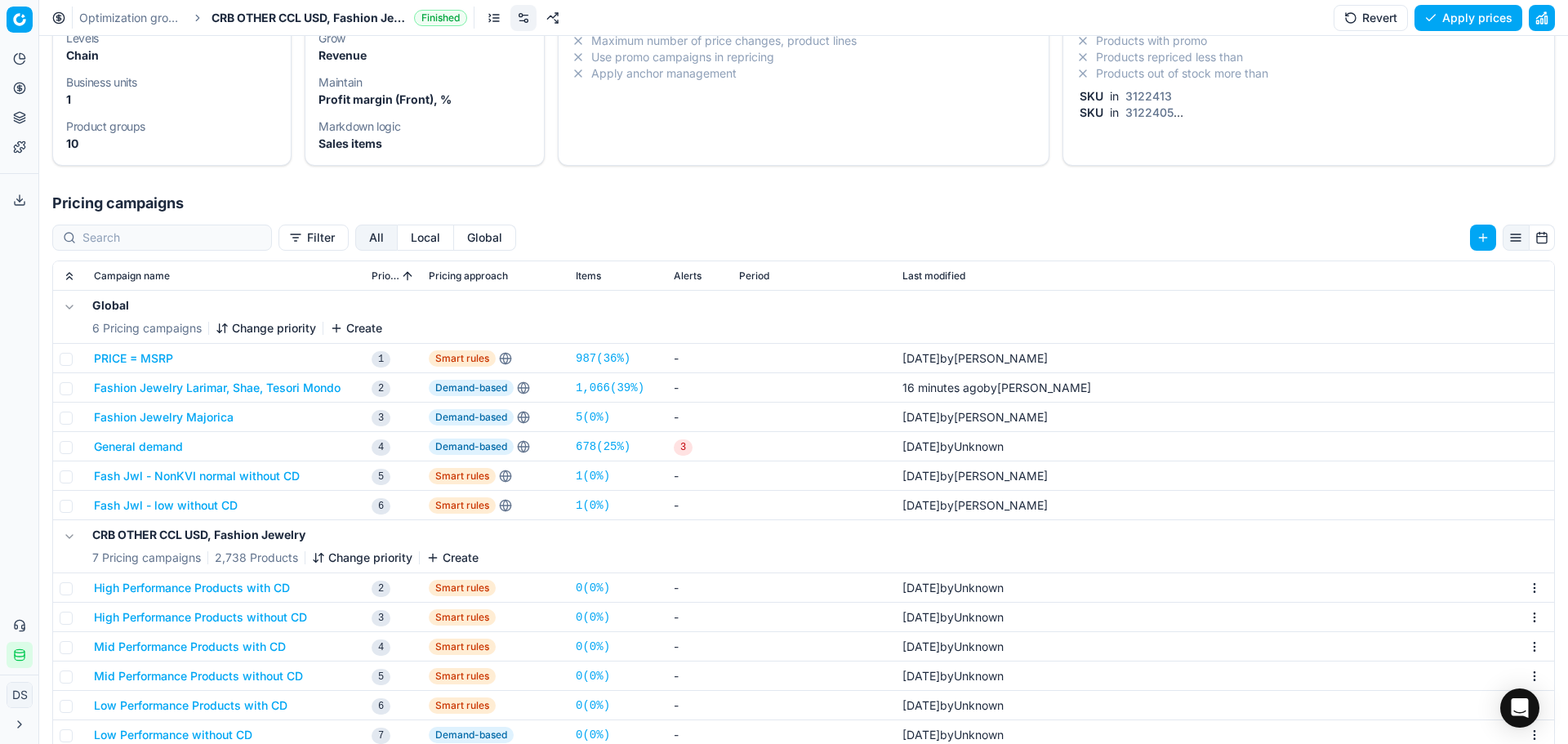
scroll to position [251, 0]
